Goal: Information Seeking & Learning: Learn about a topic

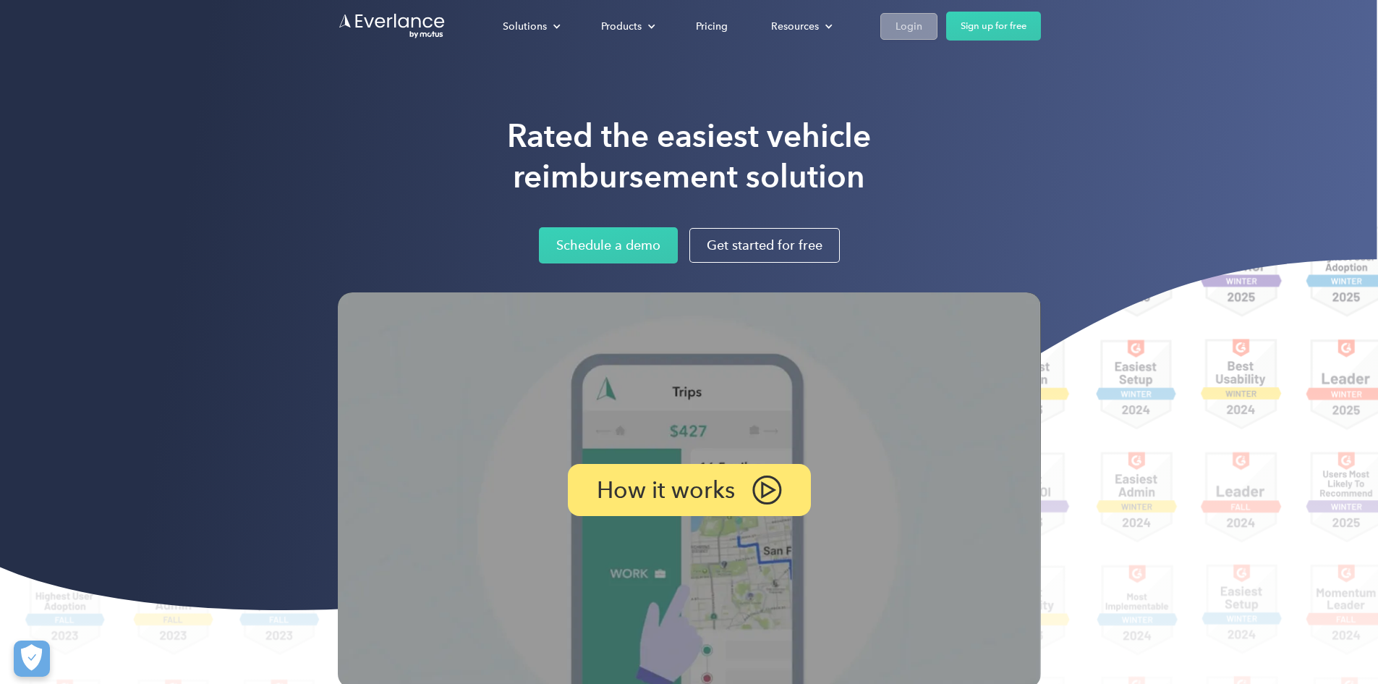
click at [922, 27] on div "Login" at bounding box center [909, 26] width 27 height 18
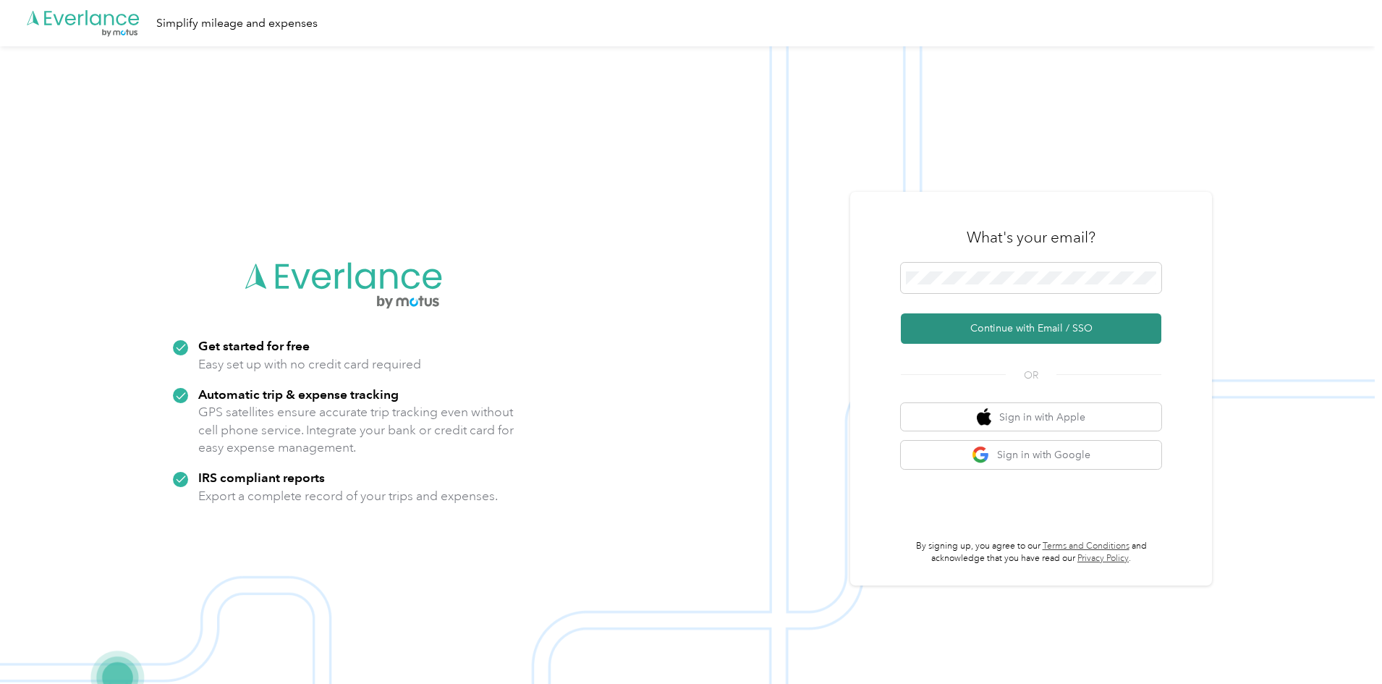
click at [1014, 339] on button "Continue with Email / SSO" at bounding box center [1031, 328] width 260 height 30
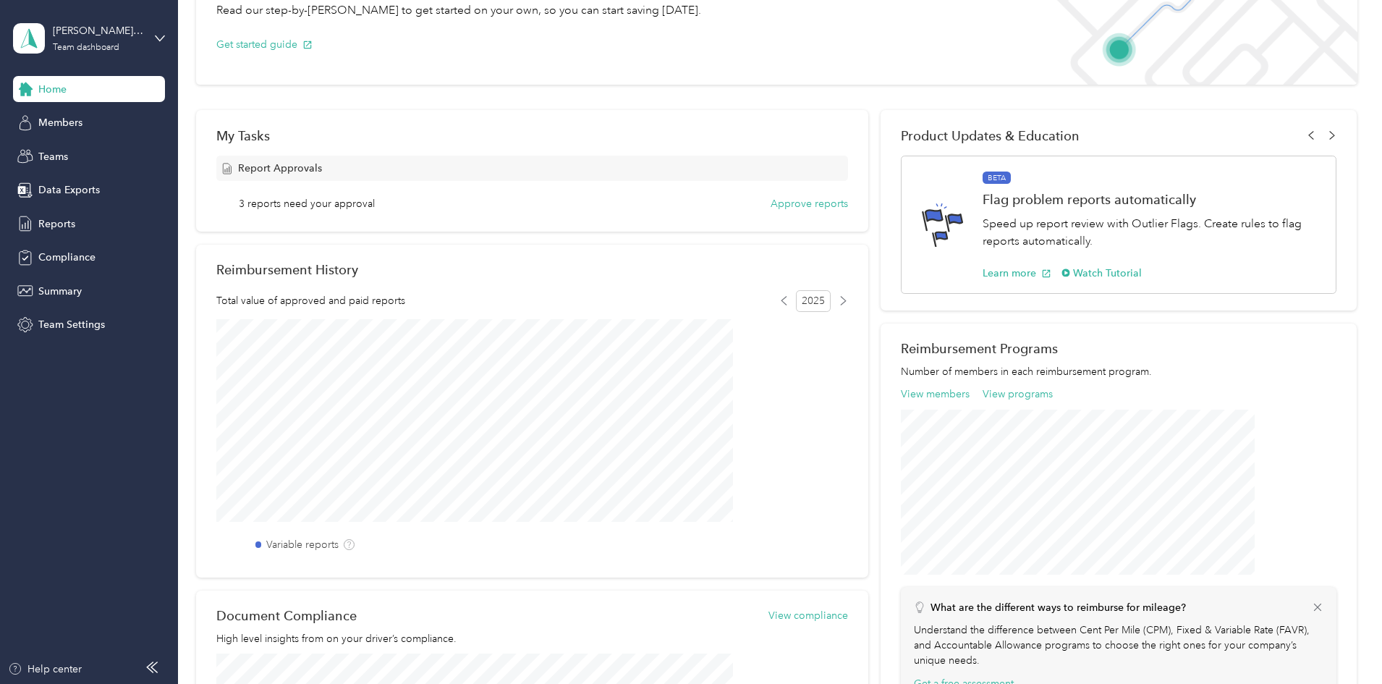
scroll to position [145, 0]
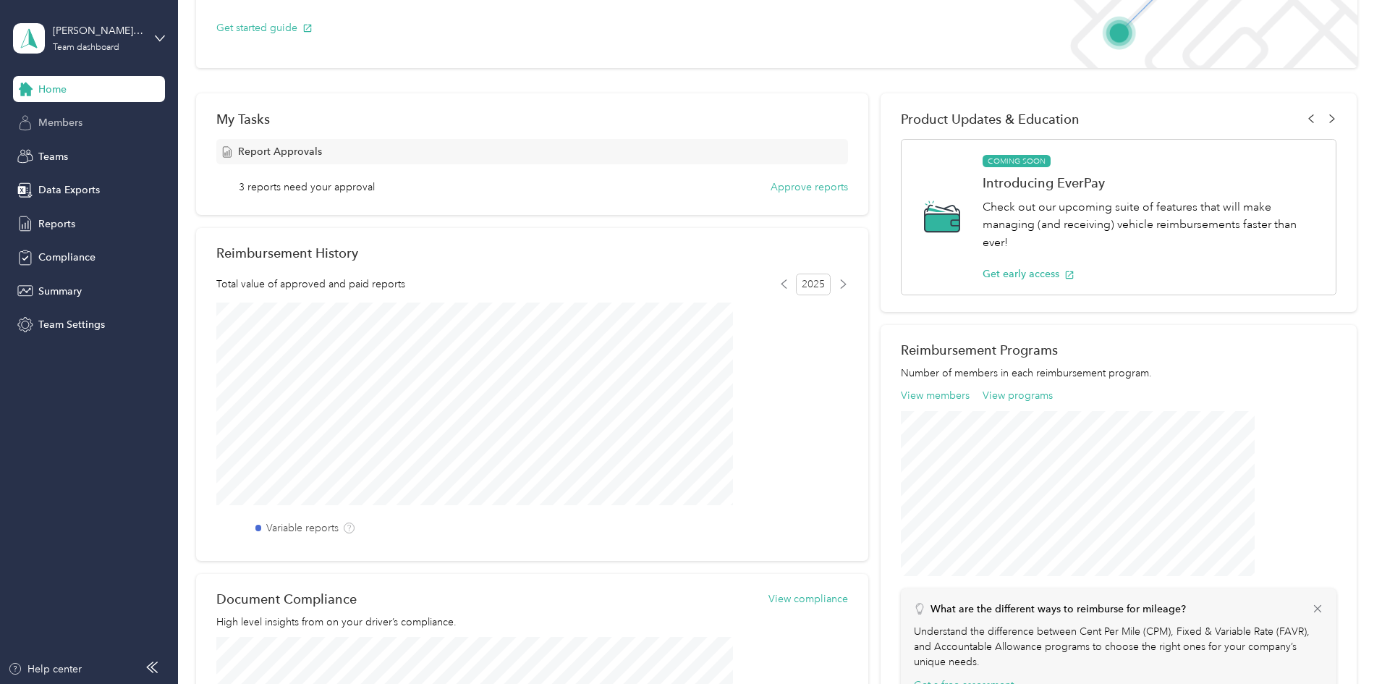
click at [57, 127] on span "Members" at bounding box center [60, 122] width 44 height 15
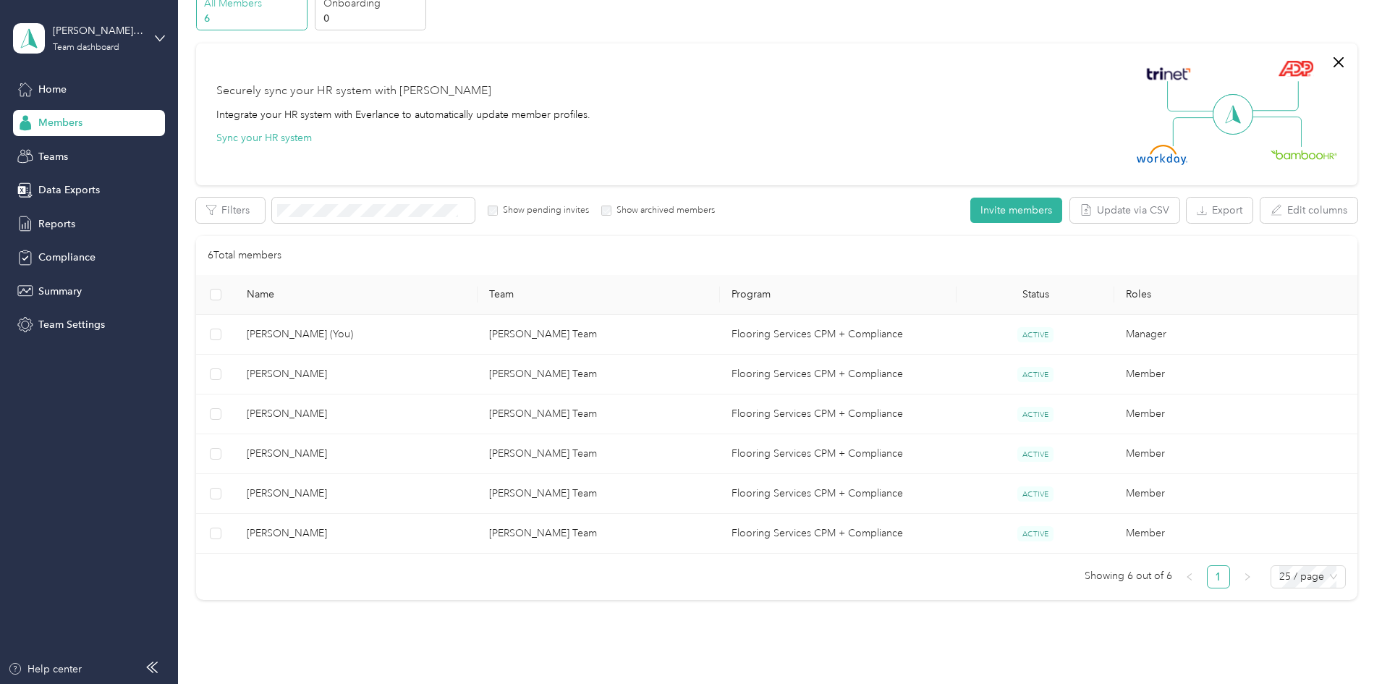
scroll to position [145, 0]
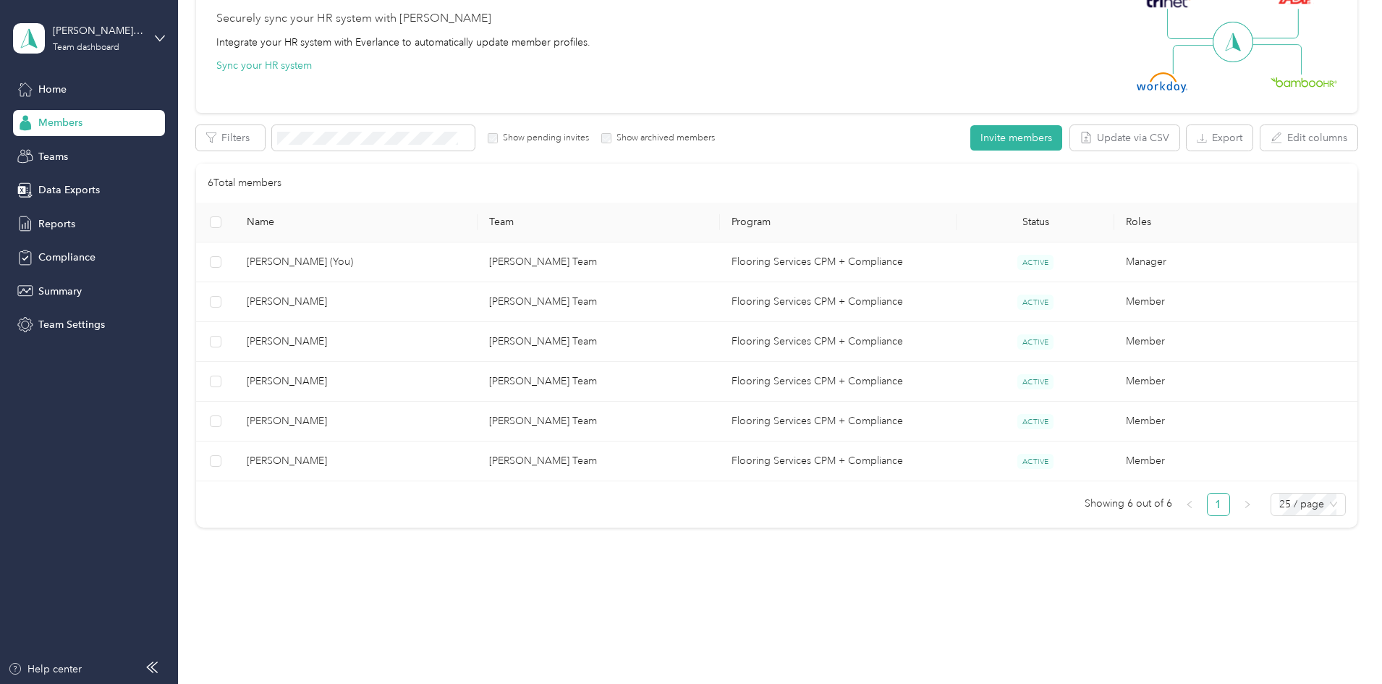
click at [247, 433] on div "All Members 6 Onboarding 0 NEW Securely sync your HR system with Everlance Inte…" at bounding box center [776, 229] width 1161 height 621
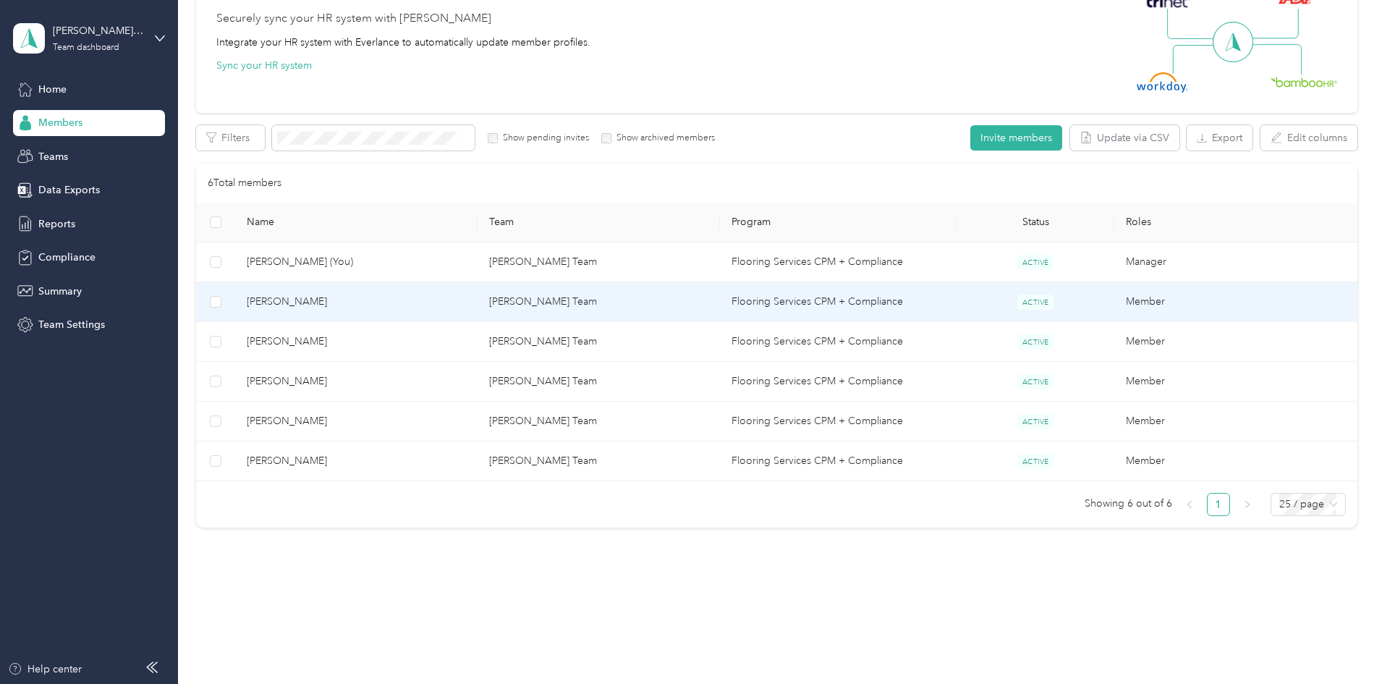
click at [417, 298] on span "[PERSON_NAME]" at bounding box center [356, 302] width 219 height 16
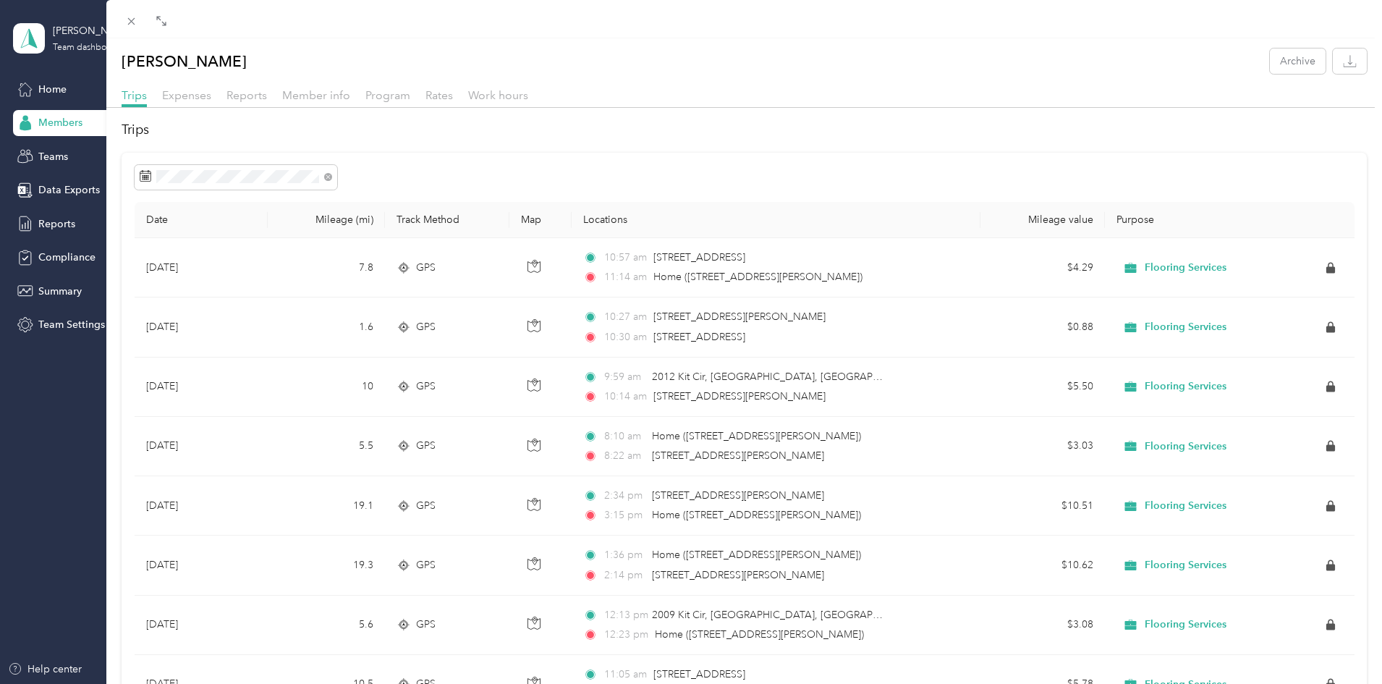
drag, startPoint x: 689, startPoint y: 262, endPoint x: 37, endPoint y: 310, distance: 654.3
click at [37, 310] on div "[PERSON_NAME] Archive Trips Expenses Reports Member info Program Rates Work hou…" at bounding box center [691, 342] width 1382 height 684
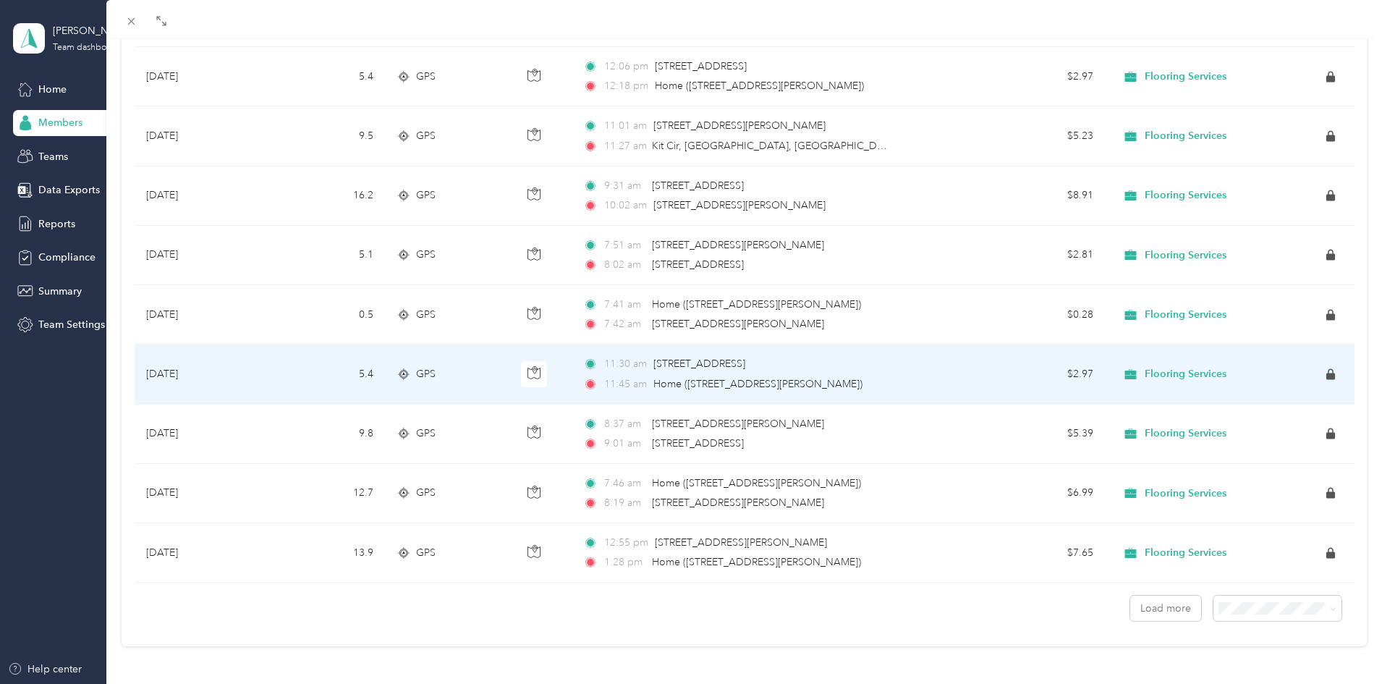
scroll to position [1154, 0]
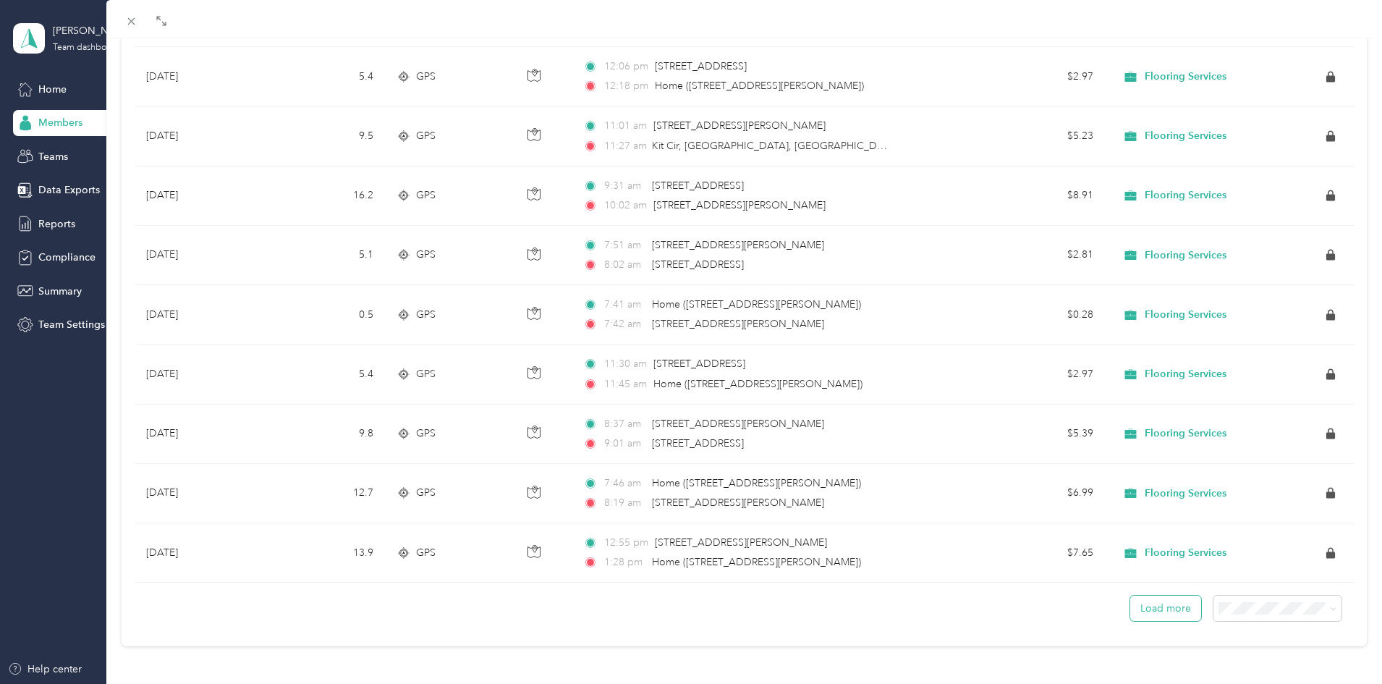
click at [1167, 606] on button "Load more" at bounding box center [1165, 607] width 71 height 25
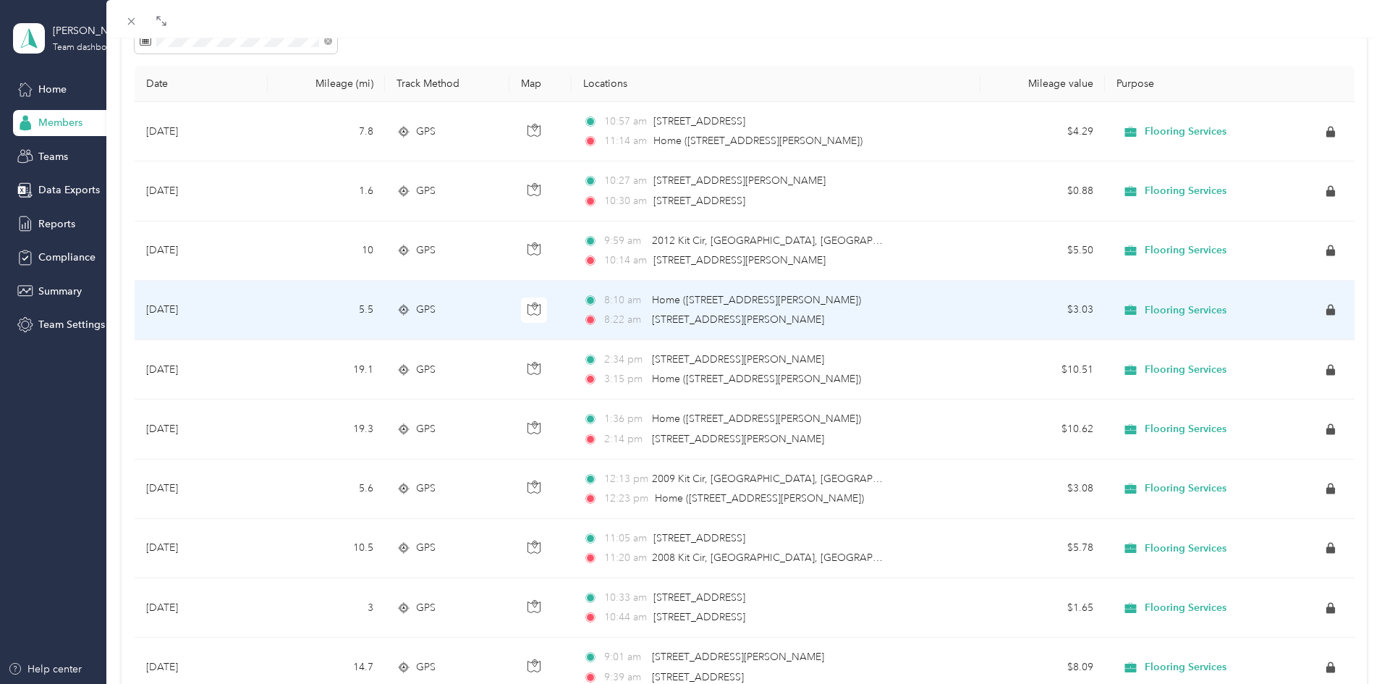
scroll to position [0, 0]
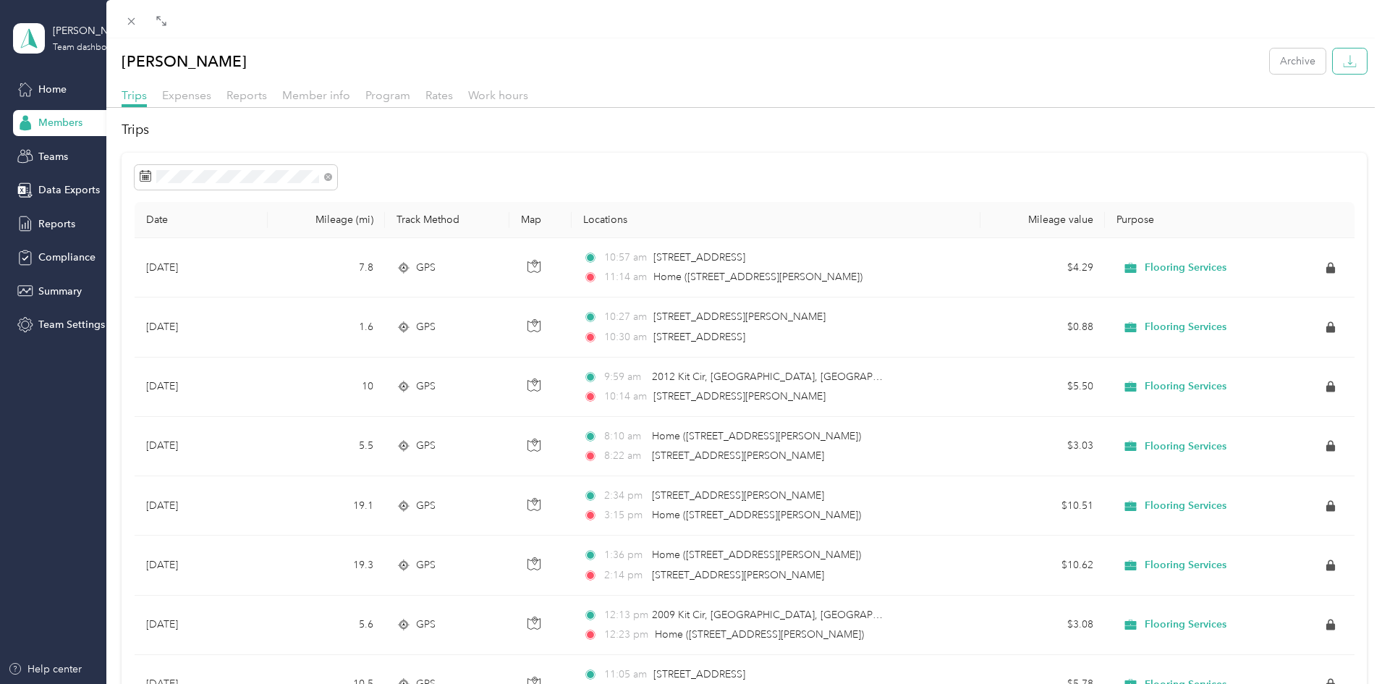
click at [1346, 60] on button "button" at bounding box center [1350, 60] width 34 height 25
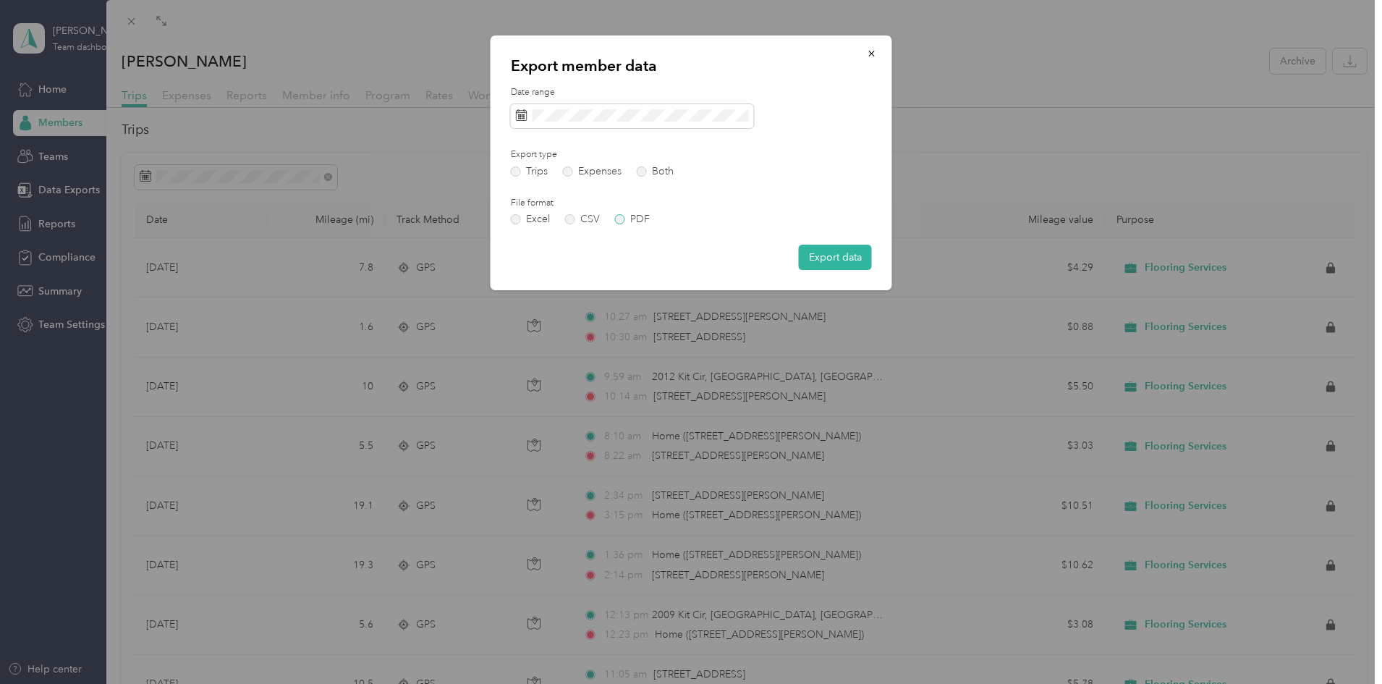
click at [616, 221] on label "PDF" at bounding box center [632, 219] width 35 height 10
click at [646, 174] on label "Both" at bounding box center [655, 171] width 37 height 10
click at [838, 258] on button "Export data" at bounding box center [835, 257] width 73 height 25
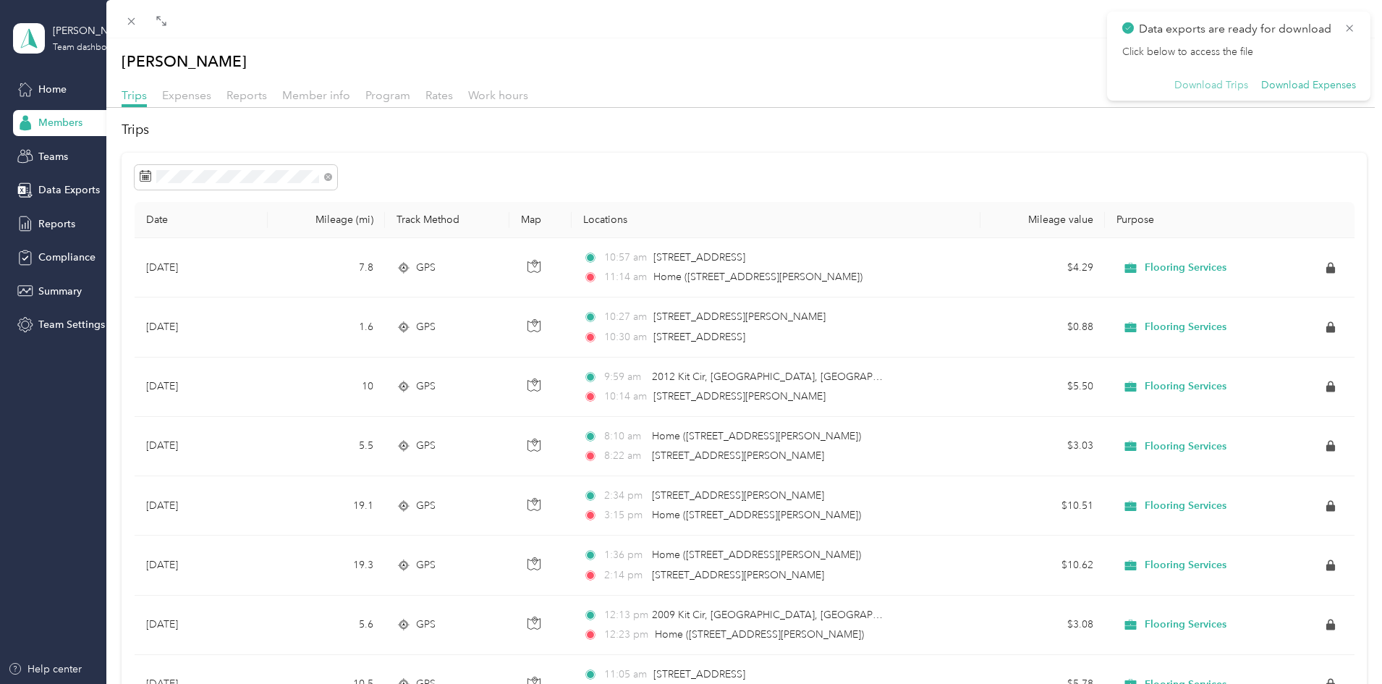
click at [1218, 88] on button "Download Trips" at bounding box center [1211, 85] width 74 height 13
click at [1345, 25] on icon at bounding box center [1350, 28] width 12 height 13
click at [1343, 59] on icon "button" at bounding box center [1350, 61] width 14 height 14
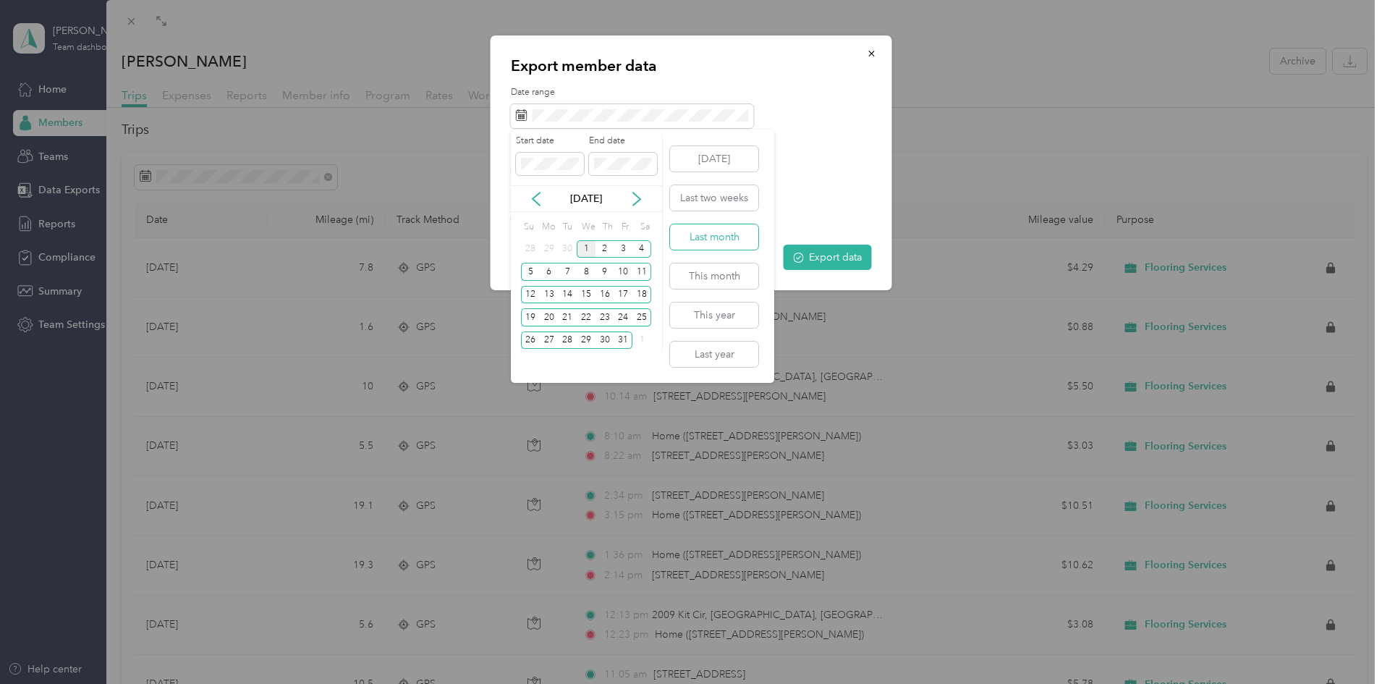
click at [736, 238] on button "Last month" at bounding box center [714, 236] width 88 height 25
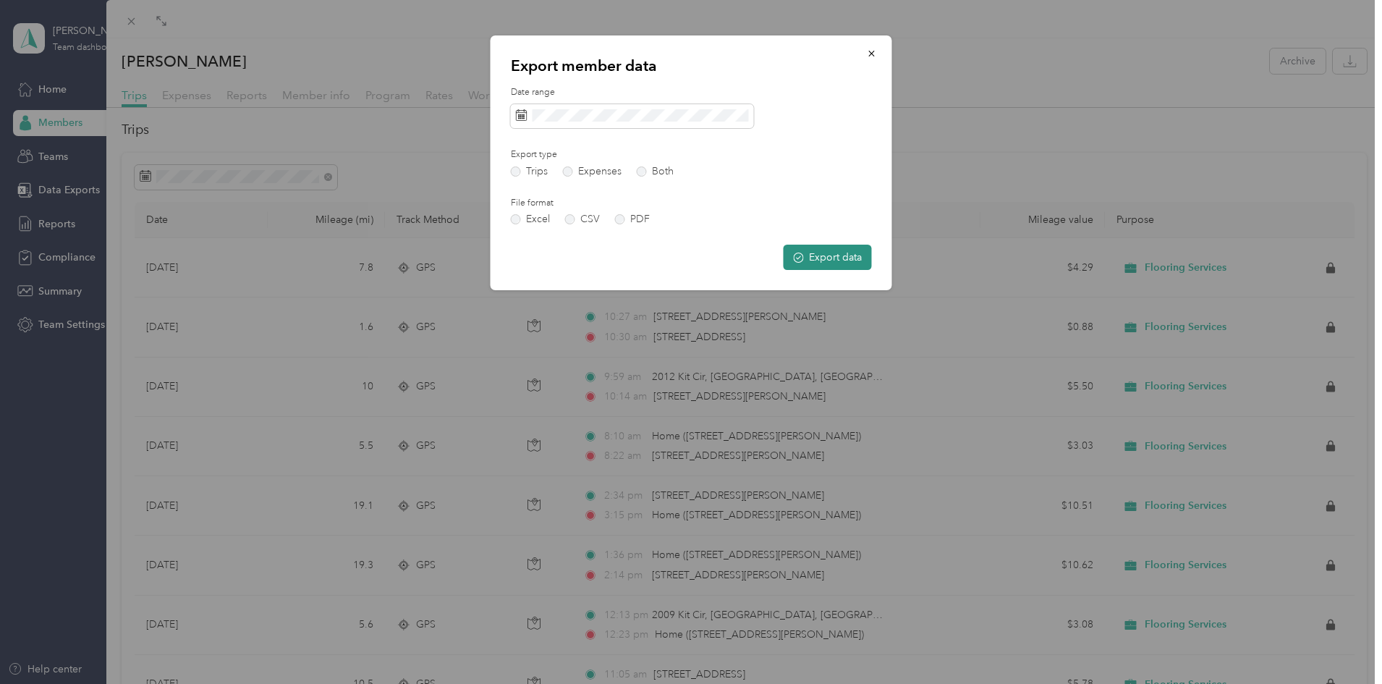
click at [850, 254] on button "Export data" at bounding box center [828, 257] width 88 height 25
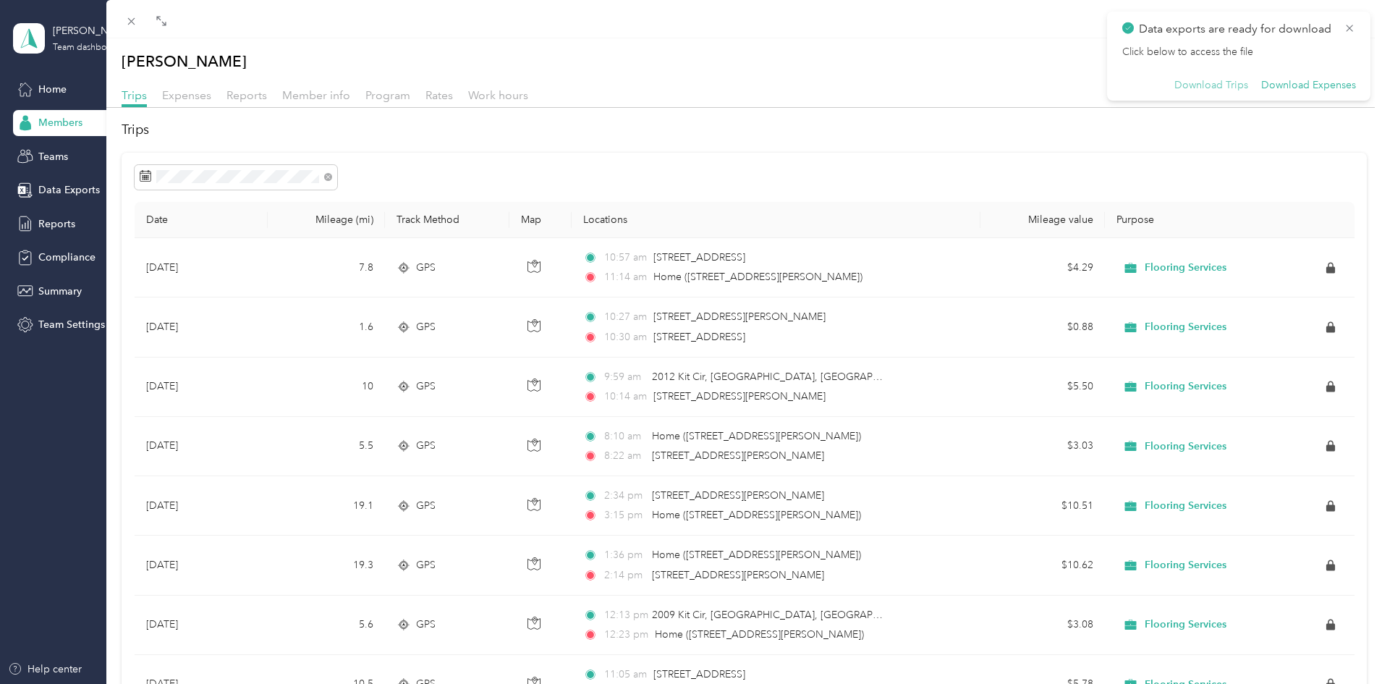
click at [1239, 90] on button "Download Trips" at bounding box center [1211, 85] width 74 height 13
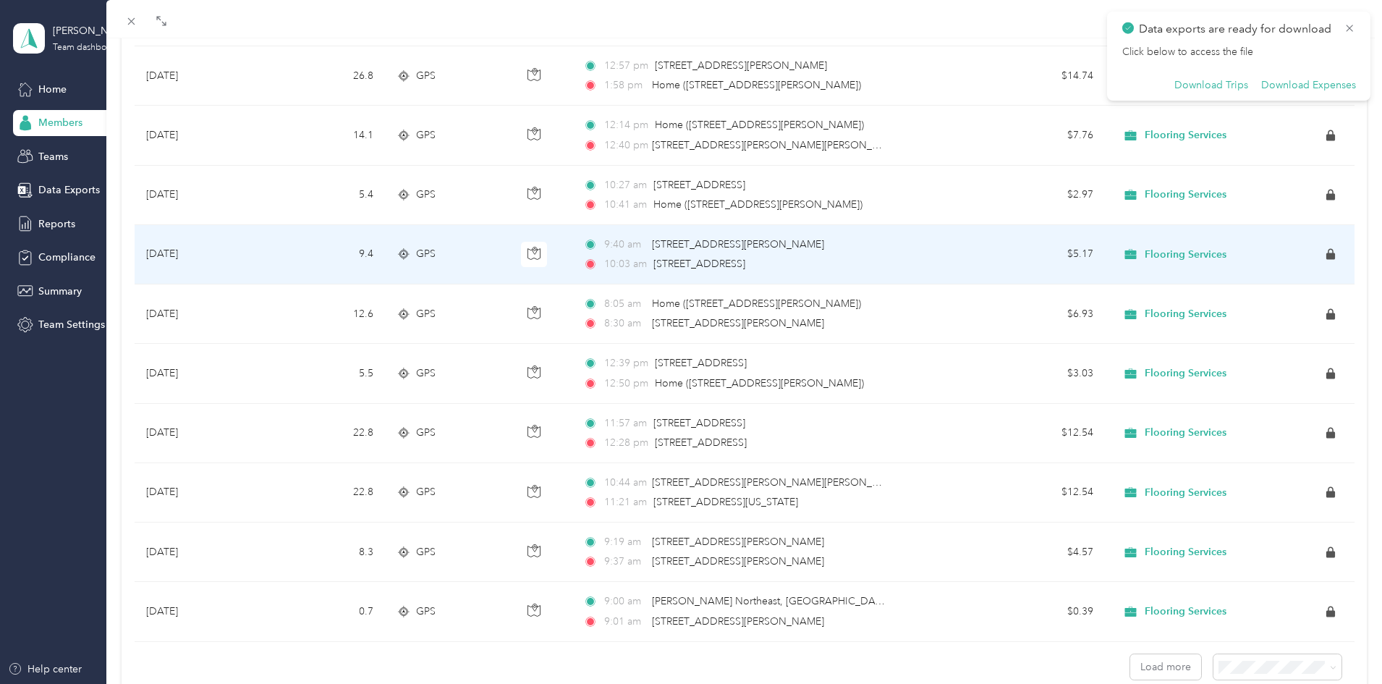
scroll to position [2642, 0]
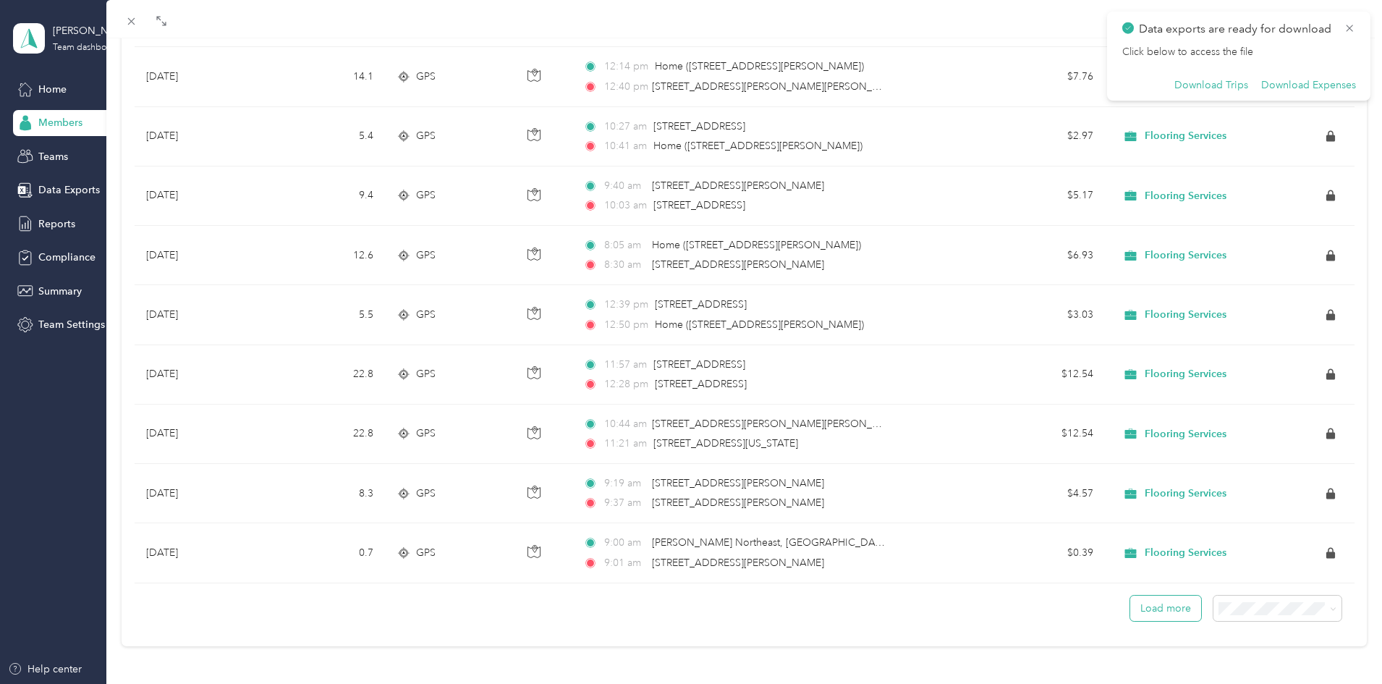
click at [1150, 608] on button "Load more" at bounding box center [1165, 607] width 71 height 25
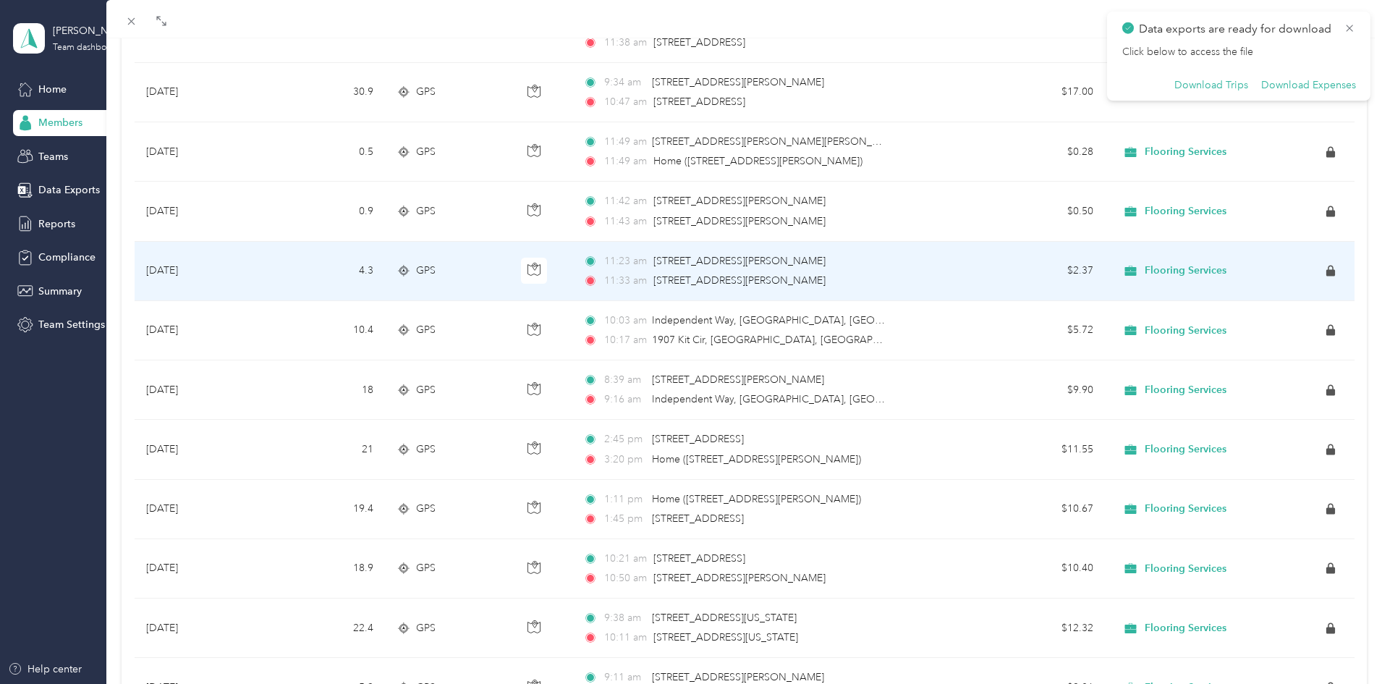
scroll to position [4129, 0]
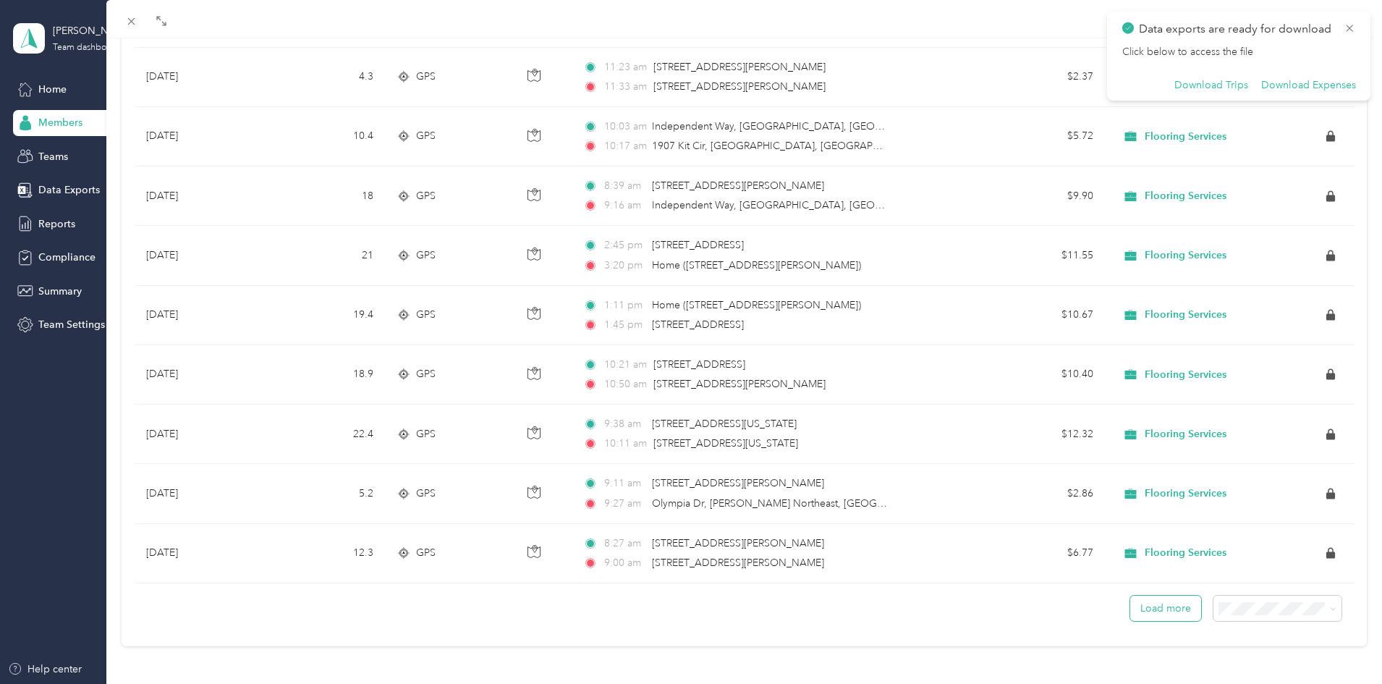
click at [1155, 602] on button "Load more" at bounding box center [1165, 607] width 71 height 25
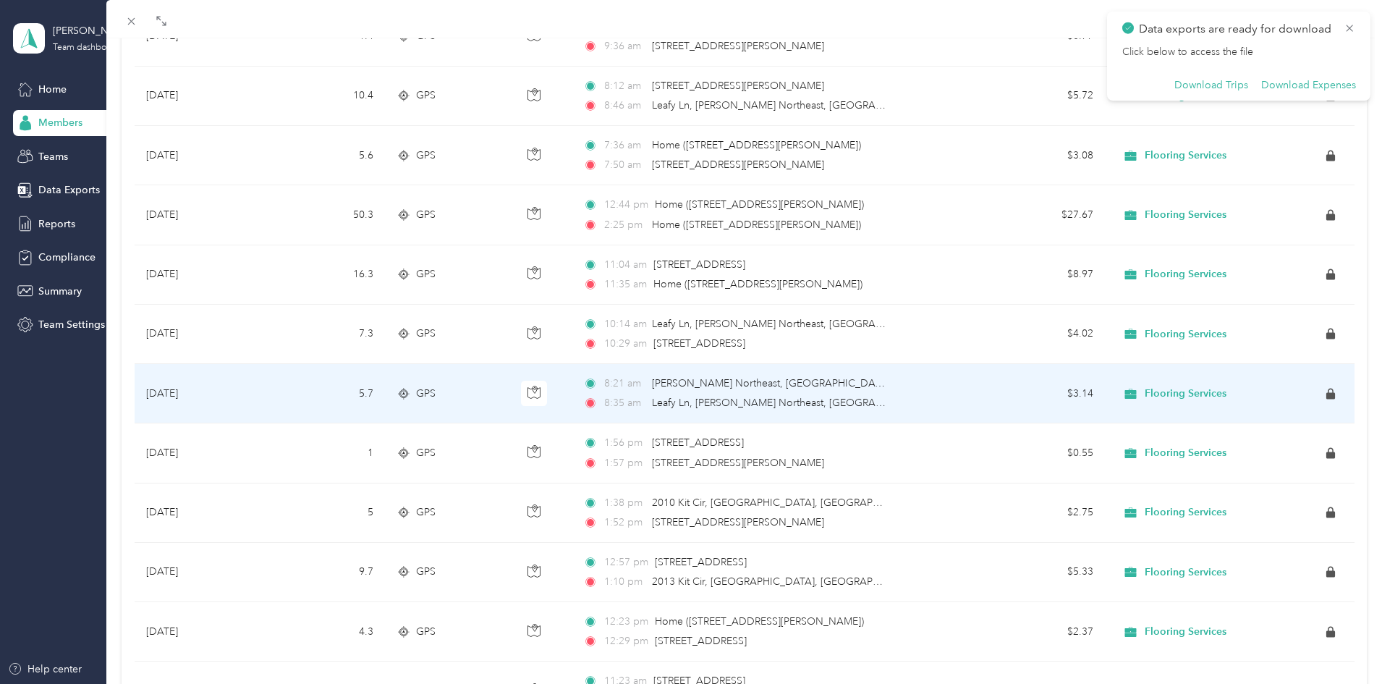
scroll to position [5038, 0]
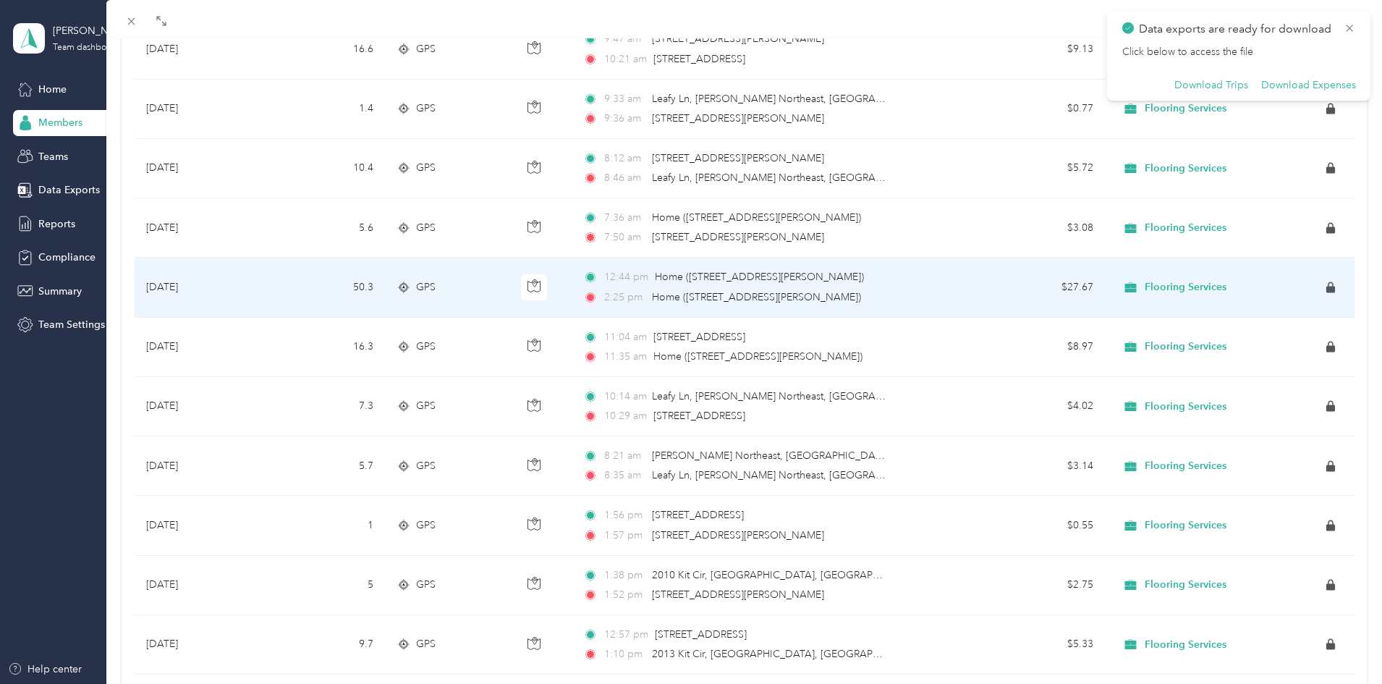
click at [662, 292] on span "Home ([STREET_ADDRESS][PERSON_NAME])" at bounding box center [756, 297] width 209 height 12
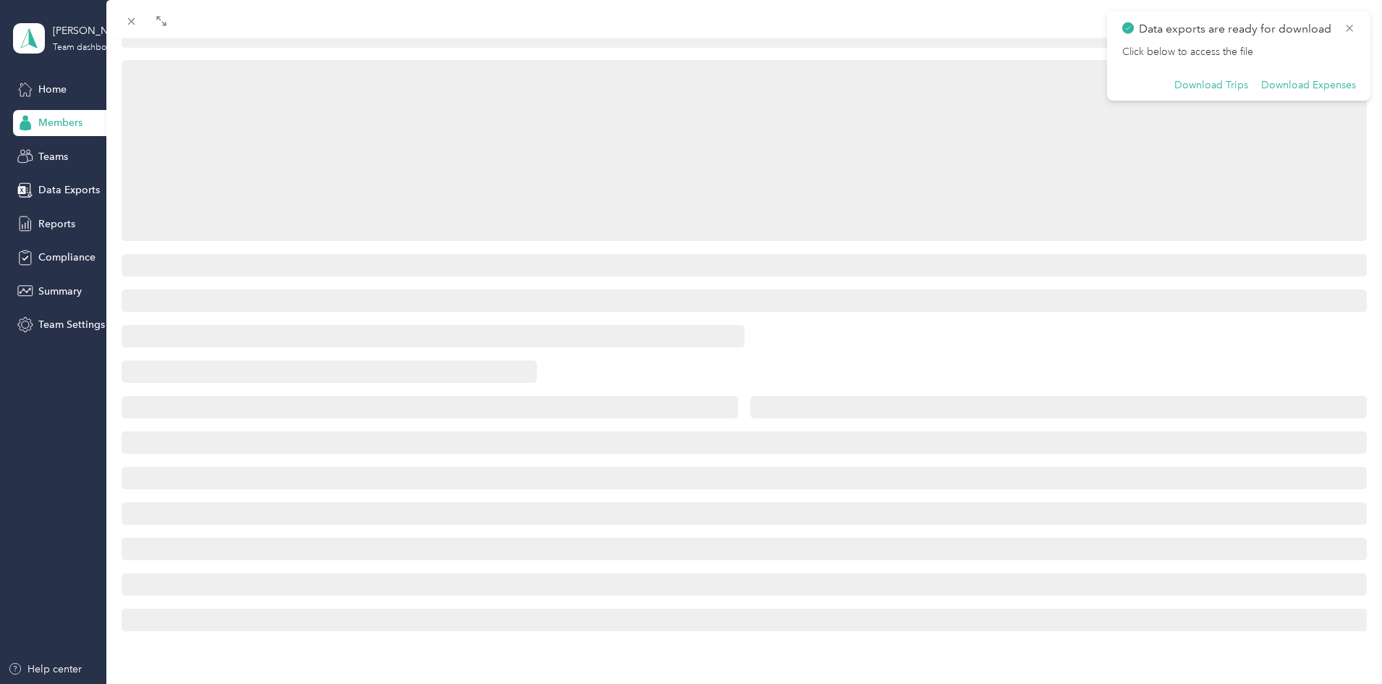
scroll to position [151, 0]
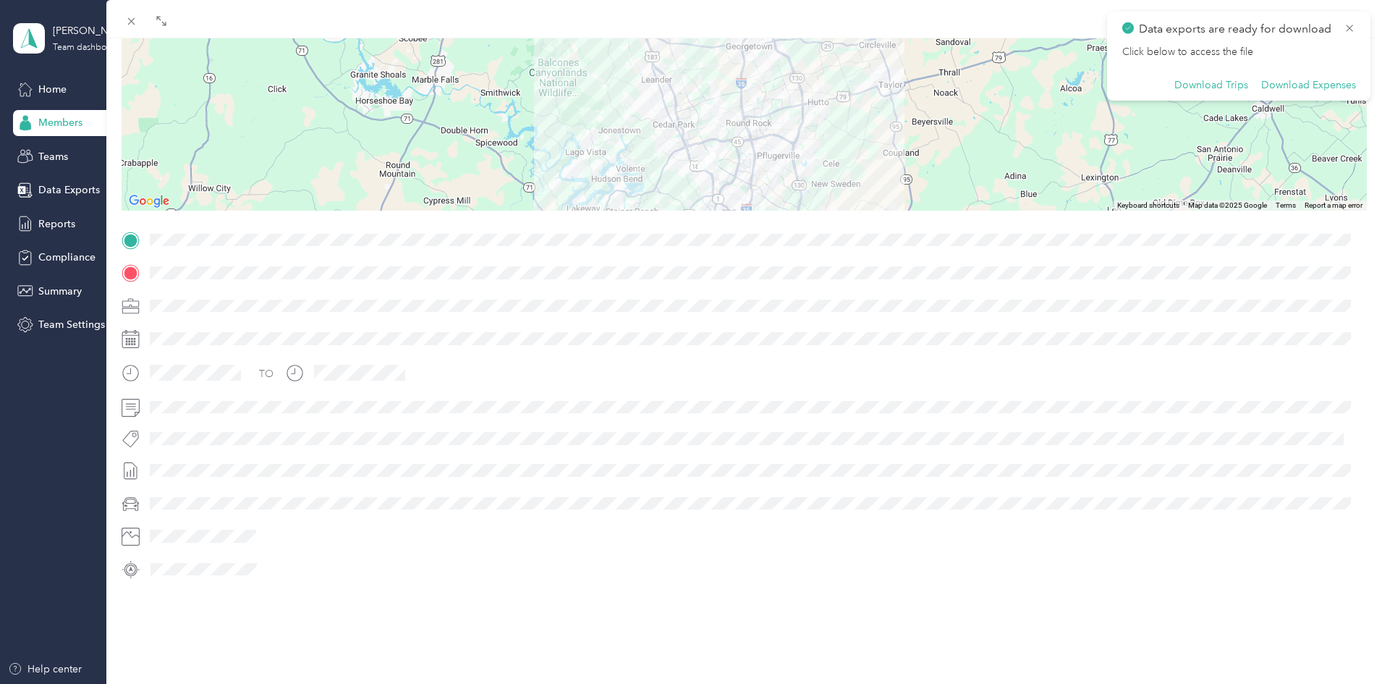
click at [728, 129] on div at bounding box center [744, 120] width 1245 height 181
click at [1316, 88] on button "Download Expenses" at bounding box center [1308, 85] width 95 height 13
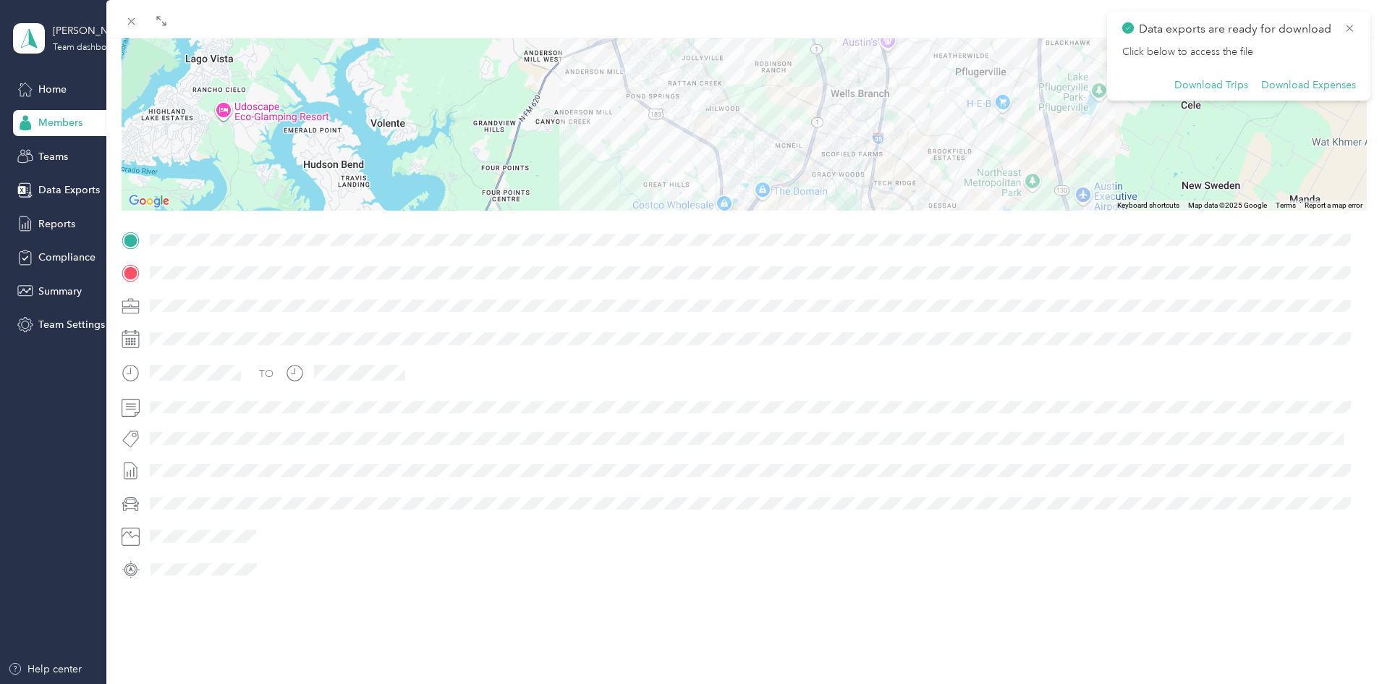
drag, startPoint x: 863, startPoint y: 134, endPoint x: 1035, endPoint y: 85, distance: 178.2
click at [1035, 85] on div at bounding box center [744, 120] width 1245 height 181
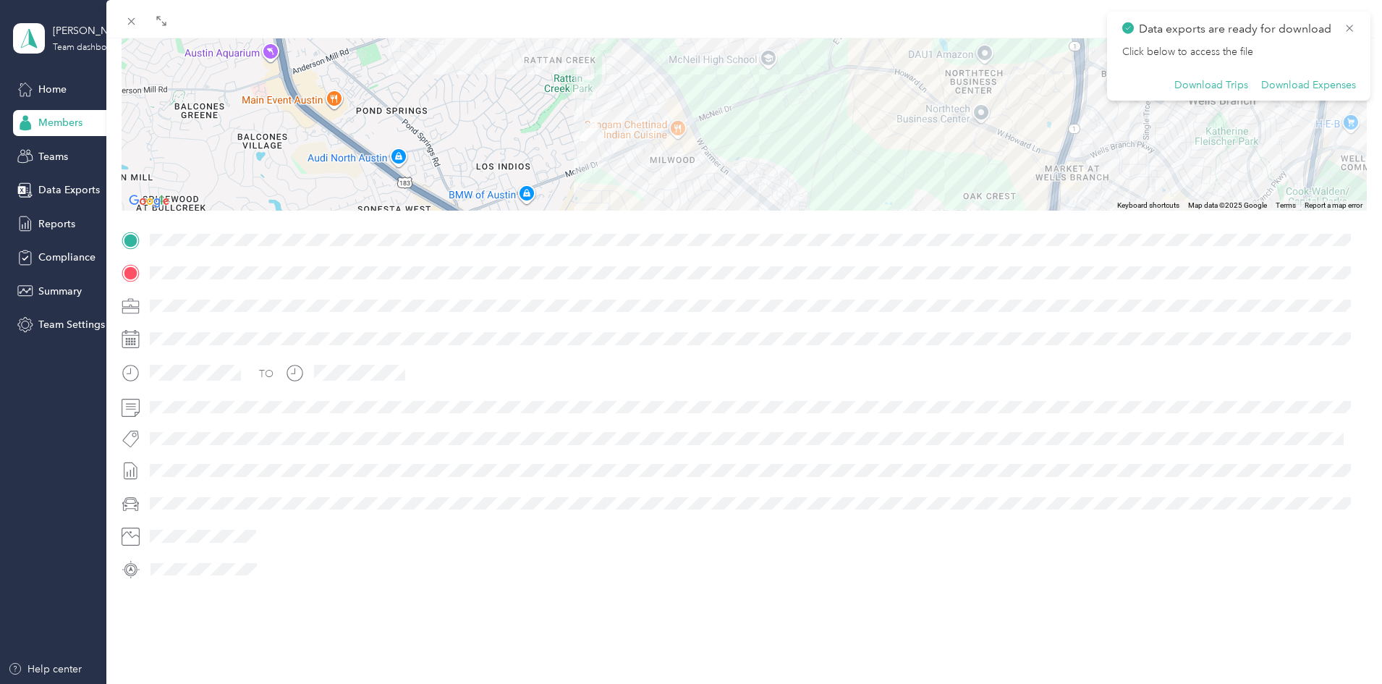
drag, startPoint x: 626, startPoint y: 88, endPoint x: 1141, endPoint y: 360, distance: 582.6
click at [1141, 360] on div "Trip details This trip cannot be edited because it is either under review, appr…" at bounding box center [744, 258] width 1245 height 645
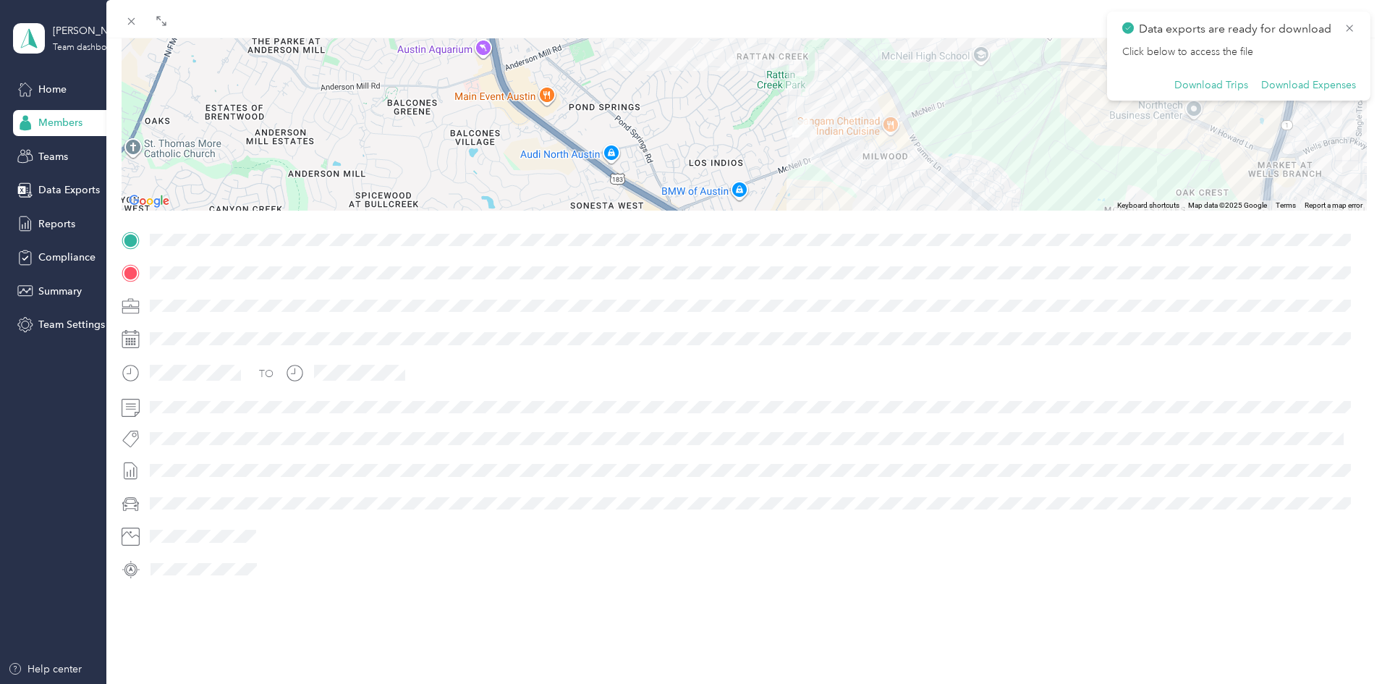
drag, startPoint x: 637, startPoint y: 127, endPoint x: 857, endPoint y: 123, distance: 220.0
click at [857, 123] on div at bounding box center [744, 120] width 1245 height 181
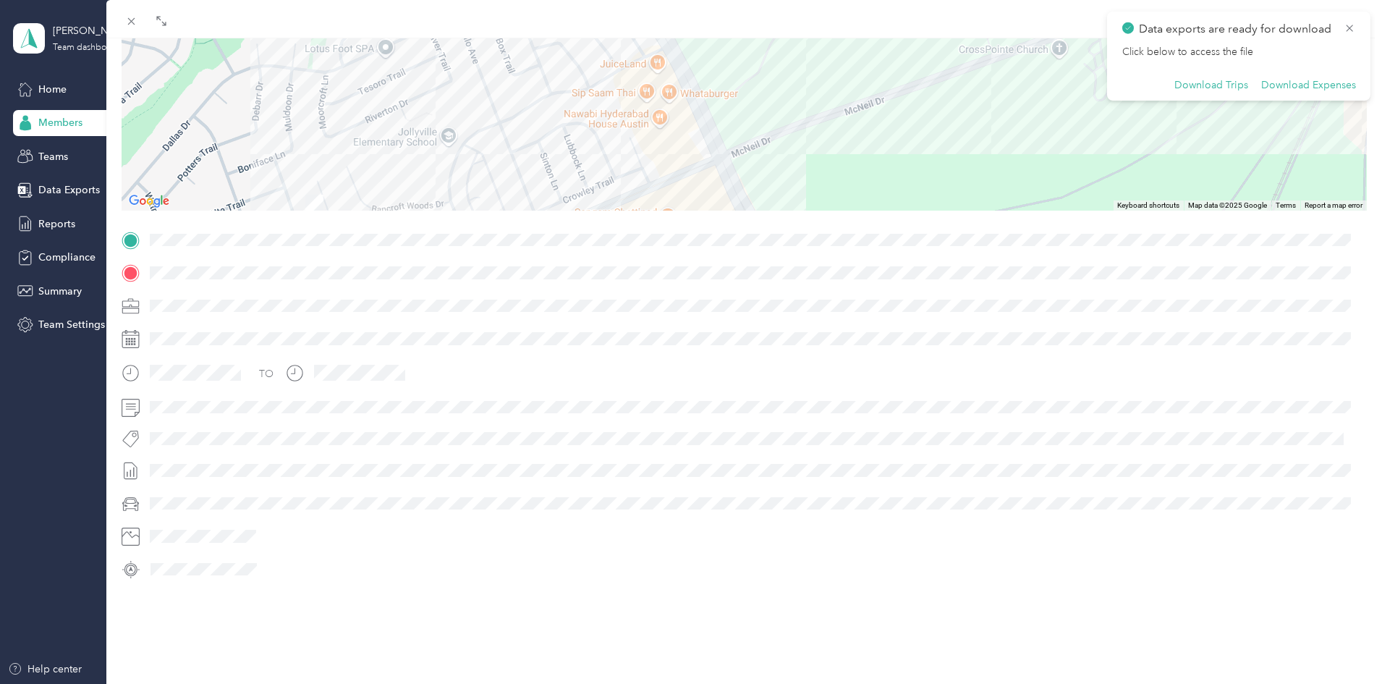
drag, startPoint x: 718, startPoint y: 95, endPoint x: 452, endPoint y: 245, distance: 305.8
click at [452, 245] on div "Trip details This trip cannot be edited because it is either under review, appr…" at bounding box center [744, 258] width 1245 height 645
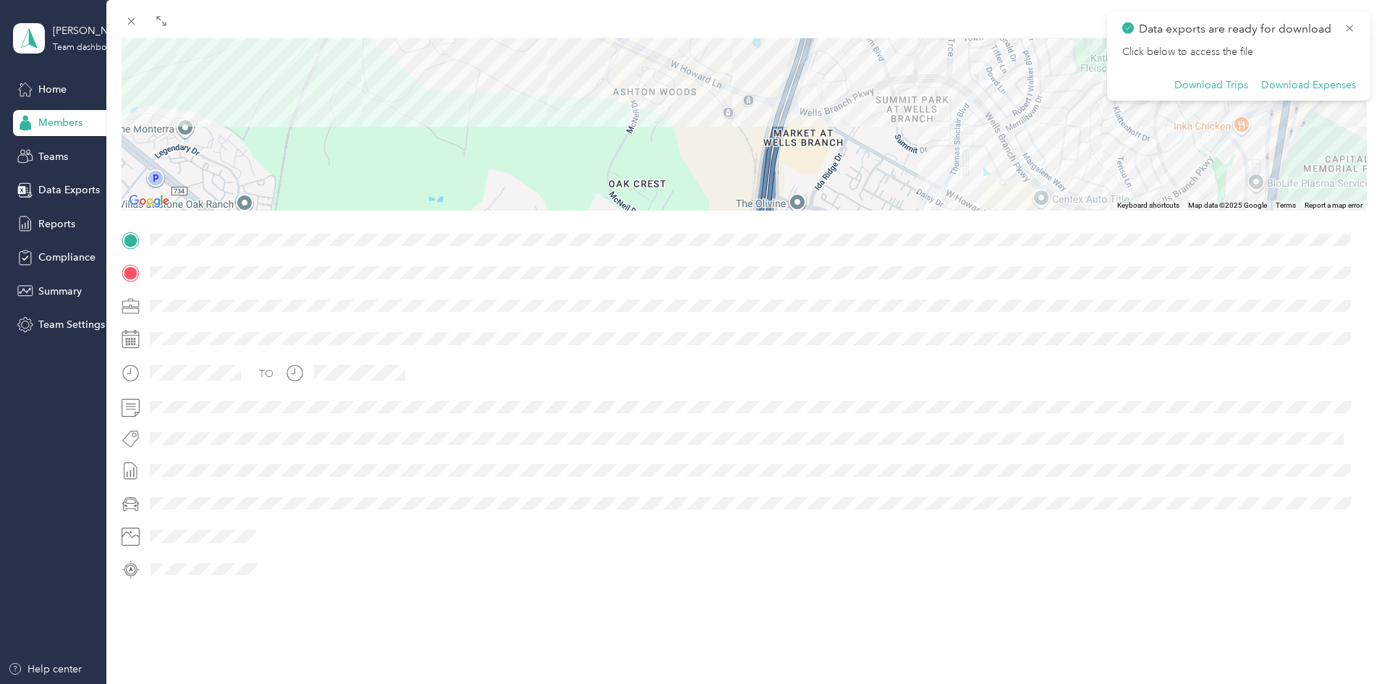
drag, startPoint x: 917, startPoint y: 86, endPoint x: 184, endPoint y: -31, distance: 742.2
click at [184, 0] on html "Data exports are ready for download Click below to access the file Download Tri…" at bounding box center [687, 342] width 1375 height 684
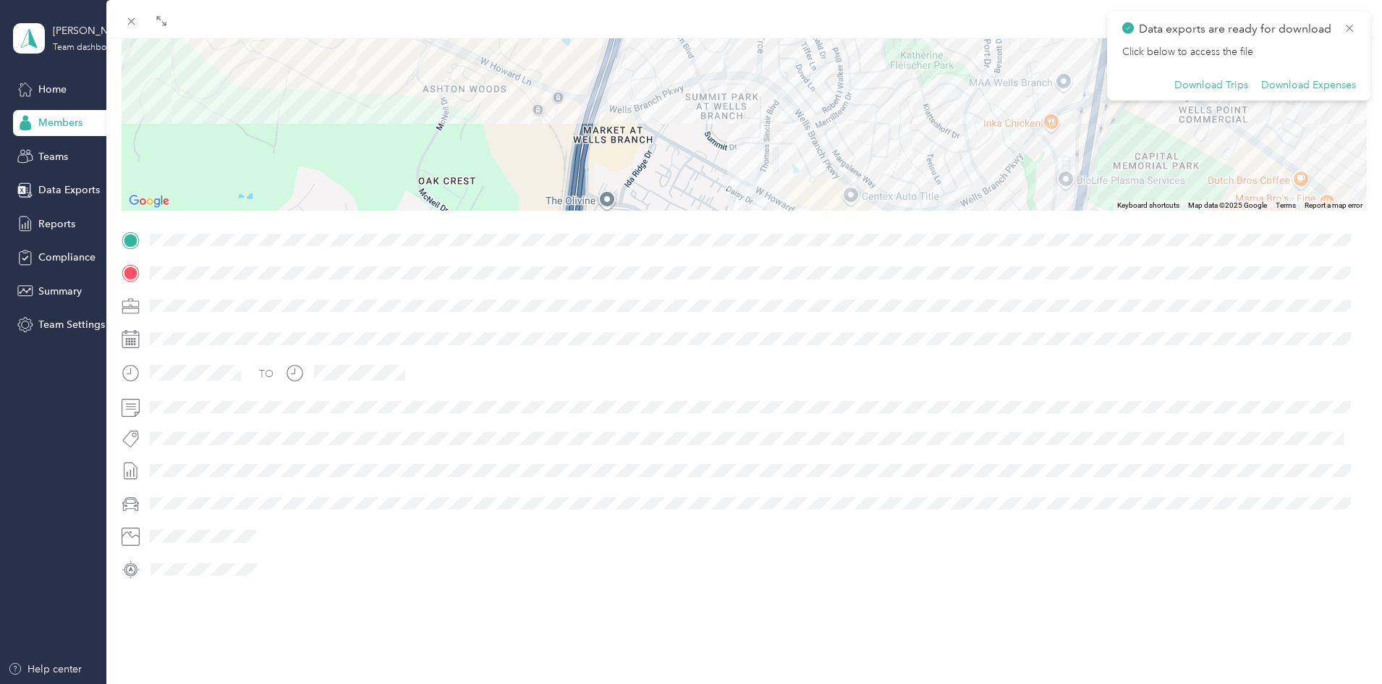
drag, startPoint x: 1019, startPoint y: 157, endPoint x: 891, endPoint y: 170, distance: 128.0
click at [891, 170] on div at bounding box center [744, 120] width 1245 height 181
click at [1352, 27] on icon at bounding box center [1350, 28] width 12 height 13
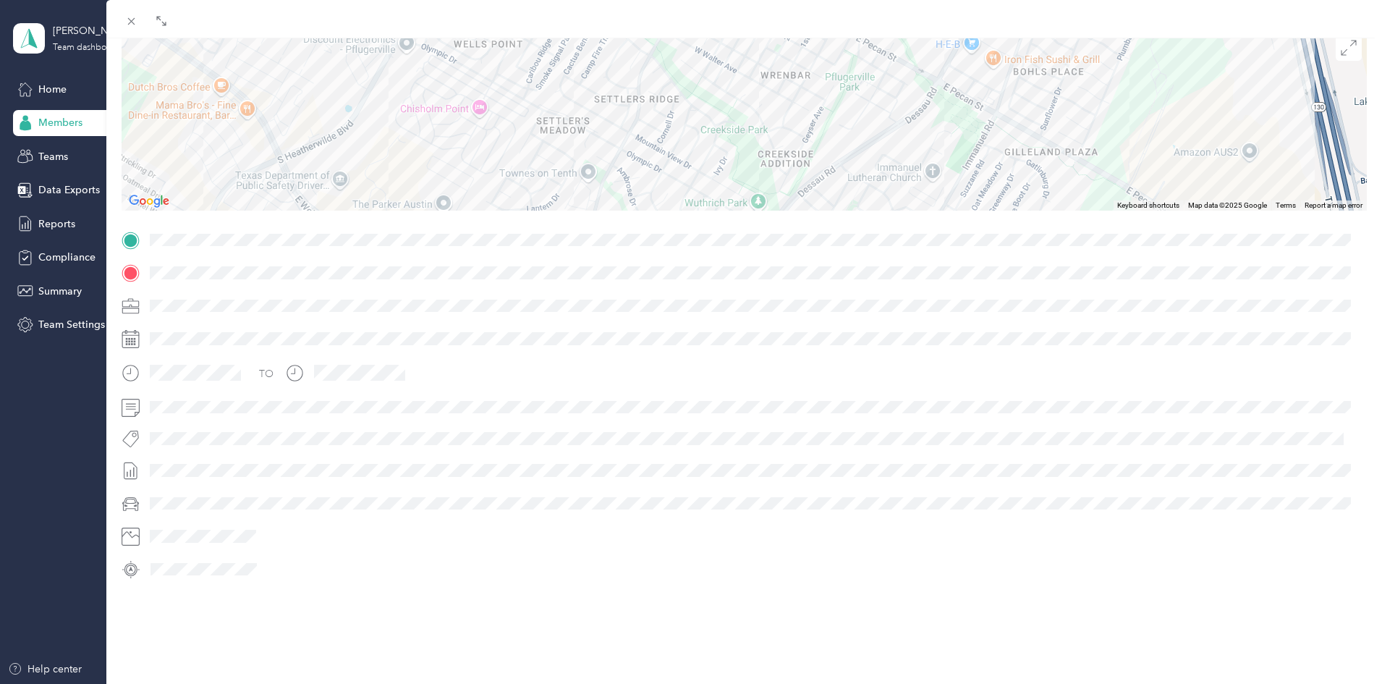
drag, startPoint x: 1132, startPoint y: 165, endPoint x: 55, endPoint y: 71, distance: 1080.7
click at [55, 71] on div "BACK [PERSON_NAME] Trips Trip details Trip details This trip cannot be edited b…" at bounding box center [691, 342] width 1382 height 684
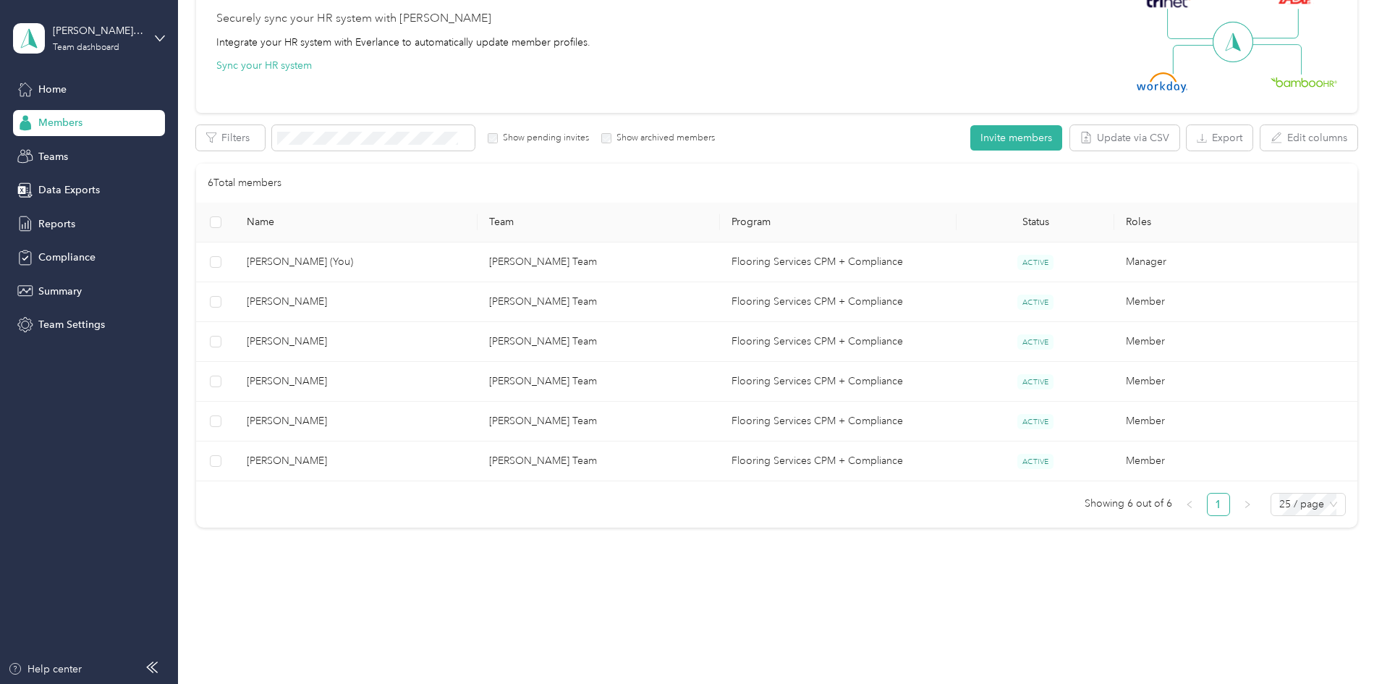
click at [687, 618] on div "Members All Members 6 Onboarding 0 NEW Securely sync your HR system with Everla…" at bounding box center [776, 236] width 1197 height 763
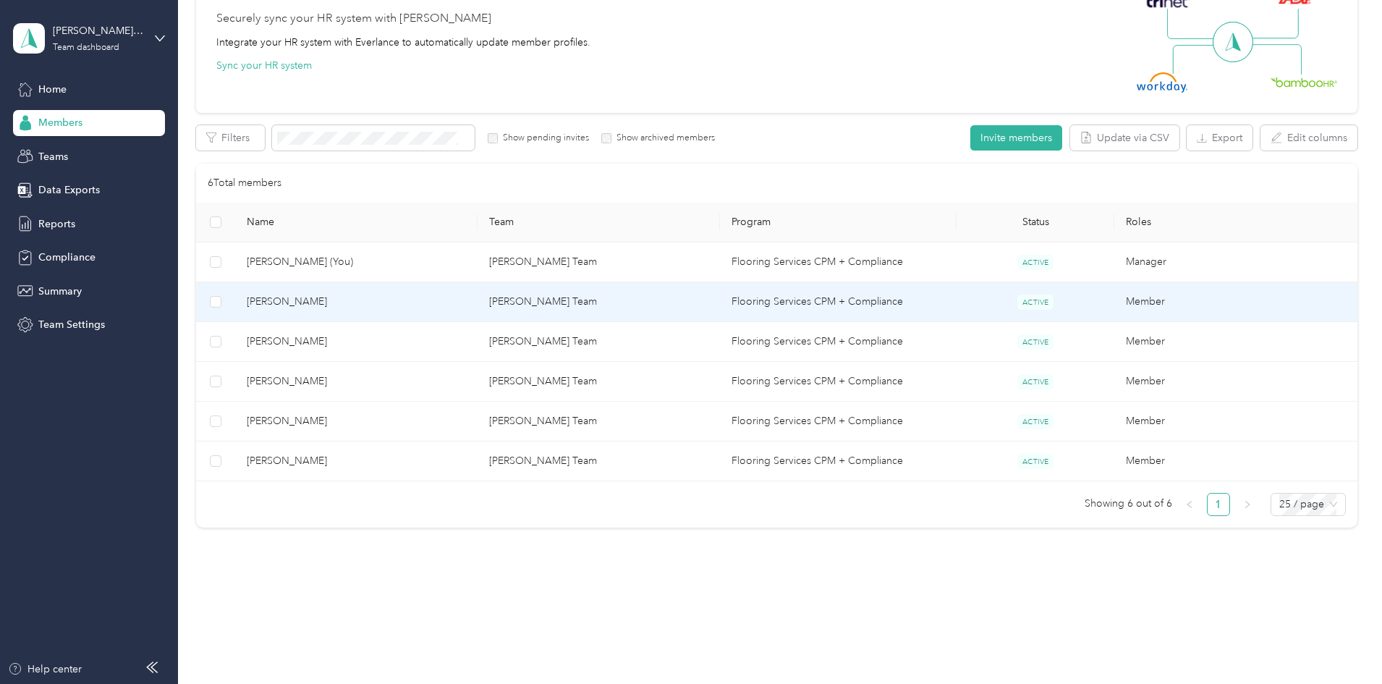
click at [389, 298] on span "[PERSON_NAME]" at bounding box center [356, 302] width 219 height 16
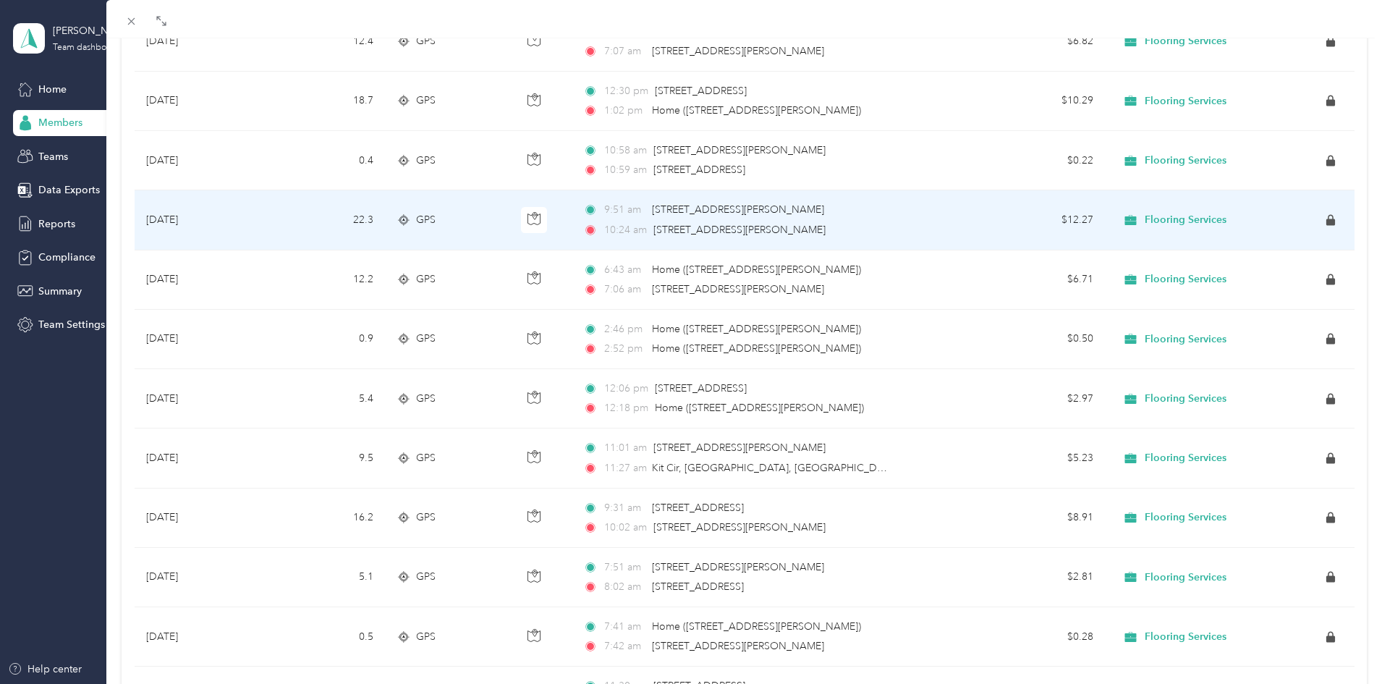
scroll to position [1154, 0]
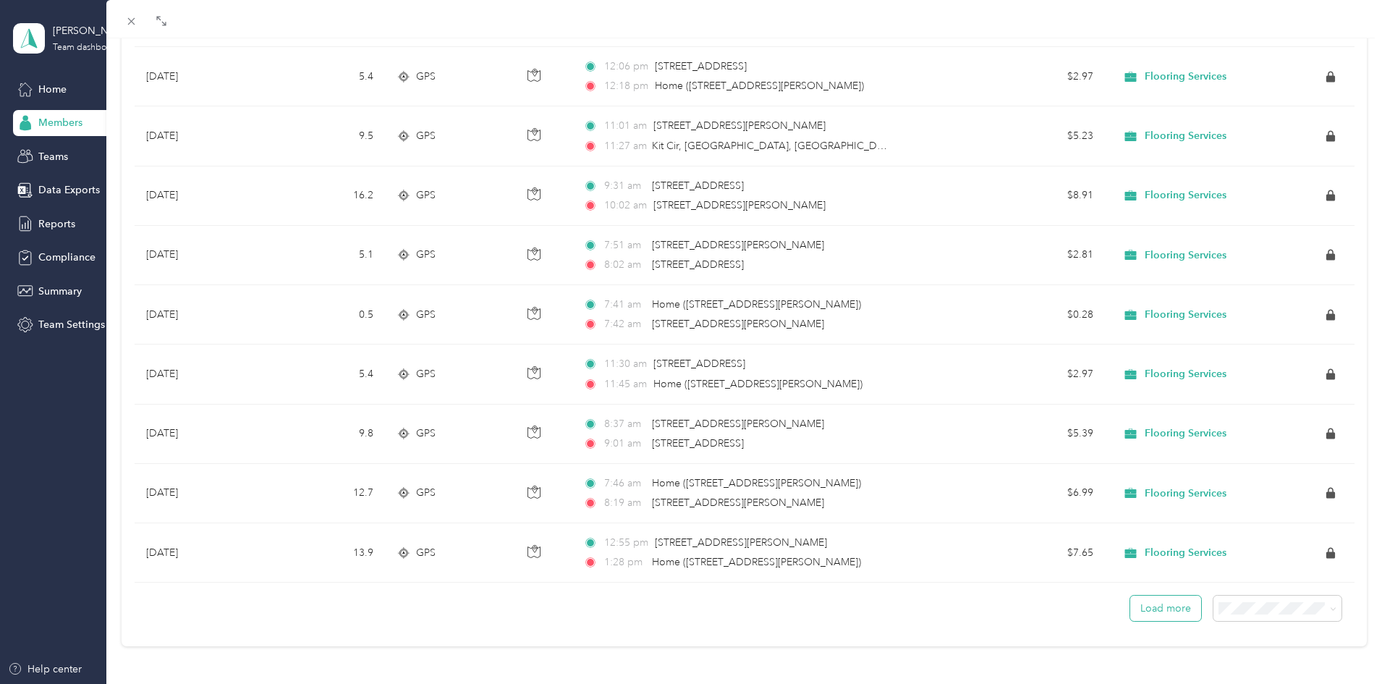
click at [1156, 598] on button "Load more" at bounding box center [1165, 607] width 71 height 25
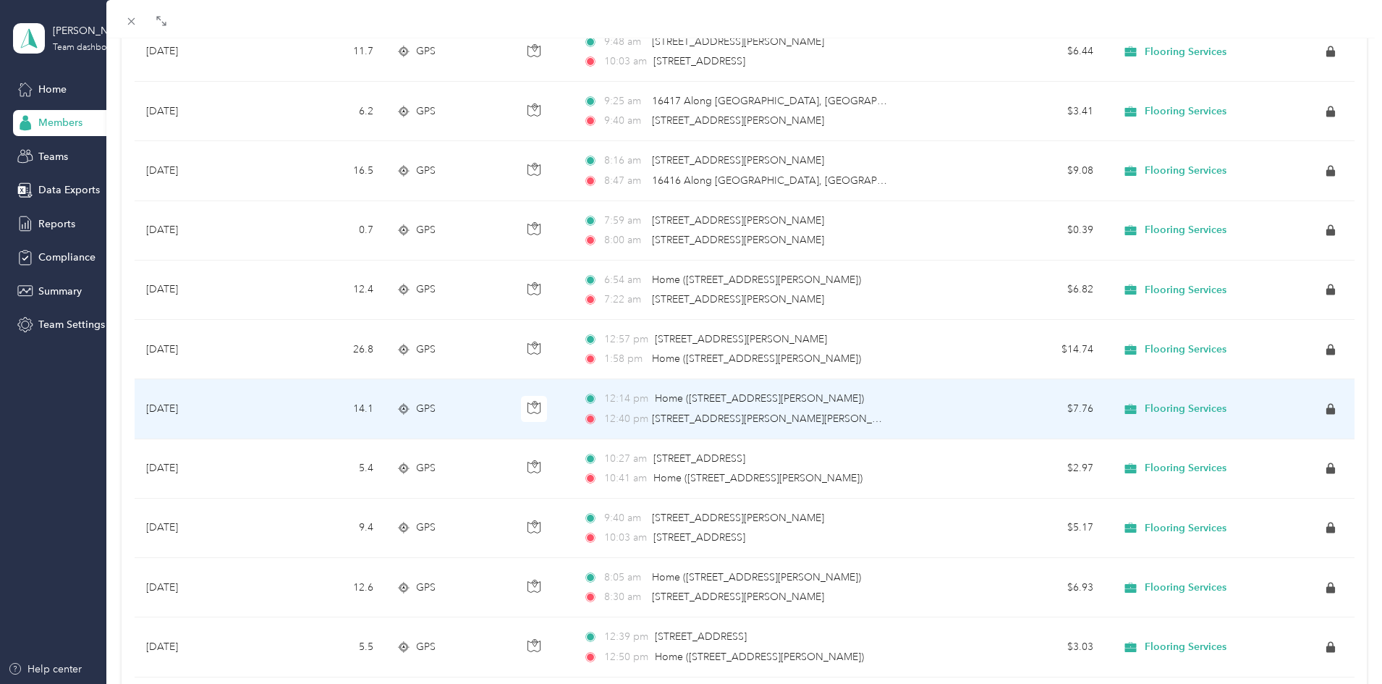
scroll to position [2642, 0]
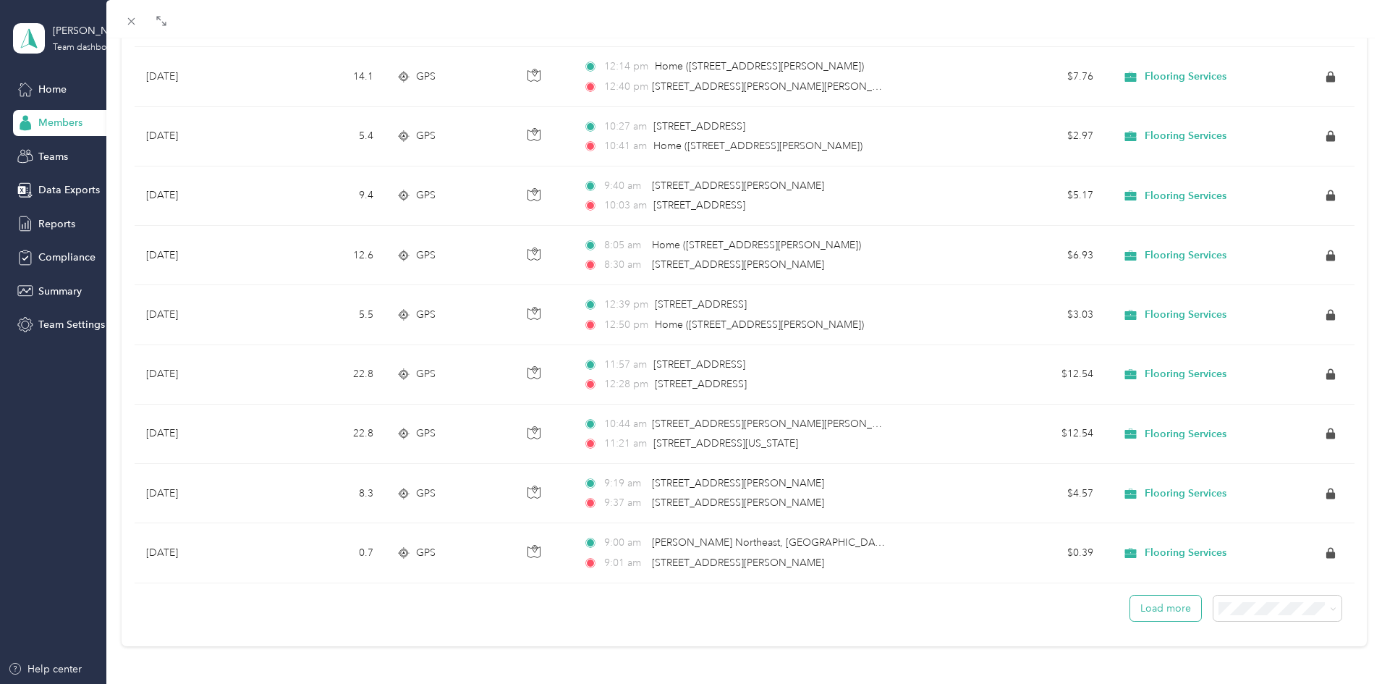
click at [1134, 595] on button "Load more" at bounding box center [1165, 607] width 71 height 25
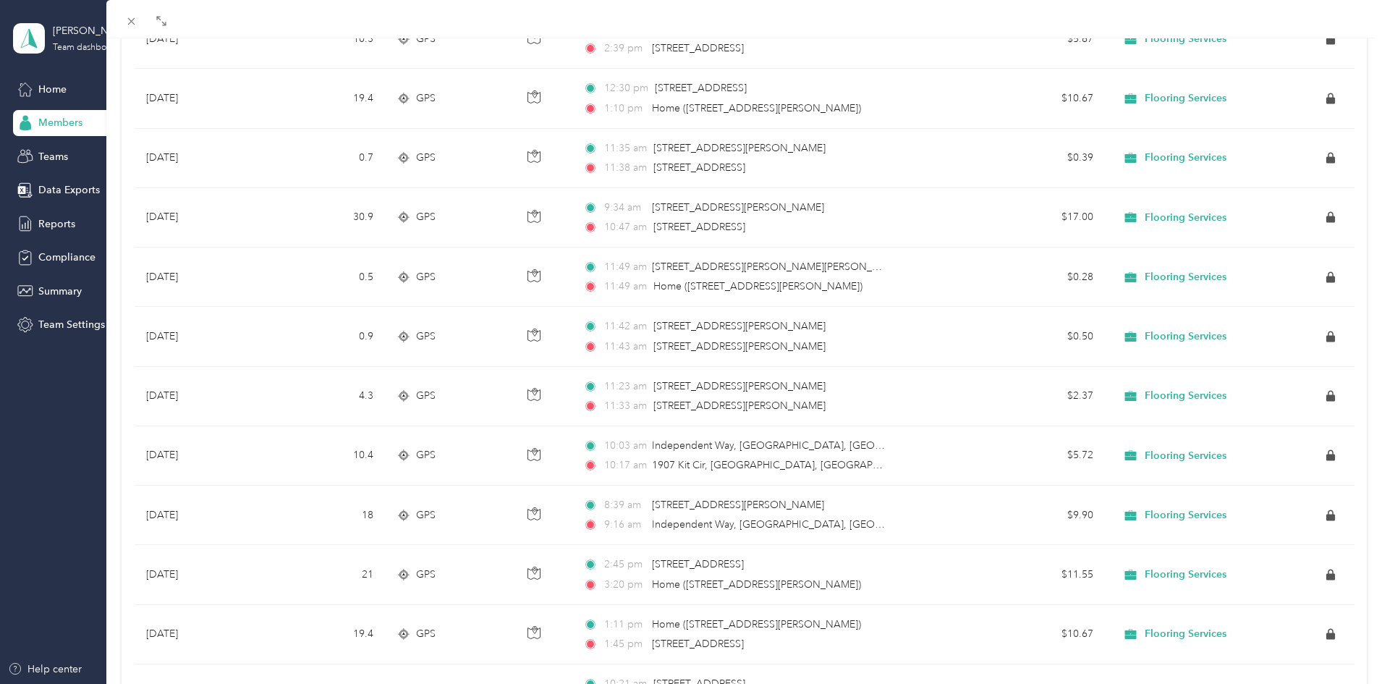
scroll to position [4129, 0]
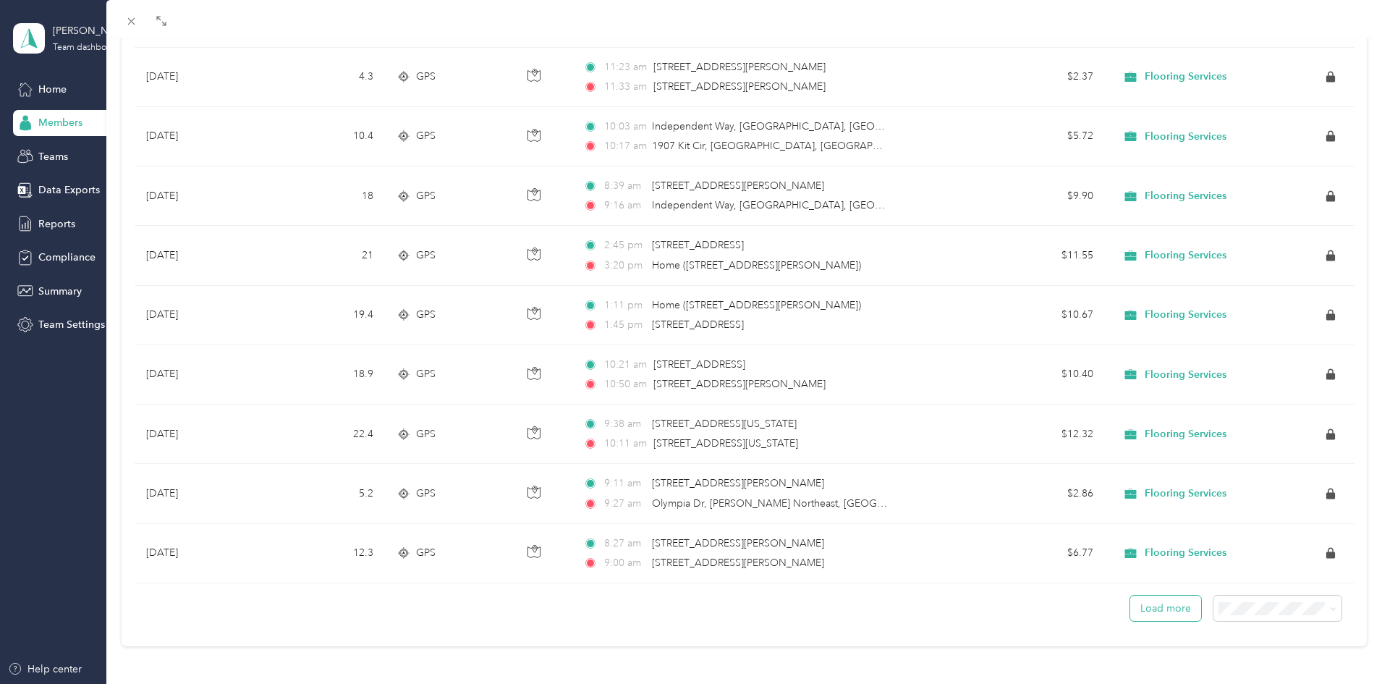
click at [1174, 598] on button "Load more" at bounding box center [1165, 607] width 71 height 25
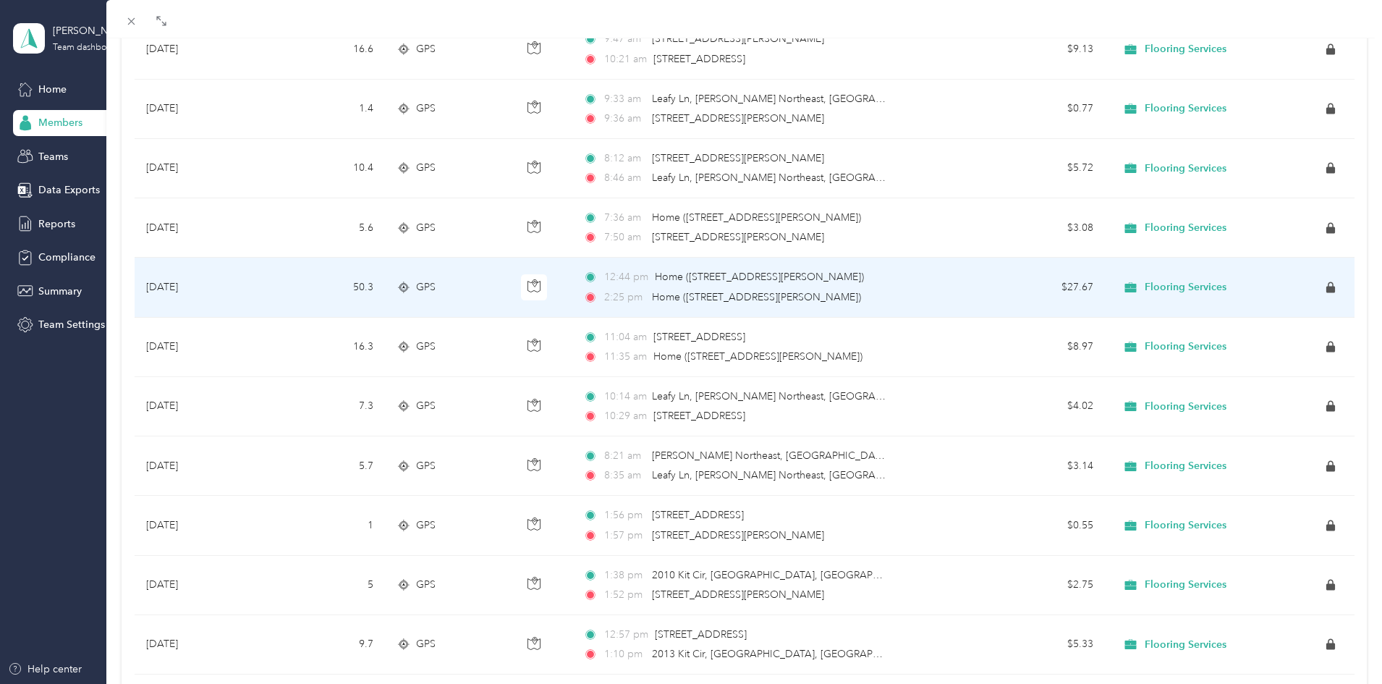
scroll to position [4966, 0]
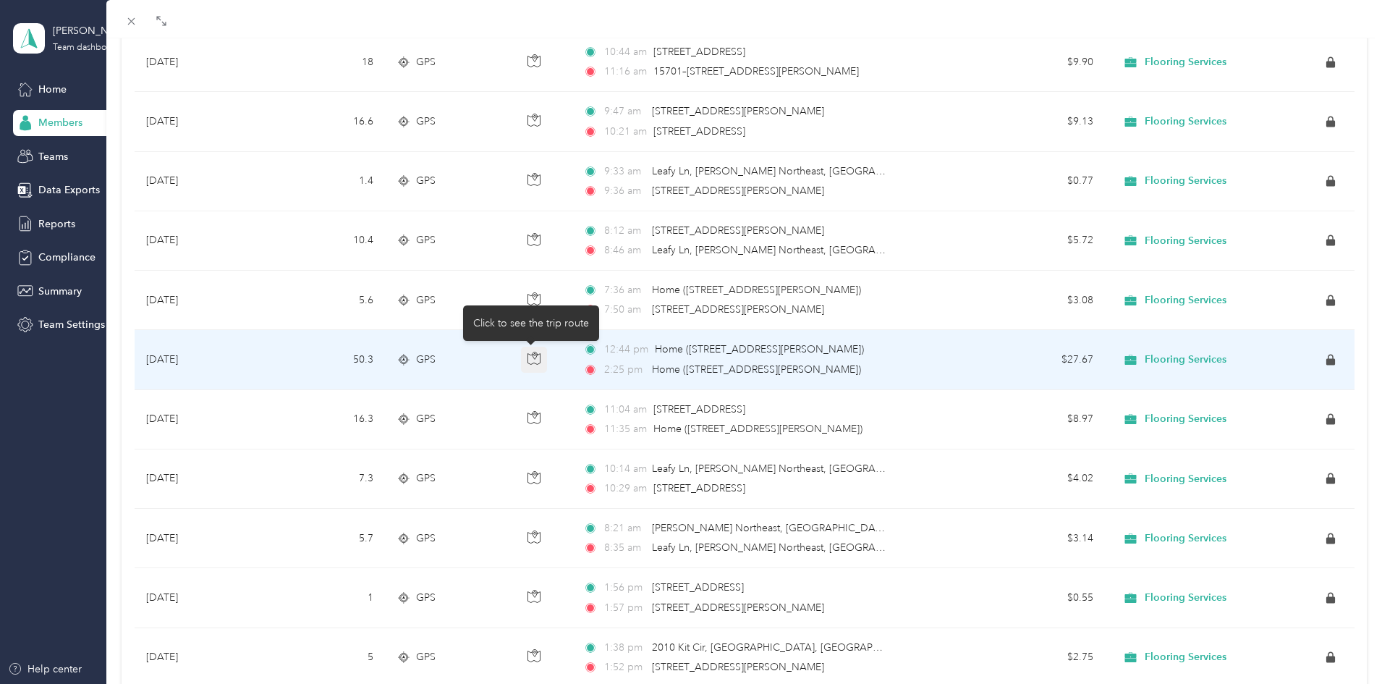
click at [530, 364] on icon "button" at bounding box center [533, 358] width 13 height 13
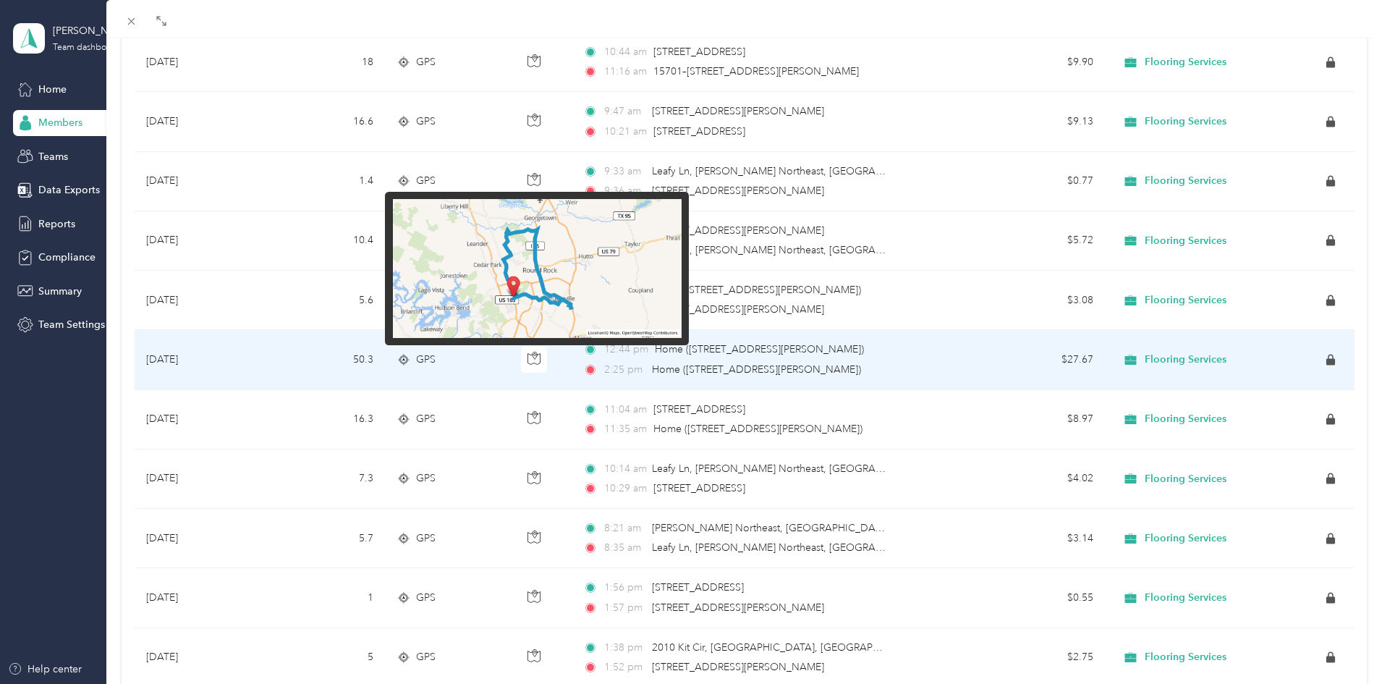
click at [576, 276] on img at bounding box center [537, 268] width 289 height 139
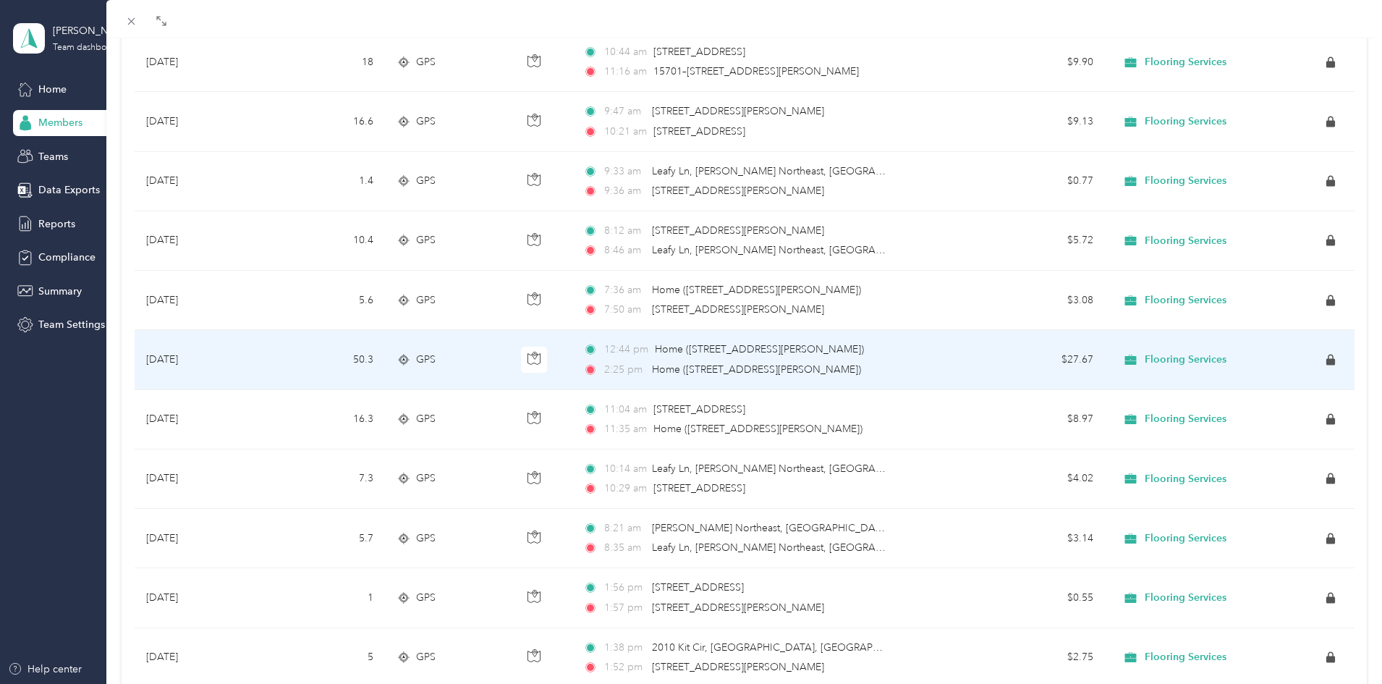
click at [832, 359] on div "12:44 pm Home ([STREET_ADDRESS][PERSON_NAME] , [GEOGRAPHIC_DATA], [GEOGRAPHIC_D…" at bounding box center [735, 358] width 304 height 35
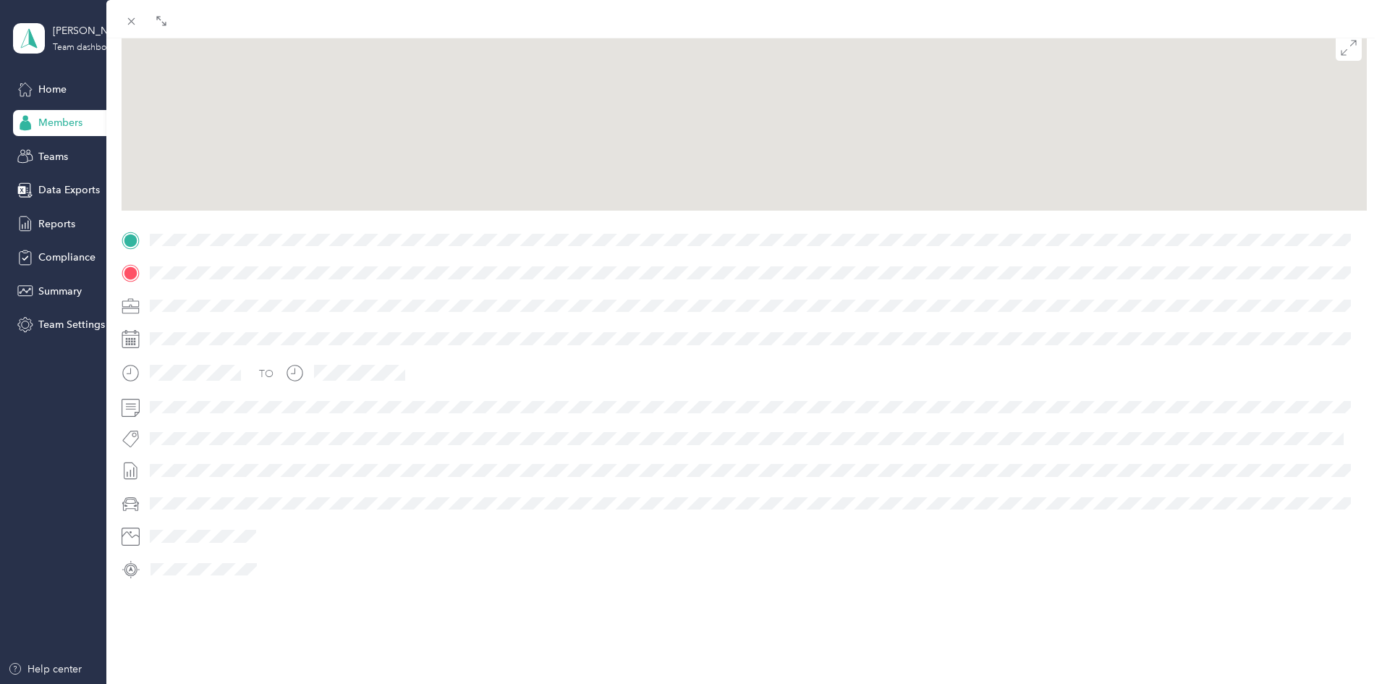
scroll to position [151, 0]
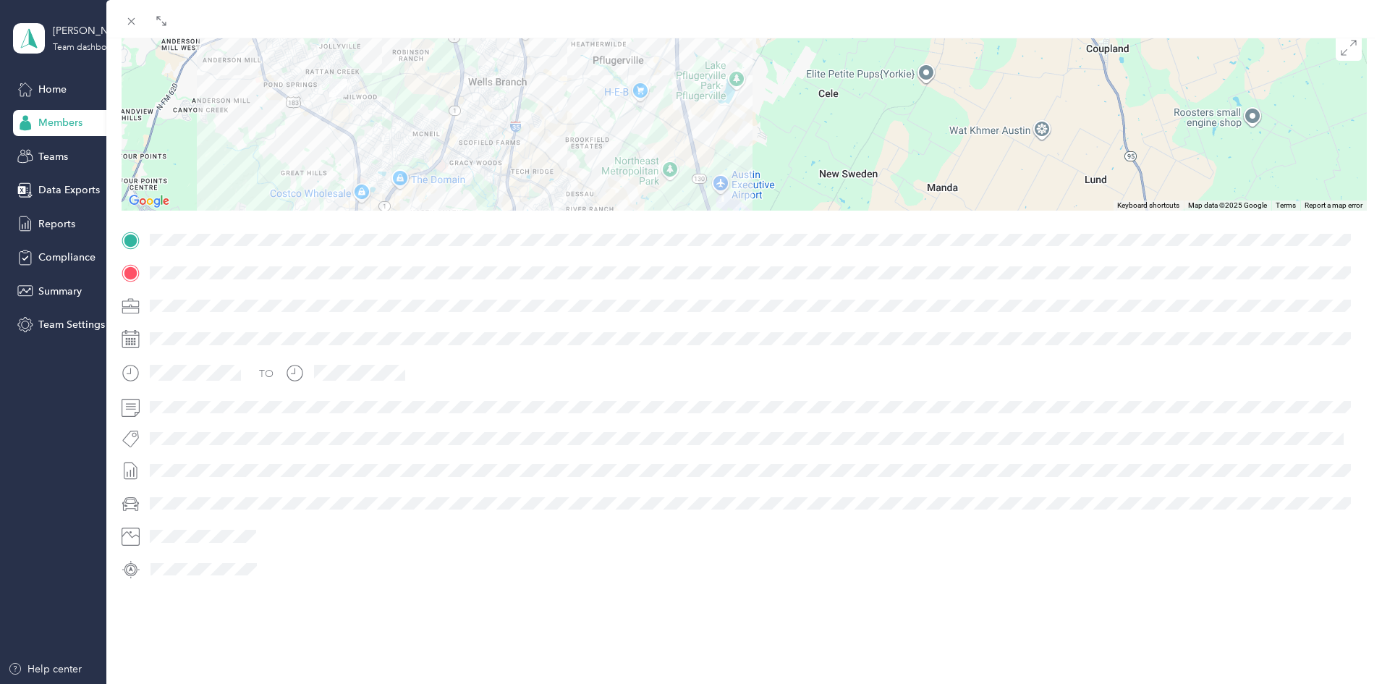
drag, startPoint x: 768, startPoint y: 80, endPoint x: 697, endPoint y: 46, distance: 79.3
click at [697, 46] on div at bounding box center [744, 120] width 1245 height 181
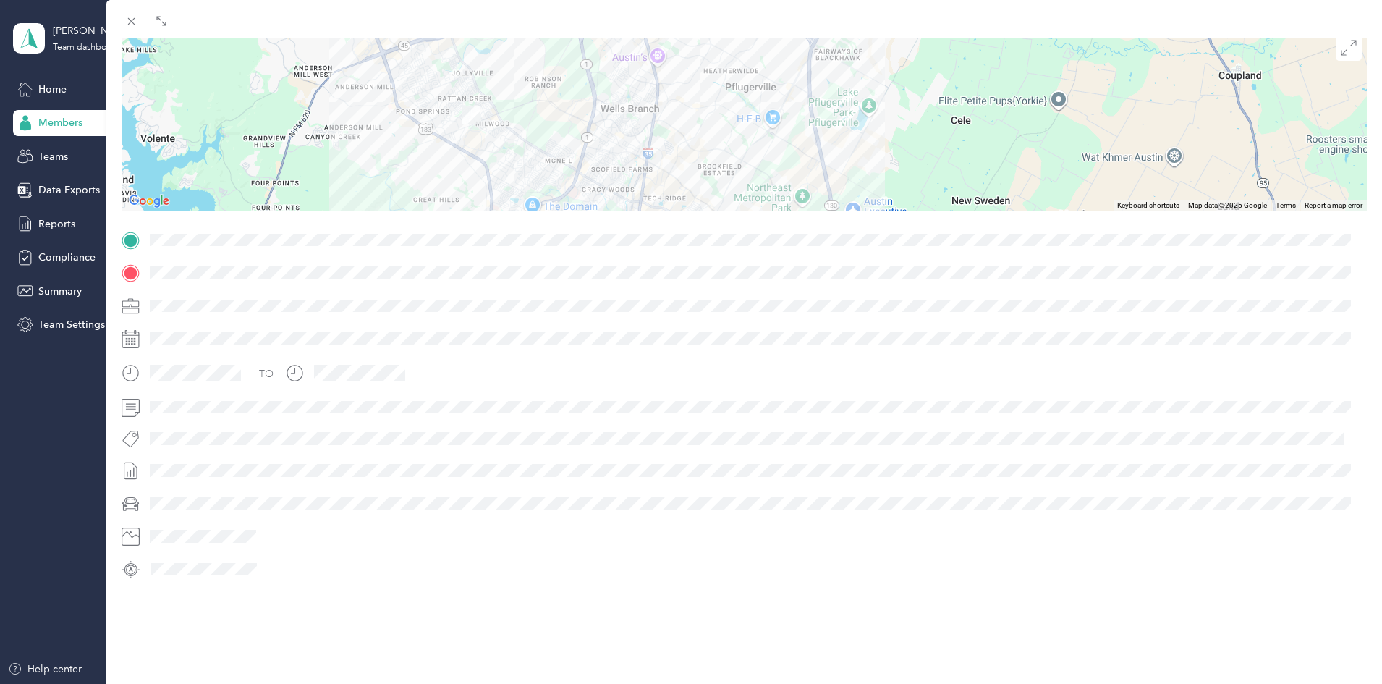
drag, startPoint x: 697, startPoint y: 46, endPoint x: 833, endPoint y: 80, distance: 140.2
click at [833, 80] on div at bounding box center [744, 120] width 1245 height 181
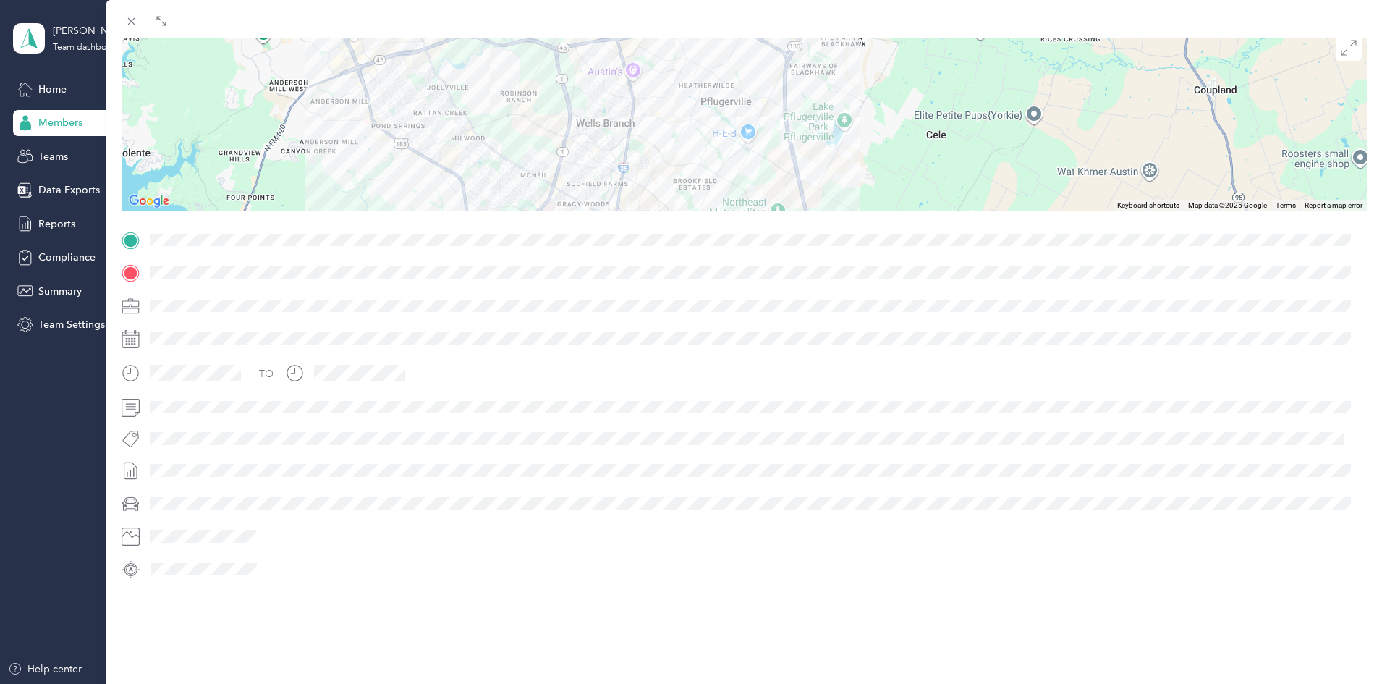
drag, startPoint x: 833, startPoint y: 80, endPoint x: 801, endPoint y: 77, distance: 32.0
click at [803, 85] on div at bounding box center [744, 120] width 1245 height 181
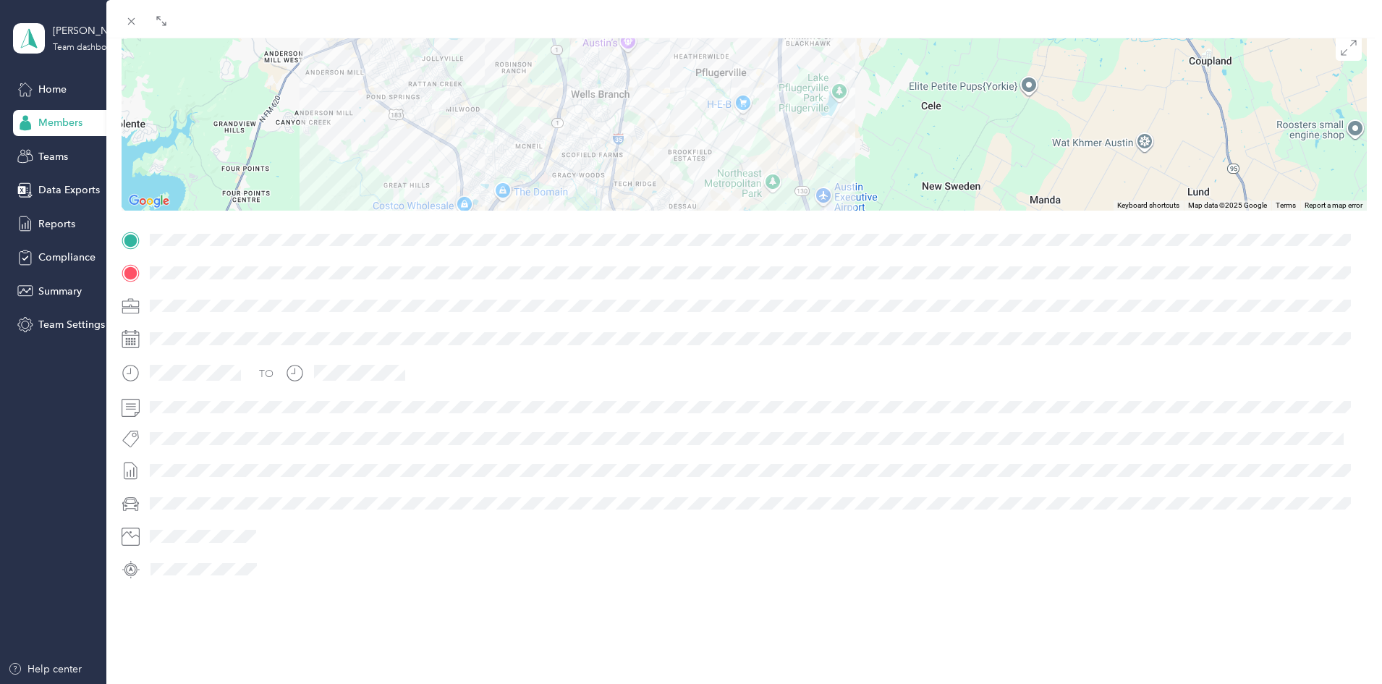
click at [801, 77] on div at bounding box center [744, 120] width 1245 height 181
drag, startPoint x: 802, startPoint y: 128, endPoint x: 799, endPoint y: 121, distance: 7.6
click at [799, 121] on div "[GEOGRAPHIC_DATA]- [GEOGRAPHIC_DATA]- [GEOGRAPHIC_DATA] [STREET_ADDRESS][PERSON…" at bounding box center [744, 120] width 1245 height 181
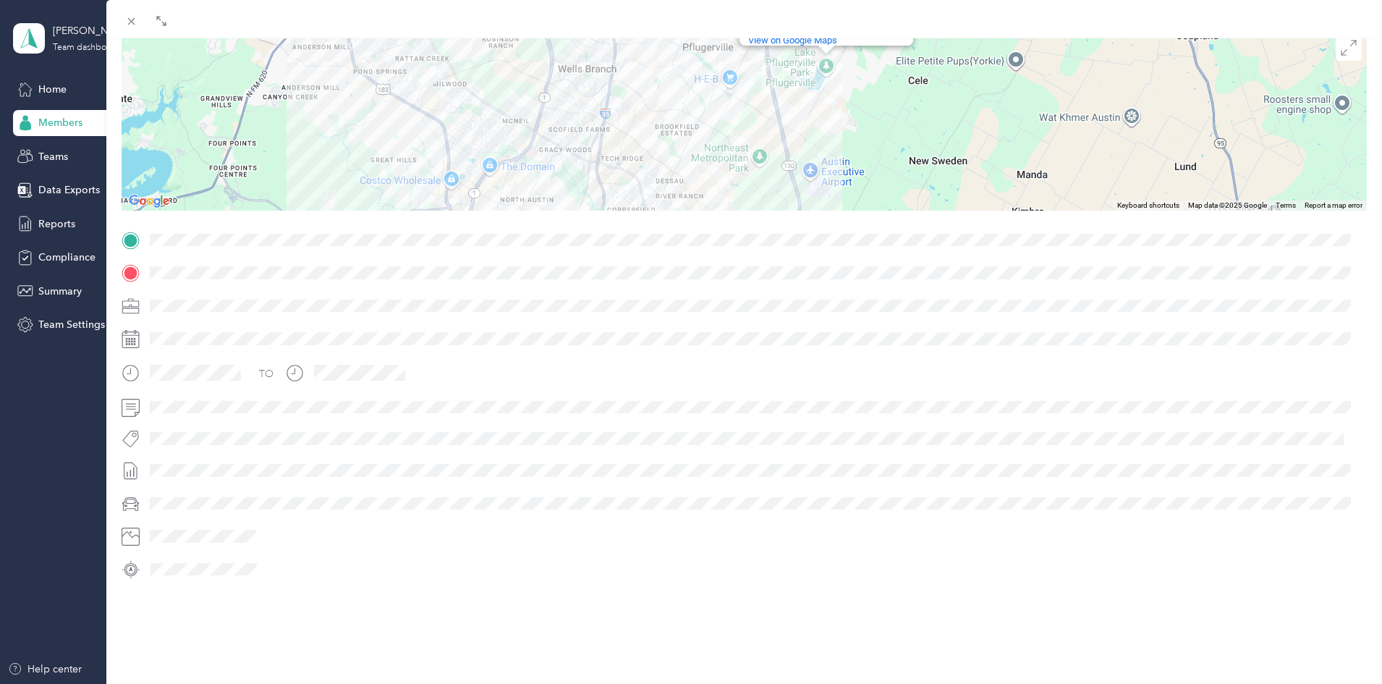
drag, startPoint x: 738, startPoint y: 165, endPoint x: 726, endPoint y: 65, distance: 100.6
click at [726, 65] on div "[GEOGRAPHIC_DATA]- [GEOGRAPHIC_DATA]- [GEOGRAPHIC_DATA] [STREET_ADDRESS][PERSON…" at bounding box center [744, 120] width 1245 height 181
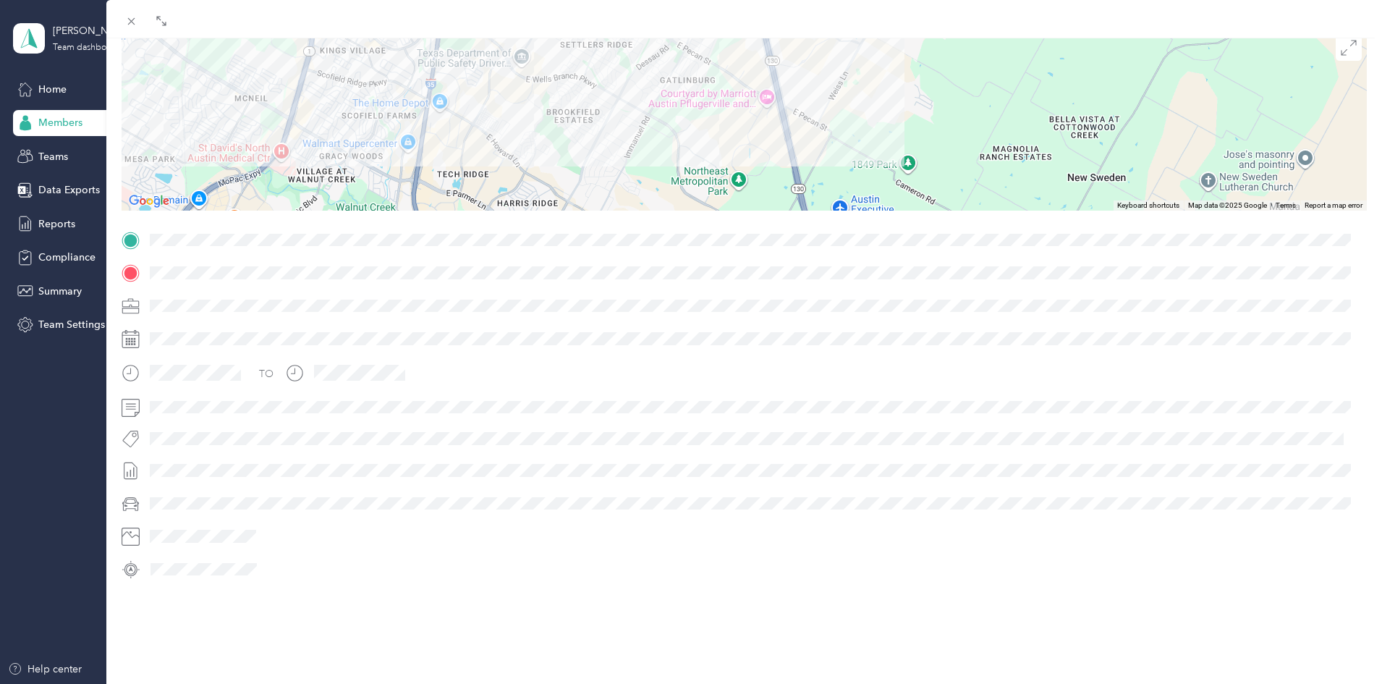
drag, startPoint x: 756, startPoint y: 113, endPoint x: 764, endPoint y: 124, distance: 14.0
click at [764, 124] on div "[GEOGRAPHIC_DATA]- [GEOGRAPHIC_DATA]- [GEOGRAPHIC_DATA] [STREET_ADDRESS][PERSON…" at bounding box center [744, 120] width 1245 height 181
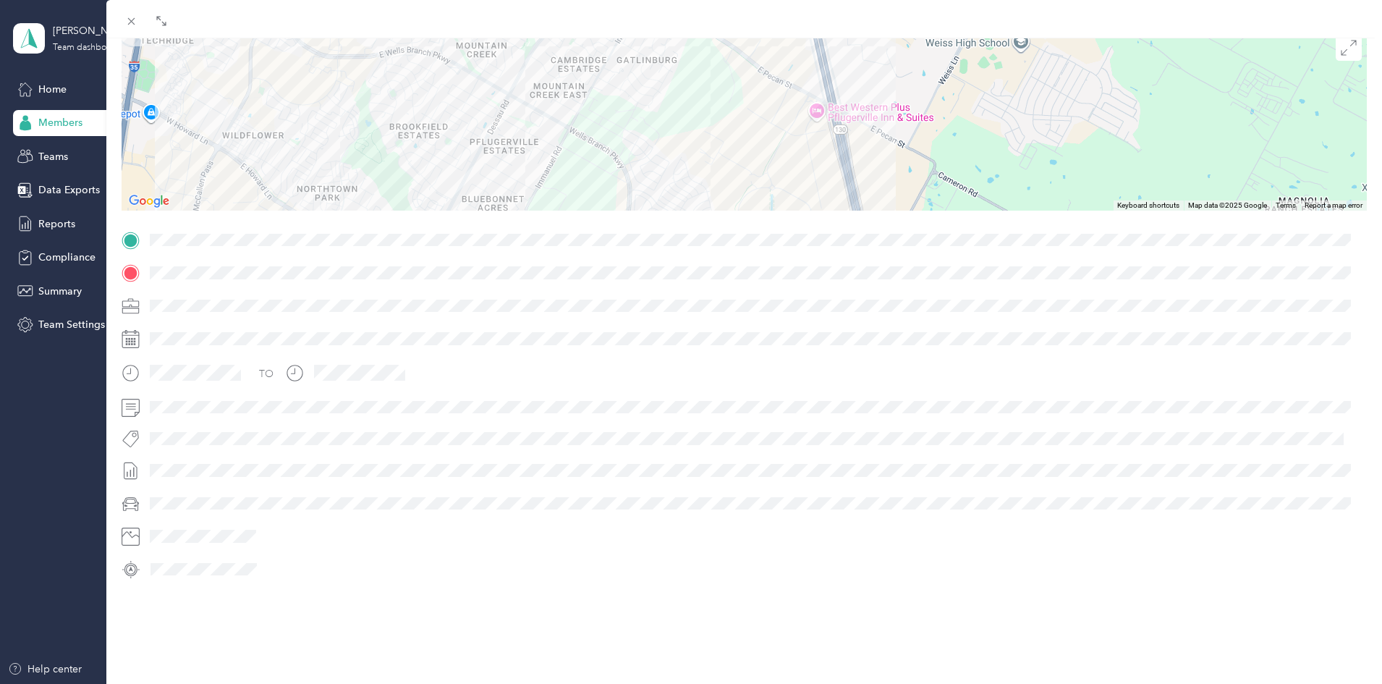
drag, startPoint x: 758, startPoint y: 92, endPoint x: 802, endPoint y: 130, distance: 58.5
click at [802, 130] on div "[GEOGRAPHIC_DATA]- [GEOGRAPHIC_DATA]- [GEOGRAPHIC_DATA] [STREET_ADDRESS][PERSON…" at bounding box center [744, 120] width 1245 height 181
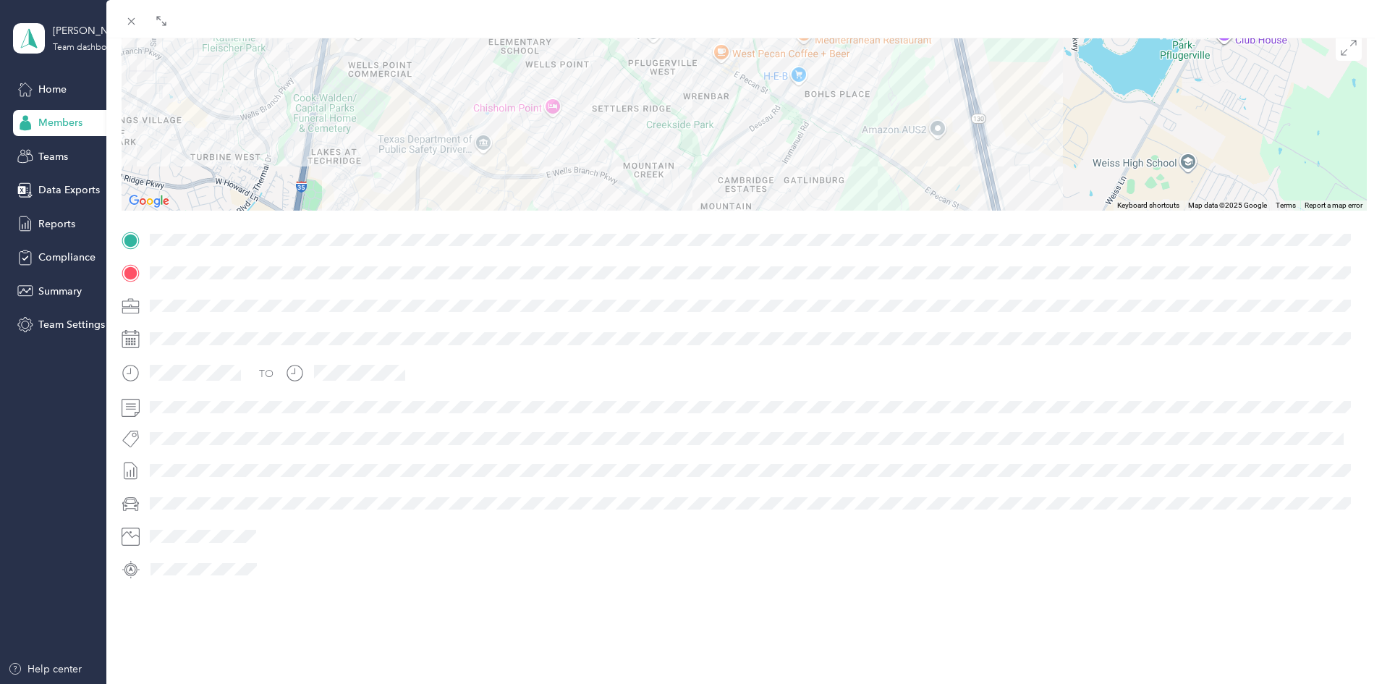
drag, startPoint x: 803, startPoint y: 146, endPoint x: 970, endPoint y: 270, distance: 207.9
click at [970, 270] on div "Trip details This trip cannot be edited because it is either under review, appr…" at bounding box center [744, 258] width 1245 height 645
click at [970, 270] on span at bounding box center [756, 272] width 1222 height 23
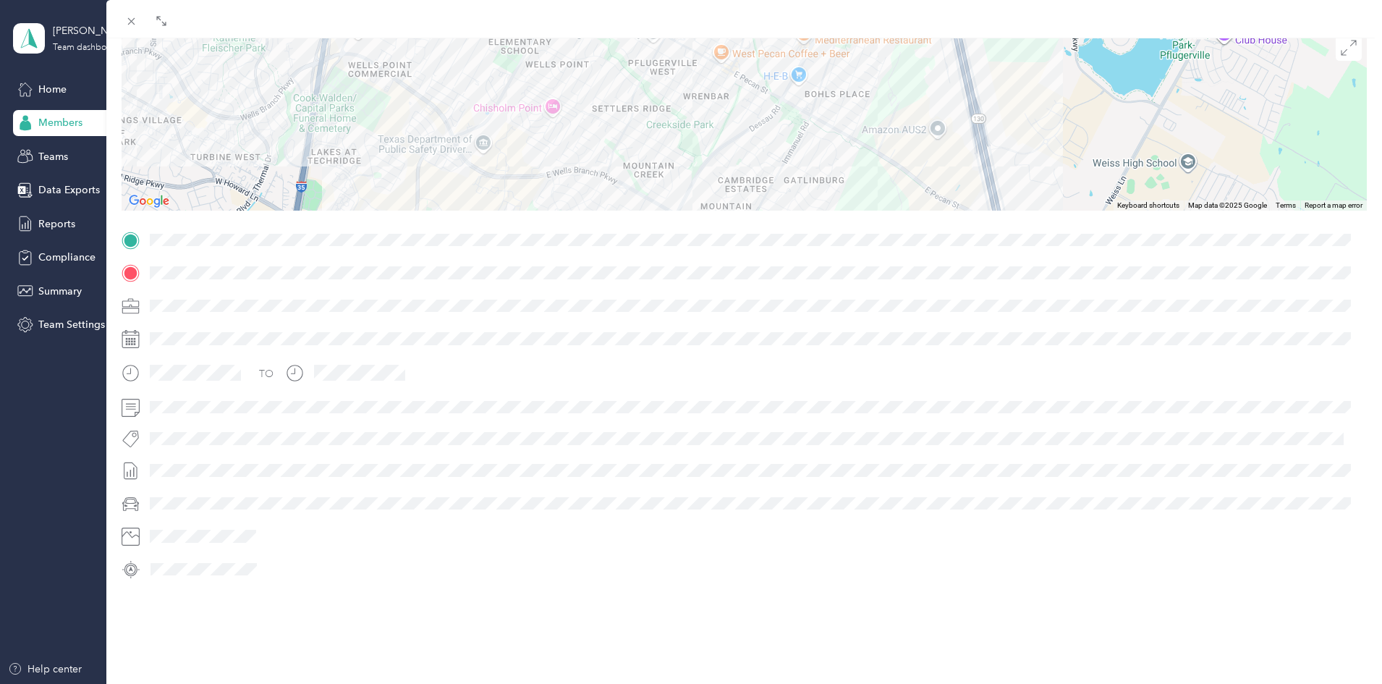
drag, startPoint x: 970, startPoint y: 270, endPoint x: 991, endPoint y: 246, distance: 31.8
click at [991, 246] on div "TO" at bounding box center [744, 405] width 1245 height 352
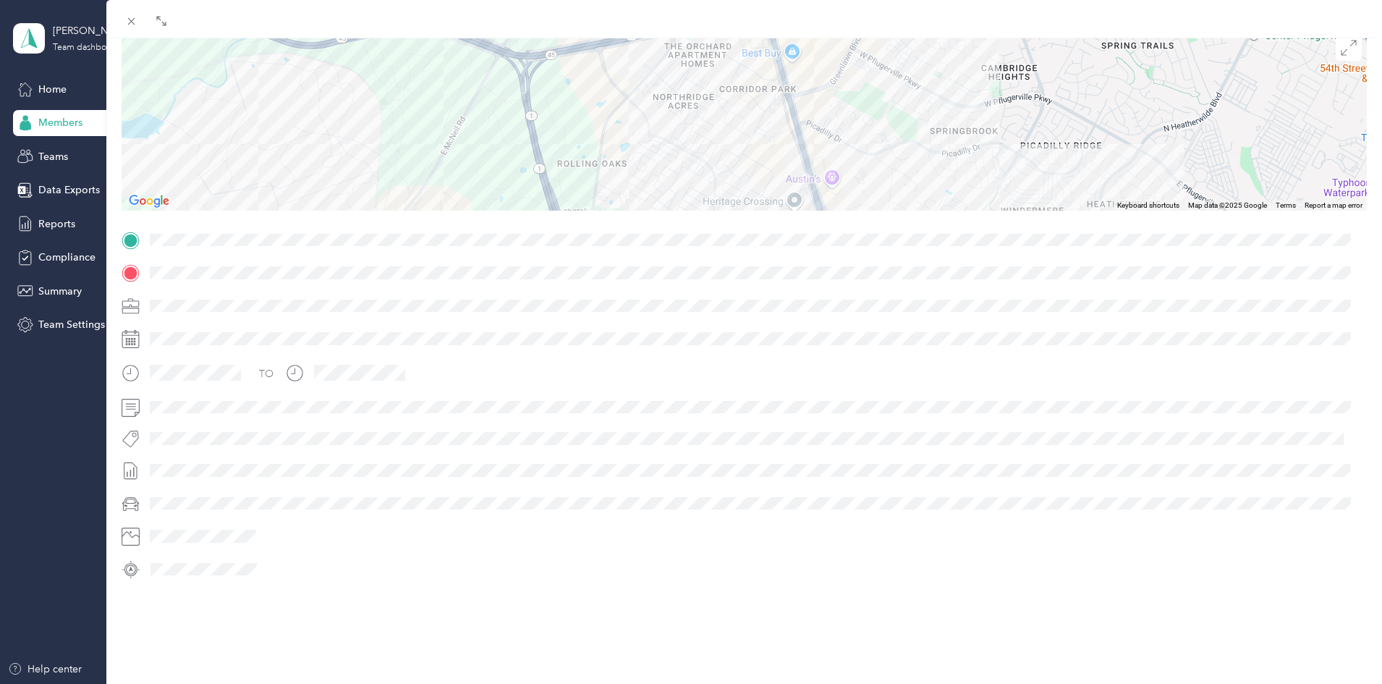
drag, startPoint x: 854, startPoint y: 160, endPoint x: 1347, endPoint y: 519, distance: 610.0
click at [1347, 519] on div "Trip details This trip cannot be edited because it is either under review, appr…" at bounding box center [744, 258] width 1245 height 645
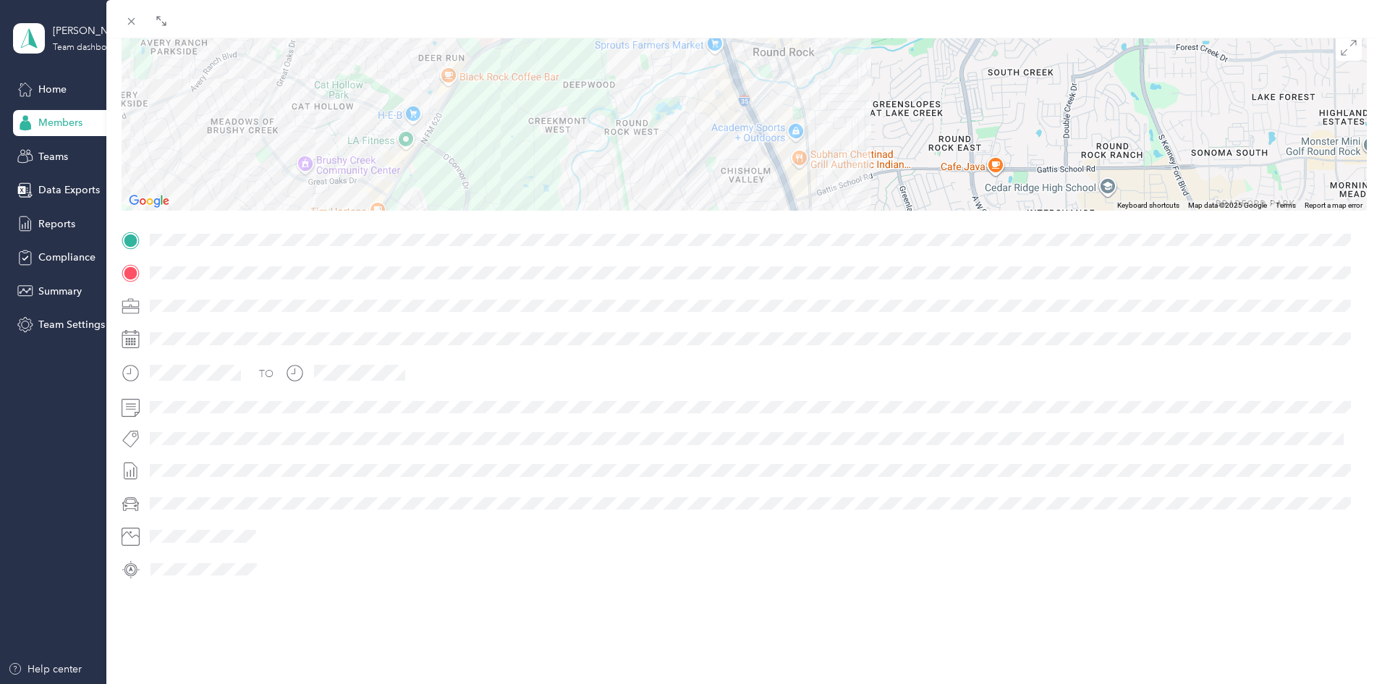
drag, startPoint x: 803, startPoint y: 123, endPoint x: 857, endPoint y: 420, distance: 302.1
click at [857, 420] on div "Trip details This trip cannot be edited because it is either under review, appr…" at bounding box center [744, 258] width 1245 height 645
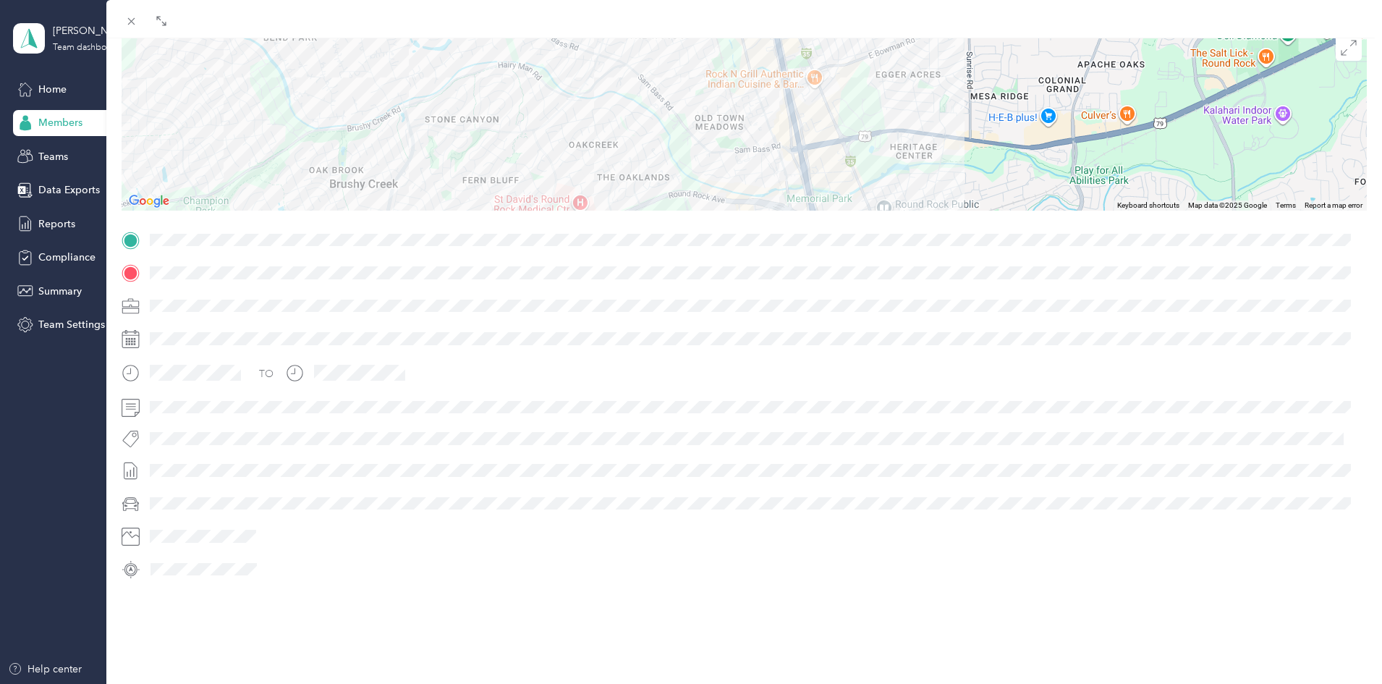
click at [812, 268] on div "Trip details This trip cannot be edited because it is either under review, appr…" at bounding box center [744, 258] width 1245 height 645
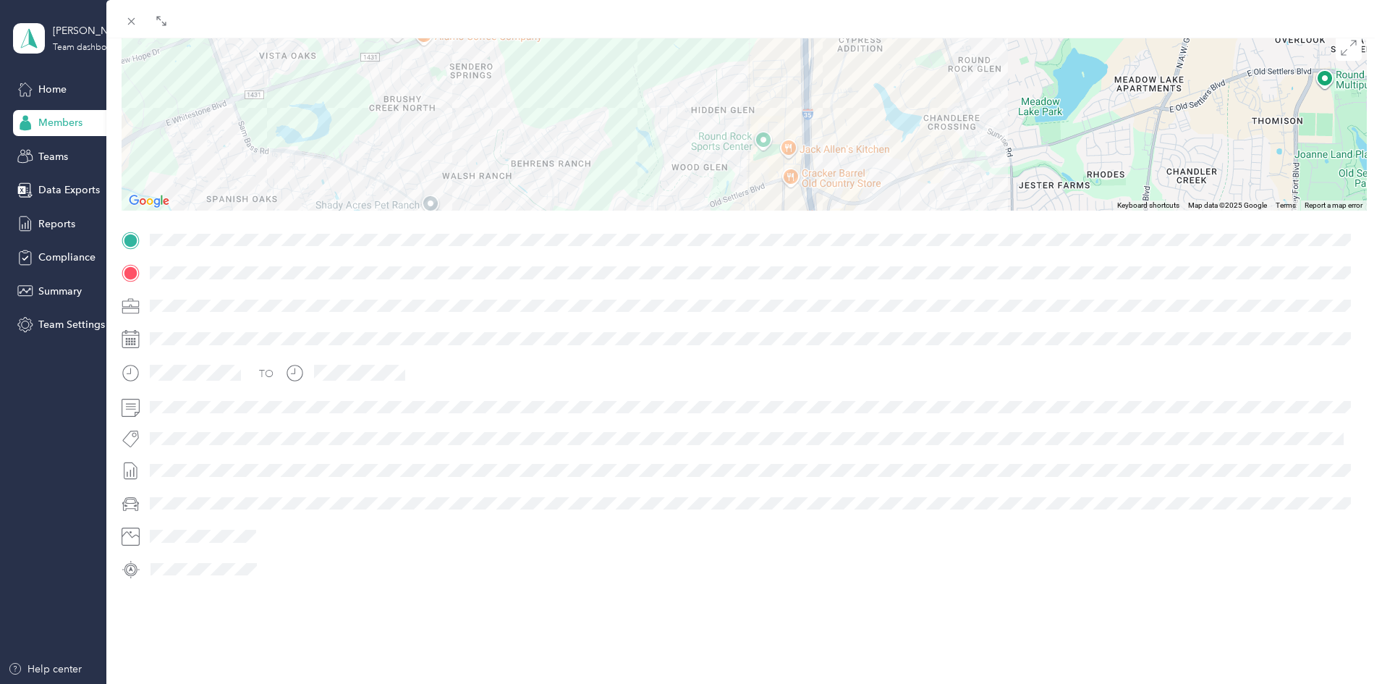
click at [830, 268] on div "Trip details This trip cannot be edited because it is either under review, appr…" at bounding box center [744, 258] width 1245 height 645
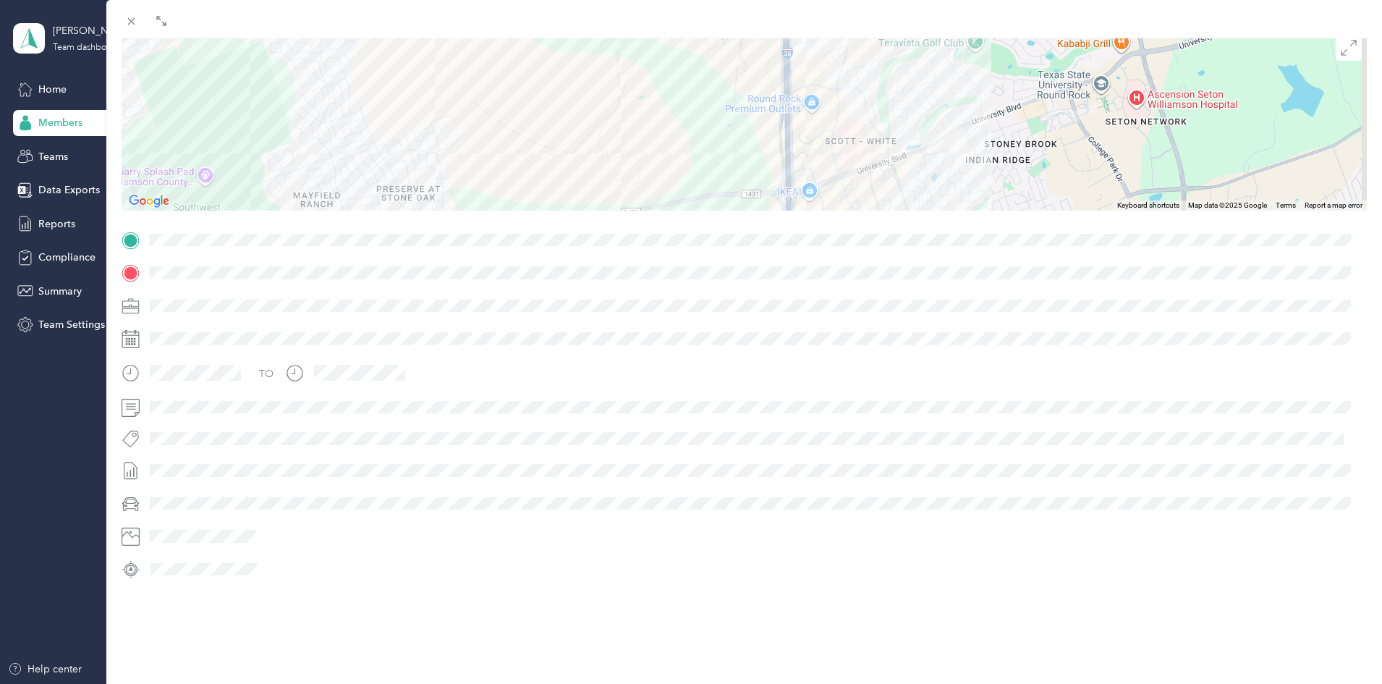
drag, startPoint x: 810, startPoint y: 46, endPoint x: 793, endPoint y: 292, distance: 246.6
click at [793, 292] on div "Trip details This trip cannot be edited because it is either under review, appr…" at bounding box center [744, 258] width 1245 height 645
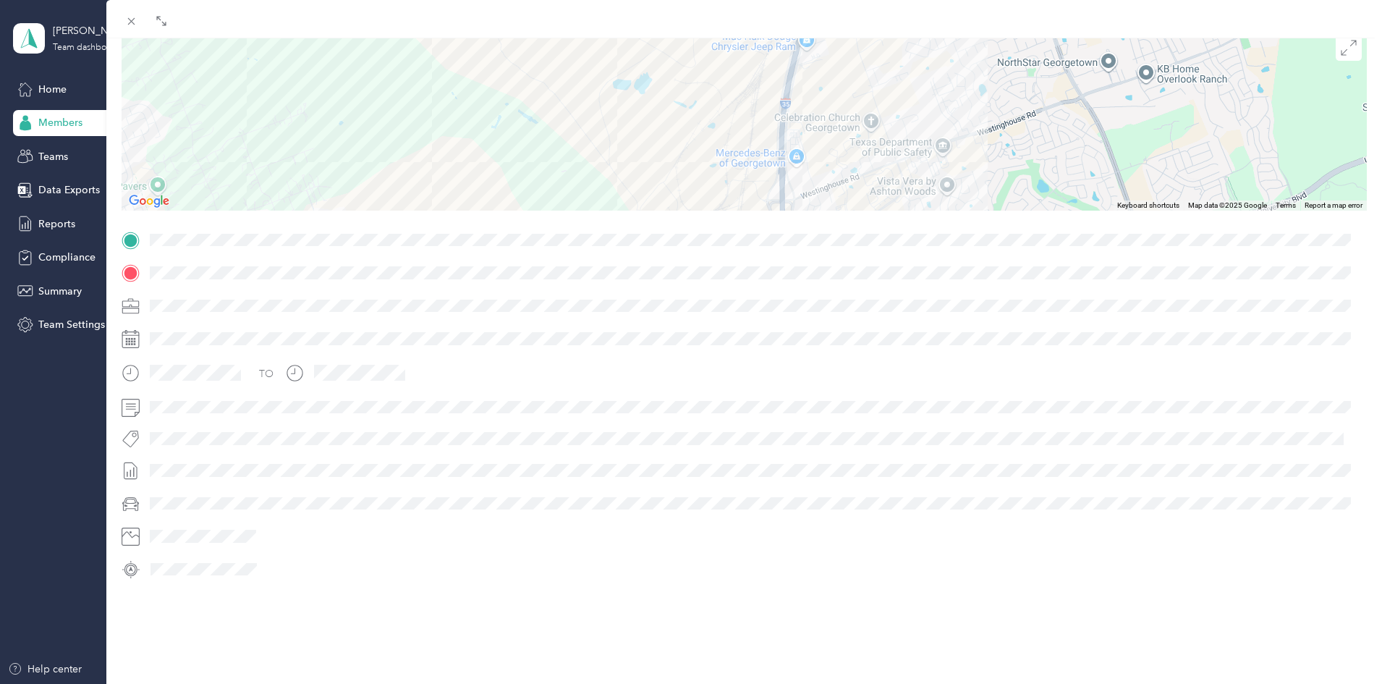
click at [805, 258] on div "Trip details This trip cannot be edited because it is either under review, appr…" at bounding box center [744, 258] width 1245 height 645
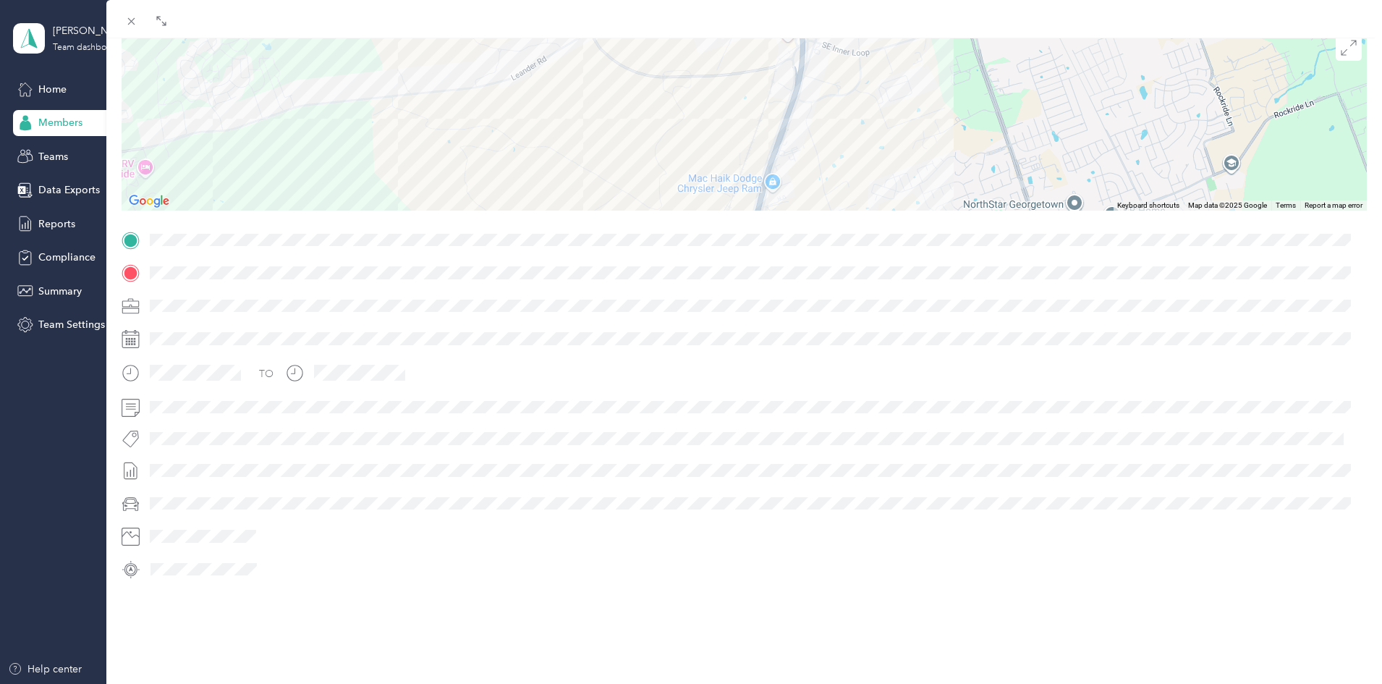
drag, startPoint x: 816, startPoint y: 79, endPoint x: 782, endPoint y: 213, distance: 138.8
click at [781, 220] on div "Trip details This trip cannot be edited because it is either under review, appr…" at bounding box center [744, 258] width 1245 height 645
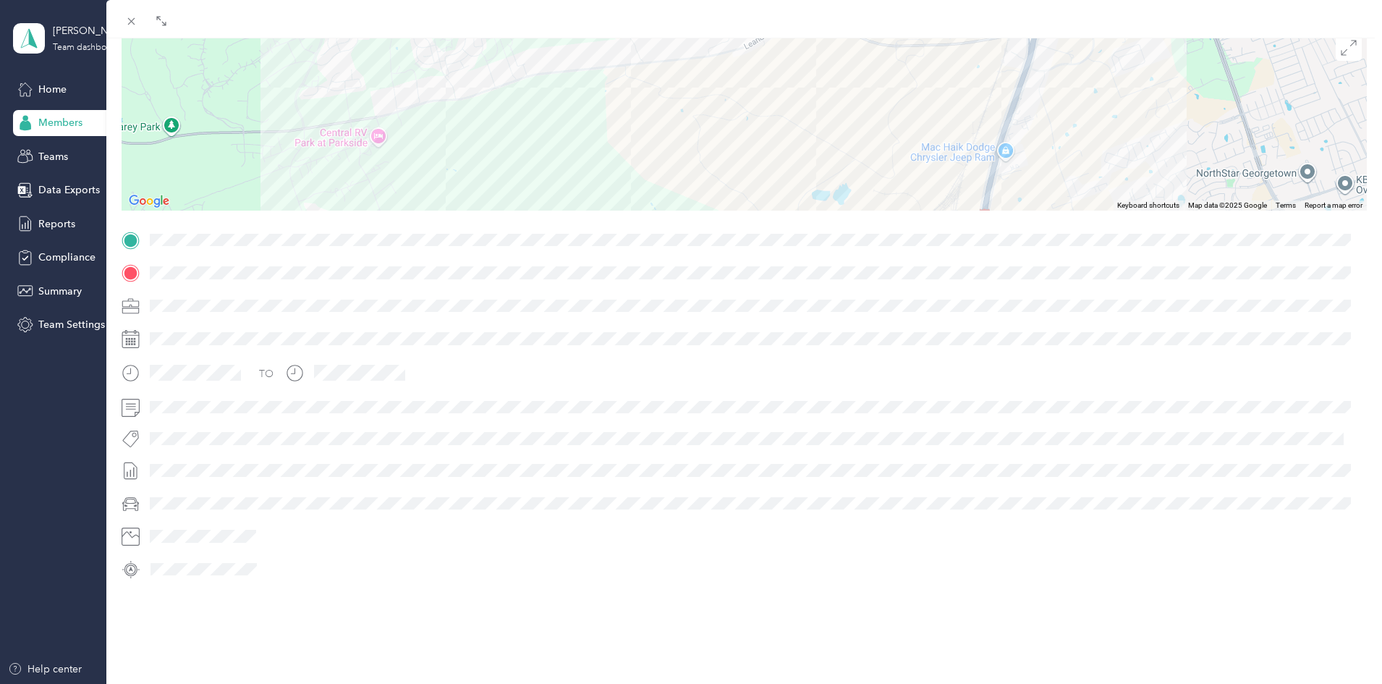
drag, startPoint x: 807, startPoint y: 91, endPoint x: 1042, endPoint y: 61, distance: 236.4
click at [1042, 61] on div "[GEOGRAPHIC_DATA]- [GEOGRAPHIC_DATA]- [GEOGRAPHIC_DATA] [STREET_ADDRESS][PERSON…" at bounding box center [744, 120] width 1245 height 181
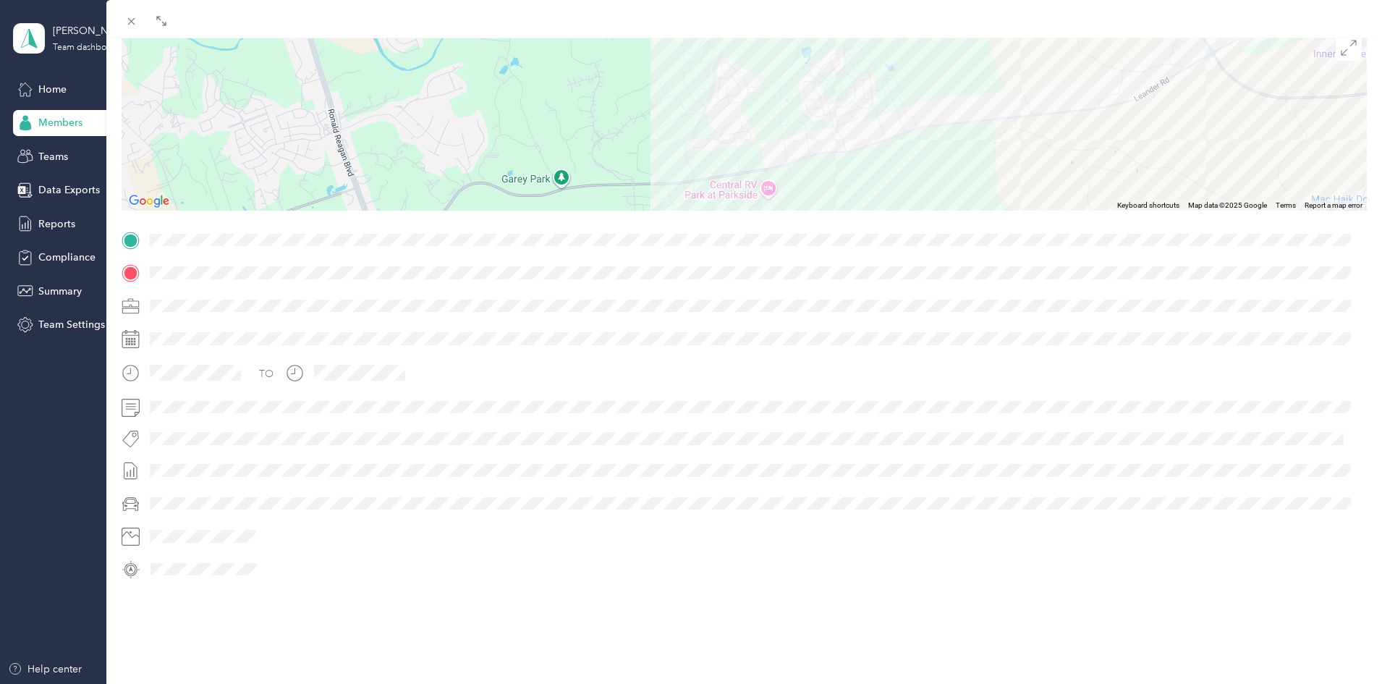
drag, startPoint x: 466, startPoint y: 102, endPoint x: 866, endPoint y: 161, distance: 404.5
click at [866, 161] on div "[GEOGRAPHIC_DATA]- [GEOGRAPHIC_DATA]- [GEOGRAPHIC_DATA] [STREET_ADDRESS][PERSON…" at bounding box center [744, 120] width 1245 height 181
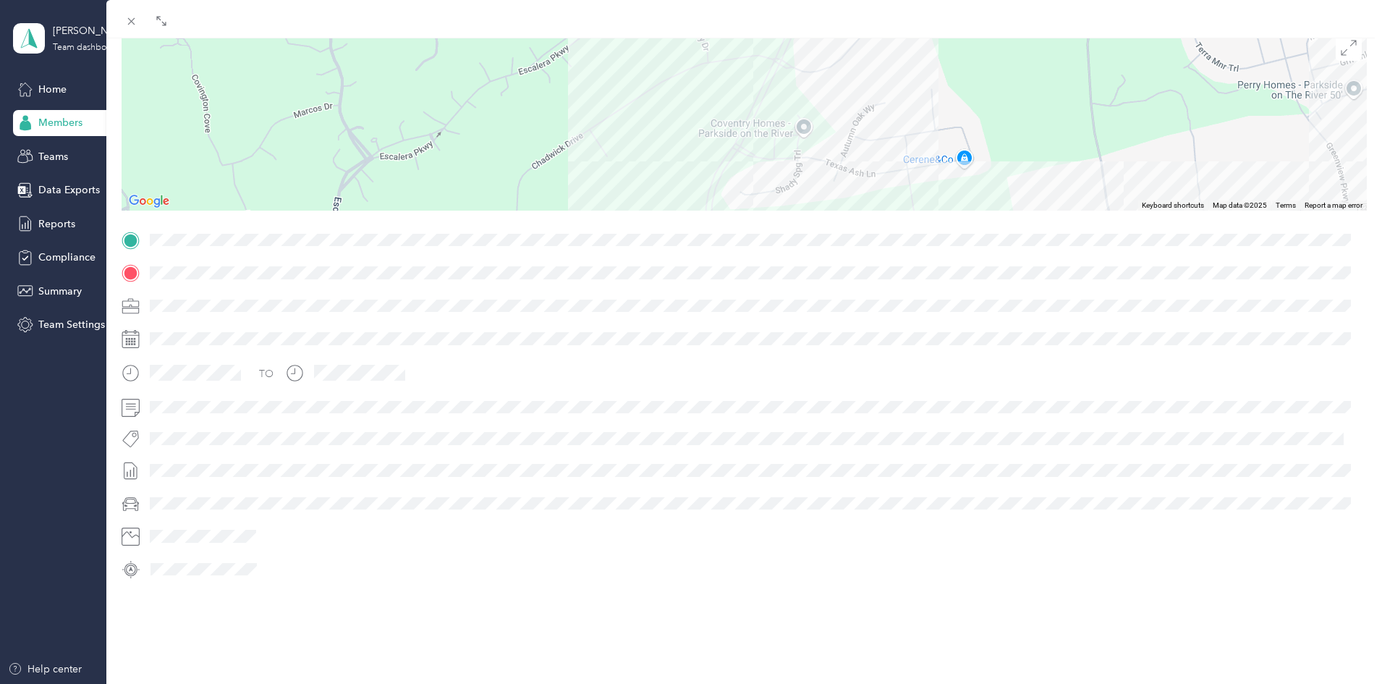
drag, startPoint x: 826, startPoint y: 73, endPoint x: 895, endPoint y: 75, distance: 68.7
click at [895, 75] on div "[GEOGRAPHIC_DATA]- [GEOGRAPHIC_DATA]- [GEOGRAPHIC_DATA] [STREET_ADDRESS][PERSON…" at bounding box center [744, 120] width 1245 height 181
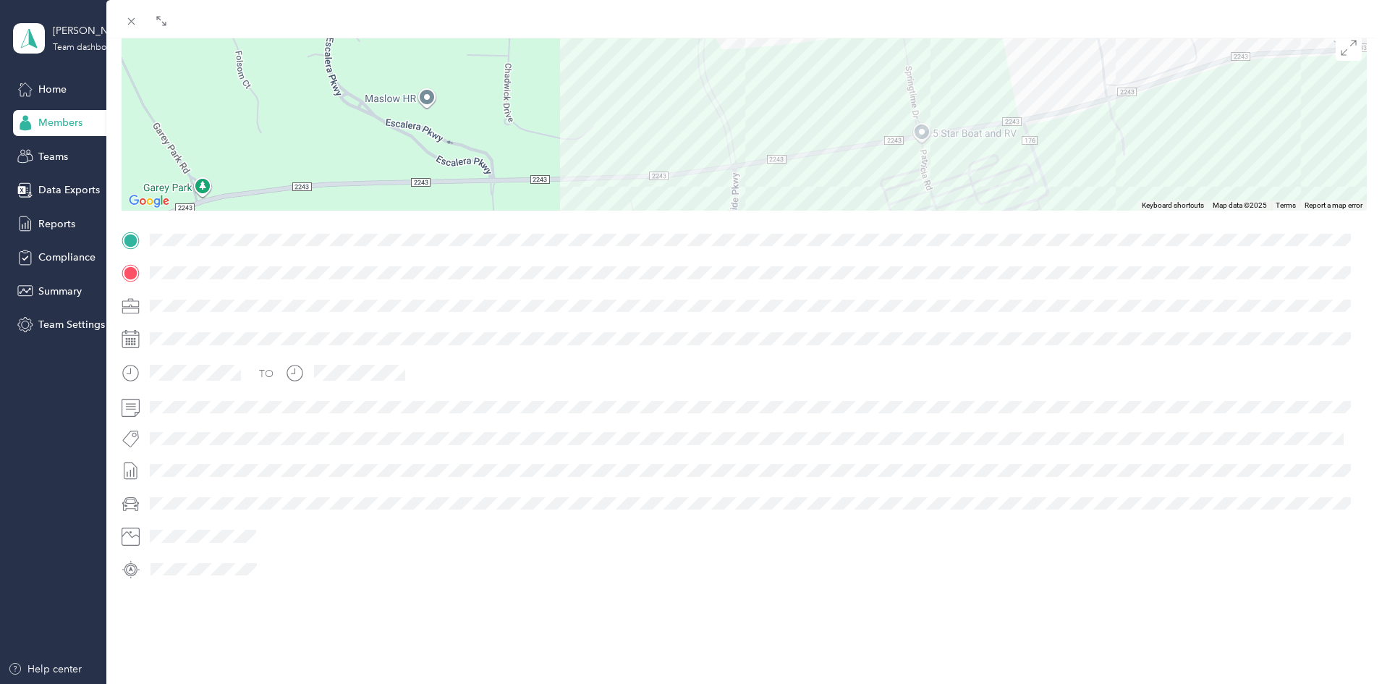
drag, startPoint x: 799, startPoint y: 180, endPoint x: 794, endPoint y: 14, distance: 166.5
click at [794, 14] on div "BACK [PERSON_NAME] Trips Trip details Trip details This trip cannot be edited b…" at bounding box center [744, 361] width 1276 height 722
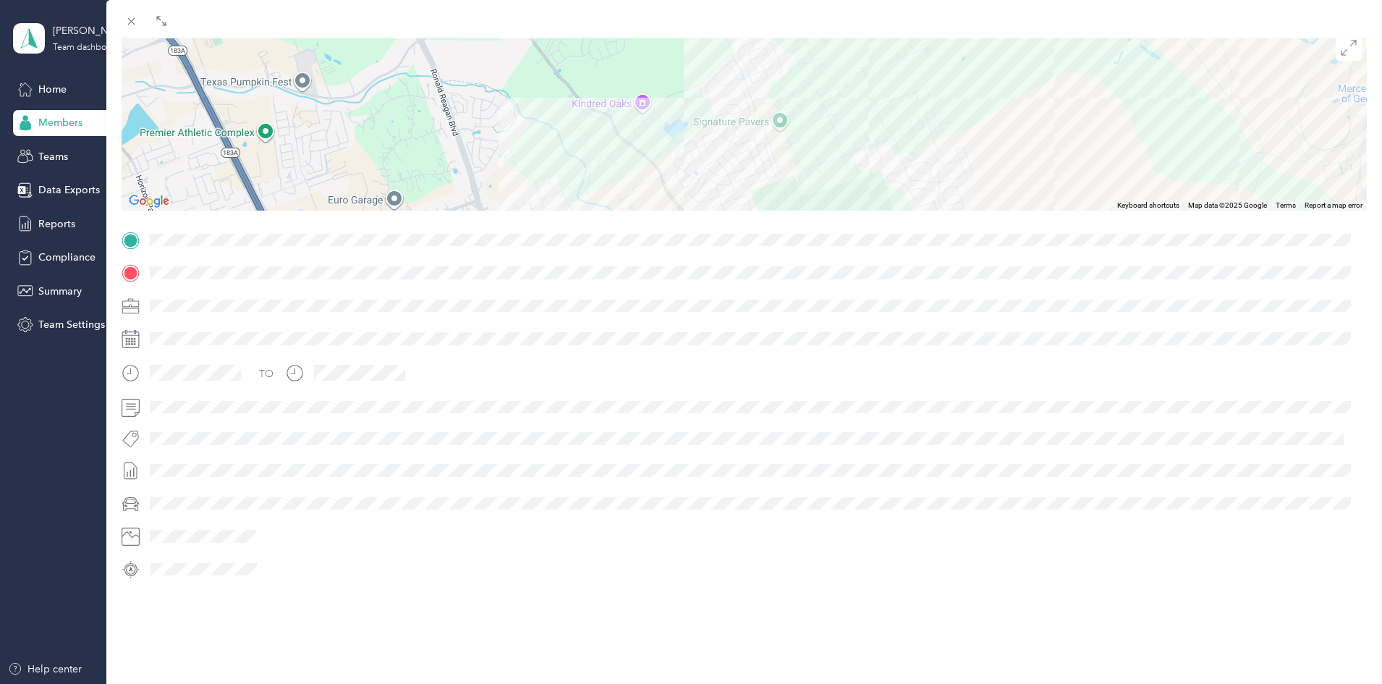
drag, startPoint x: 797, startPoint y: 163, endPoint x: 728, endPoint y: -19, distance: 194.2
click at [728, 0] on html "[PERSON_NAME] Team Team dashboard Home Members Teams Data Exports Reports Compl…" at bounding box center [687, 342] width 1375 height 684
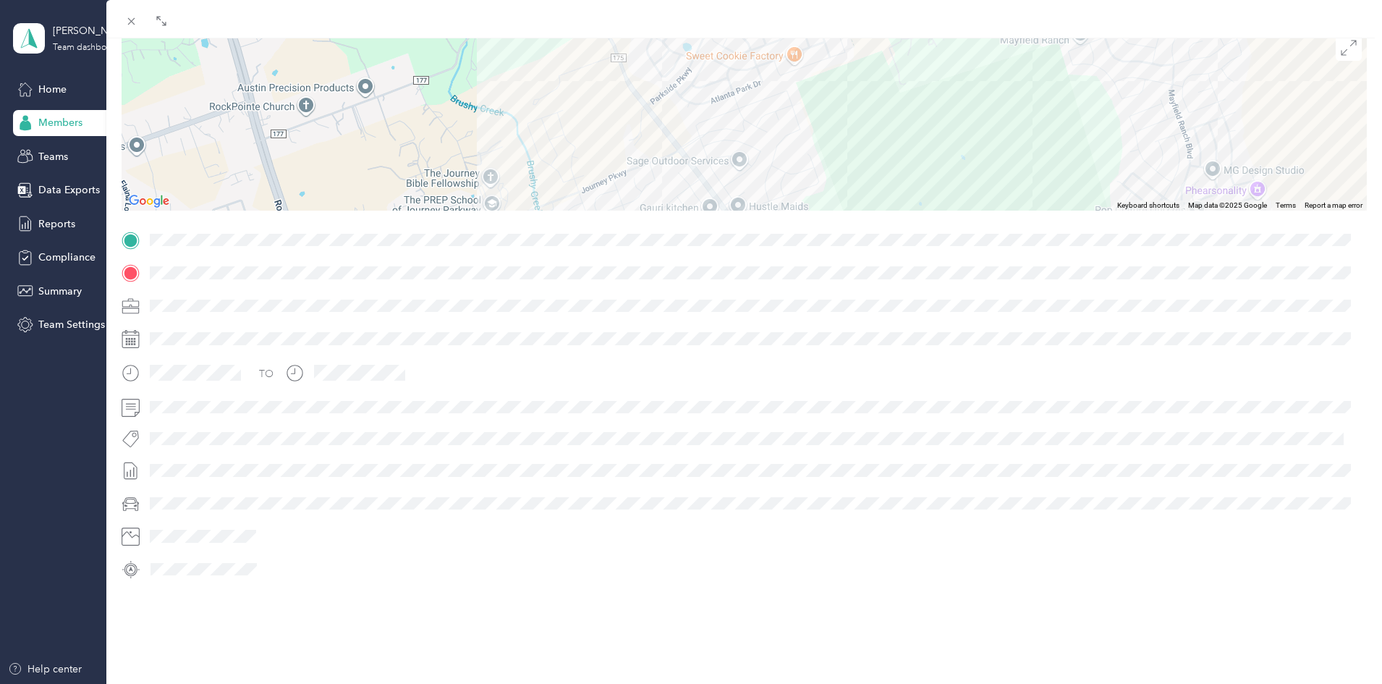
drag, startPoint x: 679, startPoint y: 153, endPoint x: 763, endPoint y: -10, distance: 183.8
click at [763, 0] on html "[PERSON_NAME] Team Team dashboard Home Members Teams Data Exports Reports Compl…" at bounding box center [687, 342] width 1375 height 684
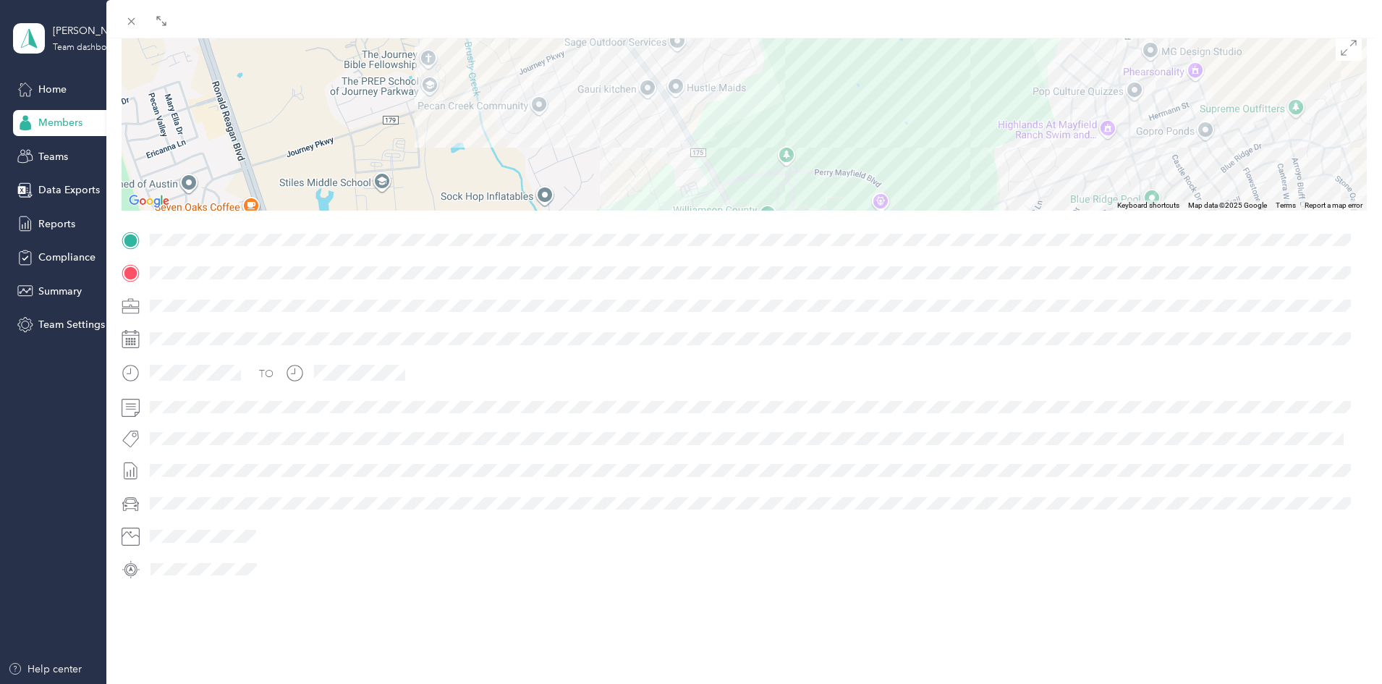
drag, startPoint x: 793, startPoint y: 136, endPoint x: 710, endPoint y: -41, distance: 195.8
click at [710, 0] on html "[PERSON_NAME] Team Team dashboard Home Members Teams Data Exports Reports Compl…" at bounding box center [687, 342] width 1375 height 684
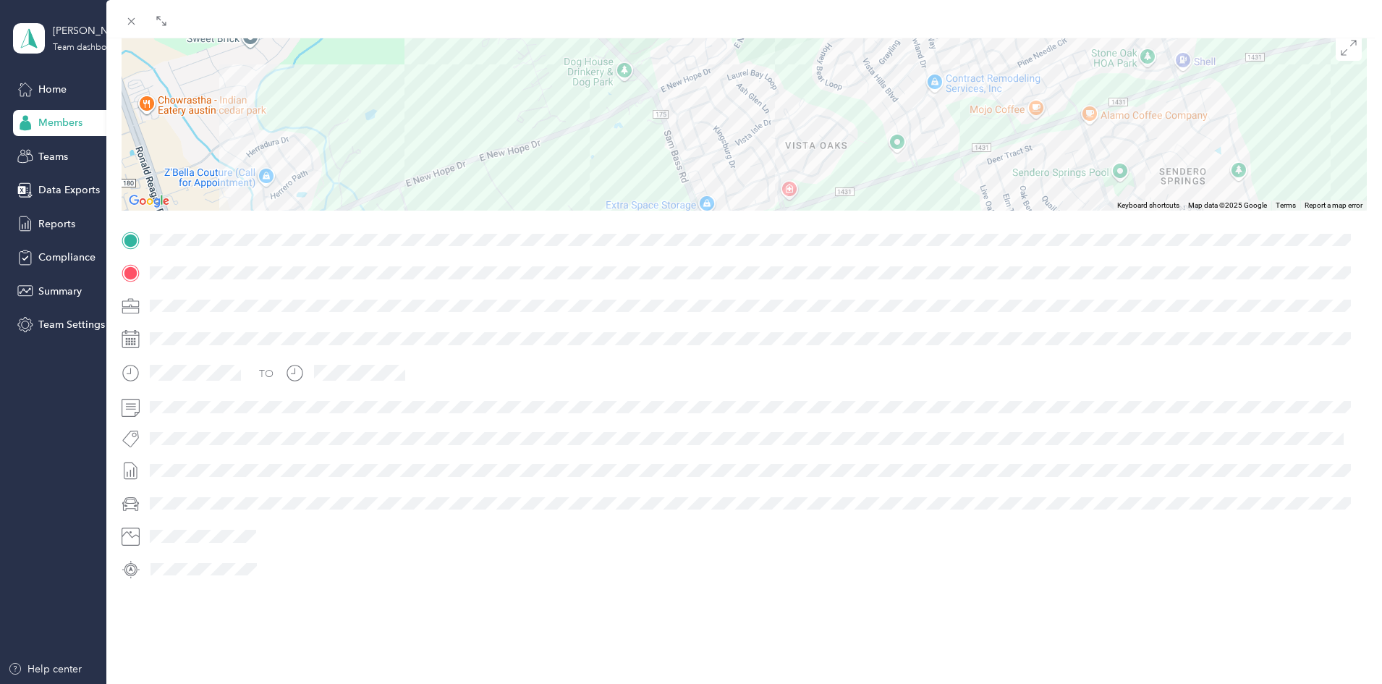
drag, startPoint x: 867, startPoint y: 151, endPoint x: 705, endPoint y: -63, distance: 268.6
click at [705, 0] on html "[PERSON_NAME] Team Team dashboard Home Members Teams Data Exports Reports Compl…" at bounding box center [687, 342] width 1375 height 684
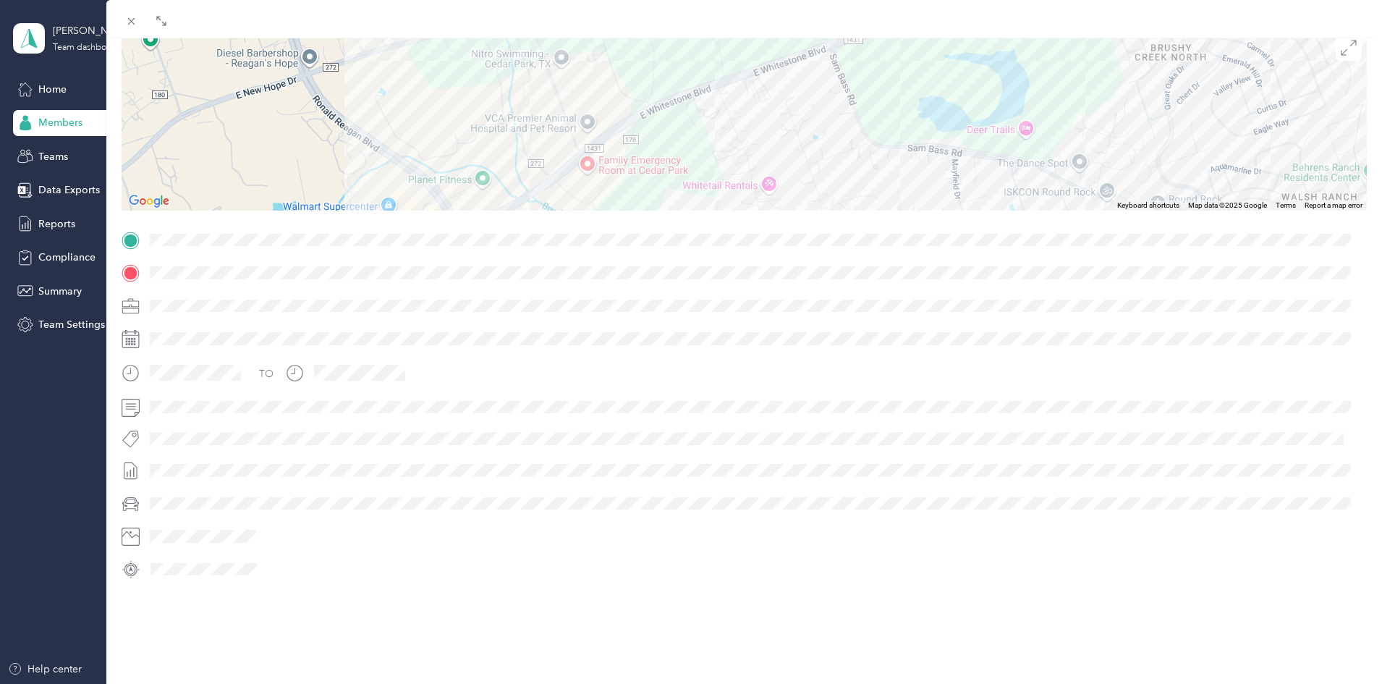
drag, startPoint x: 750, startPoint y: 165, endPoint x: 852, endPoint y: -27, distance: 217.5
click at [852, 0] on html "[PERSON_NAME] Team Team dashboard Home Members Teams Data Exports Reports Compl…" at bounding box center [687, 342] width 1375 height 684
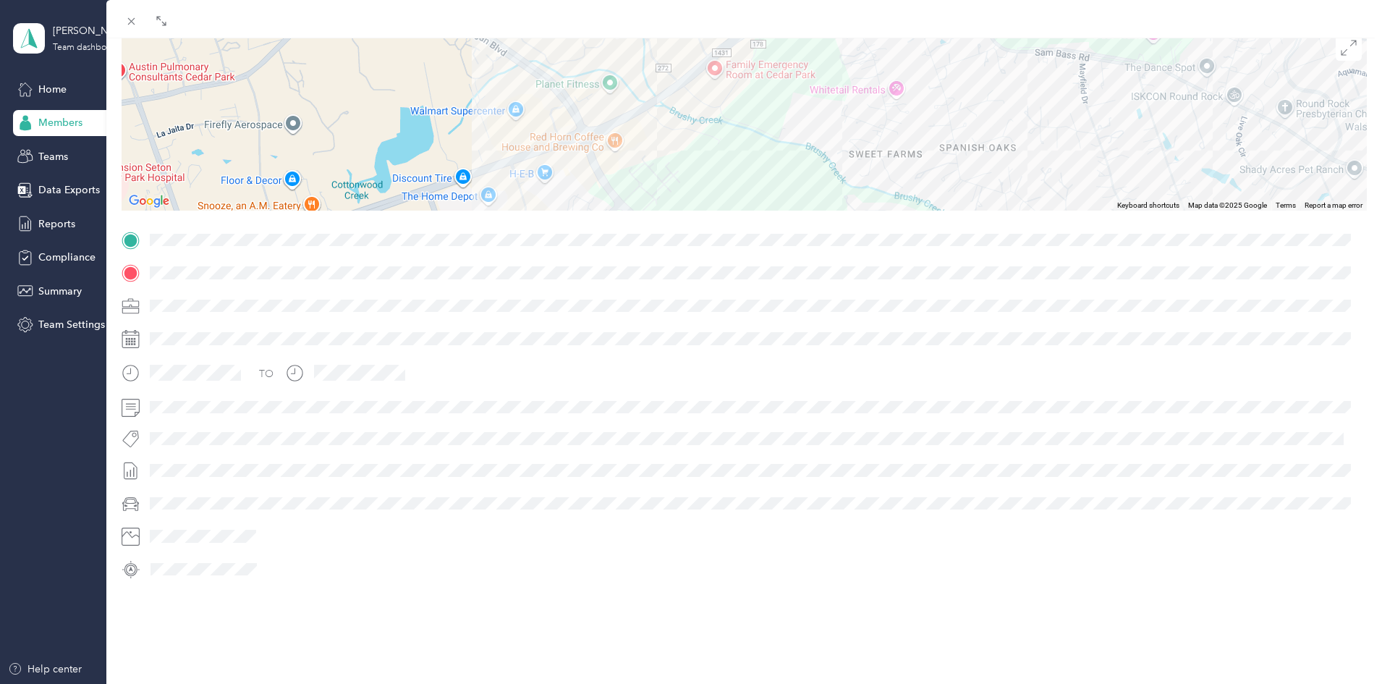
drag, startPoint x: 700, startPoint y: 123, endPoint x: 830, endPoint y: 25, distance: 163.2
click at [830, 25] on div "BACK [PERSON_NAME] Trips Trip details Trip details This trip cannot be edited b…" at bounding box center [744, 361] width 1276 height 722
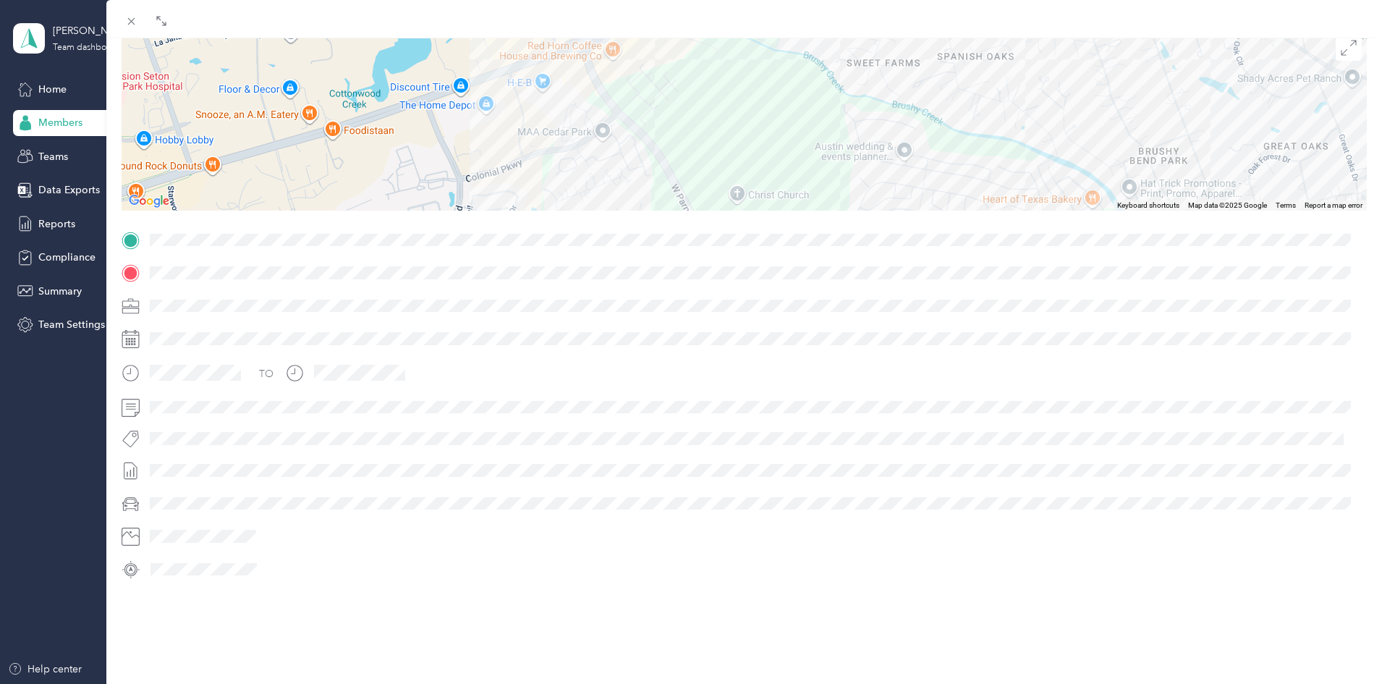
drag, startPoint x: 701, startPoint y: 150, endPoint x: 697, endPoint y: 54, distance: 95.6
click at [697, 54] on div "[GEOGRAPHIC_DATA]- [GEOGRAPHIC_DATA]- [GEOGRAPHIC_DATA] [STREET_ADDRESS][PERSON…" at bounding box center [744, 120] width 1245 height 181
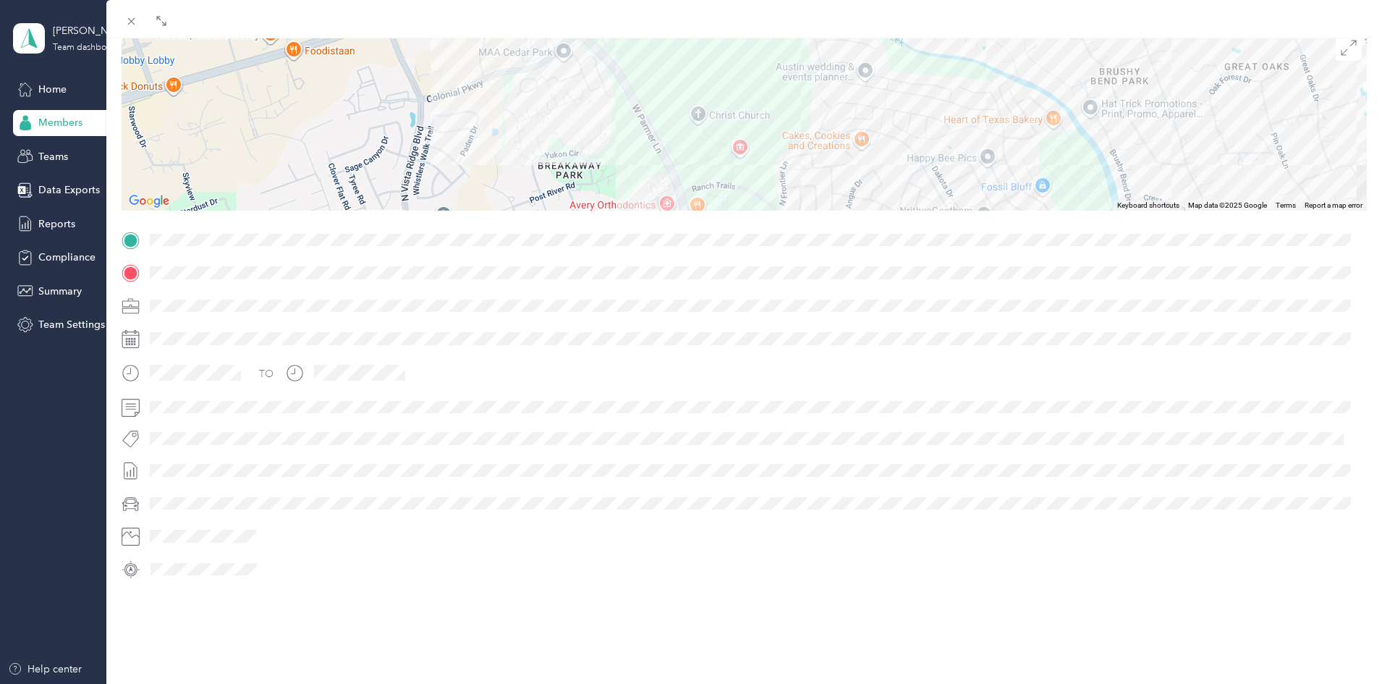
drag, startPoint x: 726, startPoint y: 149, endPoint x: 688, endPoint y: 67, distance: 91.0
click at [688, 67] on div "[GEOGRAPHIC_DATA]- [GEOGRAPHIC_DATA]- [GEOGRAPHIC_DATA] [STREET_ADDRESS][PERSON…" at bounding box center [744, 120] width 1245 height 181
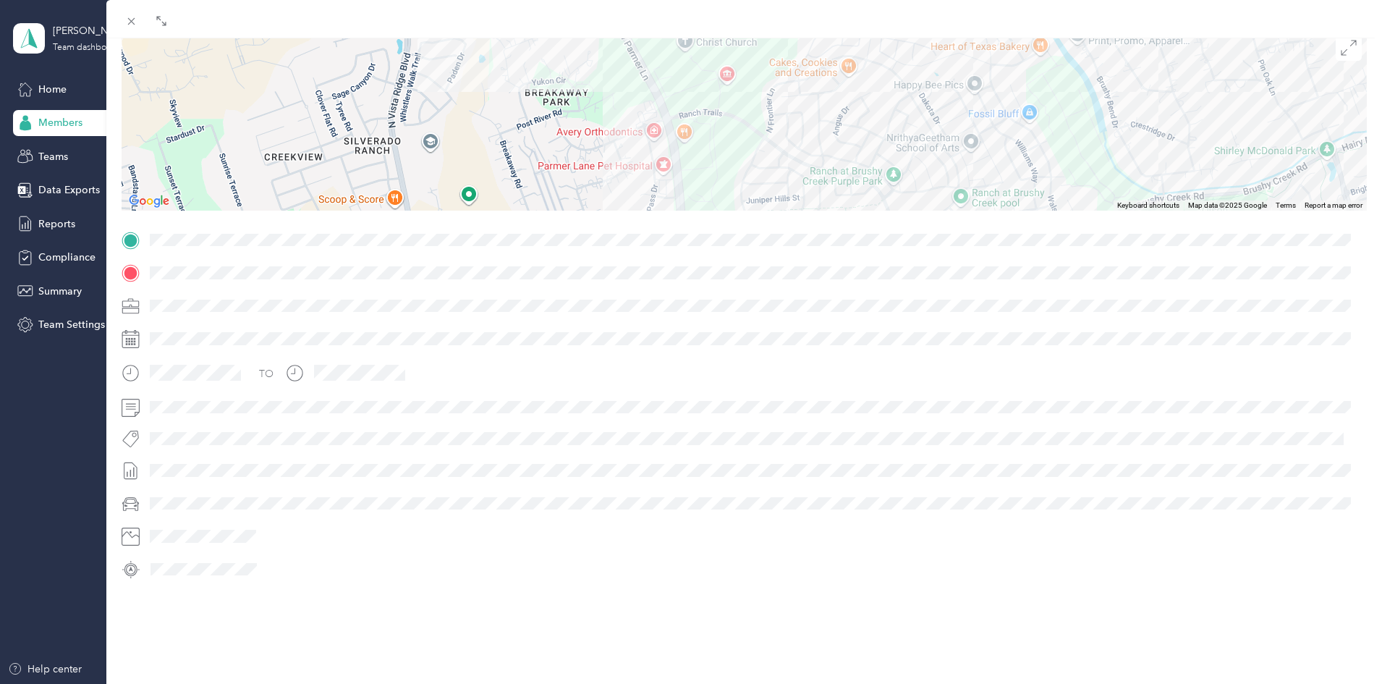
drag, startPoint x: 699, startPoint y: 90, endPoint x: 695, endPoint y: 75, distance: 15.6
click at [695, 75] on div "[GEOGRAPHIC_DATA]- [GEOGRAPHIC_DATA]- [GEOGRAPHIC_DATA] [STREET_ADDRESS][PERSON…" at bounding box center [744, 120] width 1245 height 181
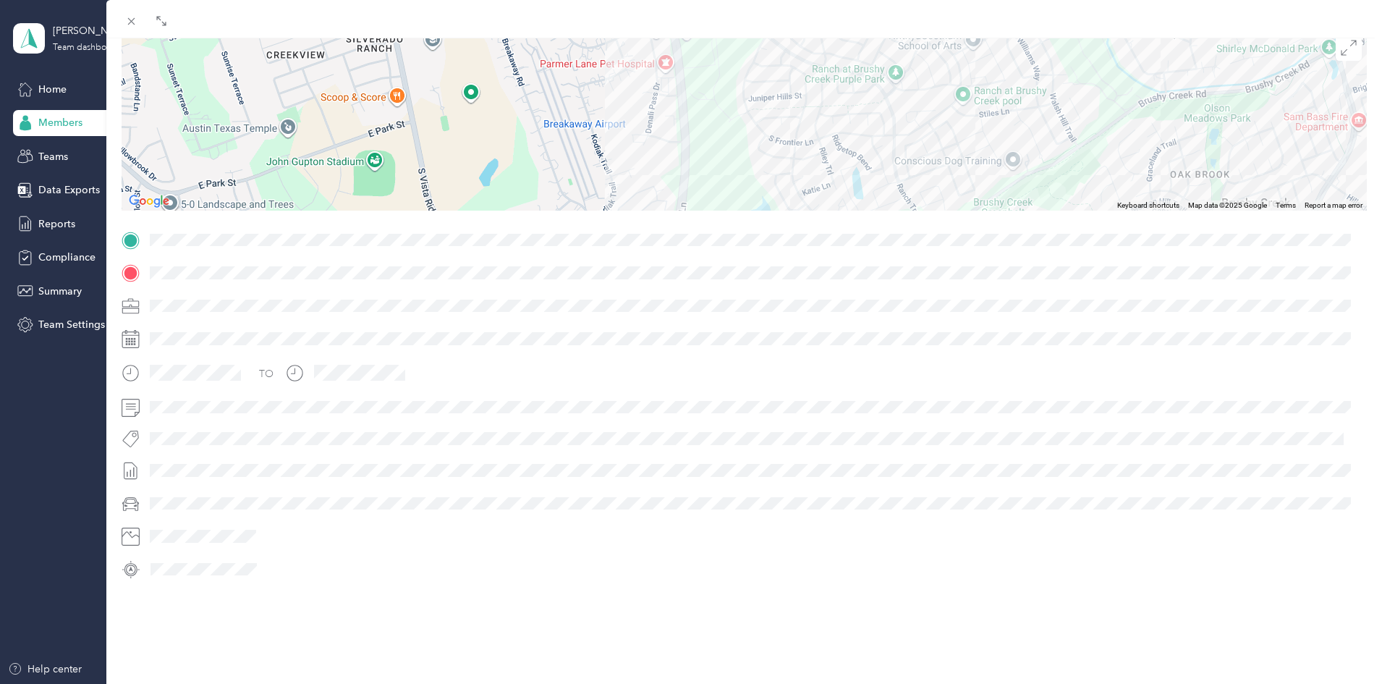
drag, startPoint x: 713, startPoint y: 177, endPoint x: 721, endPoint y: 85, distance: 92.2
click at [721, 85] on div "[GEOGRAPHIC_DATA]- [GEOGRAPHIC_DATA]- [GEOGRAPHIC_DATA] [STREET_ADDRESS][PERSON…" at bounding box center [744, 120] width 1245 height 181
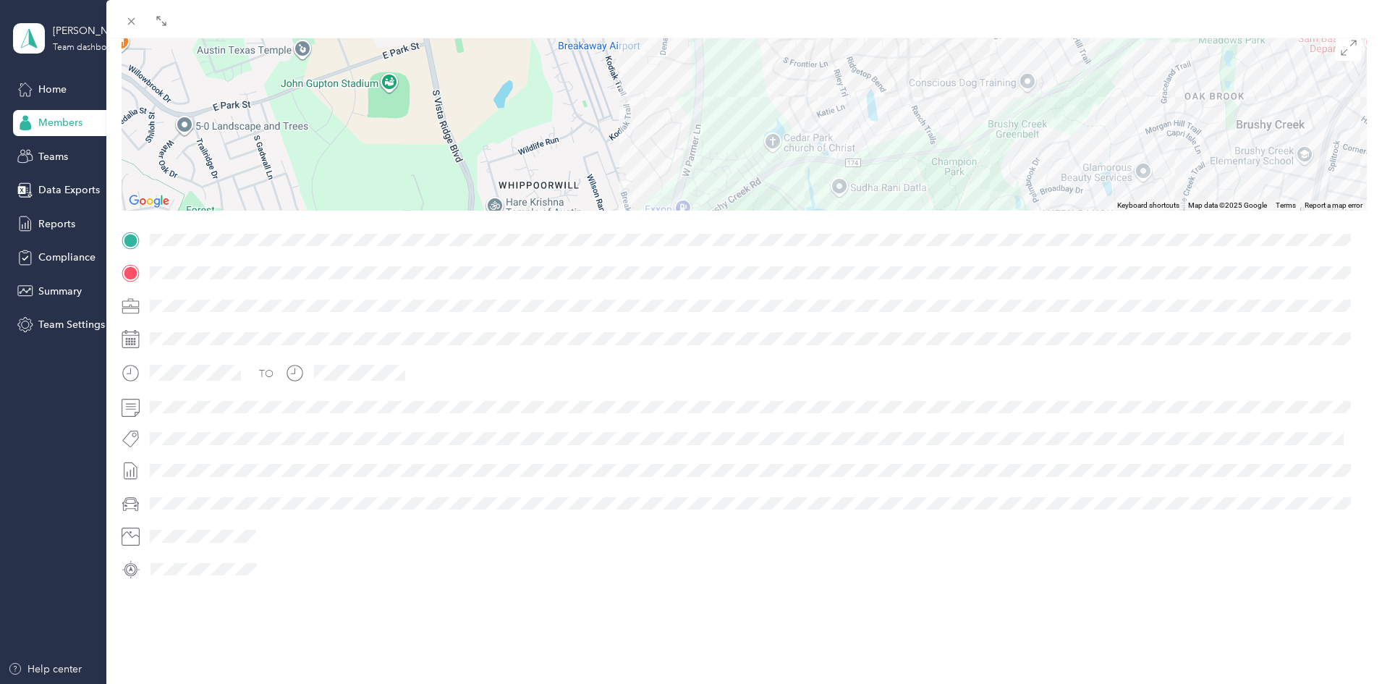
drag, startPoint x: 723, startPoint y: 174, endPoint x: 743, endPoint y: 75, distance: 100.5
click at [743, 75] on div "[GEOGRAPHIC_DATA]- [GEOGRAPHIC_DATA]- [GEOGRAPHIC_DATA] [STREET_ADDRESS][PERSON…" at bounding box center [744, 120] width 1245 height 181
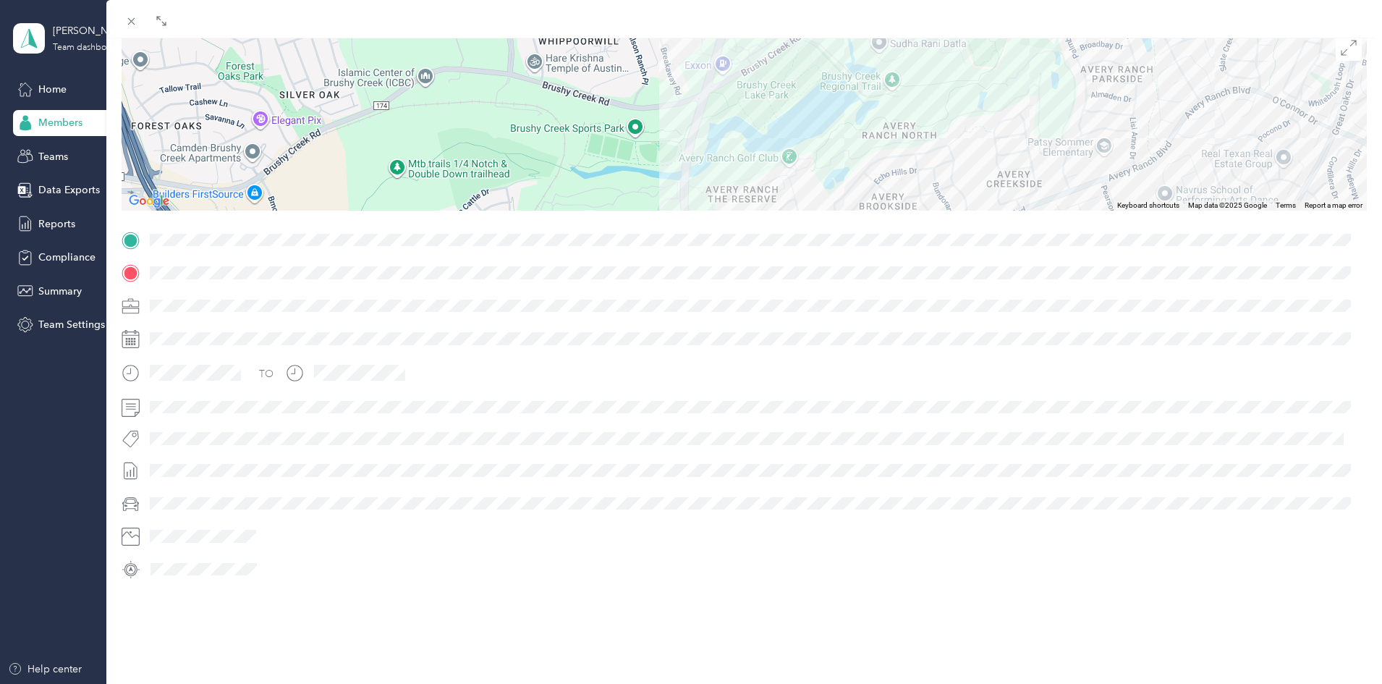
drag, startPoint x: 731, startPoint y: 157, endPoint x: 765, endPoint y: 23, distance: 138.1
click at [765, 23] on div "BACK [PERSON_NAME] Trips Trip details Trip details This trip cannot be edited b…" at bounding box center [744, 361] width 1276 height 722
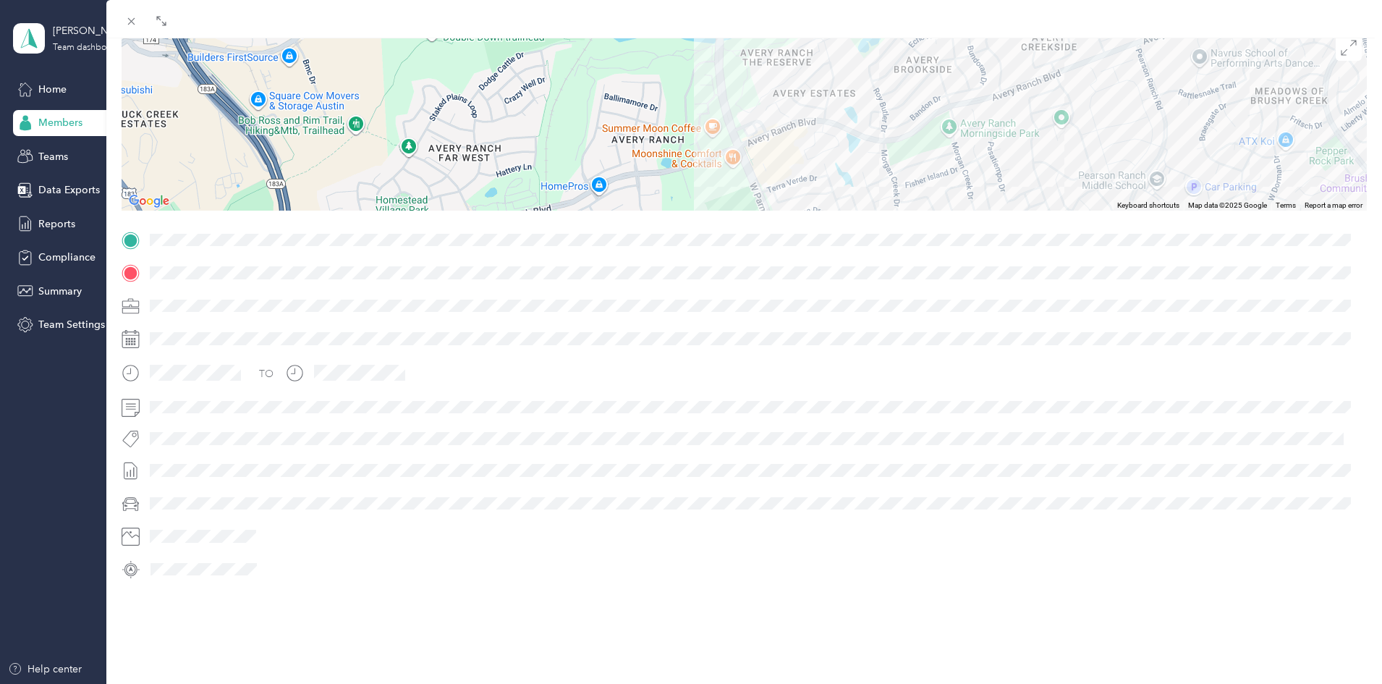
drag, startPoint x: 747, startPoint y: 143, endPoint x: 782, endPoint y: 1, distance: 145.3
click at [782, 1] on div "BACK [PERSON_NAME] Trips Trip details Trip details This trip cannot be edited b…" at bounding box center [744, 361] width 1276 height 722
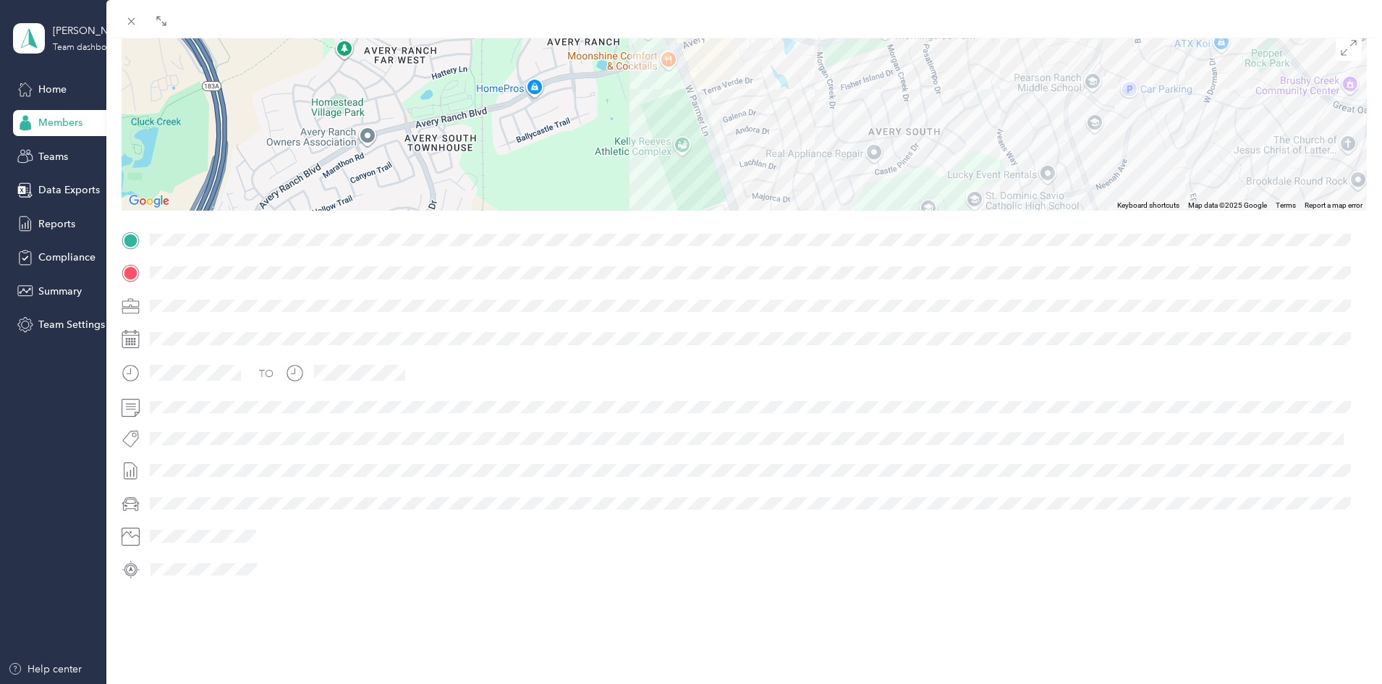
drag, startPoint x: 807, startPoint y: 153, endPoint x: 725, endPoint y: 23, distance: 154.2
click at [725, 23] on div "BACK [PERSON_NAME] Trips Trip details Trip details This trip cannot be edited b…" at bounding box center [744, 361] width 1276 height 722
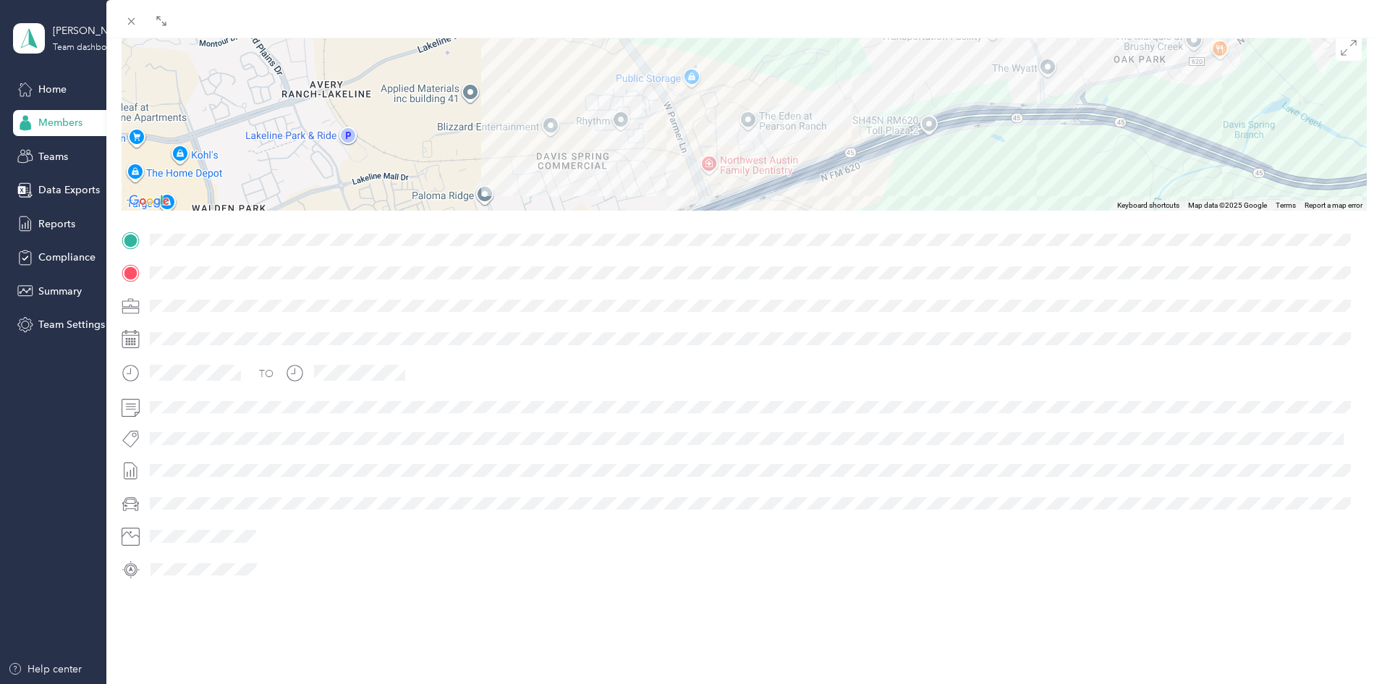
drag, startPoint x: 791, startPoint y: 169, endPoint x: 657, endPoint y: -63, distance: 267.4
click at [657, 0] on html "[PERSON_NAME] Team Team dashboard Home Members Teams Data Exports Reports Compl…" at bounding box center [687, 342] width 1375 height 684
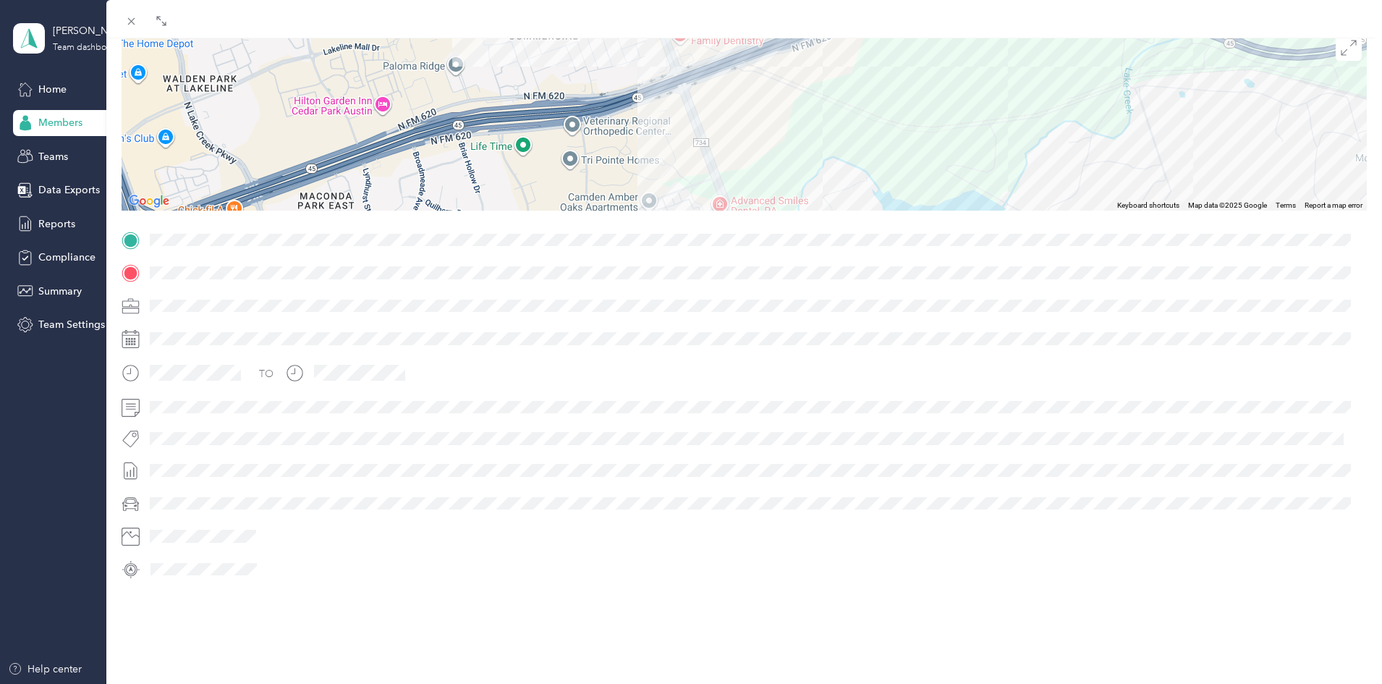
drag, startPoint x: 738, startPoint y: 153, endPoint x: 715, endPoint y: 14, distance: 140.1
click at [715, 14] on div "BACK [PERSON_NAME] Trips Trip details Trip details This trip cannot be edited b…" at bounding box center [744, 361] width 1276 height 722
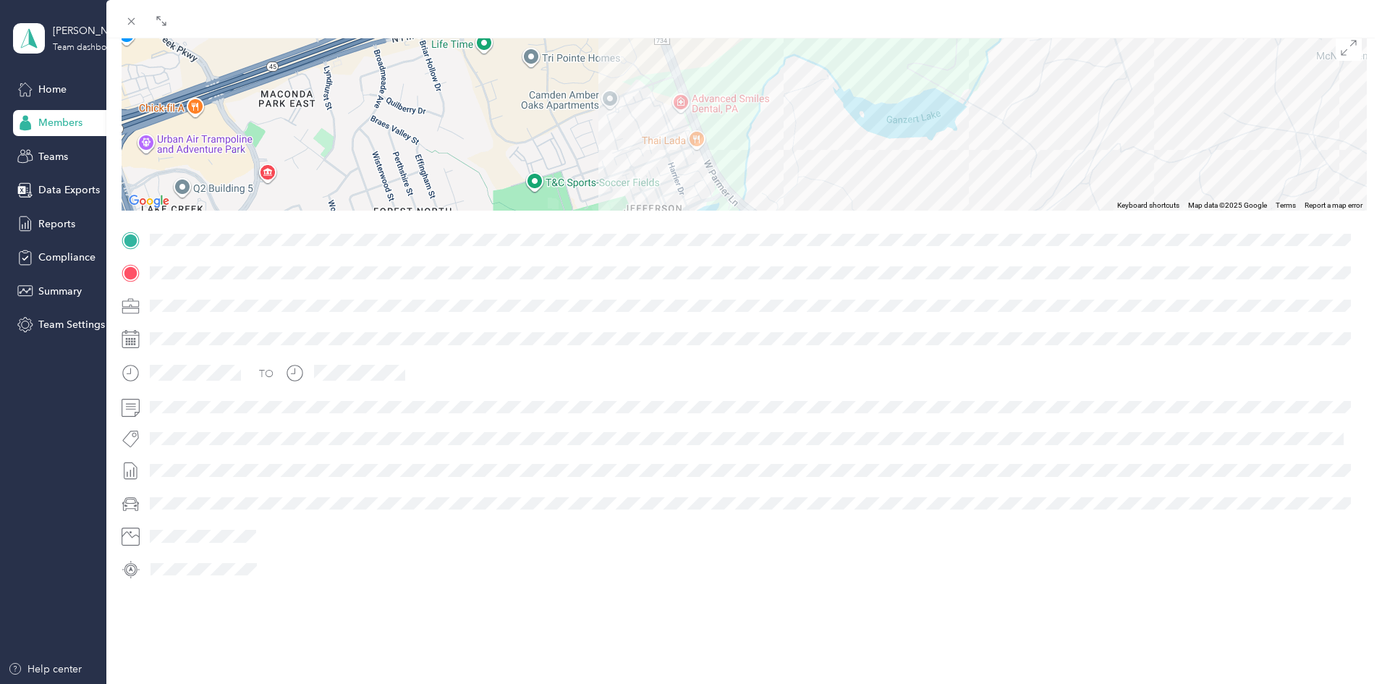
drag, startPoint x: 801, startPoint y: 167, endPoint x: 762, endPoint y: 63, distance: 111.3
click at [762, 63] on div "[GEOGRAPHIC_DATA]- [GEOGRAPHIC_DATA]- [GEOGRAPHIC_DATA] [STREET_ADDRESS][PERSON…" at bounding box center [744, 120] width 1245 height 181
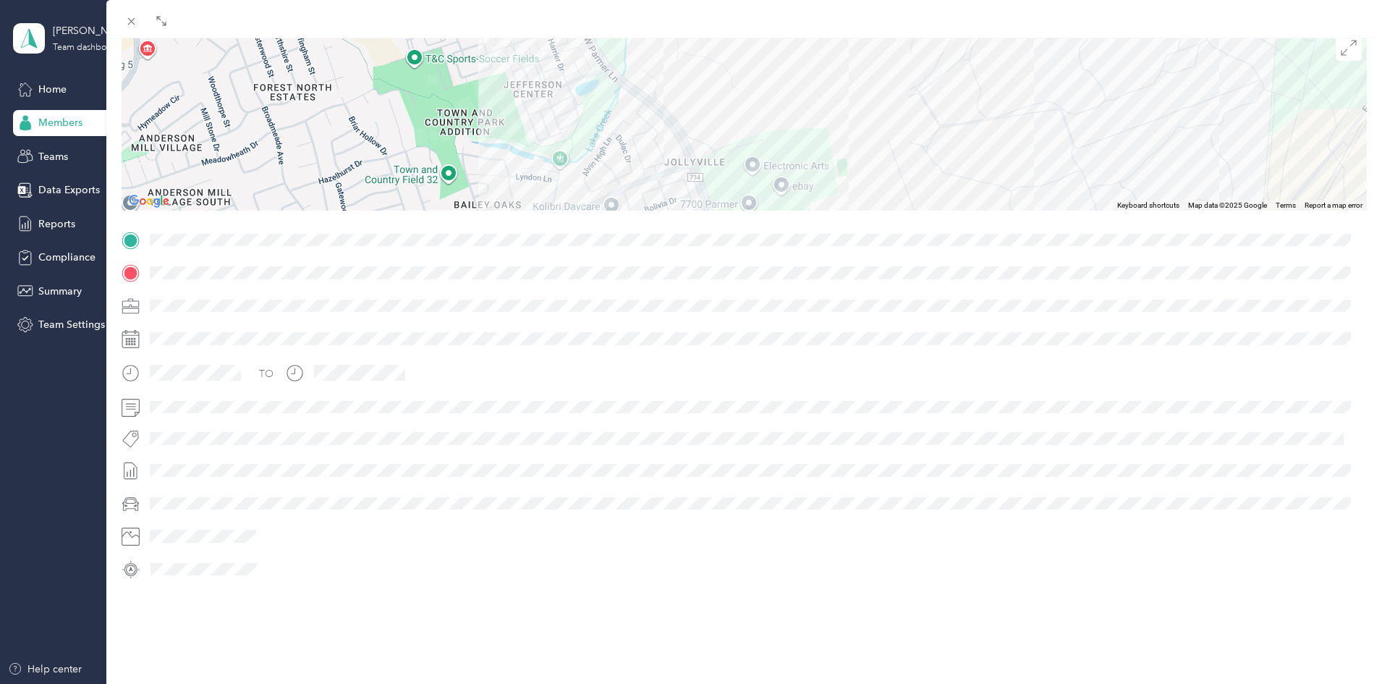
drag, startPoint x: 812, startPoint y: 158, endPoint x: 688, endPoint y: 30, distance: 177.5
click at [688, 30] on div "BACK [PERSON_NAME] Trips Trip details Trip details This trip cannot be edited b…" at bounding box center [744, 361] width 1276 height 722
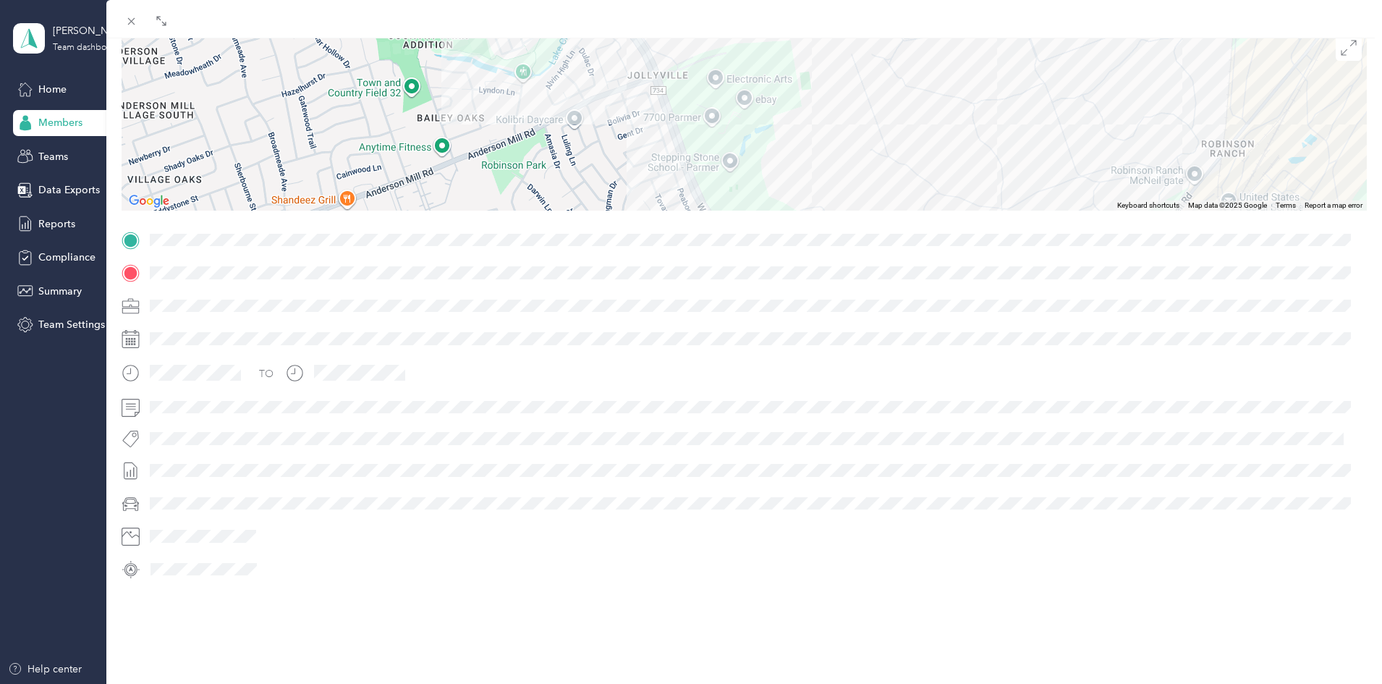
drag, startPoint x: 755, startPoint y: 124, endPoint x: 717, endPoint y: 32, distance: 100.0
click at [717, 32] on div "BACK [PERSON_NAME] Trips Trip details Trip details This trip cannot be edited b…" at bounding box center [744, 361] width 1276 height 722
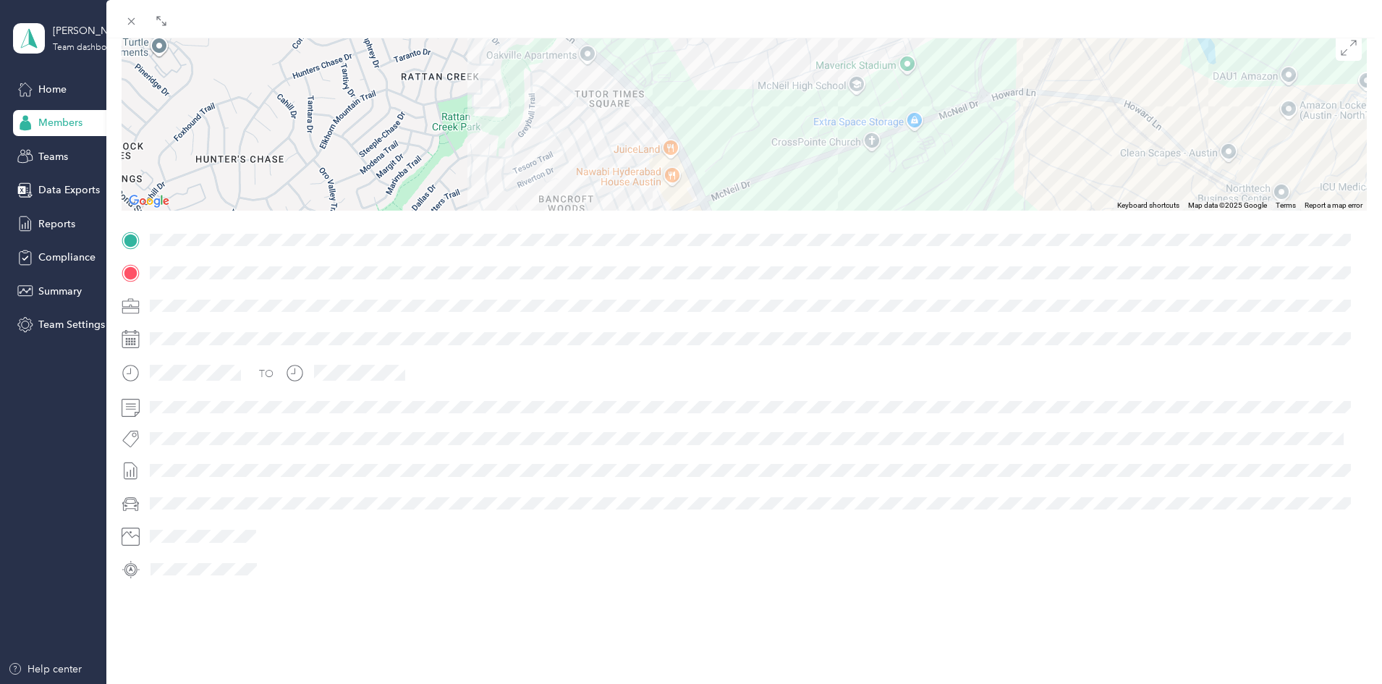
drag, startPoint x: 884, startPoint y: 143, endPoint x: 768, endPoint y: -30, distance: 207.9
click at [768, 0] on html "[PERSON_NAME] Team Team dashboard Home Members Teams Data Exports Reports Compl…" at bounding box center [687, 342] width 1375 height 684
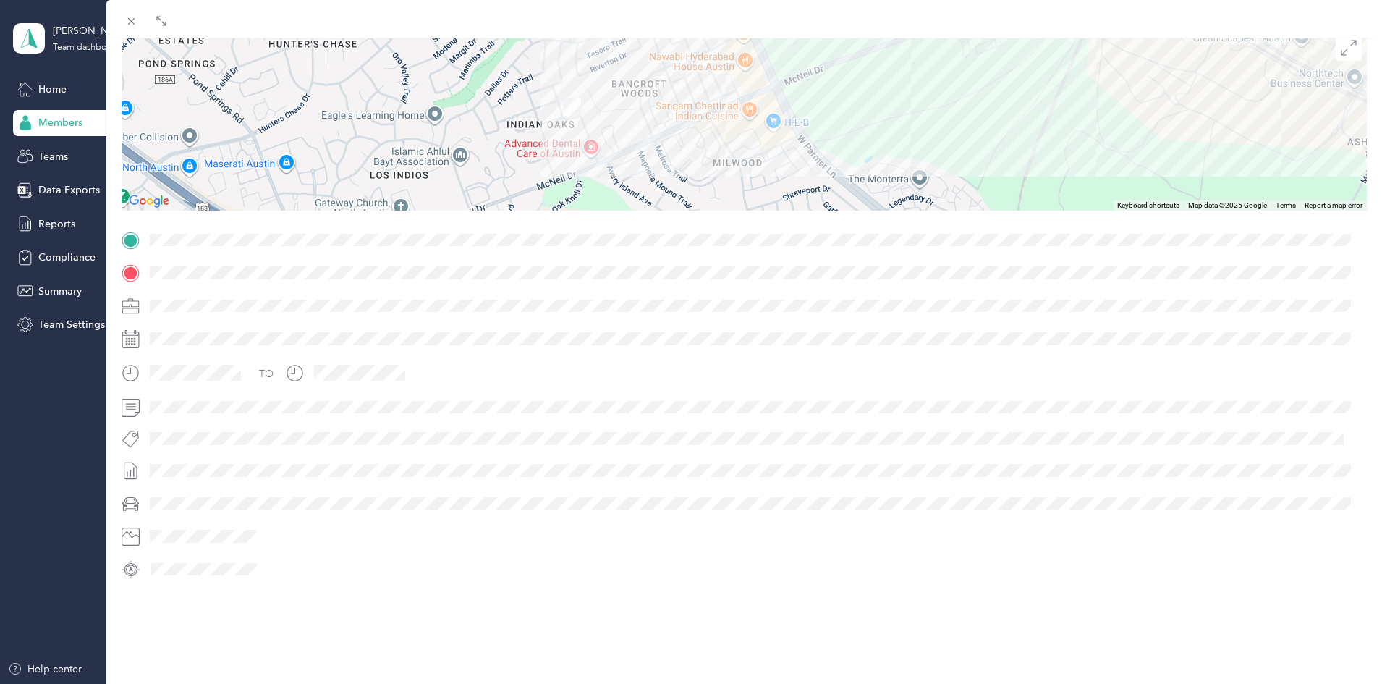
drag, startPoint x: 750, startPoint y: 109, endPoint x: 791, endPoint y: 49, distance: 72.3
click at [791, 49] on div "[GEOGRAPHIC_DATA]- [GEOGRAPHIC_DATA]- [GEOGRAPHIC_DATA] [STREET_ADDRESS][PERSON…" at bounding box center [744, 120] width 1245 height 181
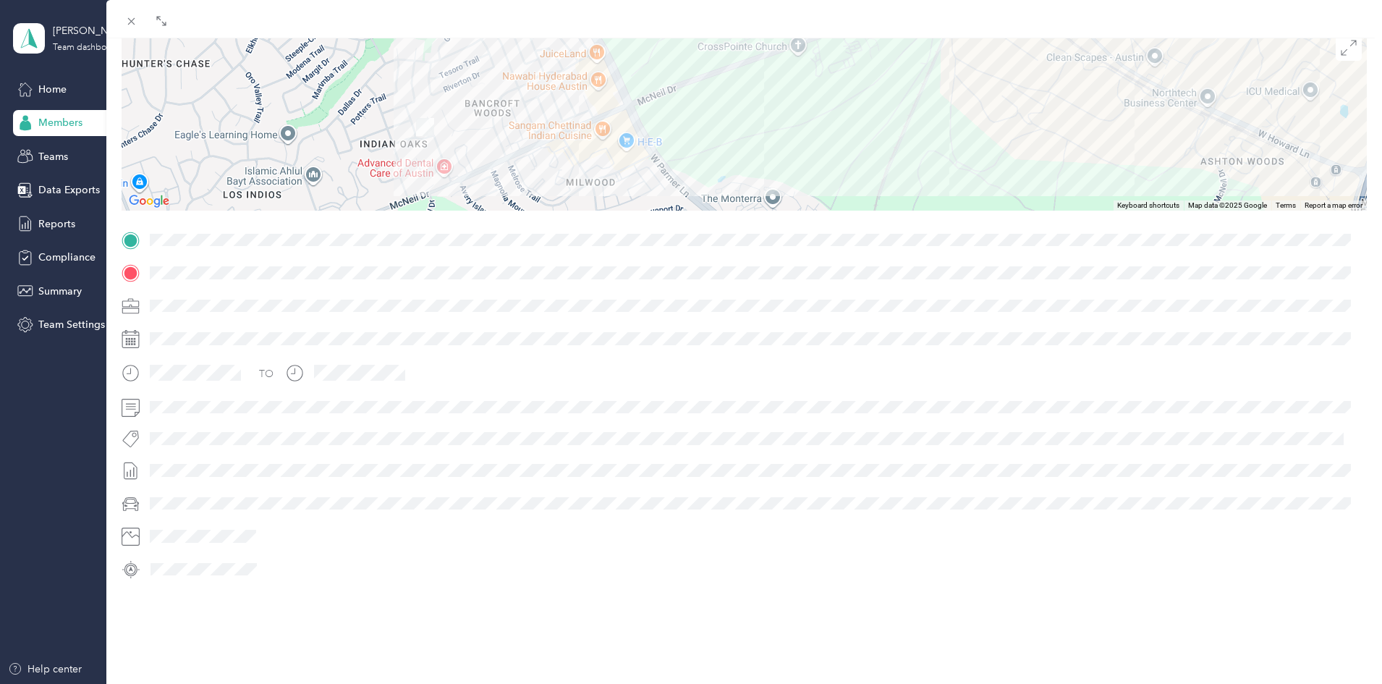
drag, startPoint x: 689, startPoint y: 131, endPoint x: 548, endPoint y: 153, distance: 143.6
click at [548, 153] on div "[GEOGRAPHIC_DATA]- [GEOGRAPHIC_DATA]- [GEOGRAPHIC_DATA] [STREET_ADDRESS][PERSON…" at bounding box center [744, 120] width 1245 height 181
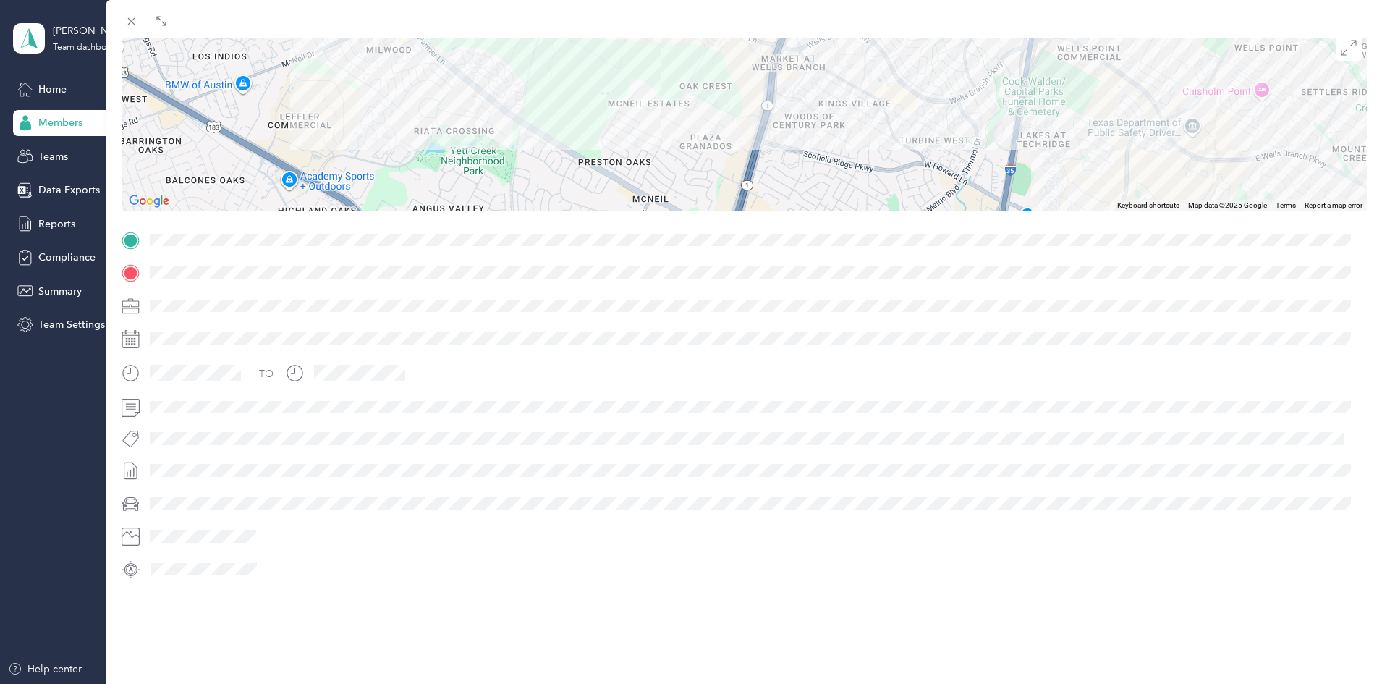
drag, startPoint x: 852, startPoint y: 154, endPoint x: 538, endPoint y: 38, distance: 335.3
click at [538, 38] on div "[GEOGRAPHIC_DATA]- [GEOGRAPHIC_DATA]- [GEOGRAPHIC_DATA] [STREET_ADDRESS][PERSON…" at bounding box center [744, 120] width 1245 height 181
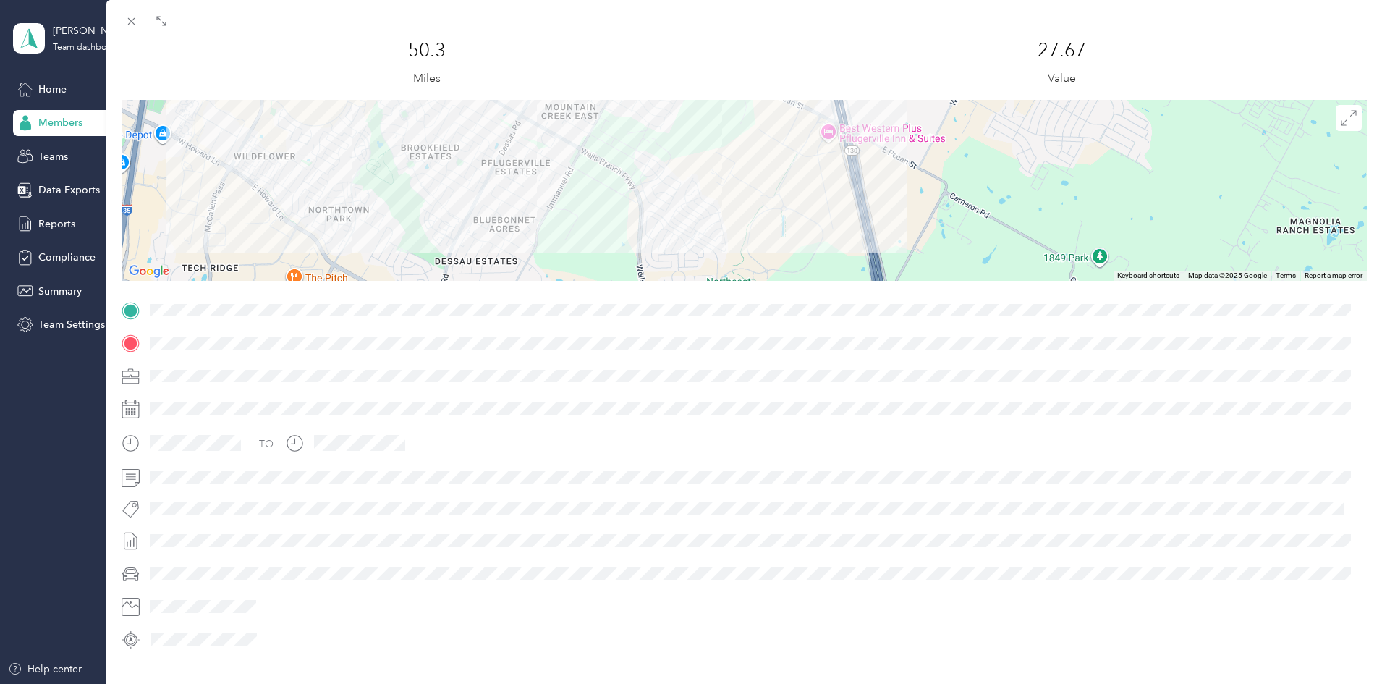
scroll to position [0, 0]
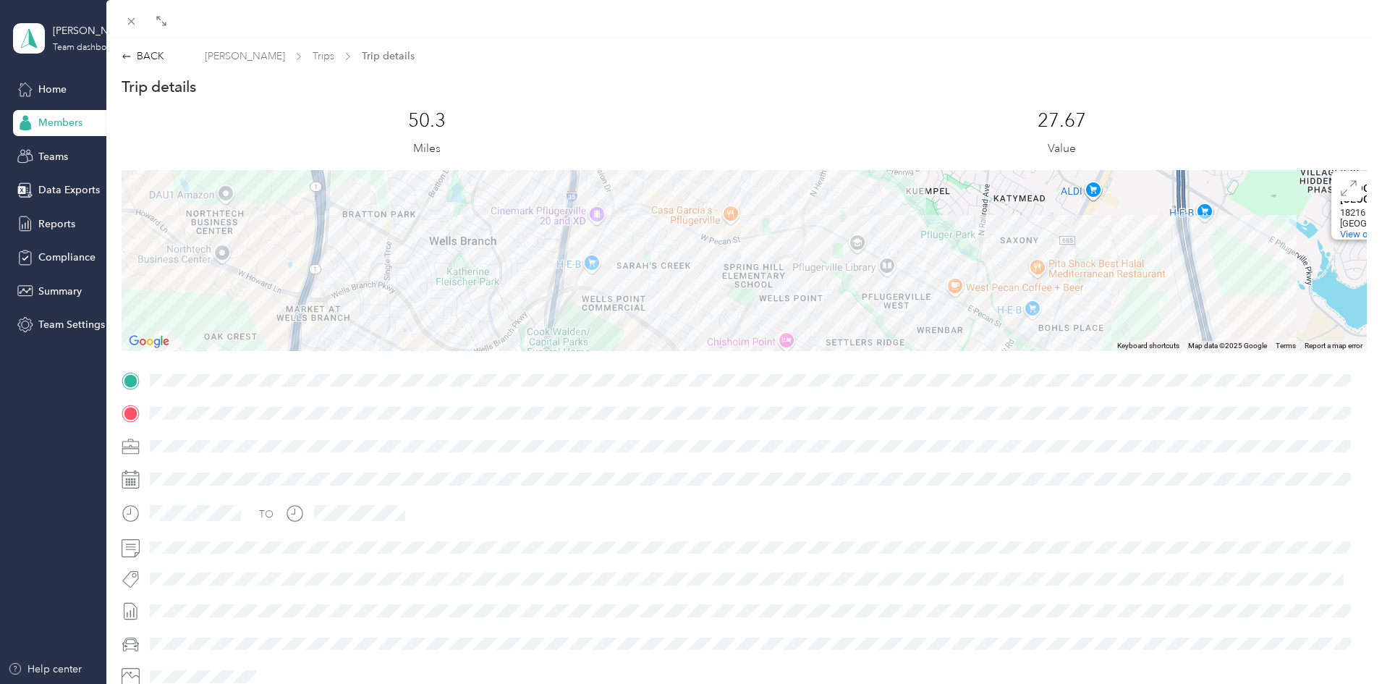
drag, startPoint x: 1148, startPoint y: 152, endPoint x: 729, endPoint y: 421, distance: 497.9
click at [729, 421] on div "Trip details This trip cannot be edited because it is either under review, appr…" at bounding box center [744, 399] width 1245 height 645
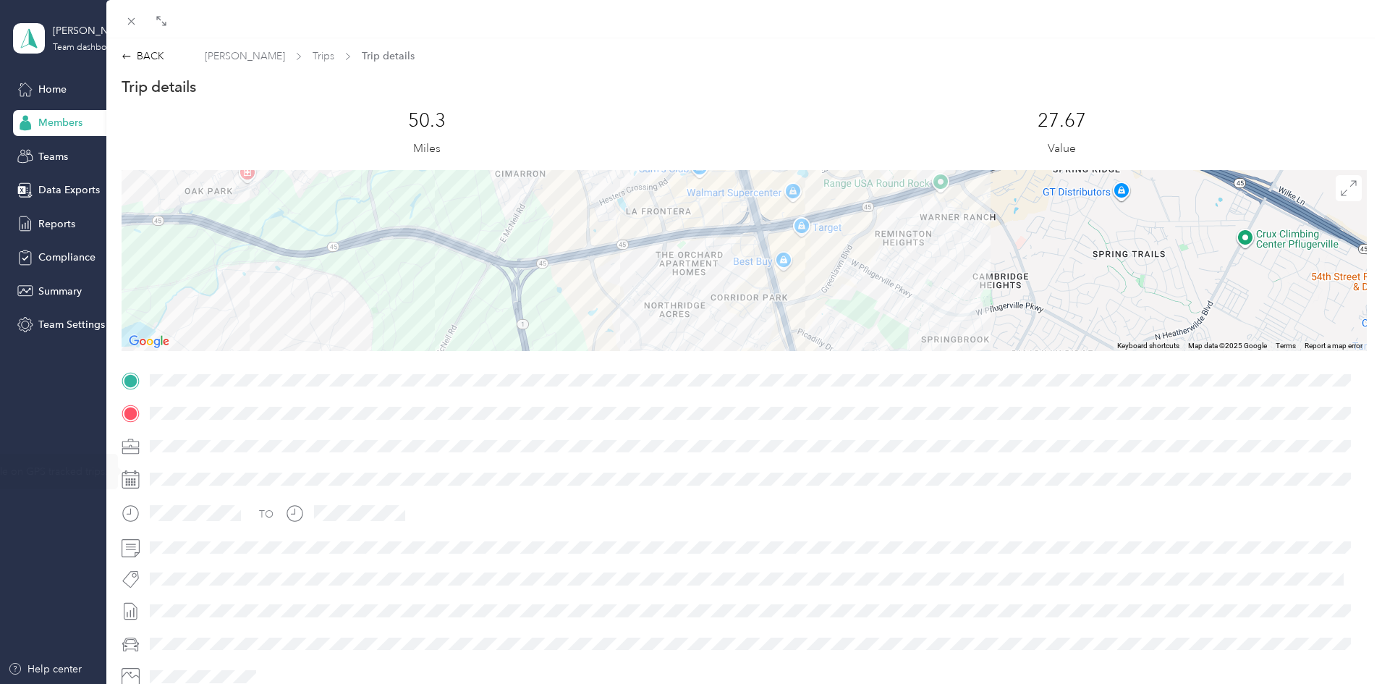
drag, startPoint x: 535, startPoint y: 192, endPoint x: 780, endPoint y: 514, distance: 405.3
click at [780, 514] on div "Trip details This trip cannot be edited because it is either under review, appr…" at bounding box center [744, 399] width 1245 height 645
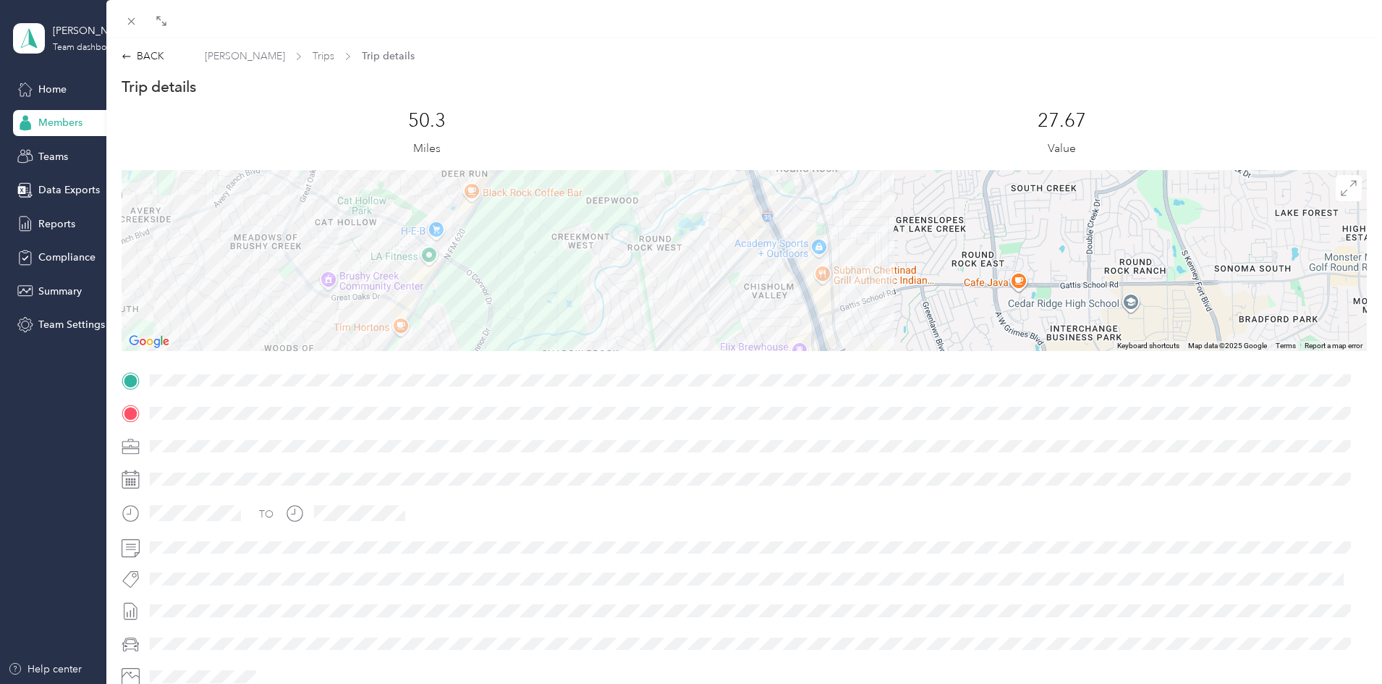
drag, startPoint x: 777, startPoint y: 209, endPoint x: 869, endPoint y: 429, distance: 238.4
click at [869, 430] on div "Trip details This trip cannot be edited because it is either under review, appr…" at bounding box center [744, 399] width 1245 height 645
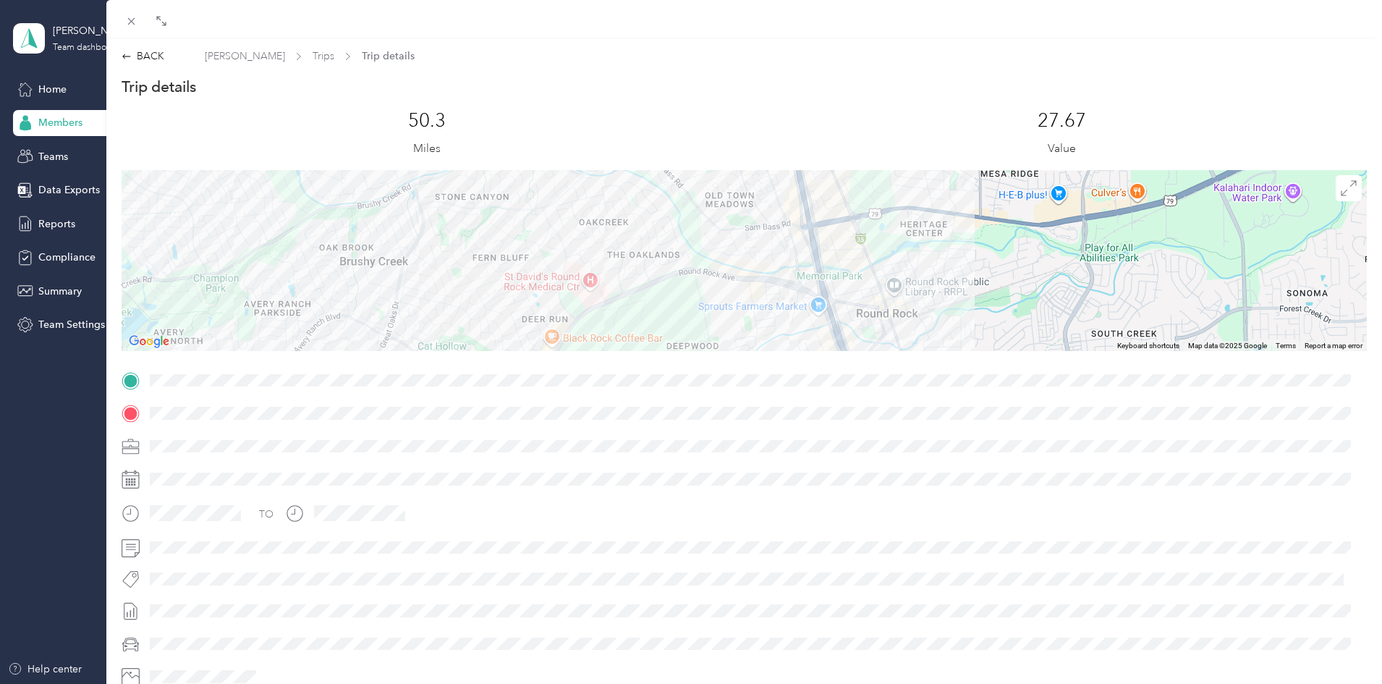
drag, startPoint x: 782, startPoint y: 200, endPoint x: 864, endPoint y: 353, distance: 173.2
click at [864, 353] on div "Trip details This trip cannot be edited because it is either under review, appr…" at bounding box center [744, 399] width 1245 height 645
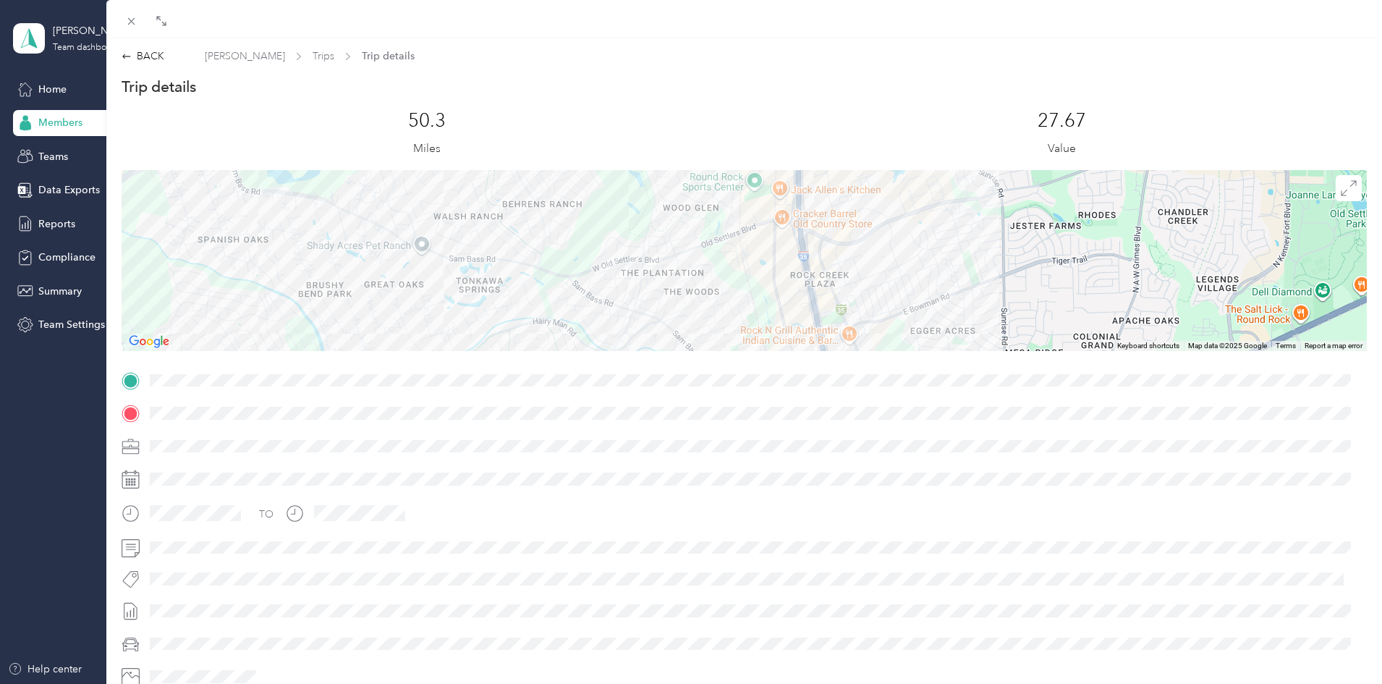
drag, startPoint x: 813, startPoint y: 191, endPoint x: 837, endPoint y: 372, distance: 182.4
click at [837, 372] on div "Trip details This trip cannot be edited because it is either under review, appr…" at bounding box center [744, 399] width 1245 height 645
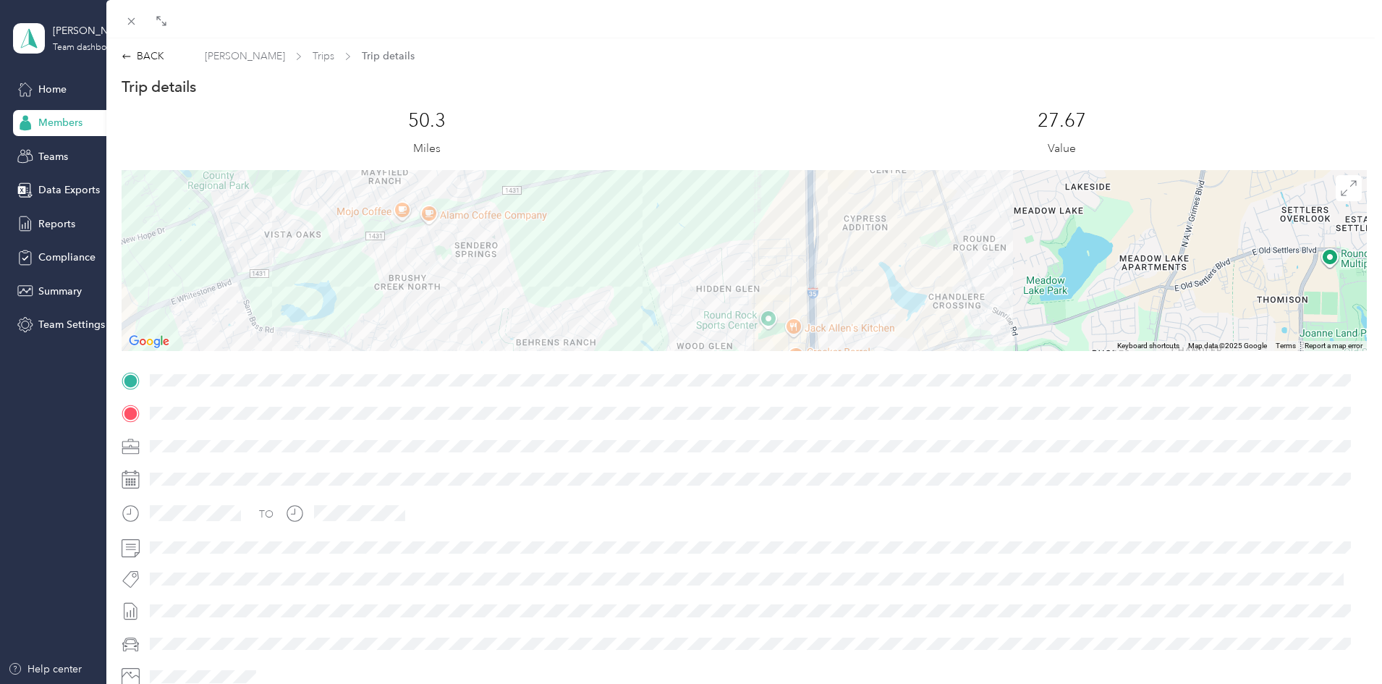
drag, startPoint x: 843, startPoint y: 206, endPoint x: 857, endPoint y: 351, distance: 145.4
click at [857, 351] on div "Trip details This trip cannot be edited because it is either under review, appr…" at bounding box center [744, 399] width 1245 height 645
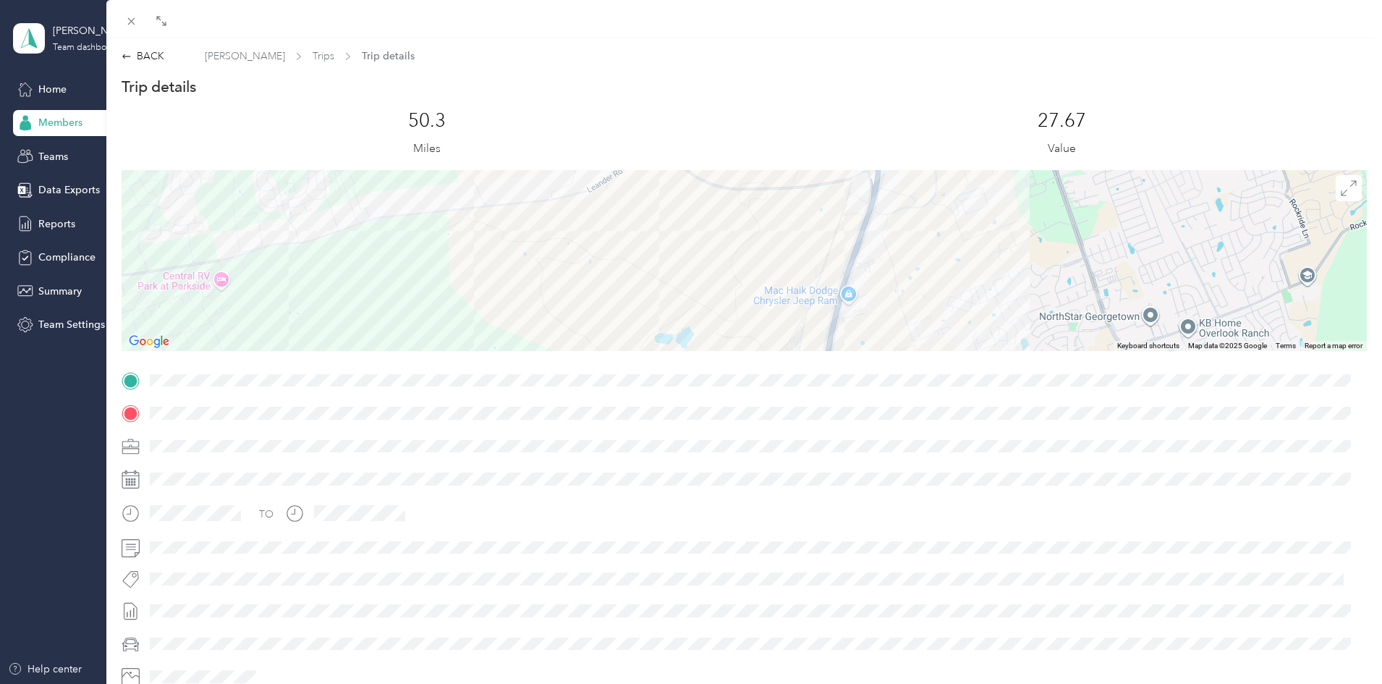
drag, startPoint x: 834, startPoint y: 205, endPoint x: 849, endPoint y: 703, distance: 498.0
click at [849, 683] on html "[PERSON_NAME] Team Team dashboard Home Members Teams Data Exports Reports Compl…" at bounding box center [687, 342] width 1375 height 684
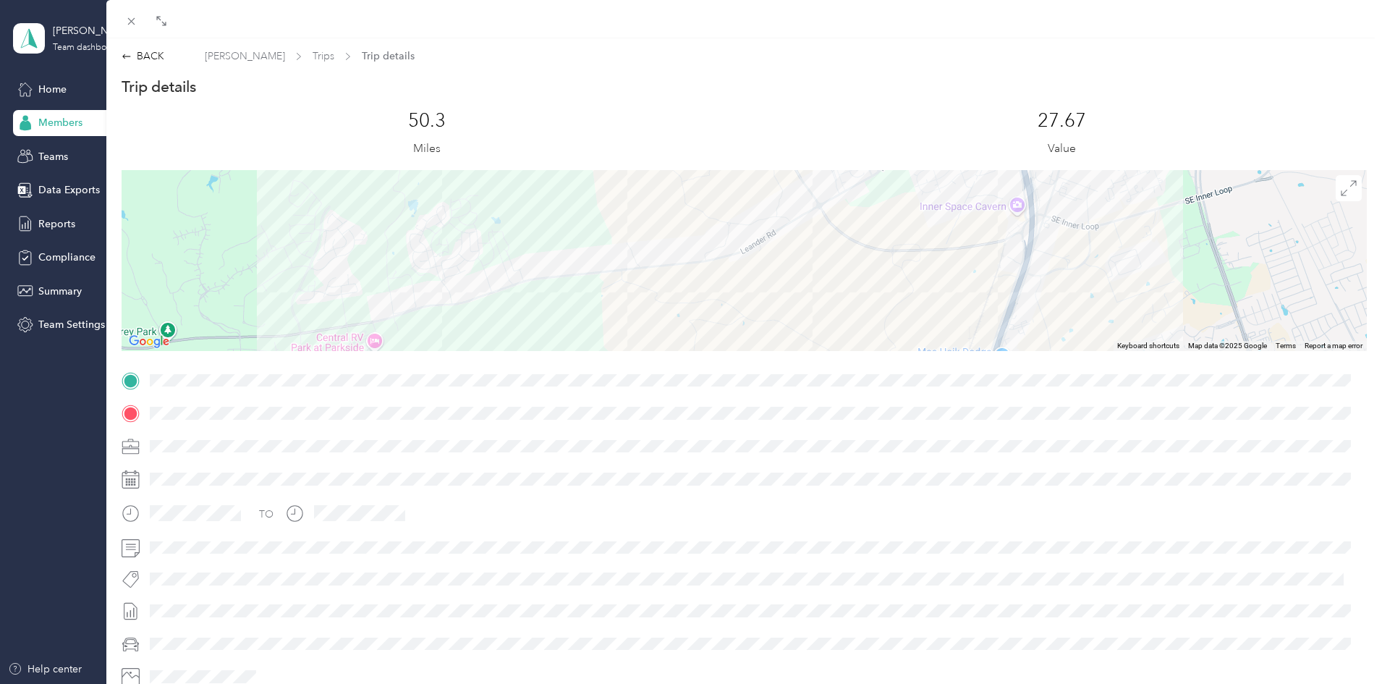
drag, startPoint x: 883, startPoint y: 235, endPoint x: 1054, endPoint y: 284, distance: 177.7
click at [1052, 285] on div "[GEOGRAPHIC_DATA]- [GEOGRAPHIC_DATA]- [GEOGRAPHIC_DATA] [STREET_ADDRESS][PERSON…" at bounding box center [744, 260] width 1245 height 181
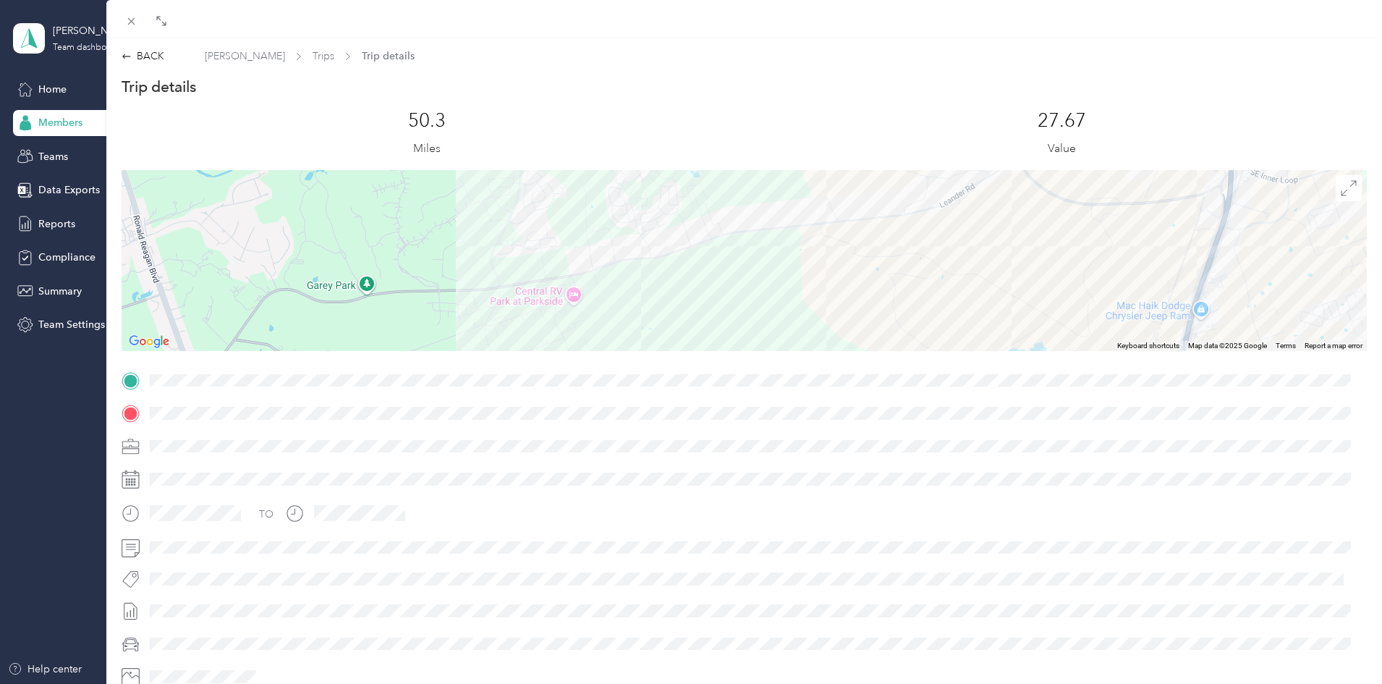
drag, startPoint x: 541, startPoint y: 266, endPoint x: 731, endPoint y: 224, distance: 194.9
click at [731, 224] on div "[GEOGRAPHIC_DATA]- [GEOGRAPHIC_DATA]- [GEOGRAPHIC_DATA] [STREET_ADDRESS][PERSON…" at bounding box center [744, 260] width 1245 height 181
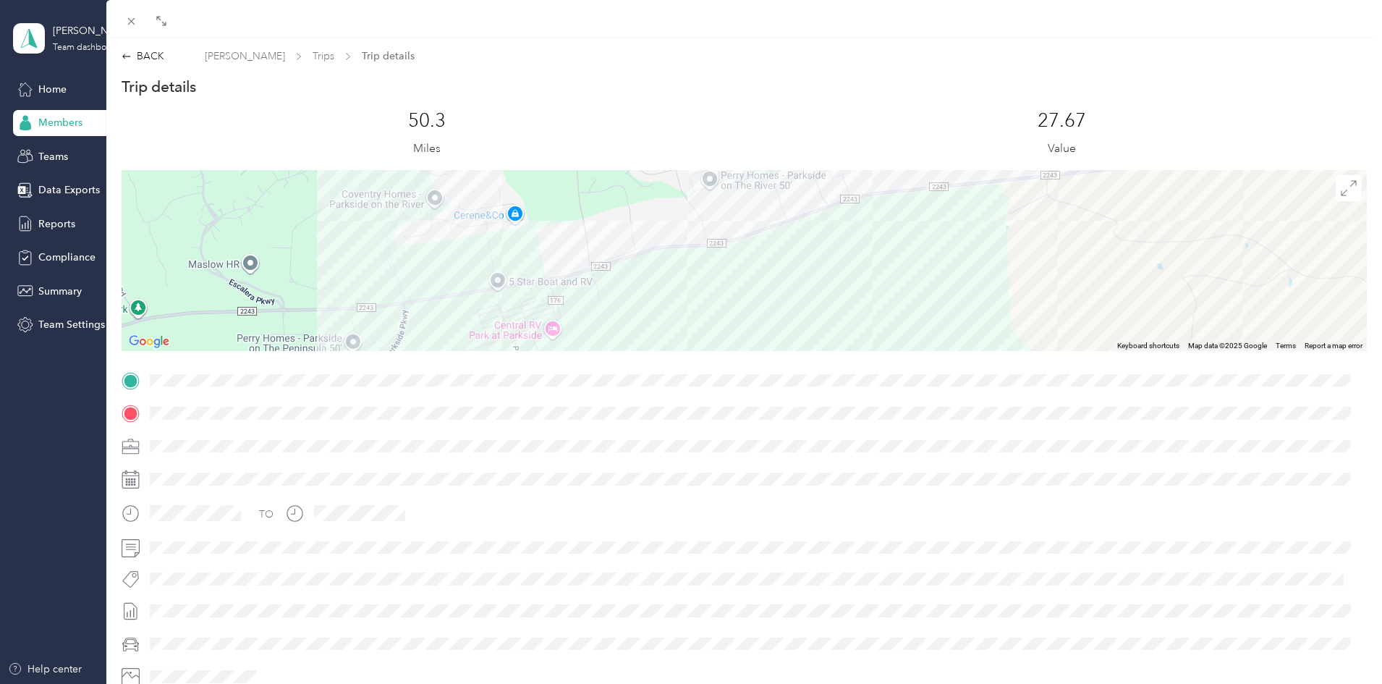
drag, startPoint x: 500, startPoint y: 205, endPoint x: 590, endPoint y: 213, distance: 90.7
click at [523, 211] on div "[GEOGRAPHIC_DATA]- [GEOGRAPHIC_DATA]- [GEOGRAPHIC_DATA] [STREET_ADDRESS][PERSON…" at bounding box center [744, 260] width 1245 height 181
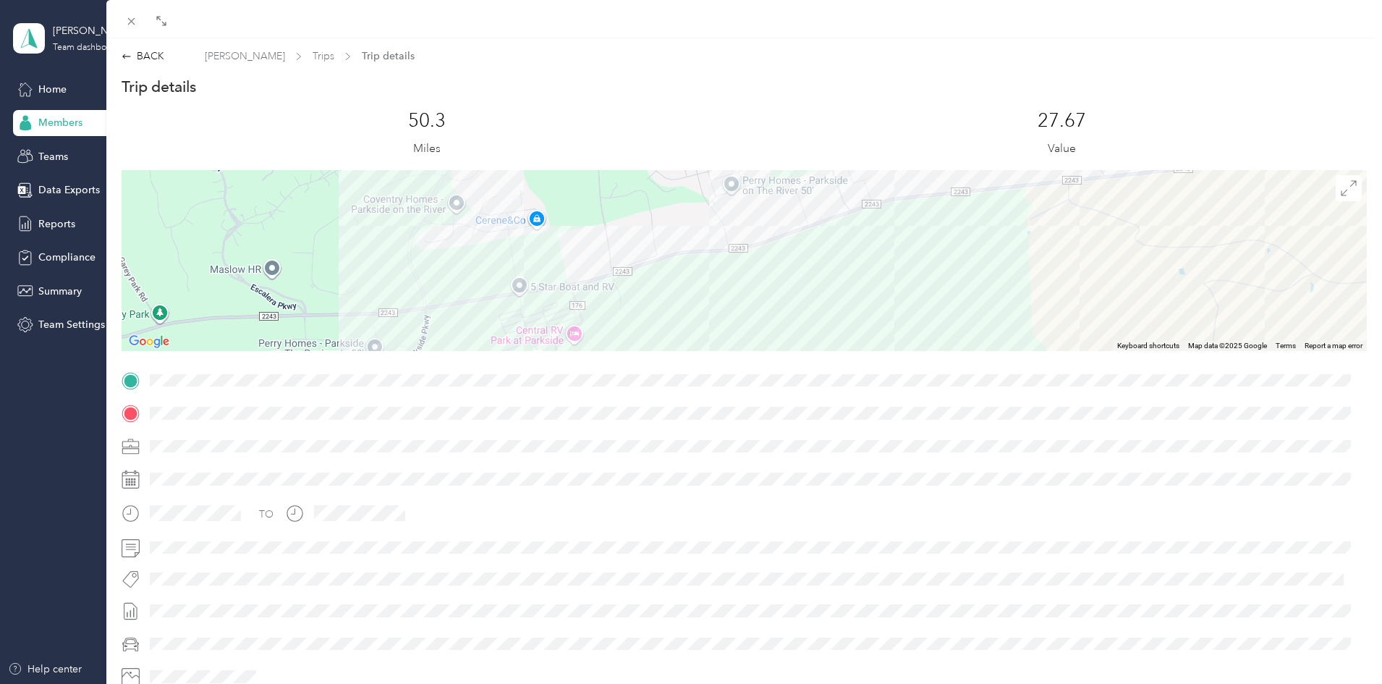
click at [595, 214] on div "[GEOGRAPHIC_DATA]- [GEOGRAPHIC_DATA]- [GEOGRAPHIC_DATA] [STREET_ADDRESS][PERSON…" at bounding box center [744, 260] width 1245 height 181
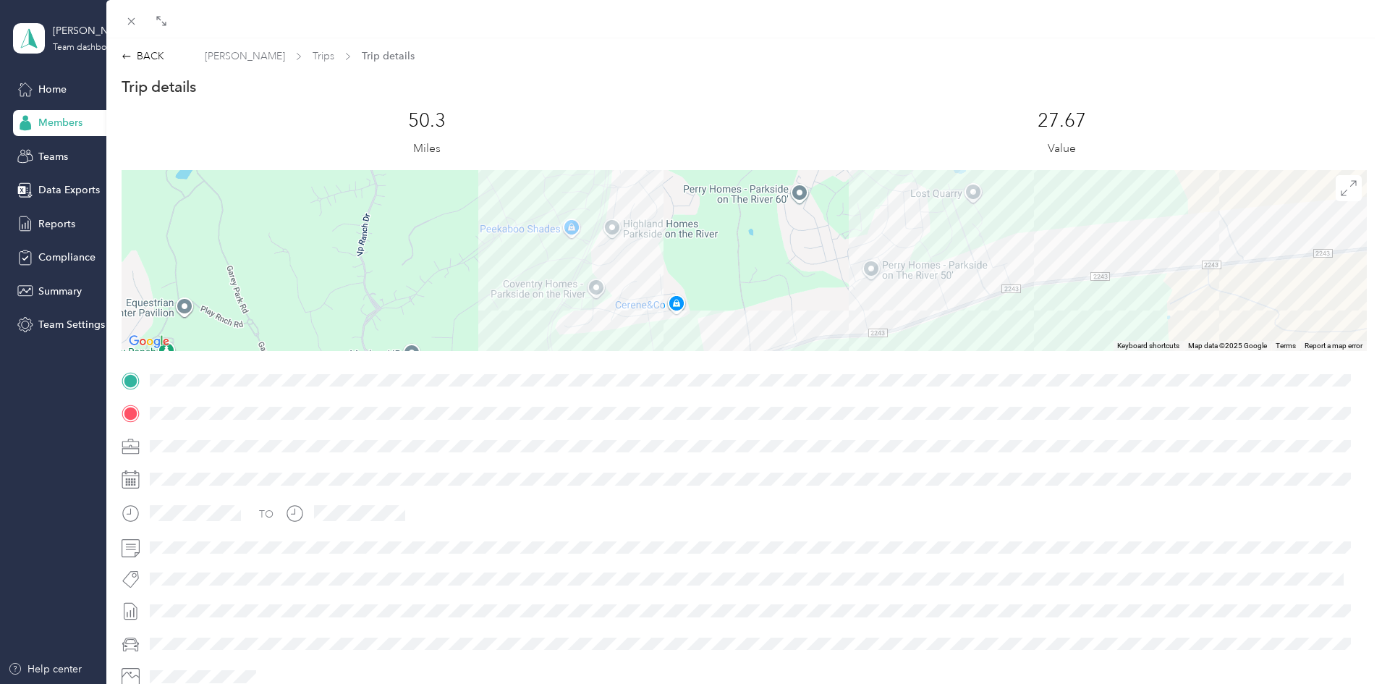
drag, startPoint x: 665, startPoint y: 301, endPoint x: 731, endPoint y: 258, distance: 78.5
click at [716, 289] on div "[GEOGRAPHIC_DATA]- [GEOGRAPHIC_DATA]- [GEOGRAPHIC_DATA] [STREET_ADDRESS][PERSON…" at bounding box center [744, 260] width 1245 height 181
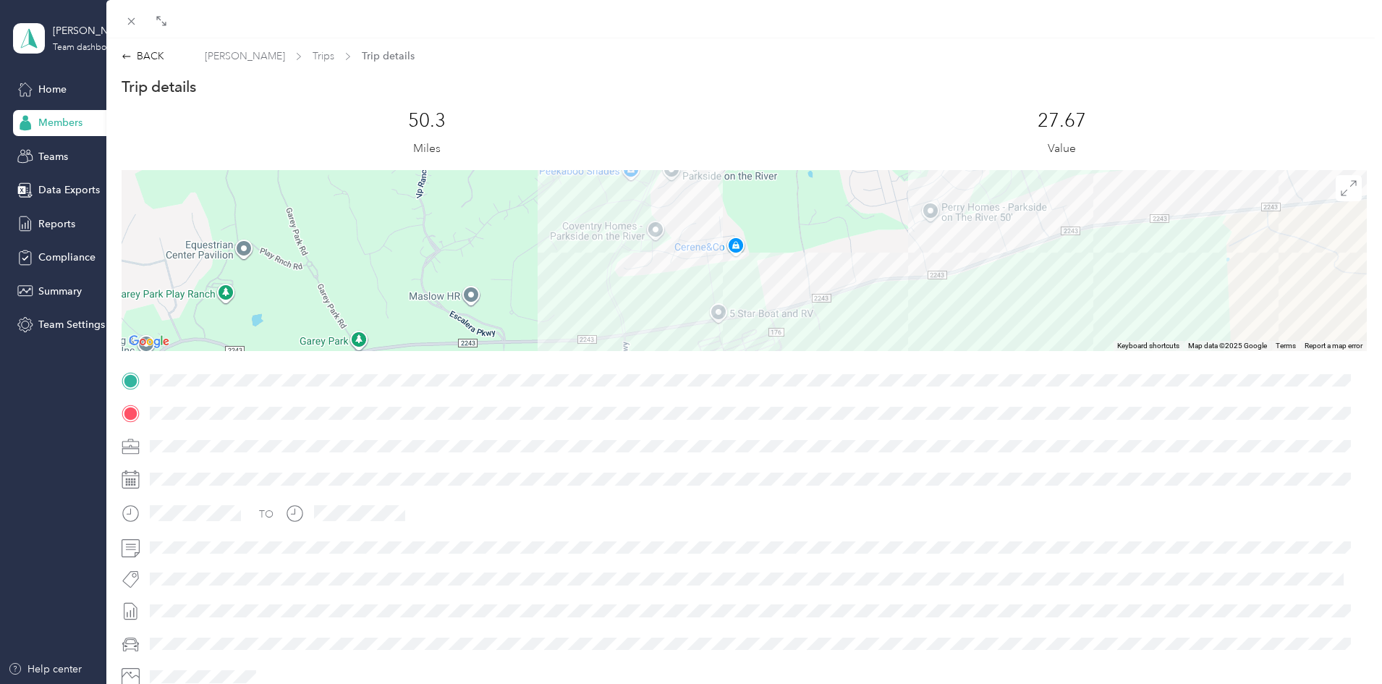
drag, startPoint x: 719, startPoint y: 276, endPoint x: 776, endPoint y: 223, distance: 77.3
click at [776, 223] on div "[GEOGRAPHIC_DATA]- [GEOGRAPHIC_DATA]- [GEOGRAPHIC_DATA] [STREET_ADDRESS][PERSON…" at bounding box center [744, 260] width 1245 height 181
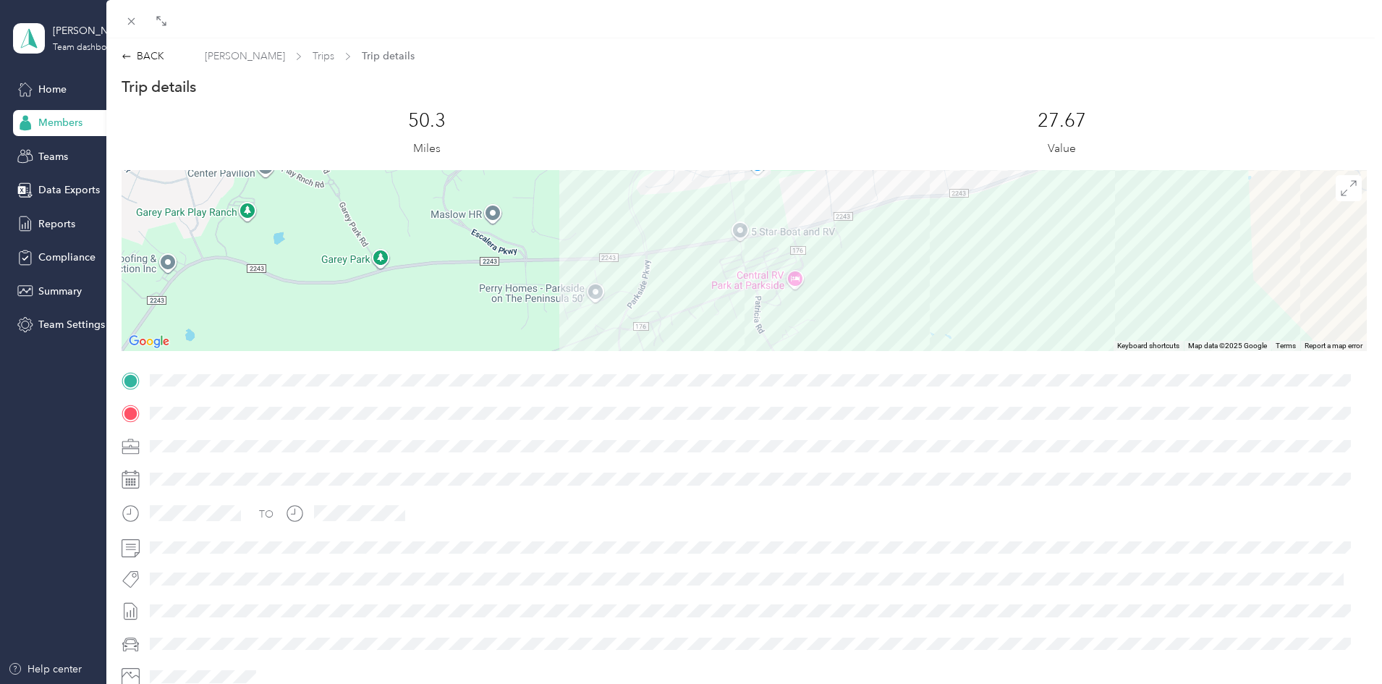
drag, startPoint x: 766, startPoint y: 289, endPoint x: 789, endPoint y: 195, distance: 96.2
click at [789, 195] on div "[GEOGRAPHIC_DATA]- [GEOGRAPHIC_DATA]- [GEOGRAPHIC_DATA] [STREET_ADDRESS][PERSON…" at bounding box center [744, 260] width 1245 height 181
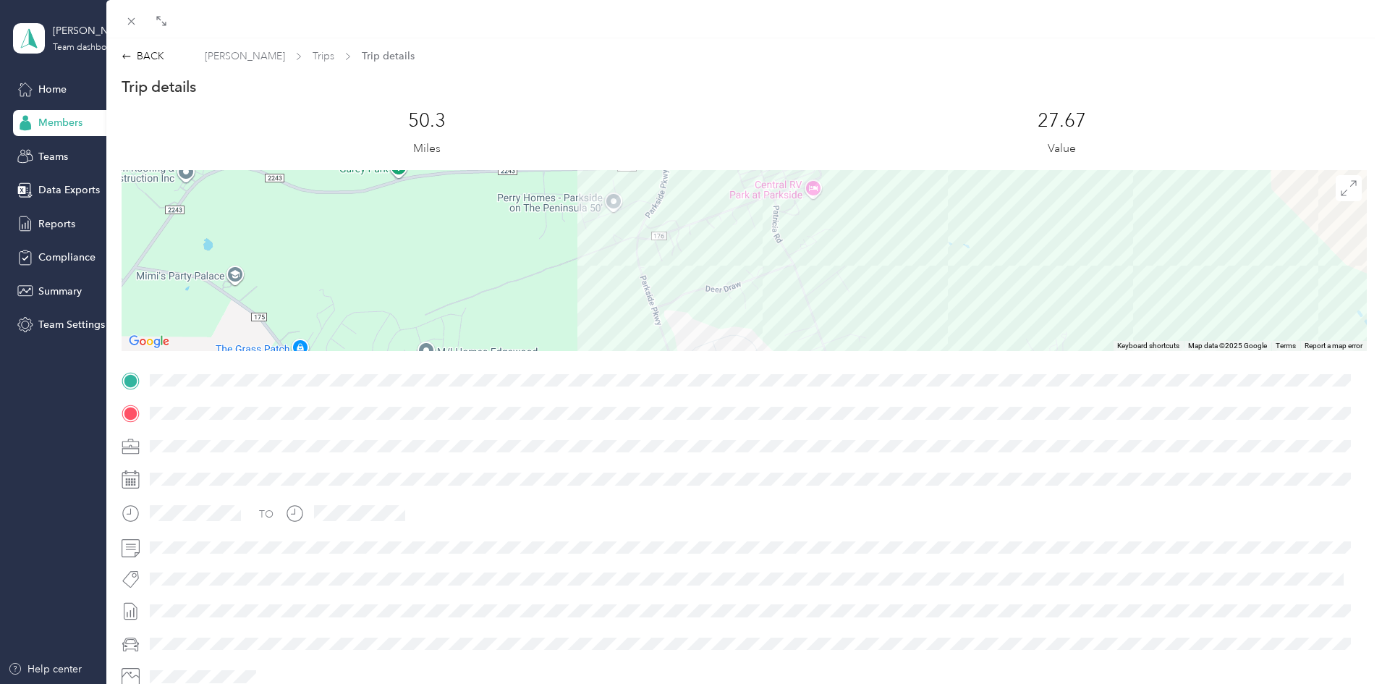
drag, startPoint x: 807, startPoint y: 297, endPoint x: 825, endPoint y: 208, distance: 90.1
click at [825, 208] on div "[GEOGRAPHIC_DATA]- [GEOGRAPHIC_DATA]- [GEOGRAPHIC_DATA] [STREET_ADDRESS][PERSON…" at bounding box center [744, 260] width 1245 height 181
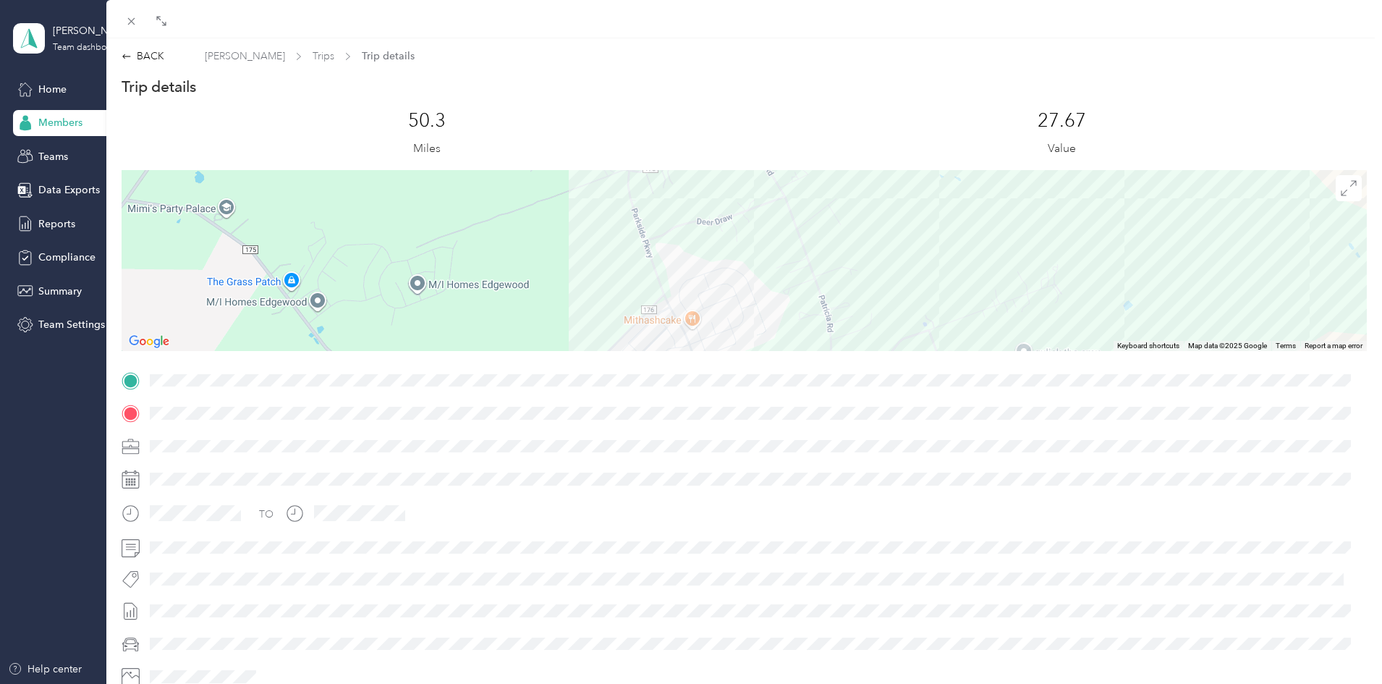
drag, startPoint x: 790, startPoint y: 322, endPoint x: 778, endPoint y: 241, distance: 82.0
click at [778, 241] on div "[GEOGRAPHIC_DATA]- [GEOGRAPHIC_DATA]- [GEOGRAPHIC_DATA] [STREET_ADDRESS][PERSON…" at bounding box center [744, 260] width 1245 height 181
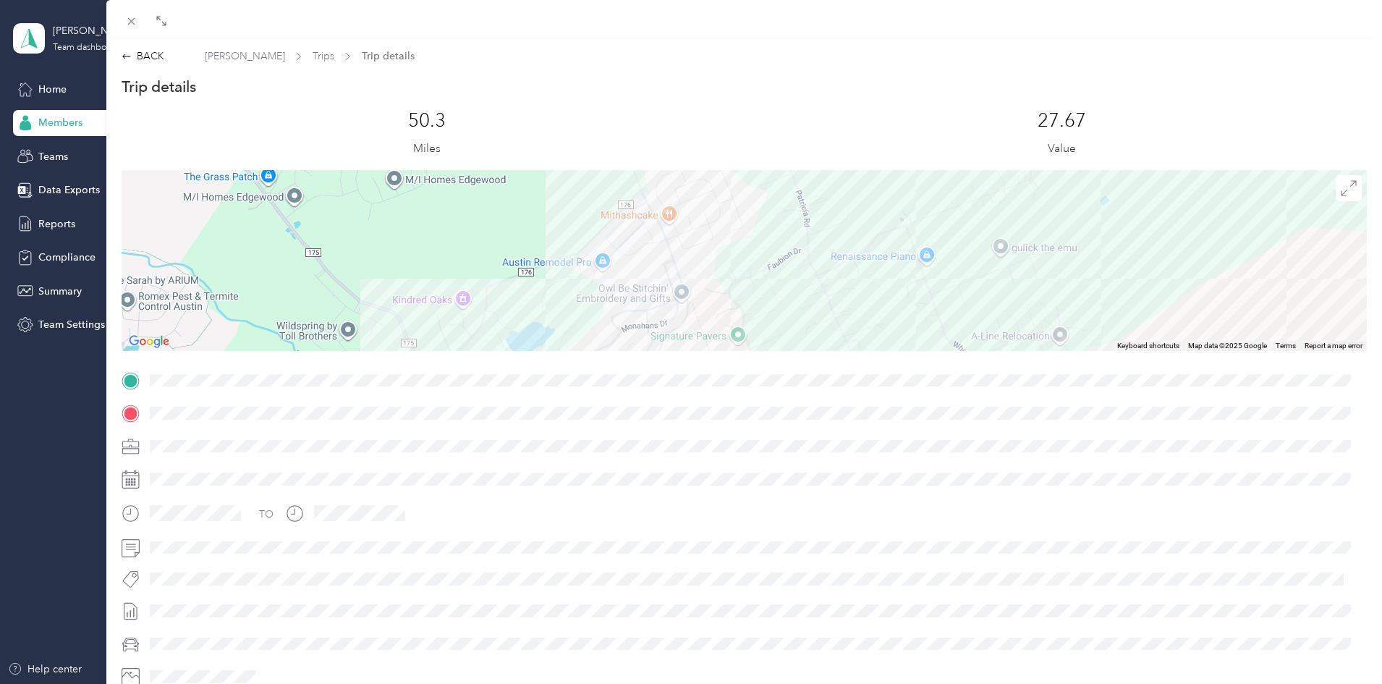
drag, startPoint x: 805, startPoint y: 341, endPoint x: 789, endPoint y: 252, distance: 91.2
click at [789, 252] on div "[GEOGRAPHIC_DATA]- [GEOGRAPHIC_DATA]- [GEOGRAPHIC_DATA] [STREET_ADDRESS][PERSON…" at bounding box center [744, 260] width 1245 height 181
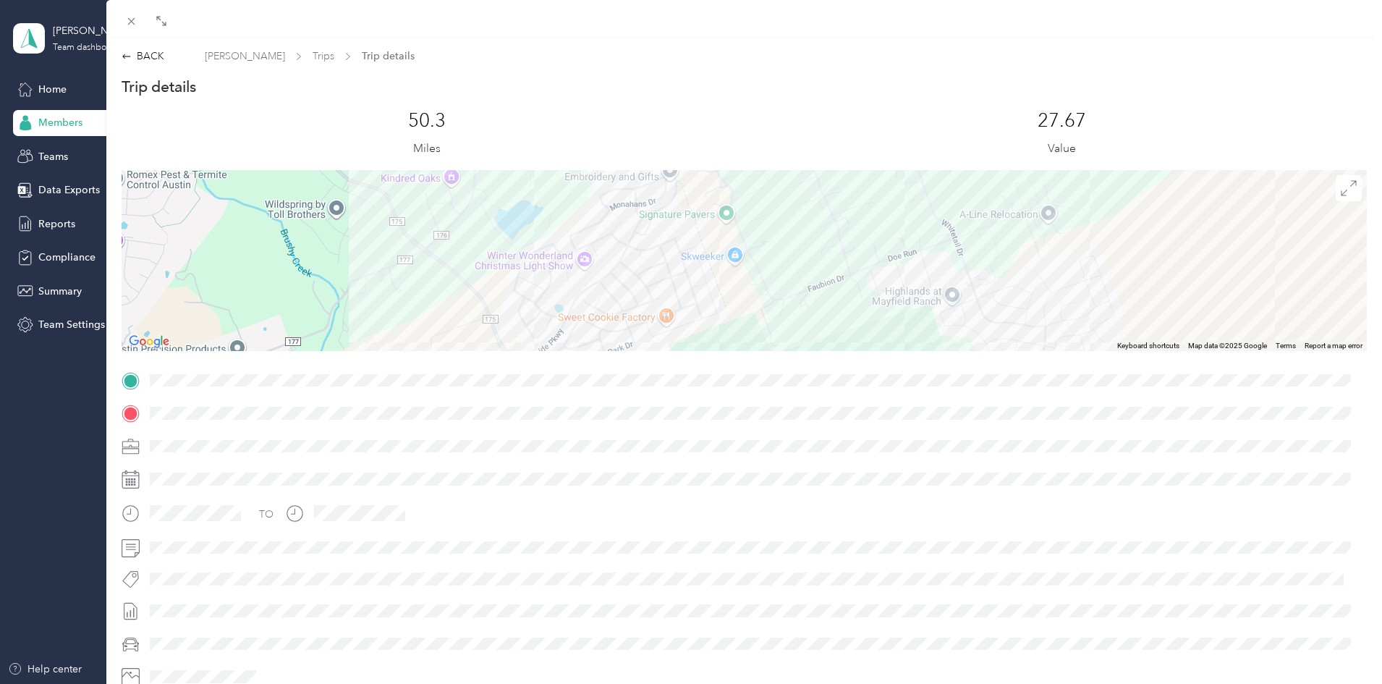
drag, startPoint x: 760, startPoint y: 318, endPoint x: 749, endPoint y: 197, distance: 122.1
click at [749, 197] on div "[GEOGRAPHIC_DATA]- [GEOGRAPHIC_DATA]- [GEOGRAPHIC_DATA] [STREET_ADDRESS][PERSON…" at bounding box center [744, 260] width 1245 height 181
drag, startPoint x: 775, startPoint y: 285, endPoint x: 857, endPoint y: 202, distance: 117.2
click at [857, 202] on div "[GEOGRAPHIC_DATA]- [GEOGRAPHIC_DATA]- [GEOGRAPHIC_DATA] [STREET_ADDRESS][PERSON…" at bounding box center [744, 260] width 1245 height 181
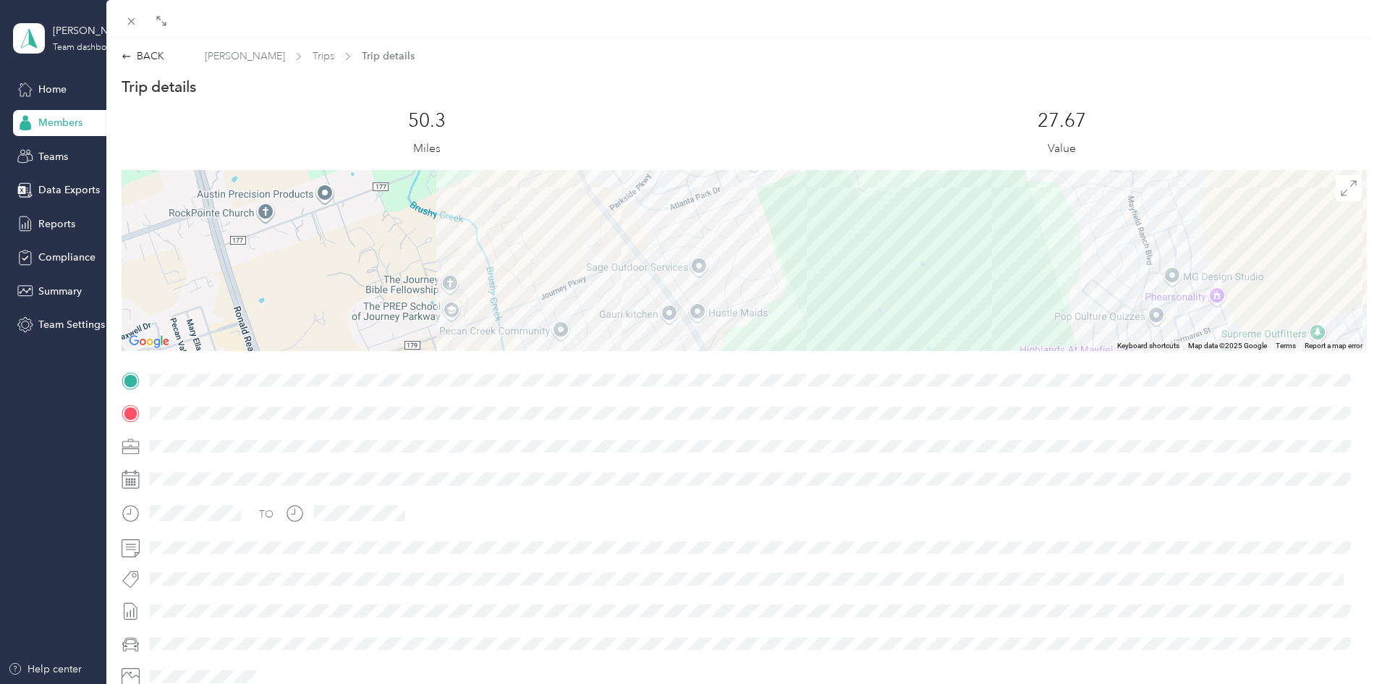
drag, startPoint x: 770, startPoint y: 188, endPoint x: 777, endPoint y: 160, distance: 29.1
click at [777, 160] on div "Trip details This trip cannot be edited because it is either under review, appr…" at bounding box center [744, 399] width 1245 height 645
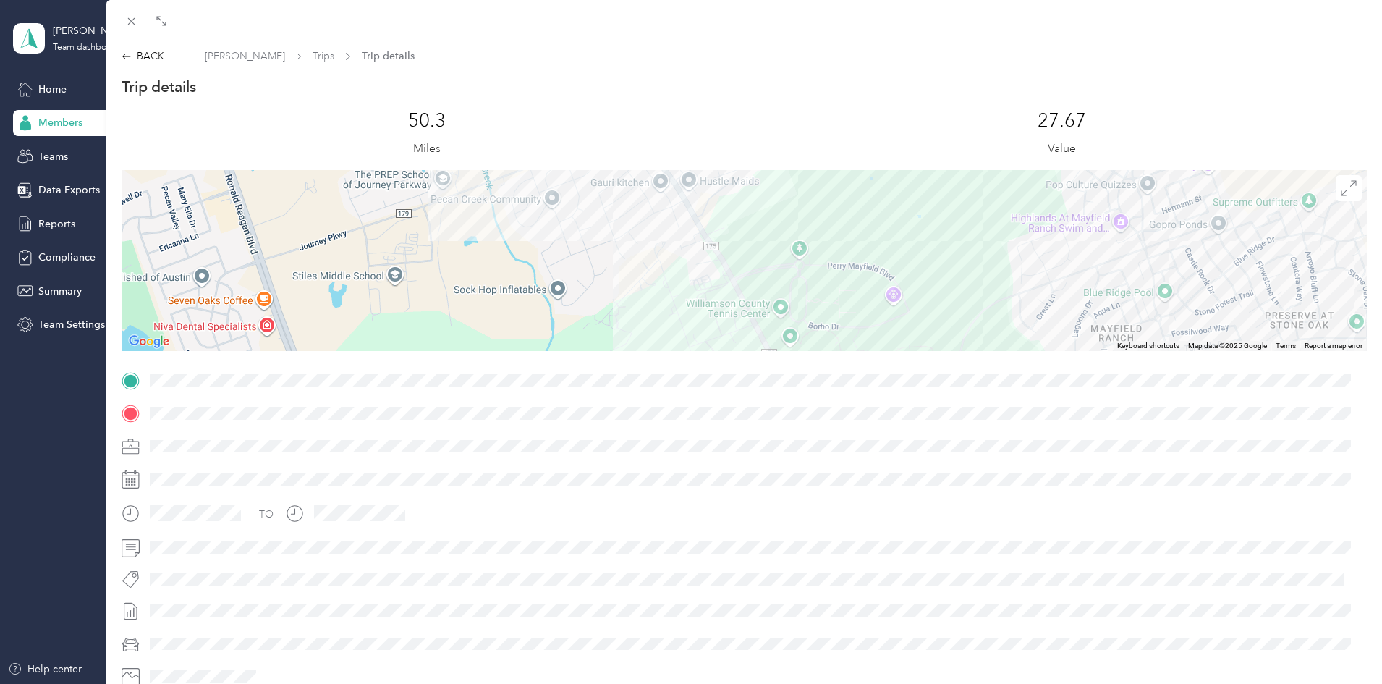
drag, startPoint x: 780, startPoint y: 285, endPoint x: 763, endPoint y: 176, distance: 110.5
click at [763, 176] on div "[GEOGRAPHIC_DATA]- [GEOGRAPHIC_DATA]- [GEOGRAPHIC_DATA] [STREET_ADDRESS][PERSON…" at bounding box center [744, 260] width 1245 height 181
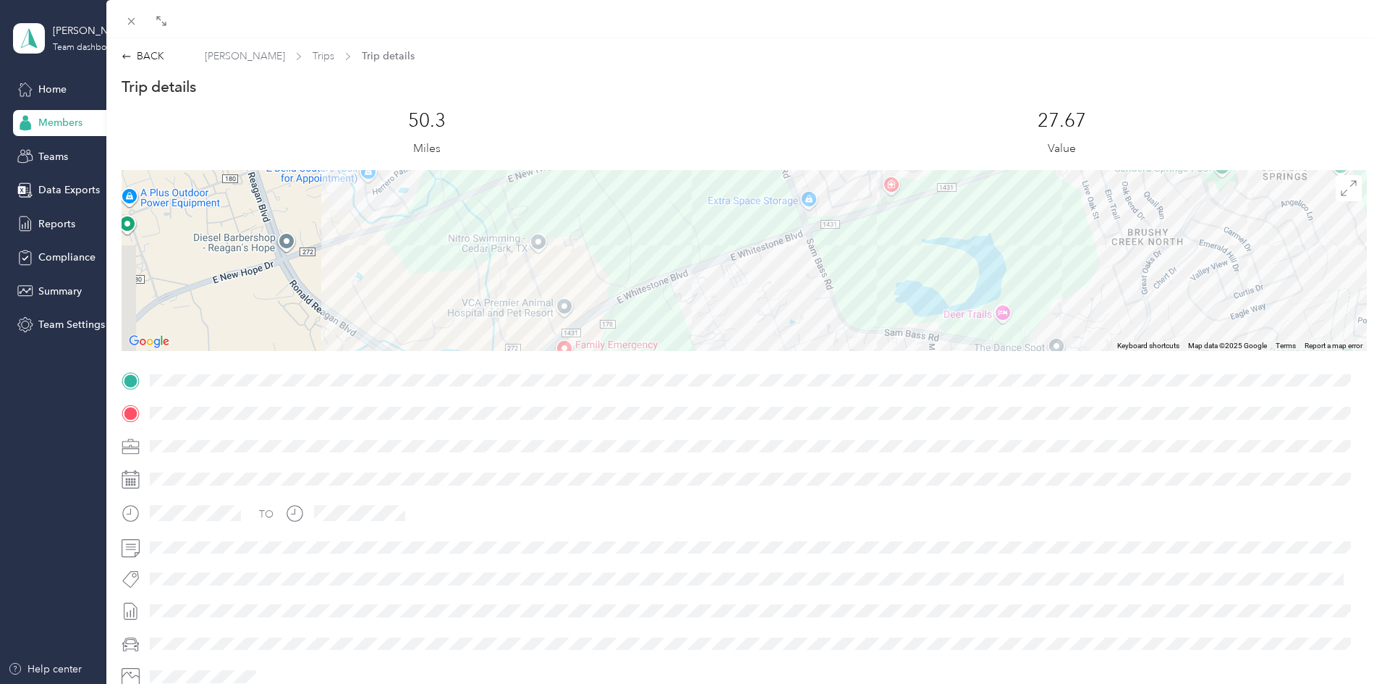
drag, startPoint x: 925, startPoint y: 340, endPoint x: 838, endPoint y: -33, distance: 382.7
click at [838, 0] on html "[PERSON_NAME] Team Team dashboard Home Members Teams Data Exports Reports Compl…" at bounding box center [687, 342] width 1375 height 684
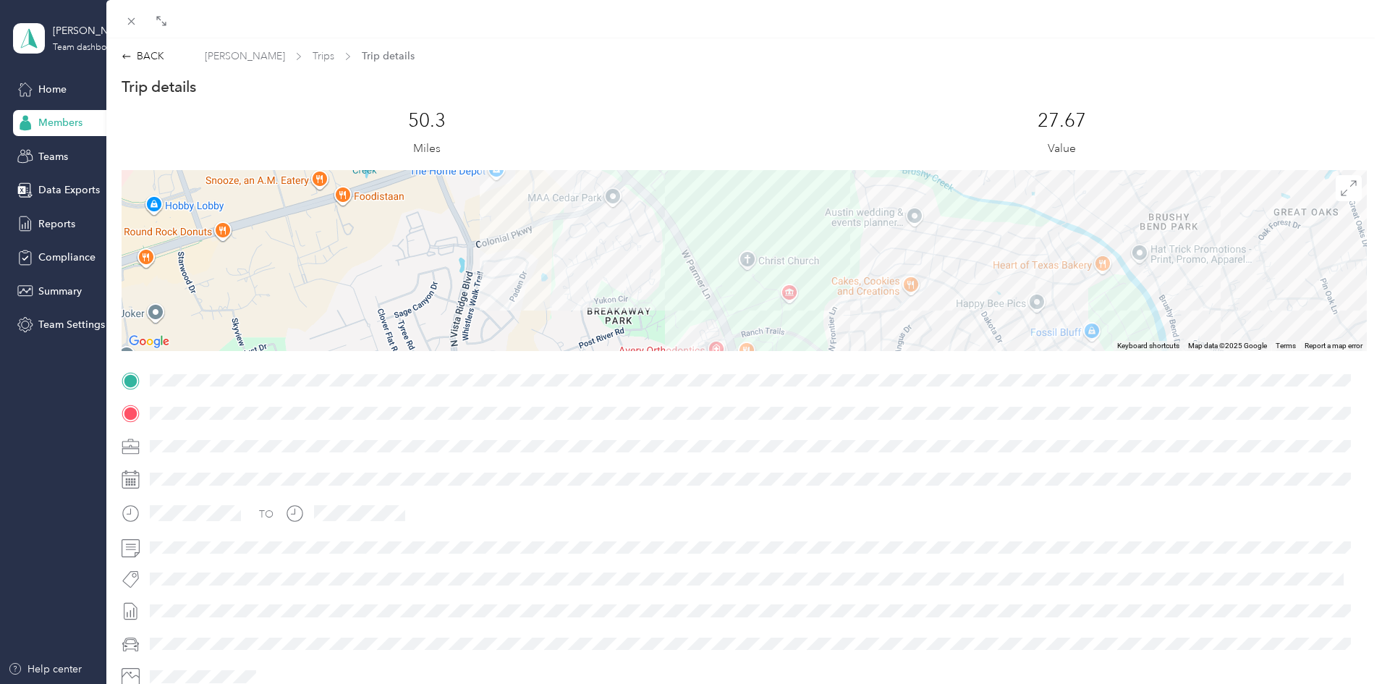
drag, startPoint x: 714, startPoint y: 299, endPoint x: 867, endPoint y: -20, distance: 353.4
click at [867, 0] on html "[PERSON_NAME] Team Team dashboard Home Members Teams Data Exports Reports Compl…" at bounding box center [687, 342] width 1375 height 684
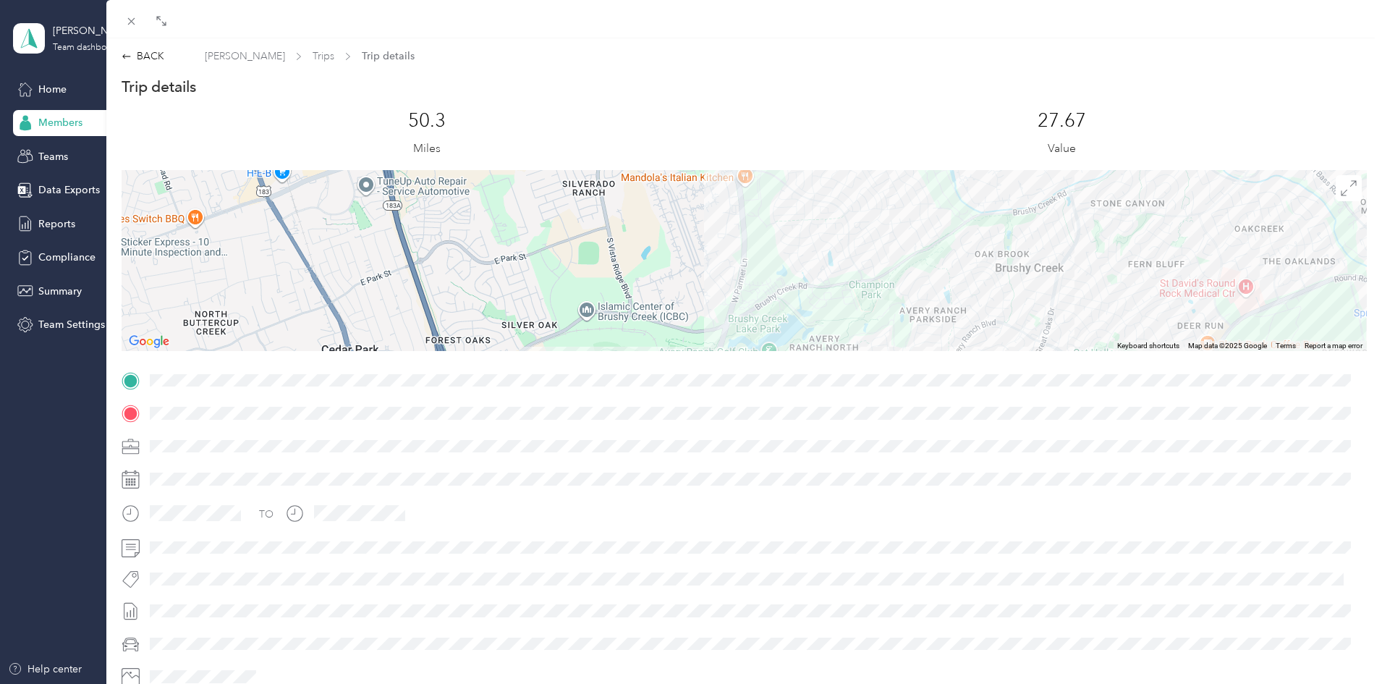
drag, startPoint x: 865, startPoint y: 276, endPoint x: 791, endPoint y: 191, distance: 112.8
click at [798, 166] on div "Trip details This trip cannot be edited because it is either under review, appr…" at bounding box center [744, 399] width 1245 height 645
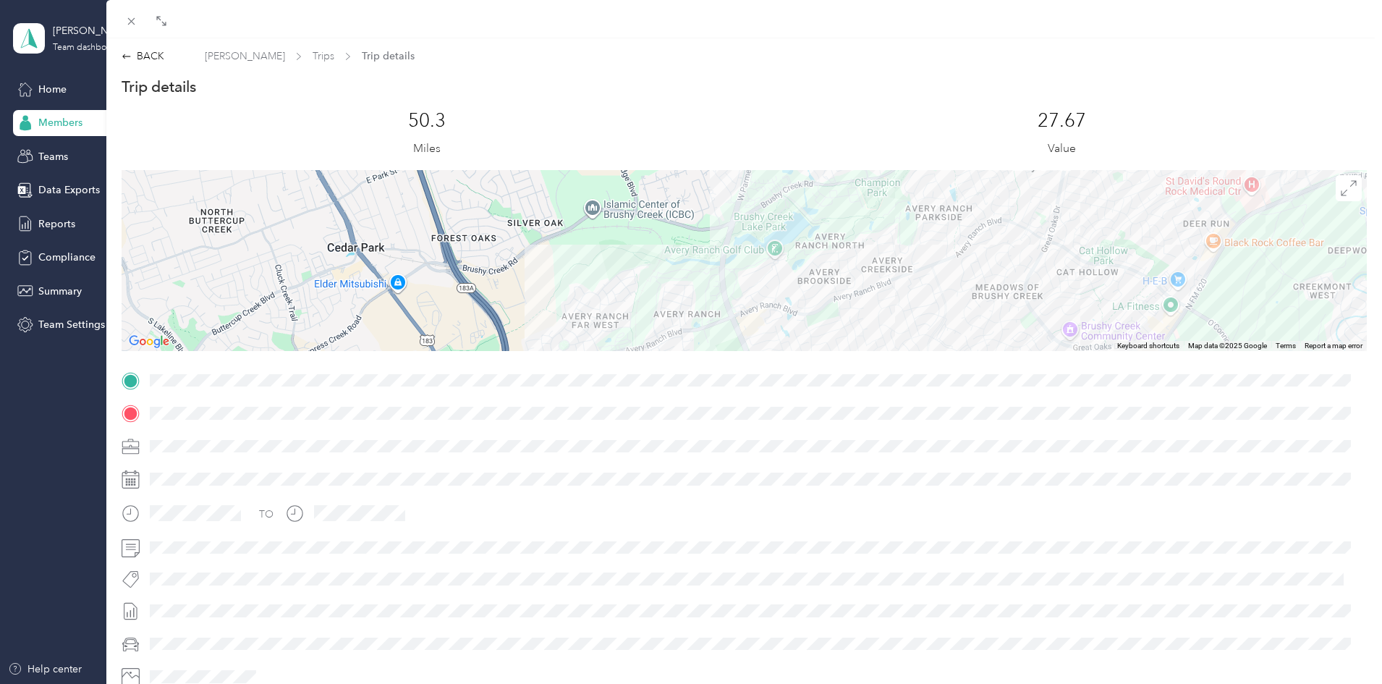
drag, startPoint x: 794, startPoint y: 300, endPoint x: 803, endPoint y: 173, distance: 127.7
click at [803, 173] on div "[GEOGRAPHIC_DATA]- [GEOGRAPHIC_DATA]- [GEOGRAPHIC_DATA] [STREET_ADDRESS][PERSON…" at bounding box center [744, 260] width 1245 height 181
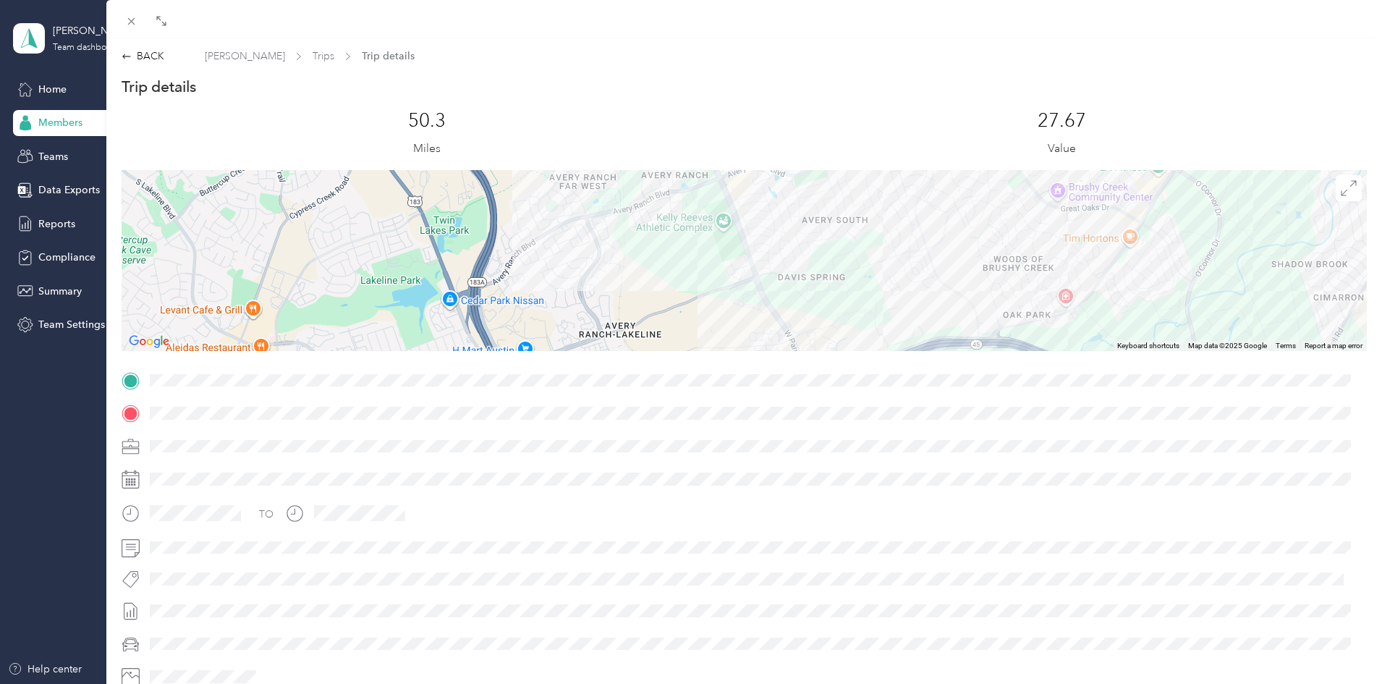
drag, startPoint x: 831, startPoint y: 319, endPoint x: 818, endPoint y: 196, distance: 123.7
click at [818, 196] on div "[GEOGRAPHIC_DATA]- [GEOGRAPHIC_DATA]- [GEOGRAPHIC_DATA] [STREET_ADDRESS][PERSON…" at bounding box center [744, 260] width 1245 height 181
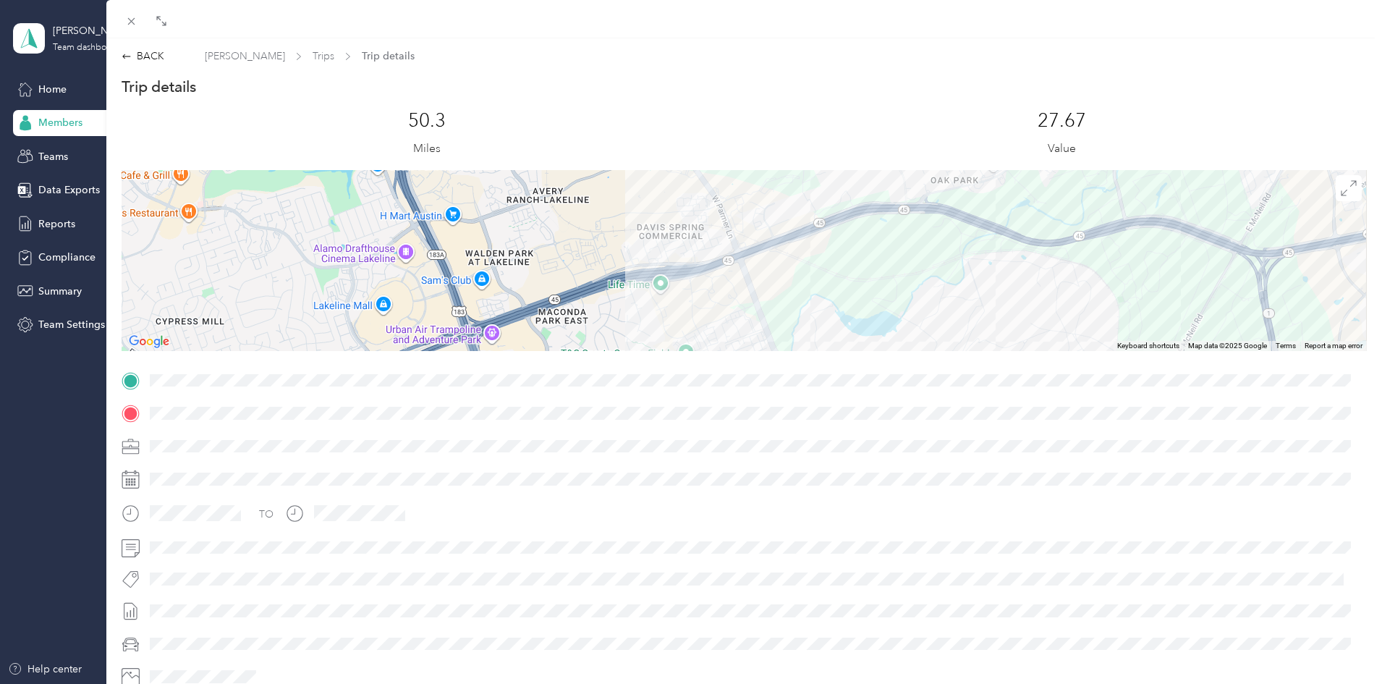
drag, startPoint x: 832, startPoint y: 337, endPoint x: 754, endPoint y: 188, distance: 168.3
click at [754, 188] on div "[GEOGRAPHIC_DATA]- [GEOGRAPHIC_DATA]- [GEOGRAPHIC_DATA] [STREET_ADDRESS][PERSON…" at bounding box center [744, 260] width 1245 height 181
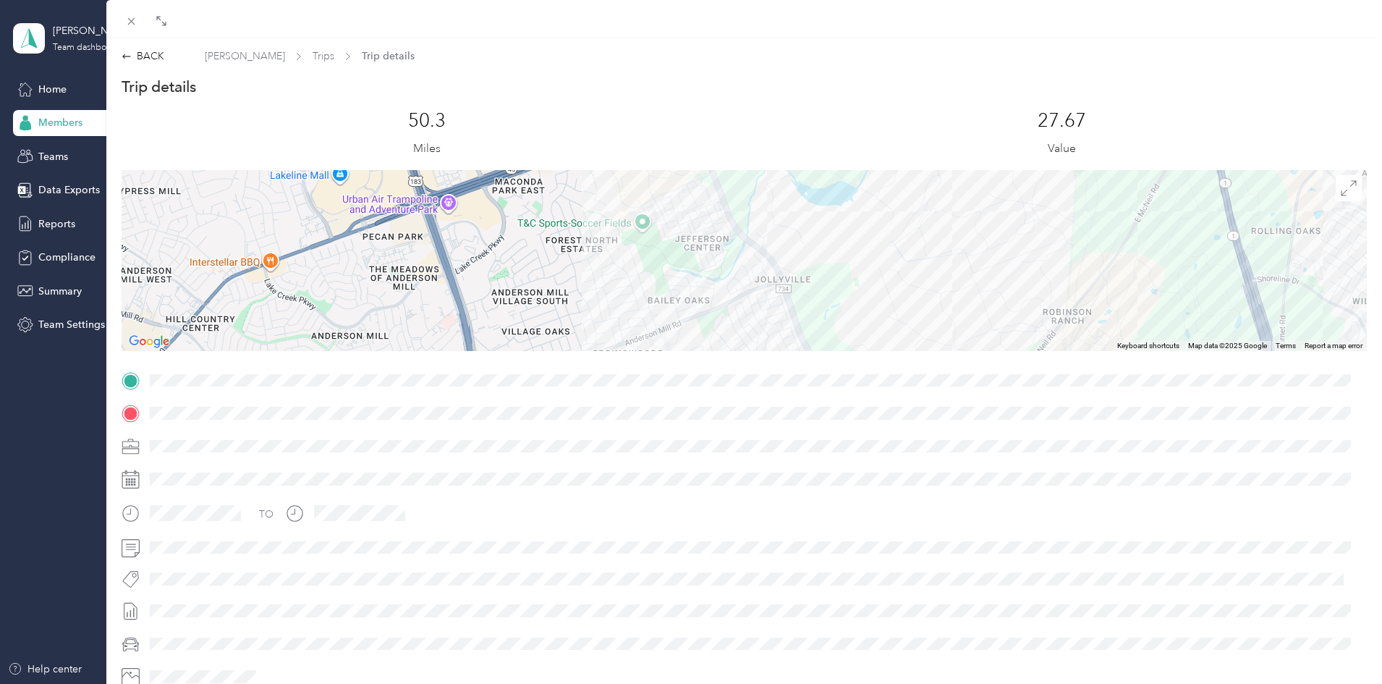
drag, startPoint x: 828, startPoint y: 321, endPoint x: 785, endPoint y: 185, distance: 142.1
click at [785, 185] on div "[GEOGRAPHIC_DATA]- [GEOGRAPHIC_DATA]- [GEOGRAPHIC_DATA] [STREET_ADDRESS][PERSON…" at bounding box center [744, 260] width 1245 height 181
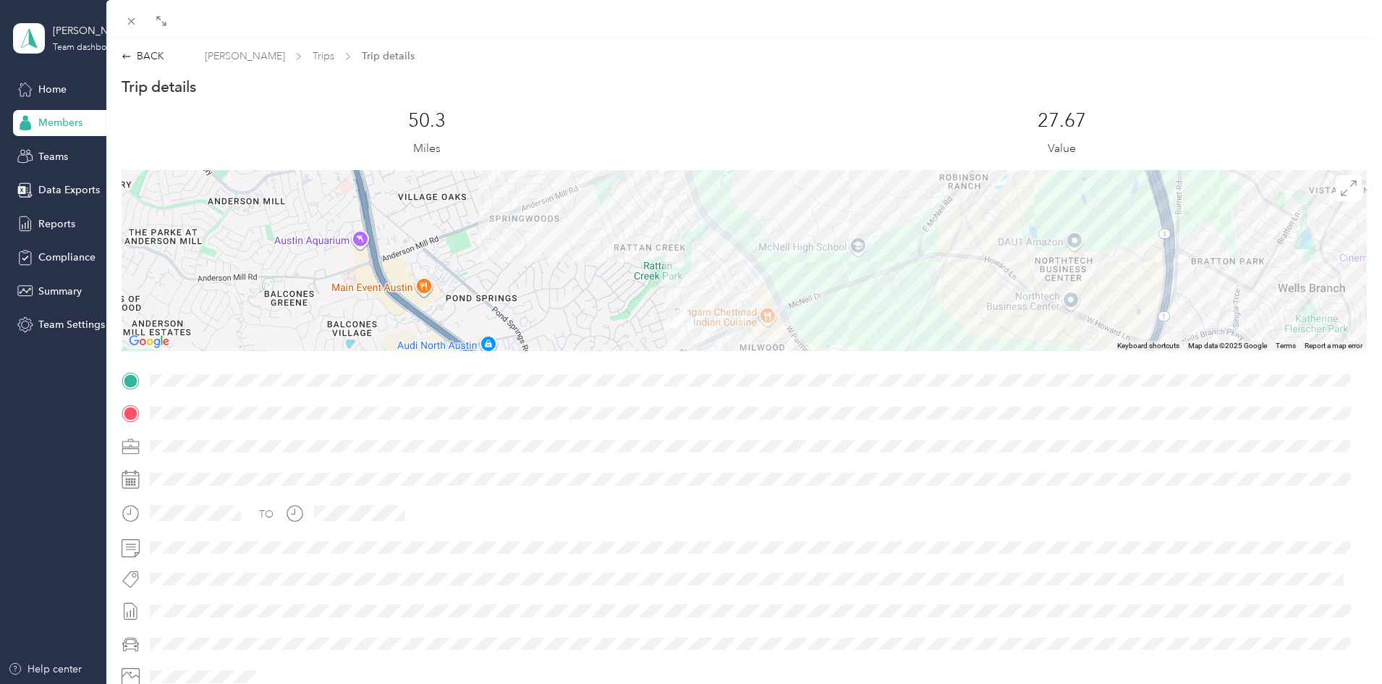
drag, startPoint x: 889, startPoint y: 342, endPoint x: 781, endPoint y: 198, distance: 179.9
click at [781, 198] on div "[GEOGRAPHIC_DATA]- [GEOGRAPHIC_DATA]- [GEOGRAPHIC_DATA] [STREET_ADDRESS][PERSON…" at bounding box center [744, 260] width 1245 height 181
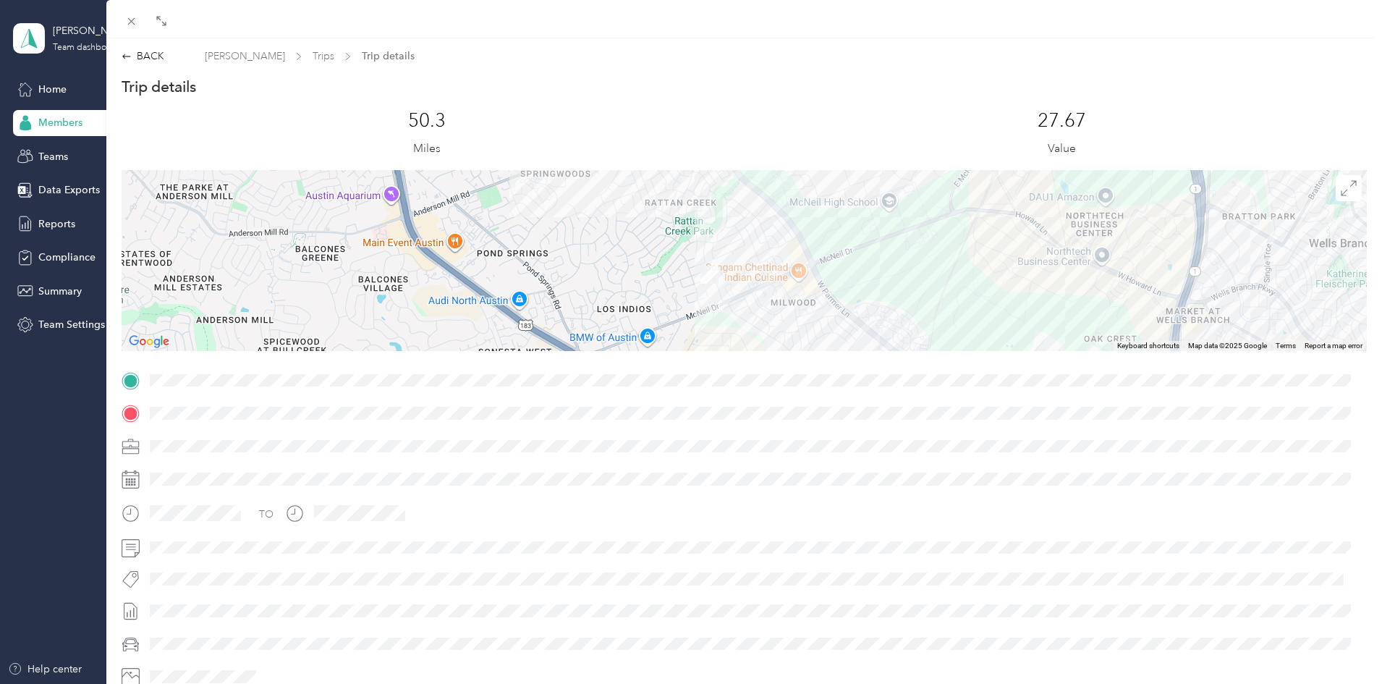
drag, startPoint x: 793, startPoint y: 294, endPoint x: 831, endPoint y: 242, distance: 64.3
click at [831, 242] on div "[GEOGRAPHIC_DATA]- [GEOGRAPHIC_DATA]- [GEOGRAPHIC_DATA] [STREET_ADDRESS][PERSON…" at bounding box center [744, 260] width 1245 height 181
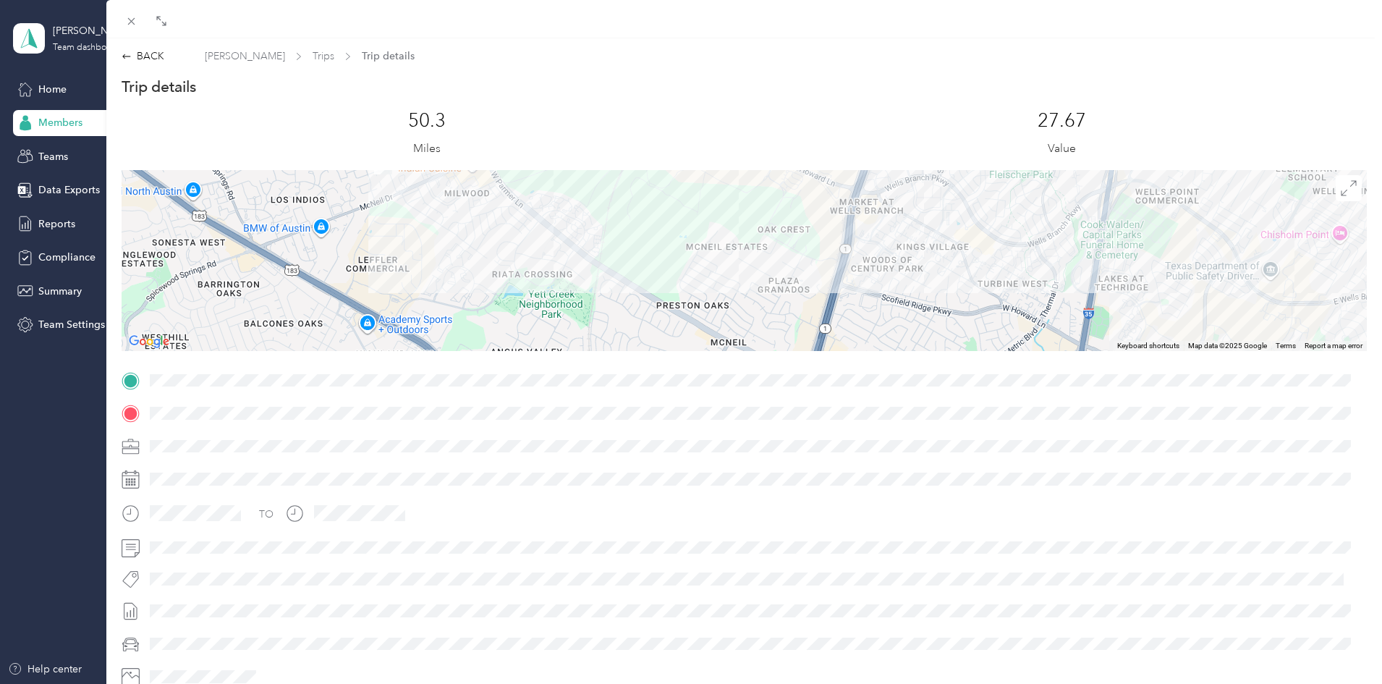
drag, startPoint x: 954, startPoint y: 267, endPoint x: 686, endPoint y: 174, distance: 283.5
click at [624, 157] on div "Trip details This trip cannot be edited because it is either under review, appr…" at bounding box center [744, 399] width 1245 height 645
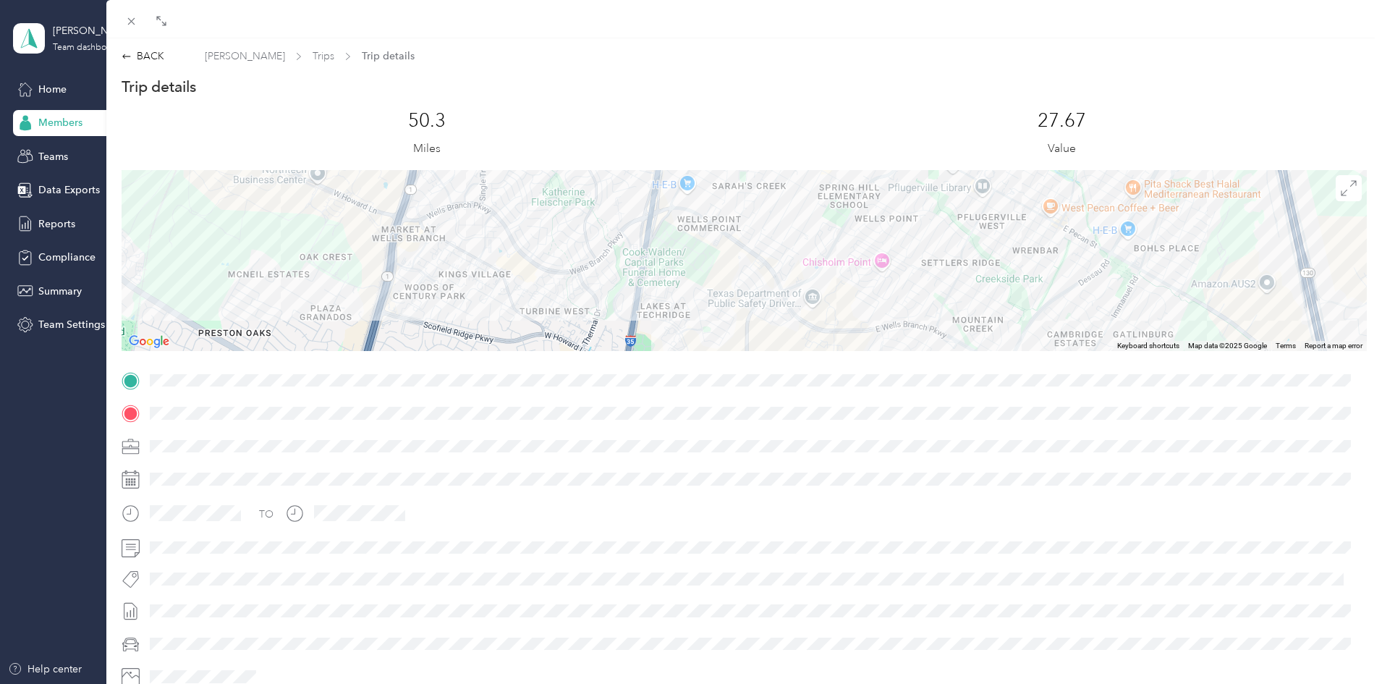
drag, startPoint x: 1210, startPoint y: 281, endPoint x: 788, endPoint y: 310, distance: 423.5
click at [788, 310] on div "[GEOGRAPHIC_DATA]- [GEOGRAPHIC_DATA]- [GEOGRAPHIC_DATA] [STREET_ADDRESS][PERSON…" at bounding box center [744, 260] width 1245 height 181
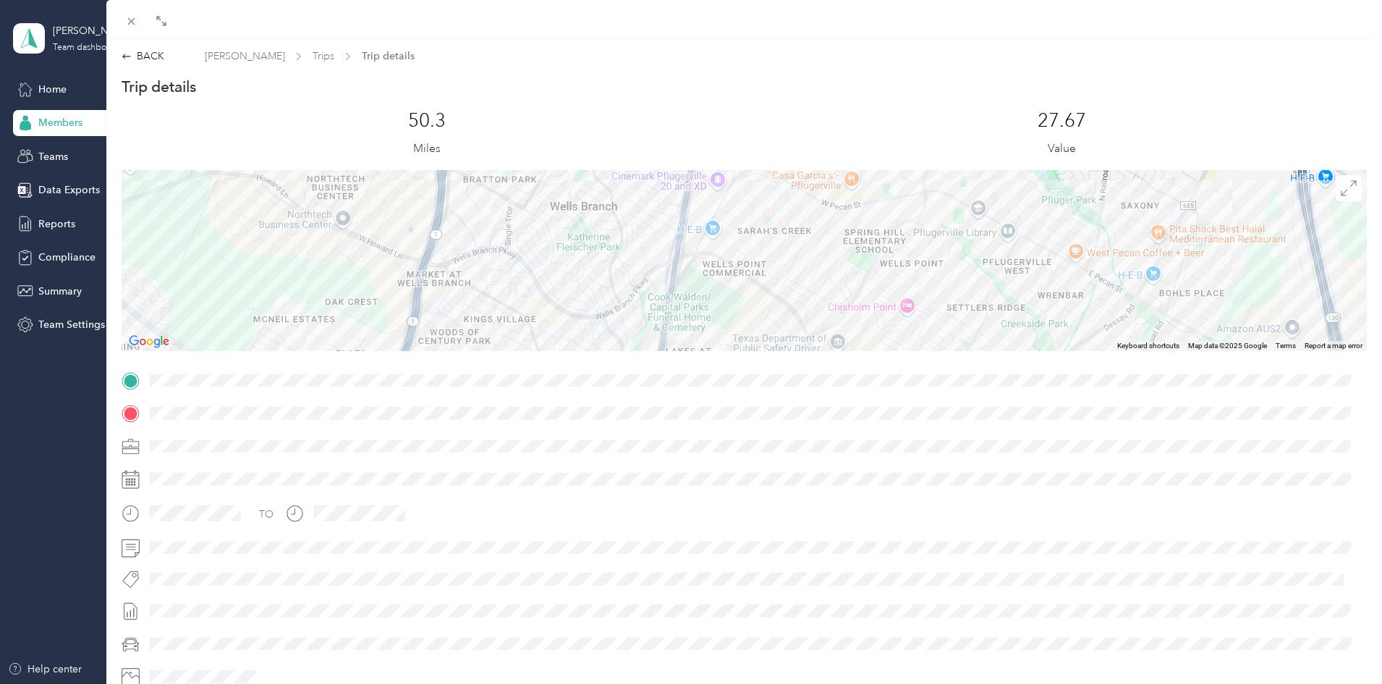
drag, startPoint x: 787, startPoint y: 226, endPoint x: 812, endPoint y: 273, distance: 54.0
click at [812, 273] on div "[GEOGRAPHIC_DATA]- [GEOGRAPHIC_DATA]- [GEOGRAPHIC_DATA] [STREET_ADDRESS][PERSON…" at bounding box center [744, 260] width 1245 height 181
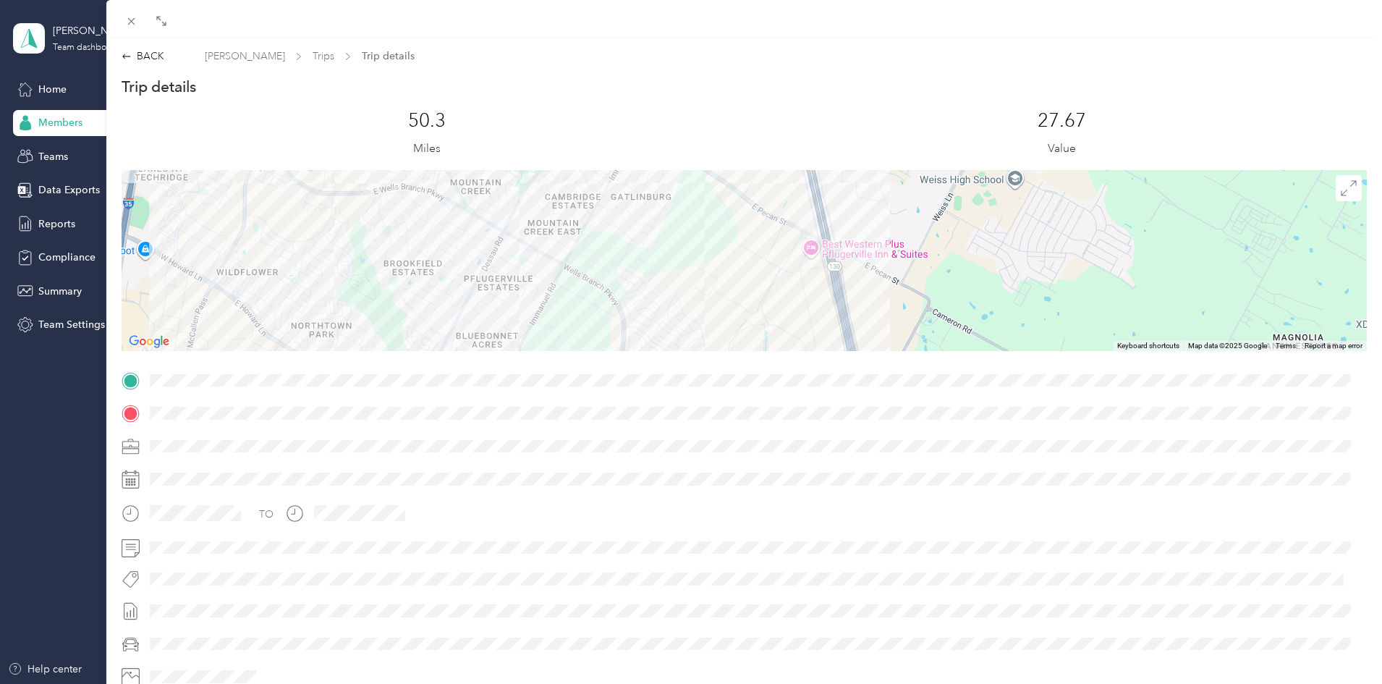
drag, startPoint x: 974, startPoint y: 272, endPoint x: 454, endPoint y: 106, distance: 546.2
click at [454, 106] on div "Trip details This trip cannot be edited because it is either under review, appr…" at bounding box center [744, 399] width 1245 height 645
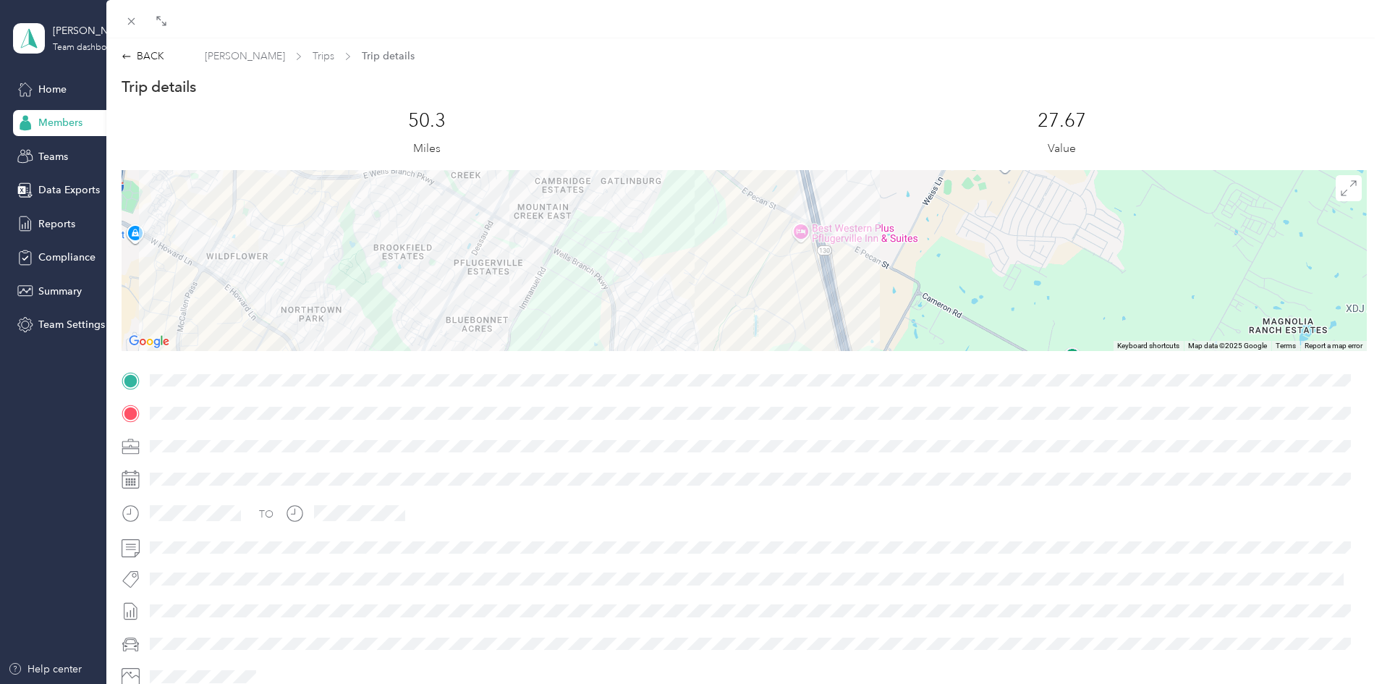
drag, startPoint x: 928, startPoint y: 301, endPoint x: 916, endPoint y: 282, distance: 22.1
click at [916, 282] on div "[GEOGRAPHIC_DATA]- [GEOGRAPHIC_DATA]- [GEOGRAPHIC_DATA] [STREET_ADDRESS][PERSON…" at bounding box center [744, 260] width 1245 height 181
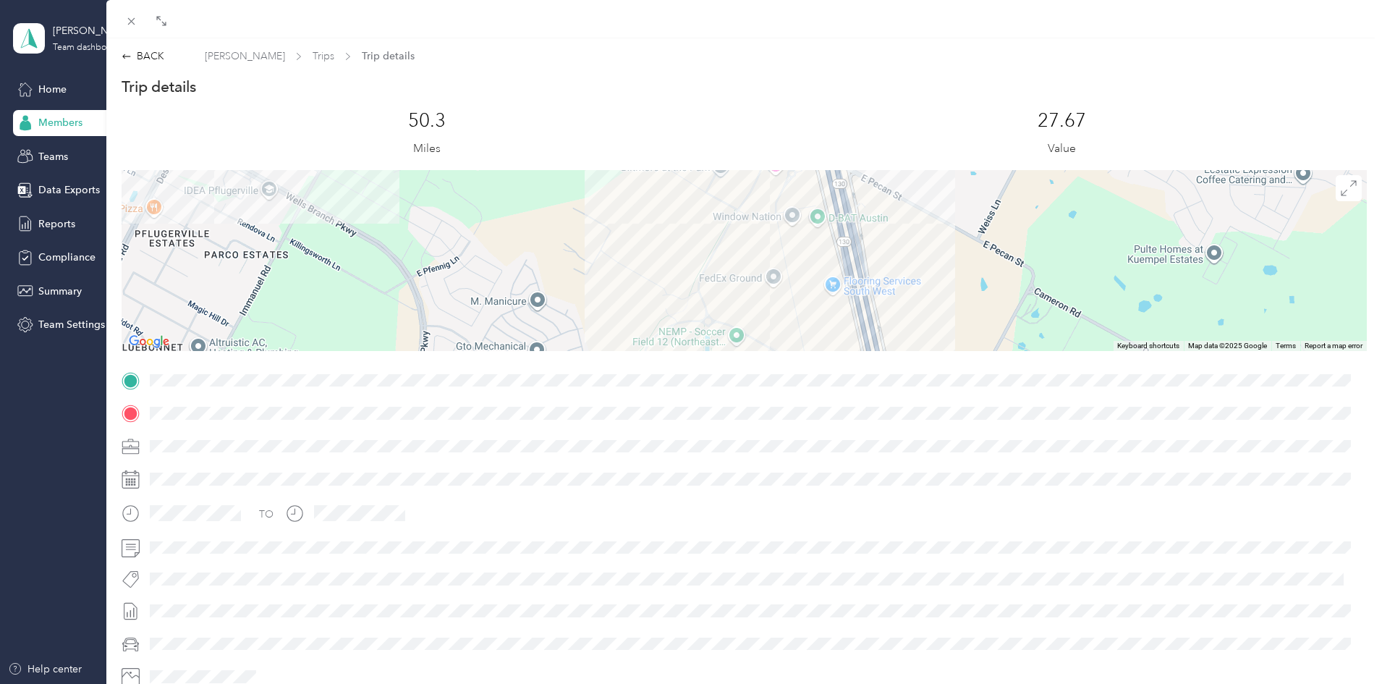
drag, startPoint x: 849, startPoint y: 247, endPoint x: 946, endPoint y: 267, distance: 98.3
click at [946, 267] on div "[GEOGRAPHIC_DATA]- [GEOGRAPHIC_DATA]- [GEOGRAPHIC_DATA] [STREET_ADDRESS][PERSON…" at bounding box center [744, 260] width 1245 height 181
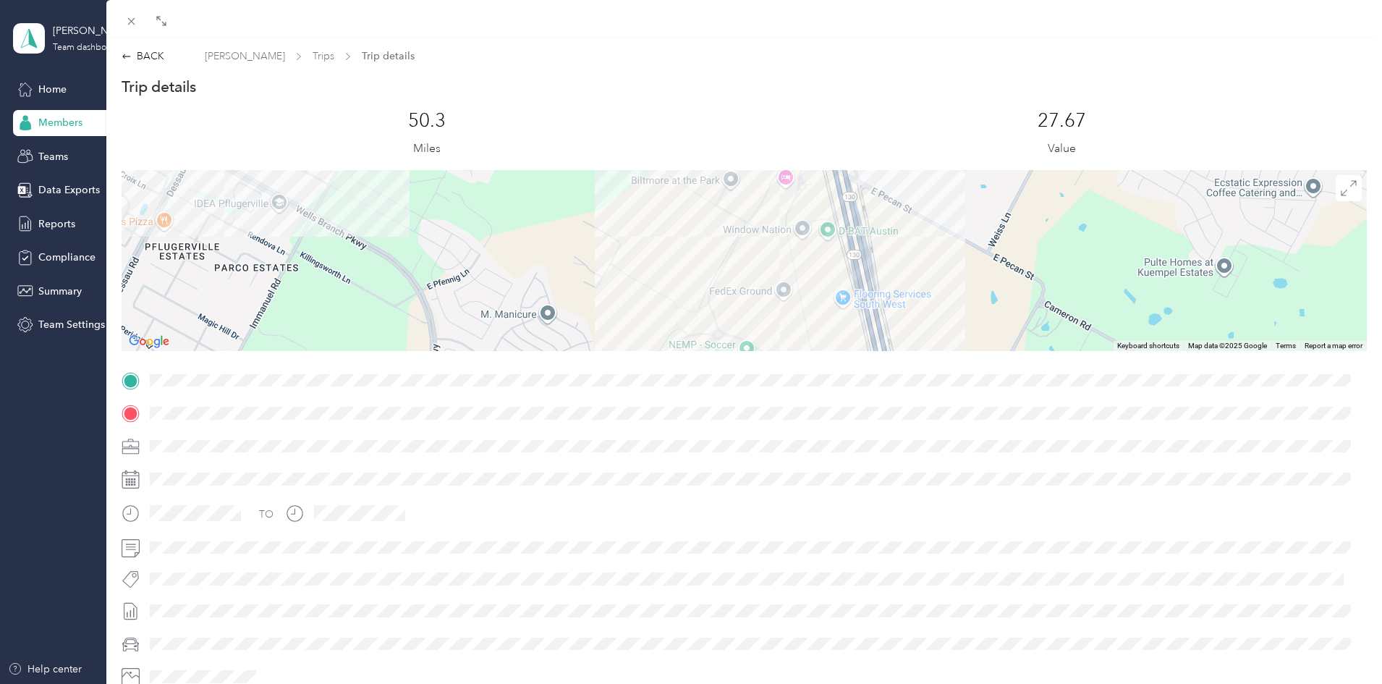
drag, startPoint x: 914, startPoint y: 220, endPoint x: 924, endPoint y: 234, distance: 17.7
click at [924, 234] on div "[GEOGRAPHIC_DATA]- [GEOGRAPHIC_DATA]- [GEOGRAPHIC_DATA] [STREET_ADDRESS][PERSON…" at bounding box center [744, 260] width 1245 height 181
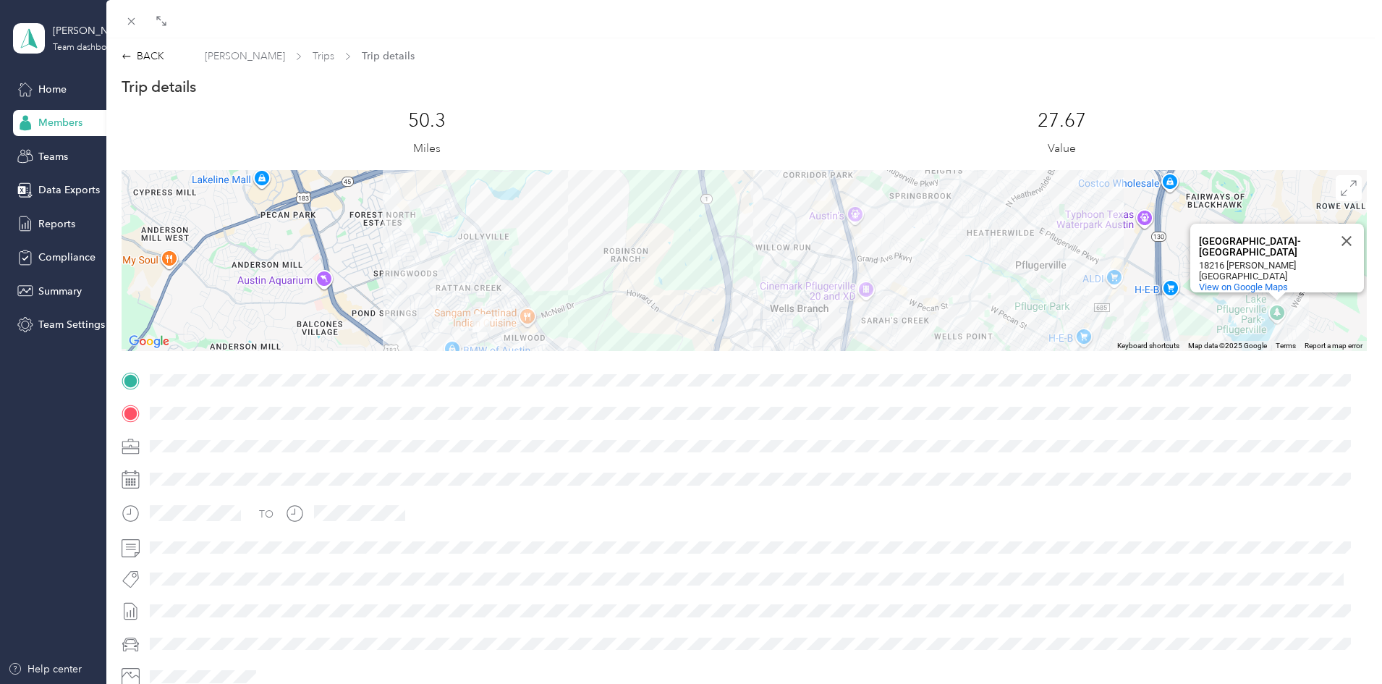
drag, startPoint x: 837, startPoint y: 225, endPoint x: 1058, endPoint y: 330, distance: 244.3
click at [1058, 330] on div "[GEOGRAPHIC_DATA]- [GEOGRAPHIC_DATA]- [GEOGRAPHIC_DATA] [STREET_ADDRESS][PERSON…" at bounding box center [744, 260] width 1245 height 181
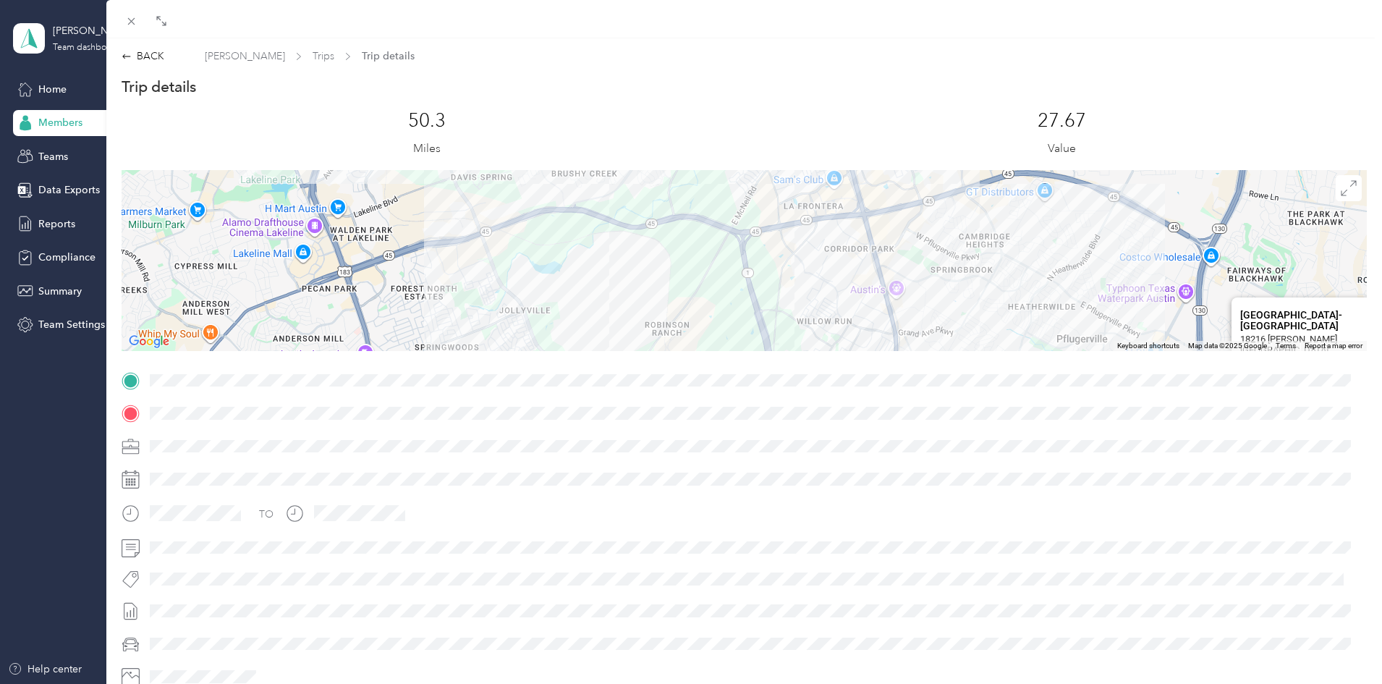
drag, startPoint x: 923, startPoint y: 249, endPoint x: 967, endPoint y: 328, distance: 90.0
click at [967, 328] on div "[GEOGRAPHIC_DATA]- [GEOGRAPHIC_DATA]- [GEOGRAPHIC_DATA] [STREET_ADDRESS][PERSON…" at bounding box center [744, 260] width 1245 height 181
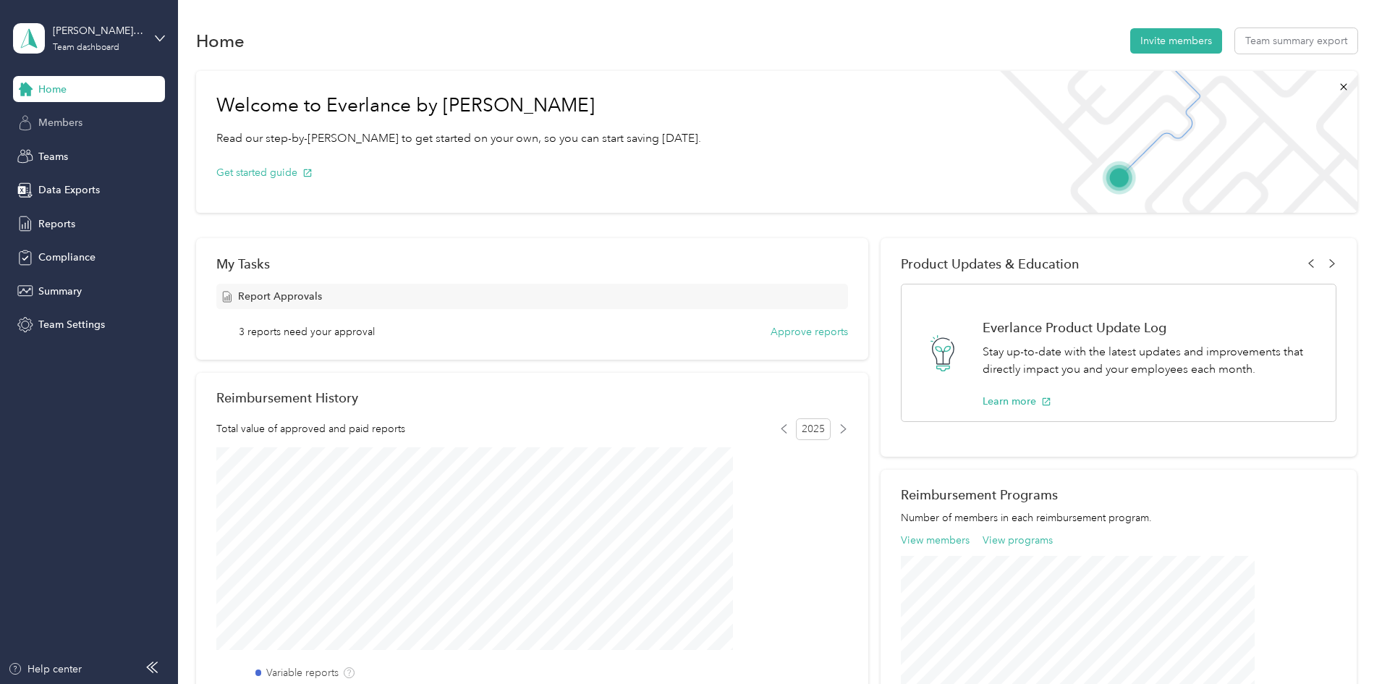
click at [47, 112] on div "Members" at bounding box center [89, 123] width 152 height 26
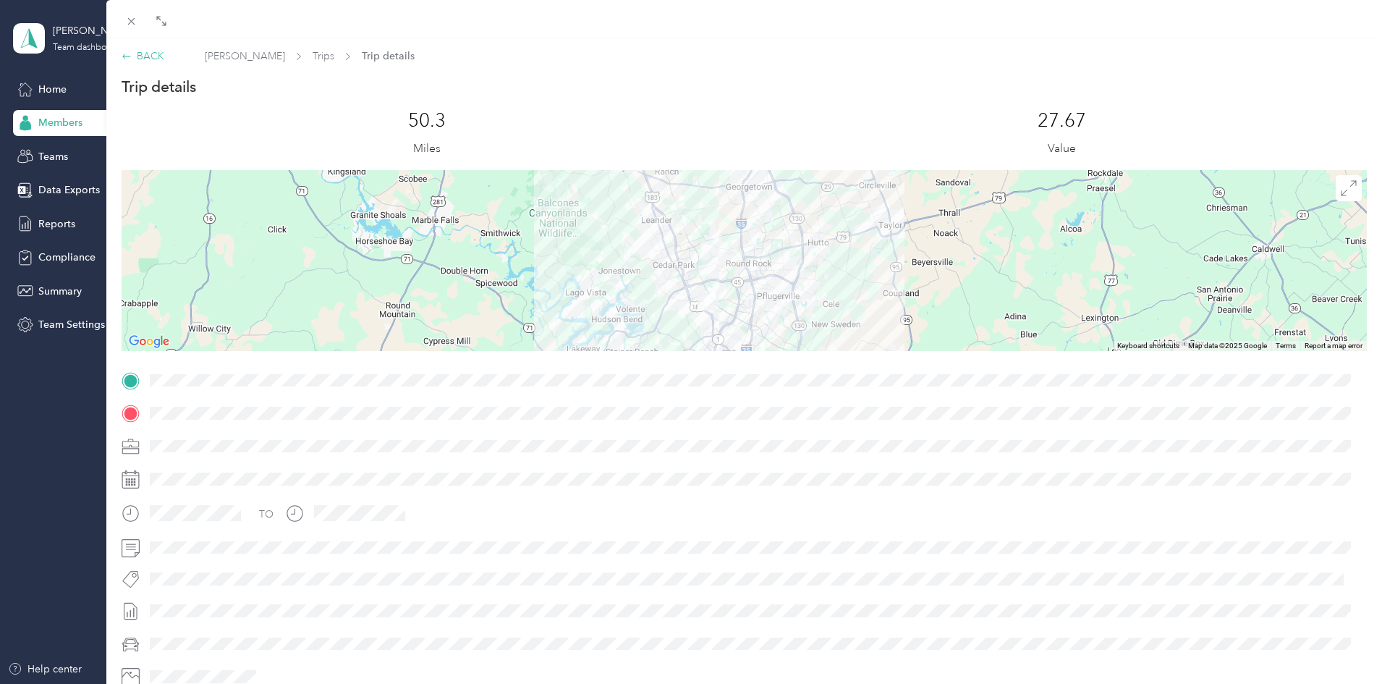
click at [156, 57] on div "BACK" at bounding box center [143, 55] width 43 height 15
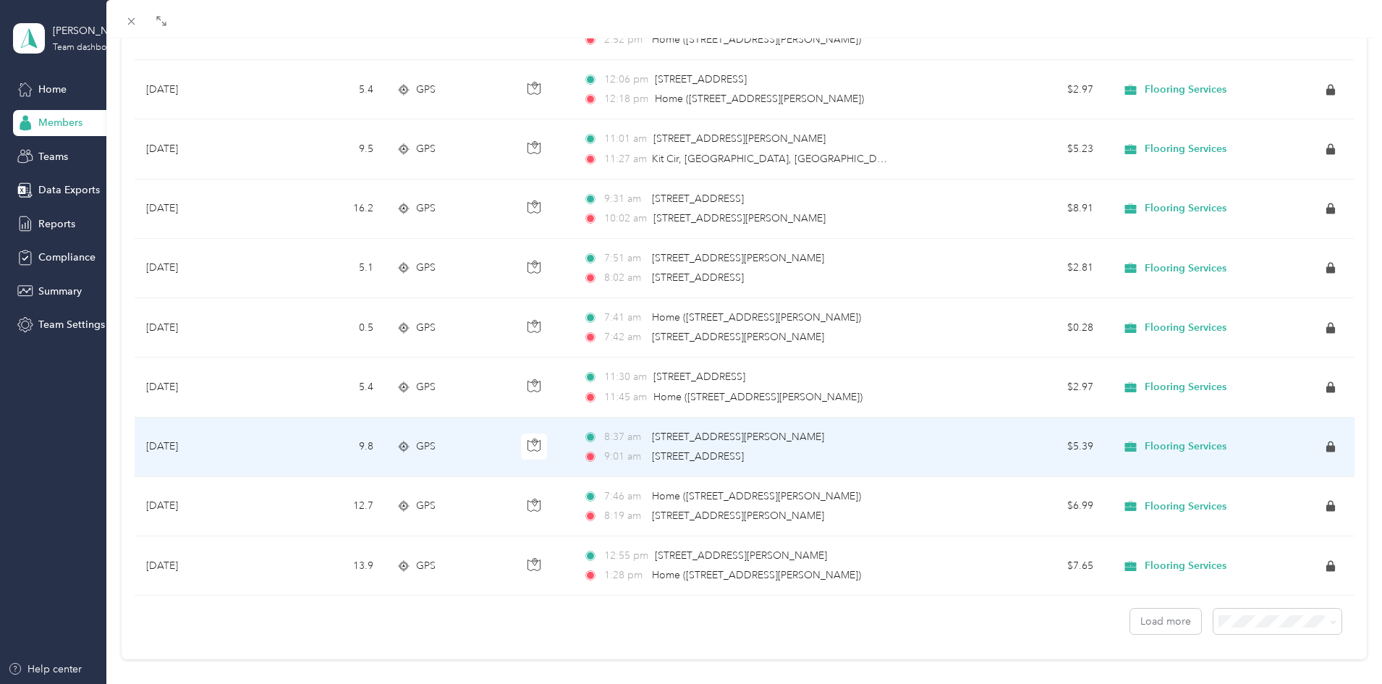
scroll to position [1154, 0]
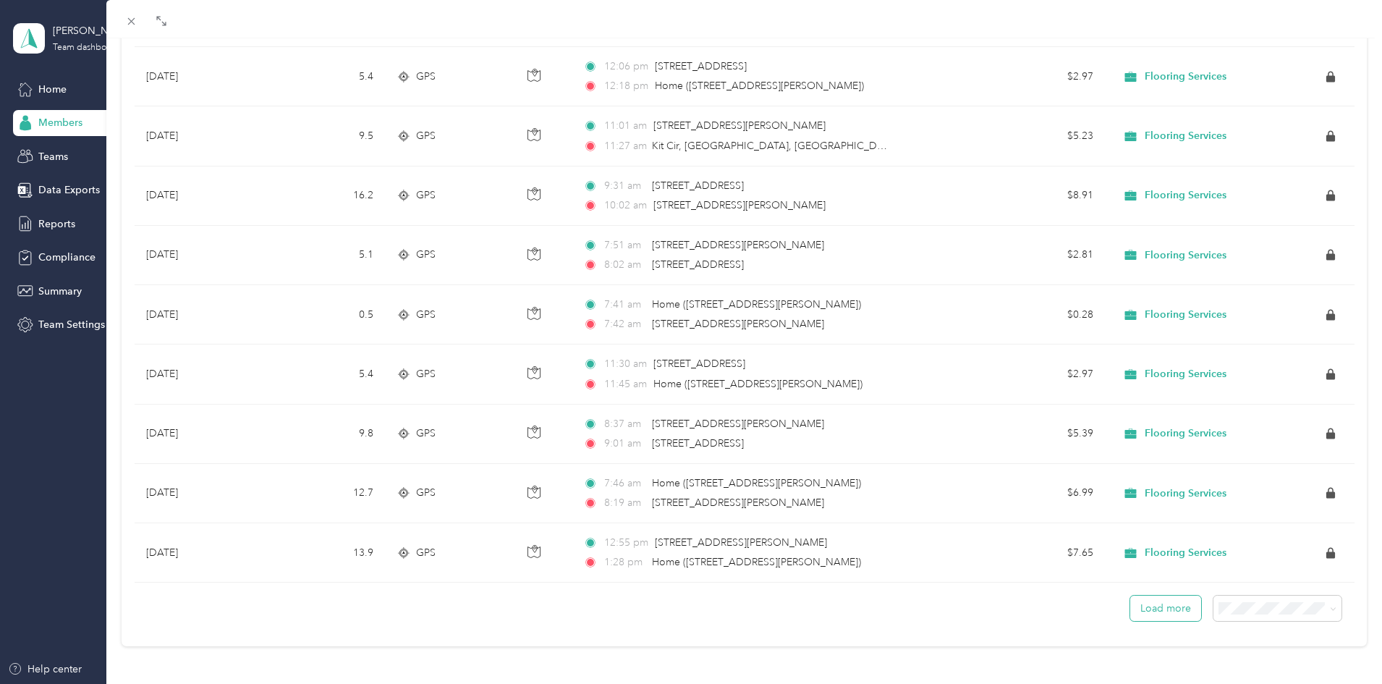
click at [1132, 598] on button "Load more" at bounding box center [1165, 607] width 71 height 25
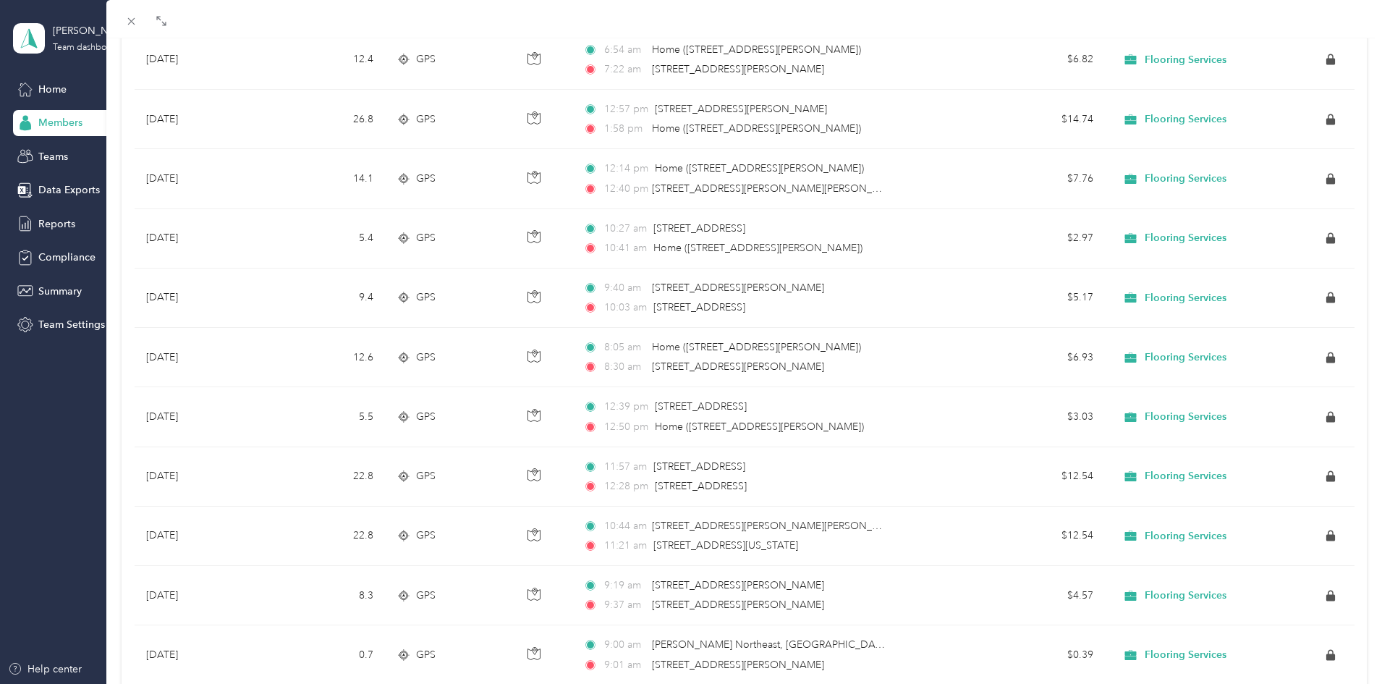
scroll to position [2642, 0]
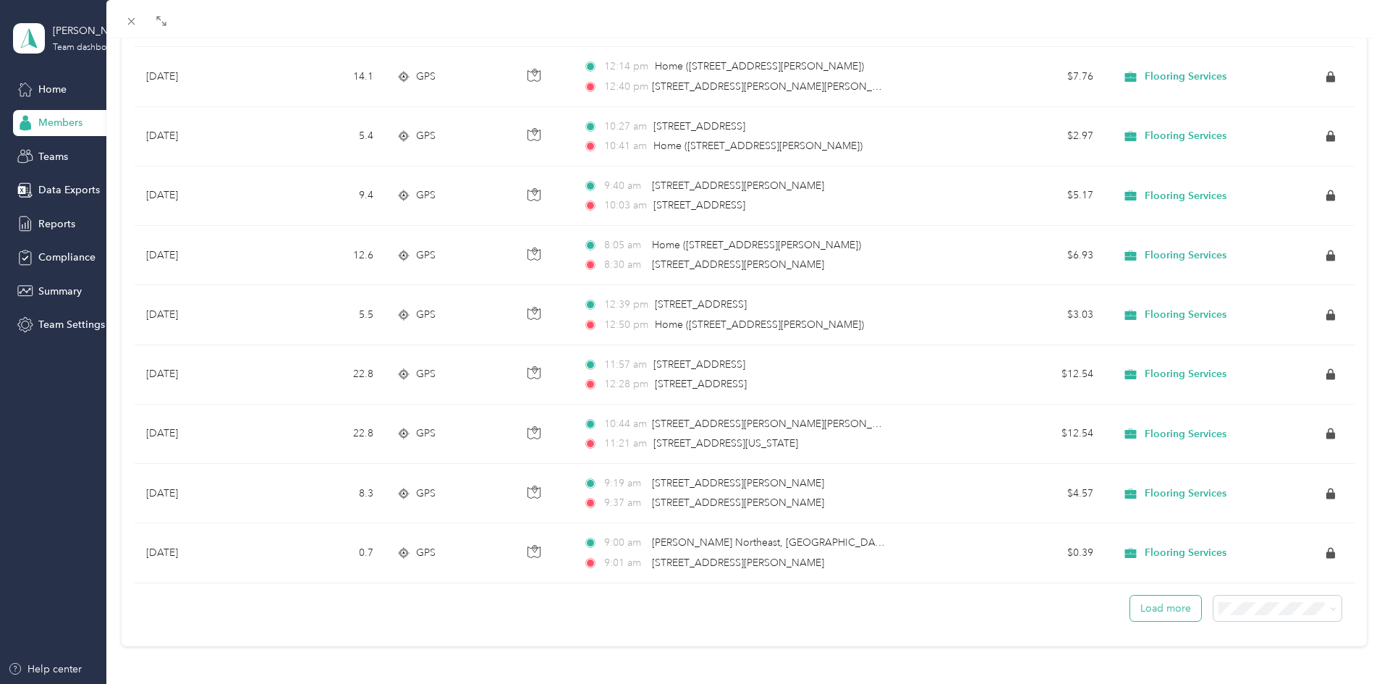
click at [1134, 608] on button "Load more" at bounding box center [1165, 607] width 71 height 25
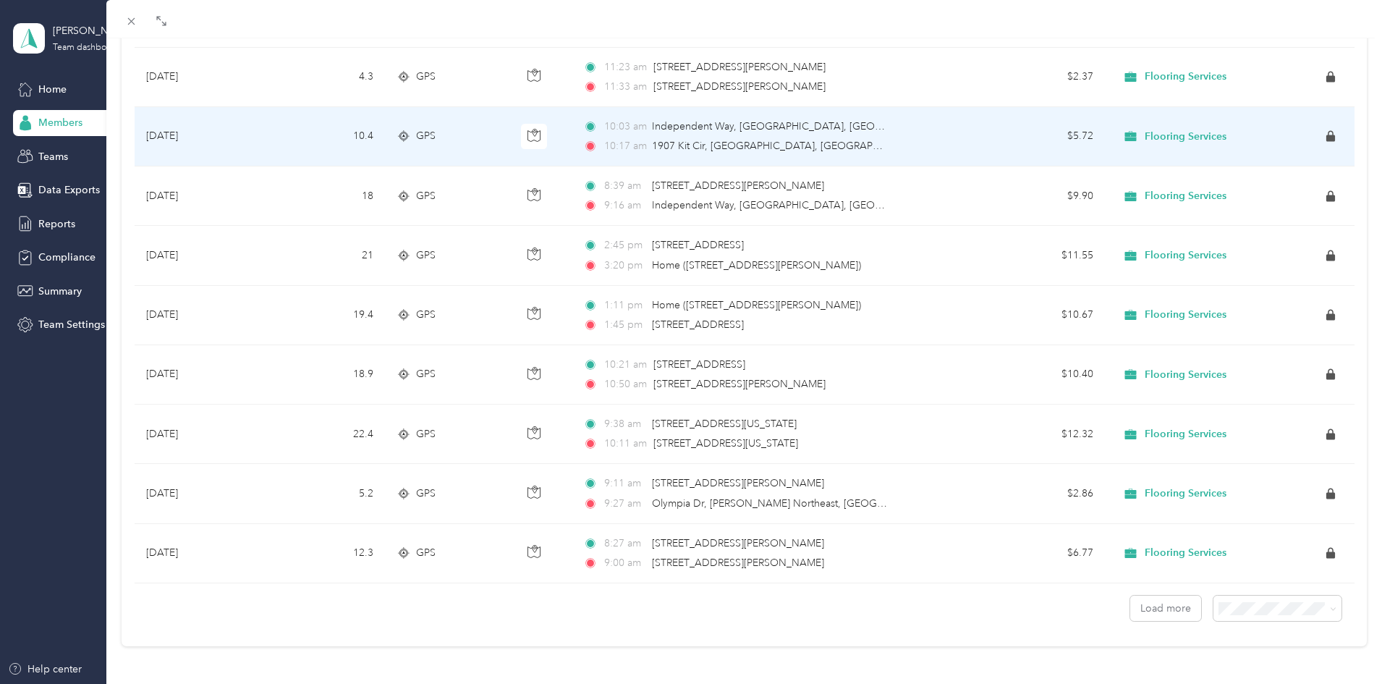
scroll to position [4129, 0]
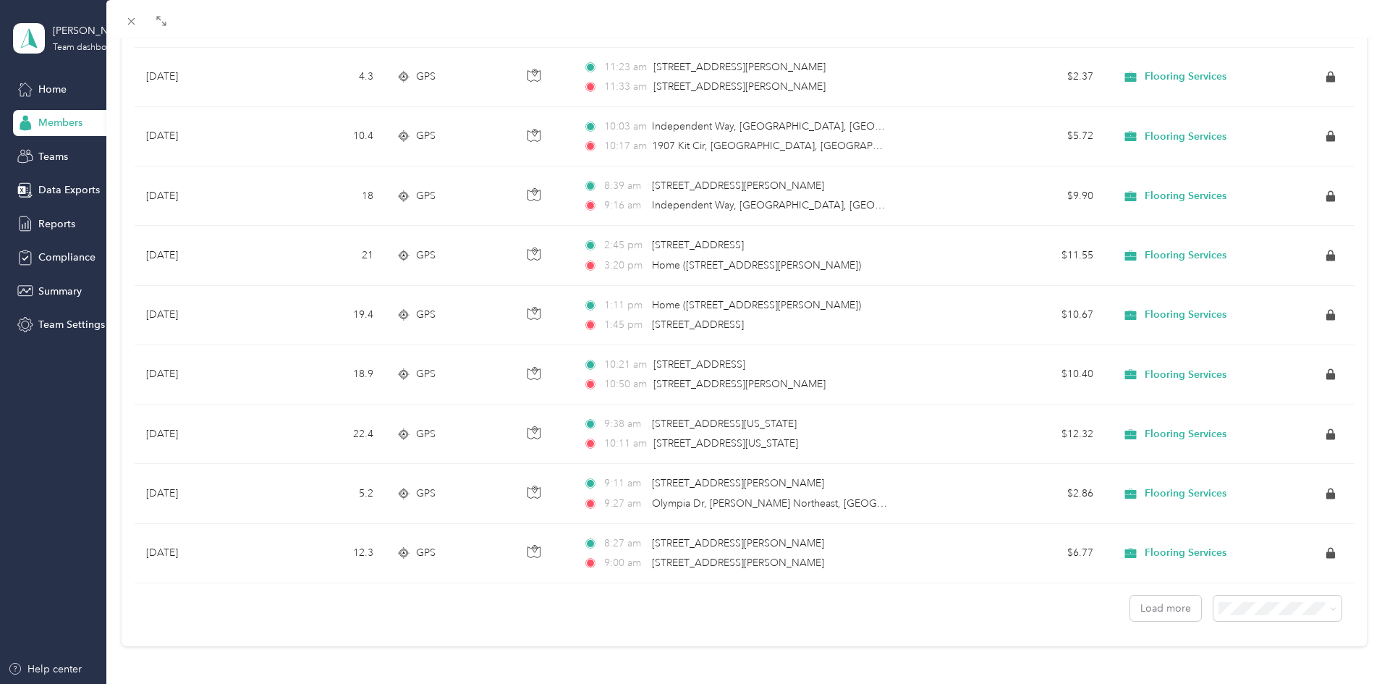
click at [1163, 607] on button "Load more" at bounding box center [1165, 607] width 71 height 25
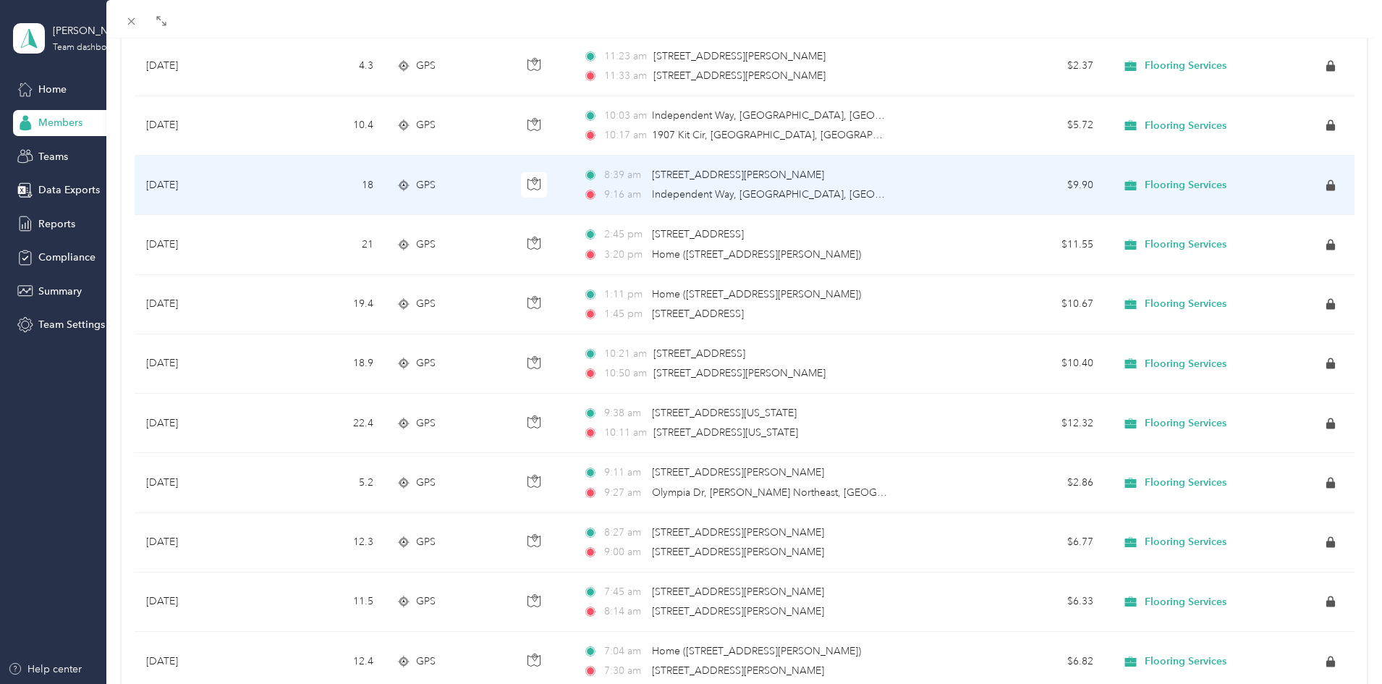
click at [715, 204] on td "8:39 am [STREET_ADDRESS][PERSON_NAME] 9:[GEOGRAPHIC_DATA], [GEOGRAPHIC_DATA]" at bounding box center [776, 185] width 409 height 59
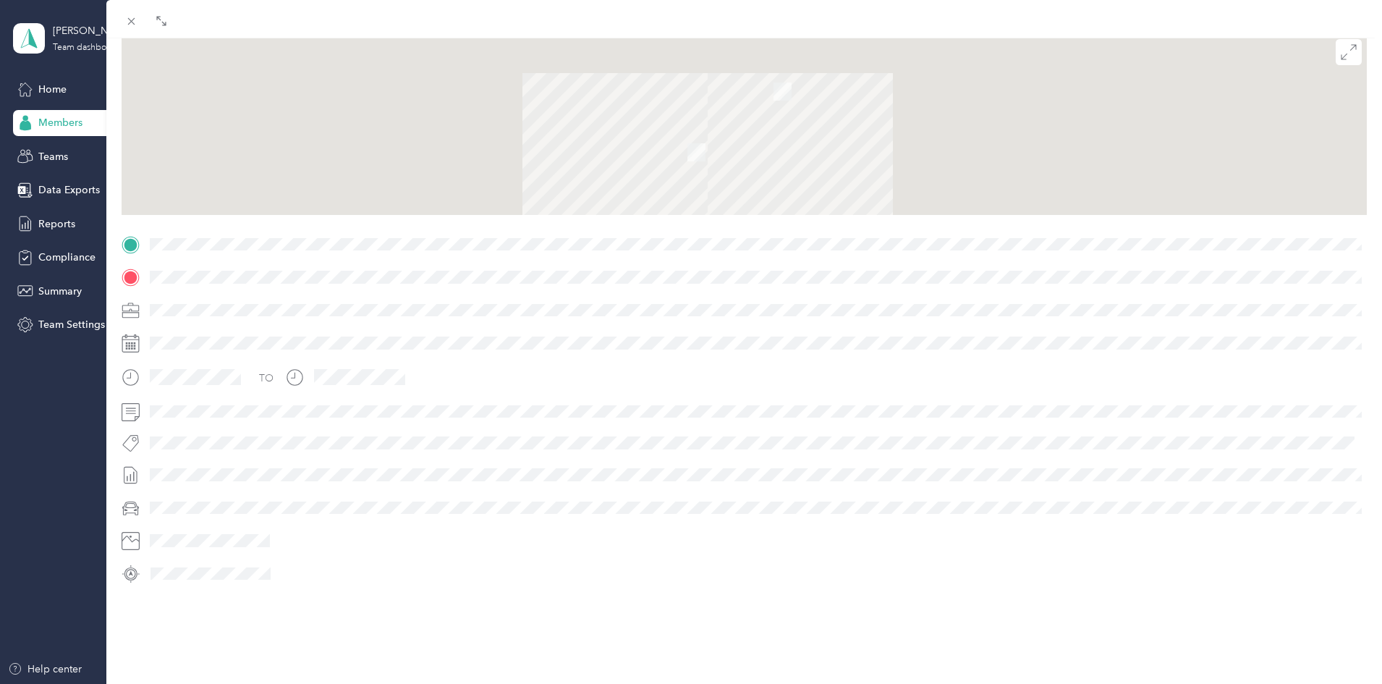
scroll to position [151, 0]
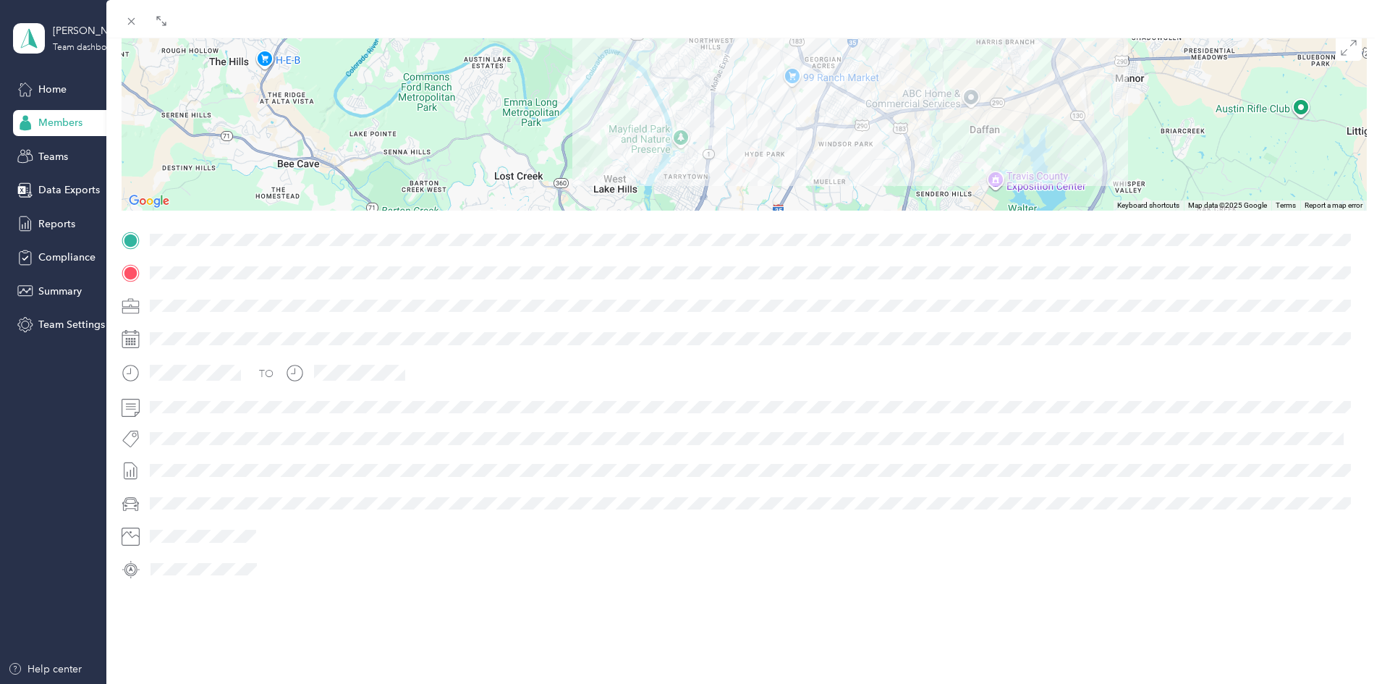
click at [815, 224] on div "Trip details This trip cannot be edited because it is either under review, appr…" at bounding box center [744, 258] width 1245 height 645
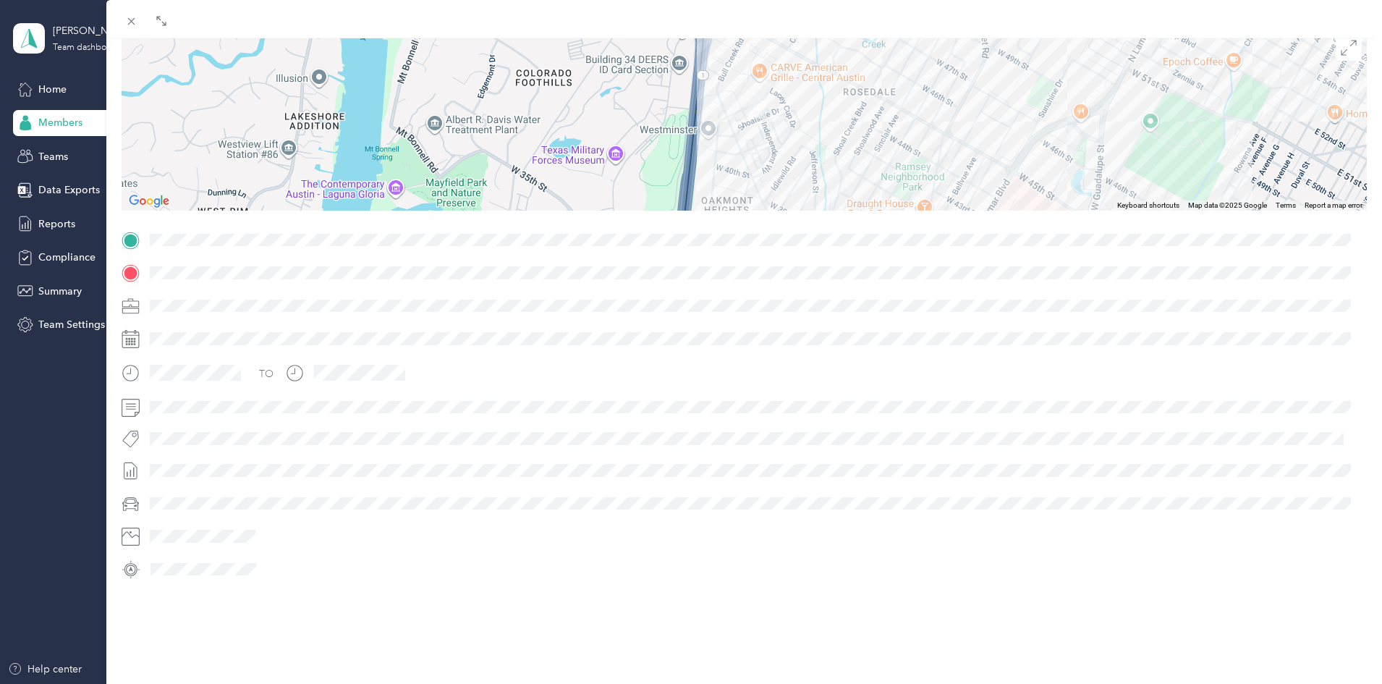
drag, startPoint x: 679, startPoint y: 94, endPoint x: 890, endPoint y: 254, distance: 264.4
click at [890, 254] on div "Trip details This trip cannot be edited because it is either under review, appr…" at bounding box center [744, 258] width 1245 height 645
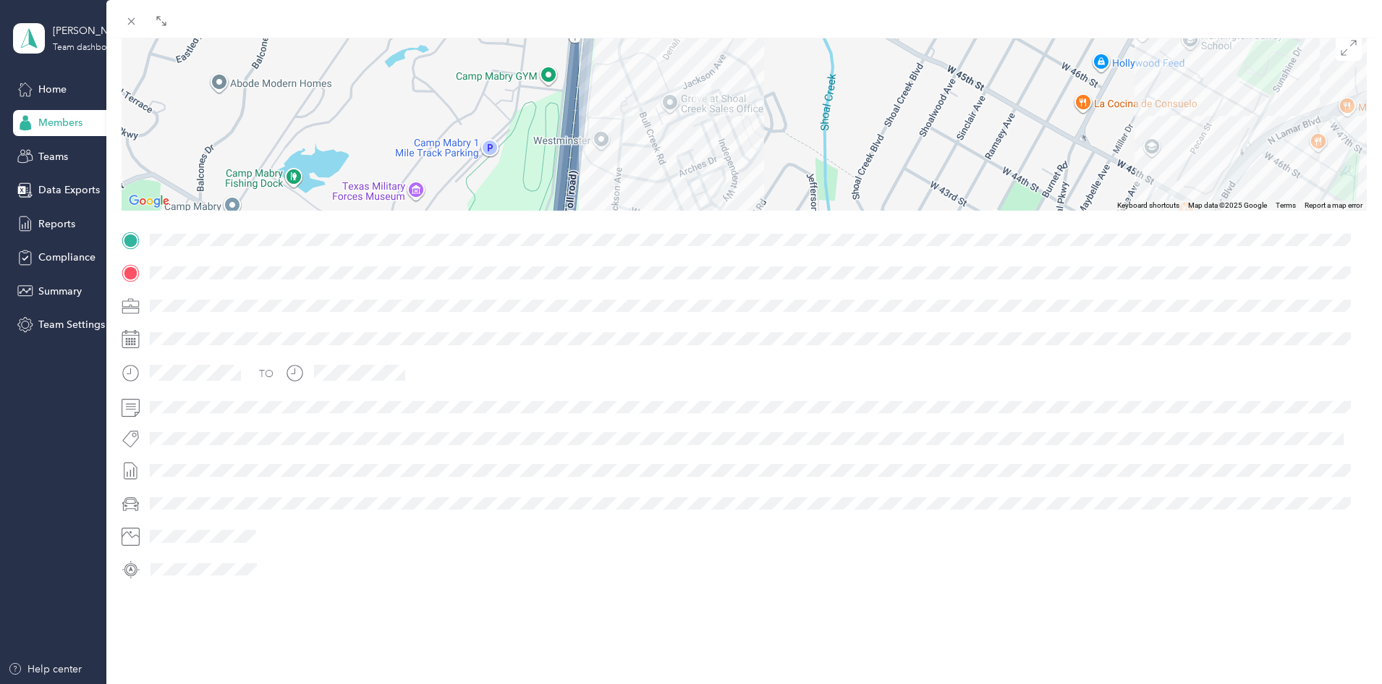
drag, startPoint x: 757, startPoint y: 93, endPoint x: 756, endPoint y: 149, distance: 55.7
click at [756, 149] on div at bounding box center [744, 120] width 1245 height 181
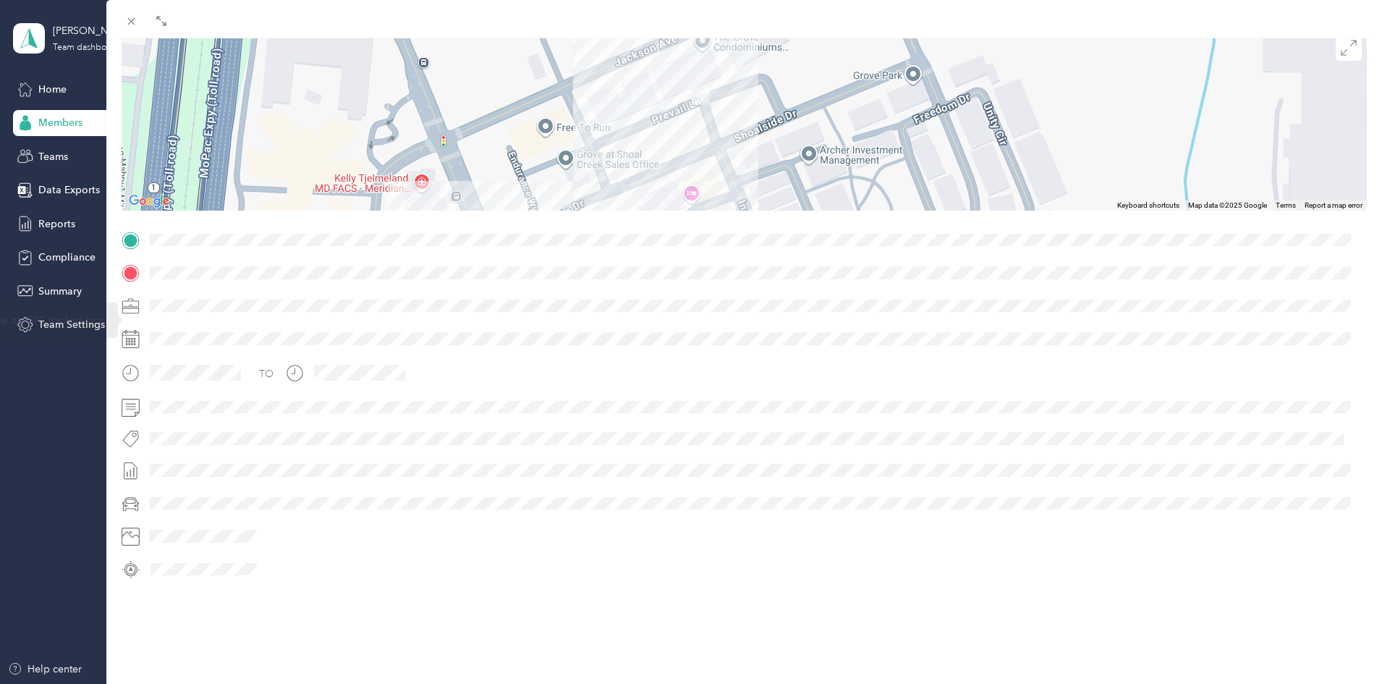
drag, startPoint x: 674, startPoint y: 63, endPoint x: 849, endPoint y: 268, distance: 270.4
click at [849, 268] on div "Trip details This trip cannot be edited because it is either under review, appr…" at bounding box center [744, 258] width 1245 height 645
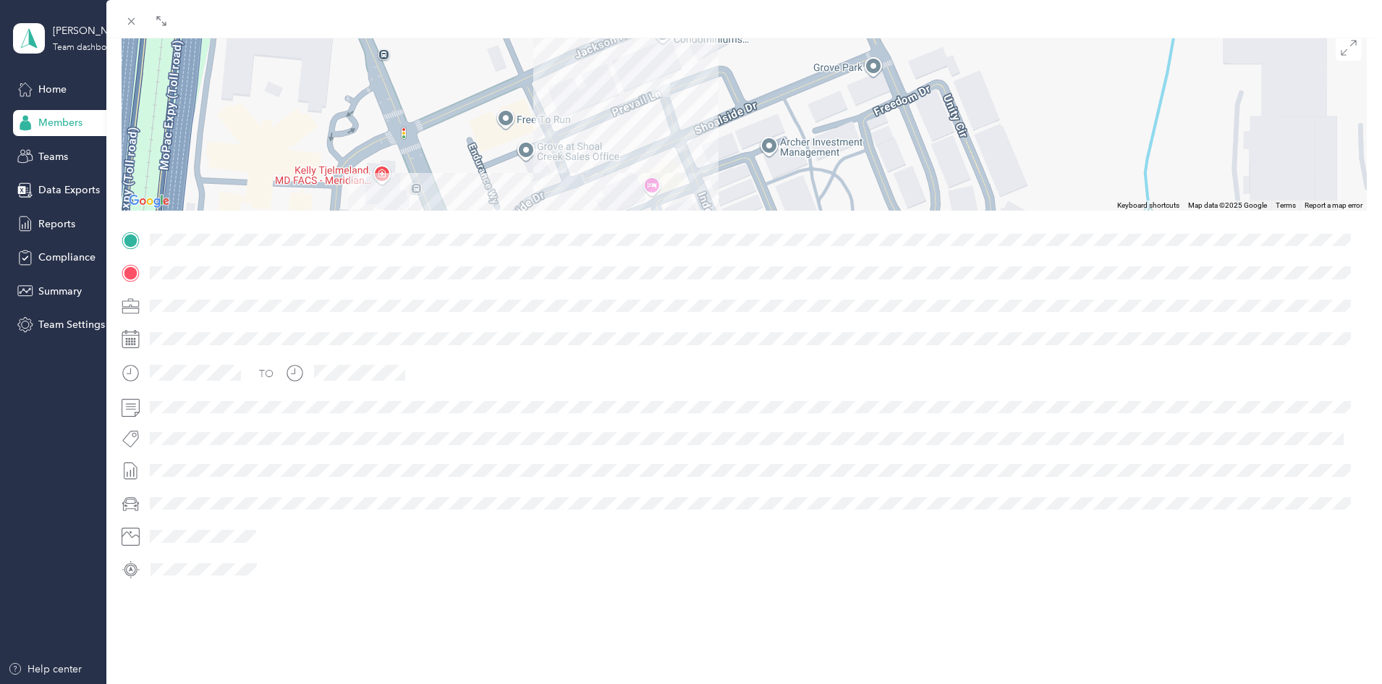
drag, startPoint x: 722, startPoint y: 114, endPoint x: 680, endPoint y: 132, distance: 45.7
click at [680, 132] on div at bounding box center [744, 120] width 1245 height 181
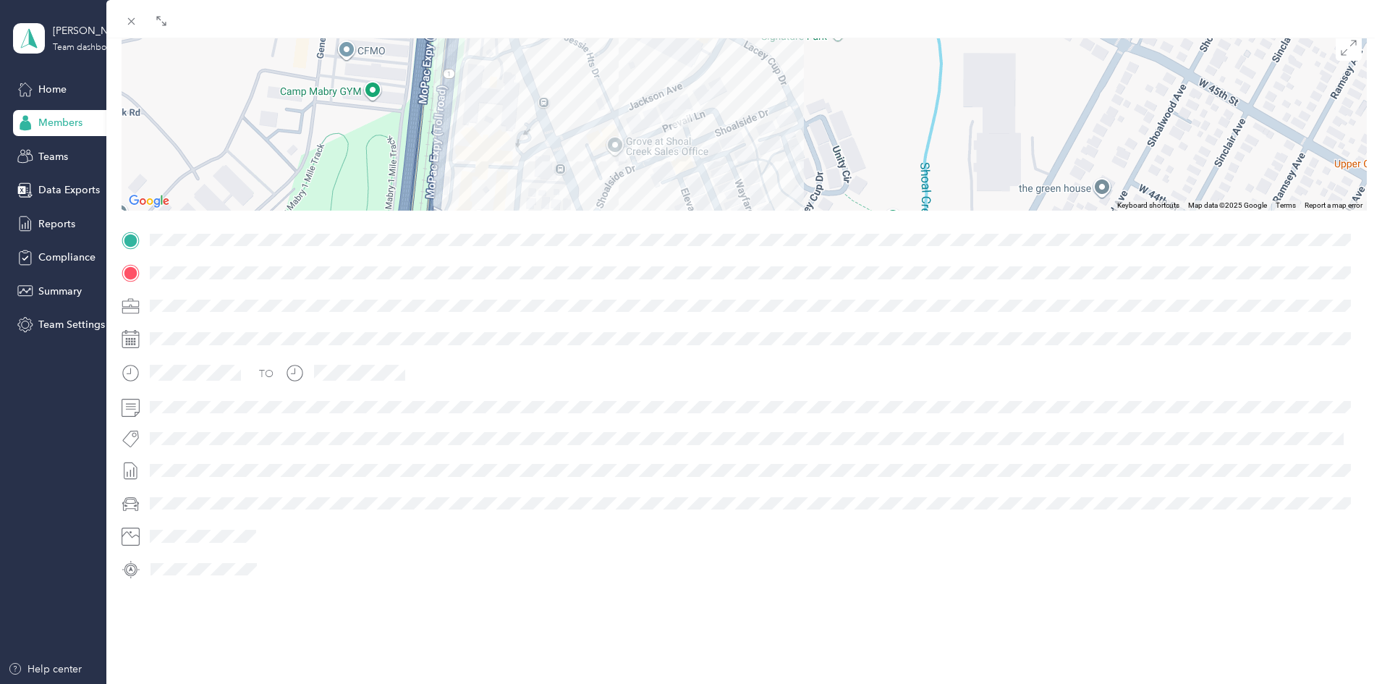
drag, startPoint x: 732, startPoint y: 153, endPoint x: 741, endPoint y: 156, distance: 9.2
click at [741, 156] on div at bounding box center [744, 120] width 1245 height 181
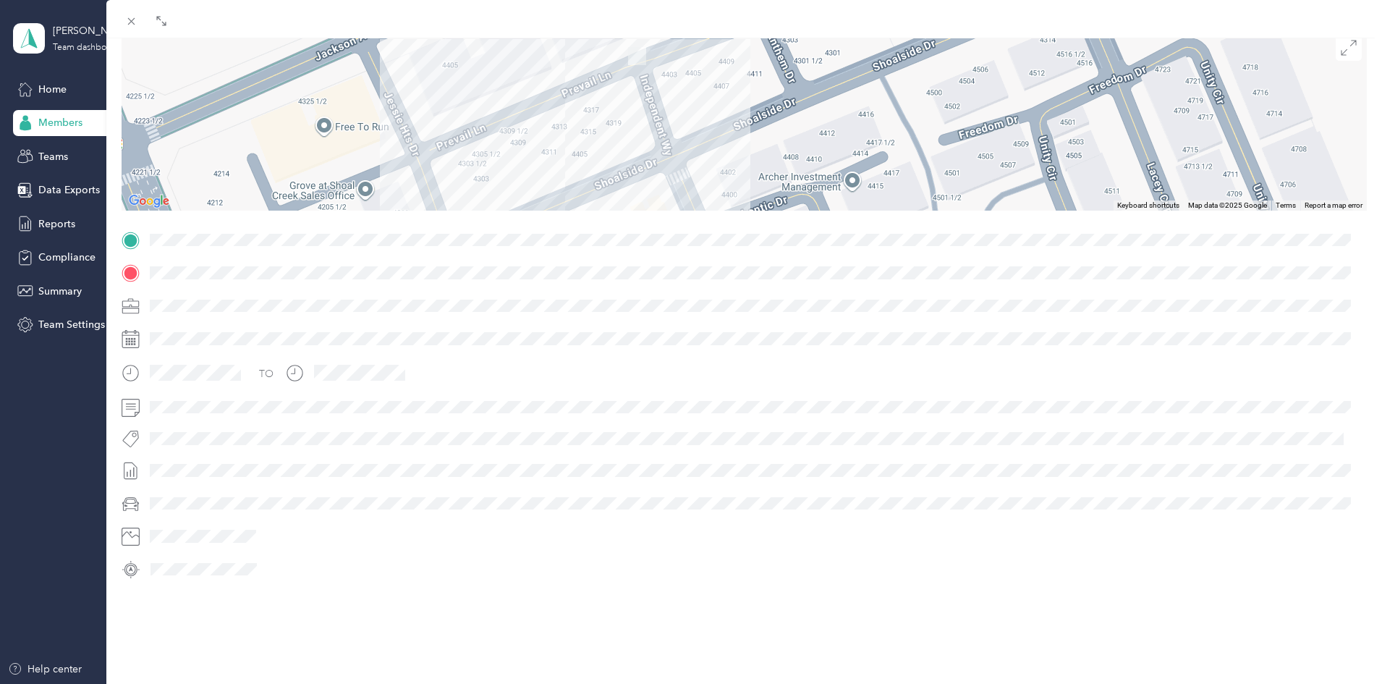
drag, startPoint x: 637, startPoint y: 85, endPoint x: 674, endPoint y: 110, distance: 43.7
click at [674, 110] on div at bounding box center [744, 120] width 1245 height 181
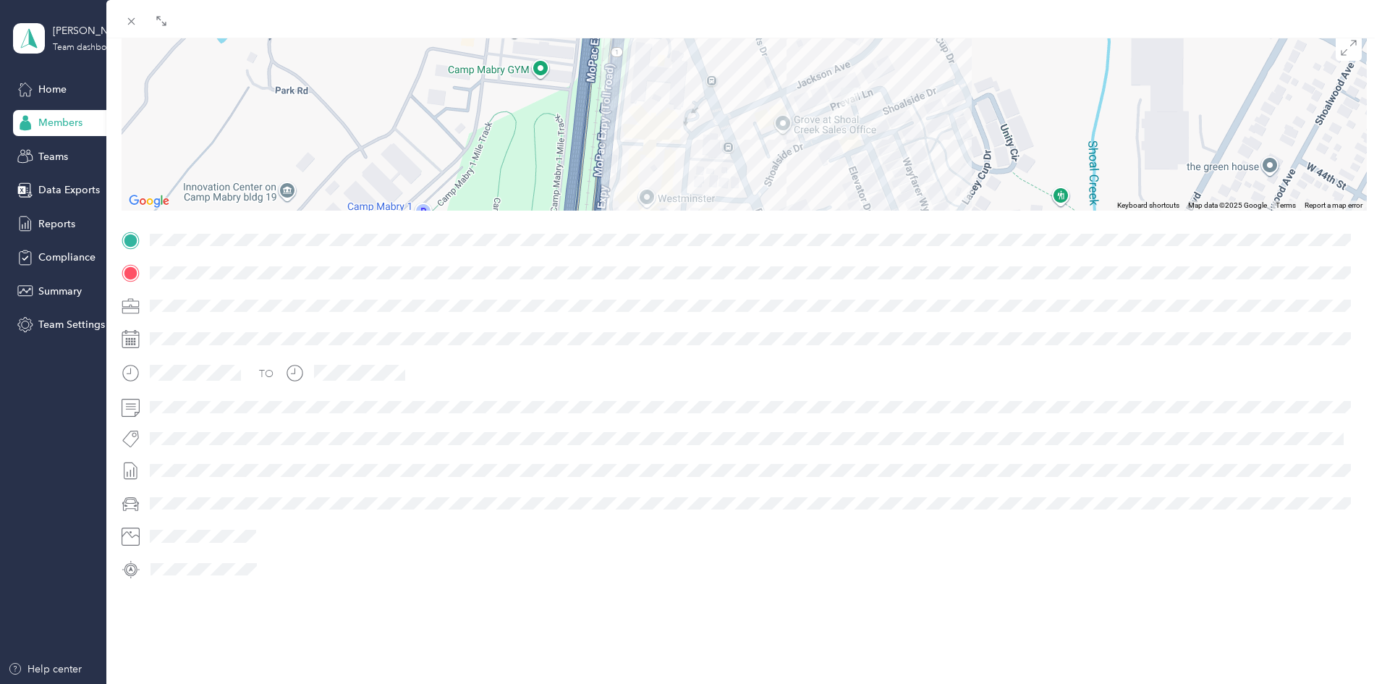
drag, startPoint x: 862, startPoint y: 133, endPoint x: 848, endPoint y: 97, distance: 39.0
click at [848, 97] on div at bounding box center [744, 120] width 1245 height 181
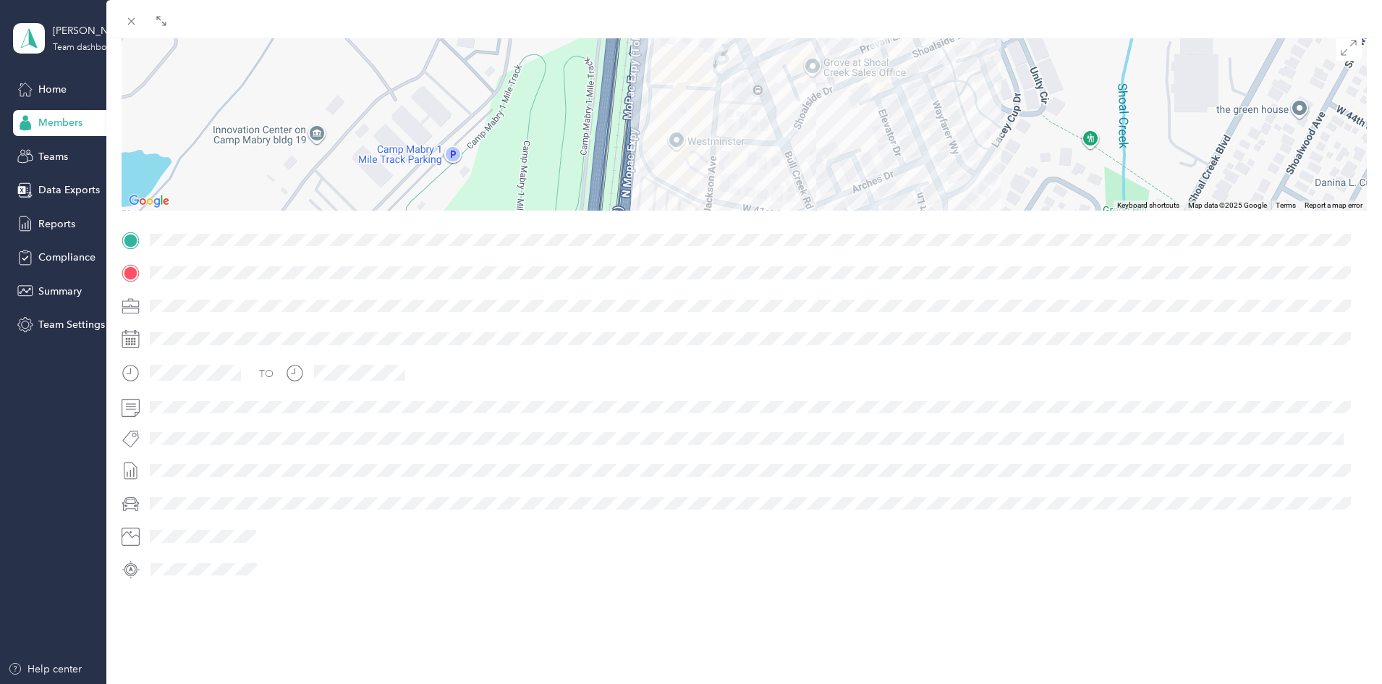
drag, startPoint x: 879, startPoint y: 117, endPoint x: 909, endPoint y: 58, distance: 66.7
click at [909, 58] on div at bounding box center [744, 120] width 1245 height 181
click at [127, 24] on icon at bounding box center [131, 21] width 12 height 12
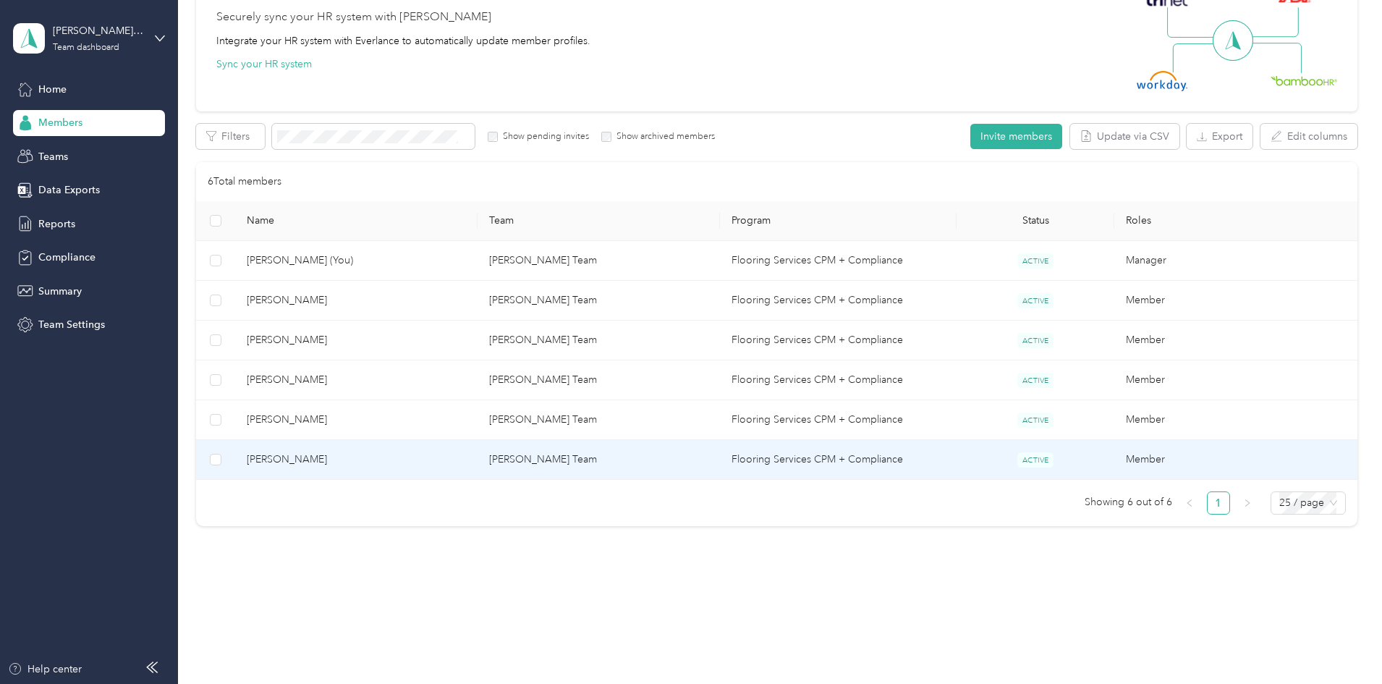
scroll to position [150, 0]
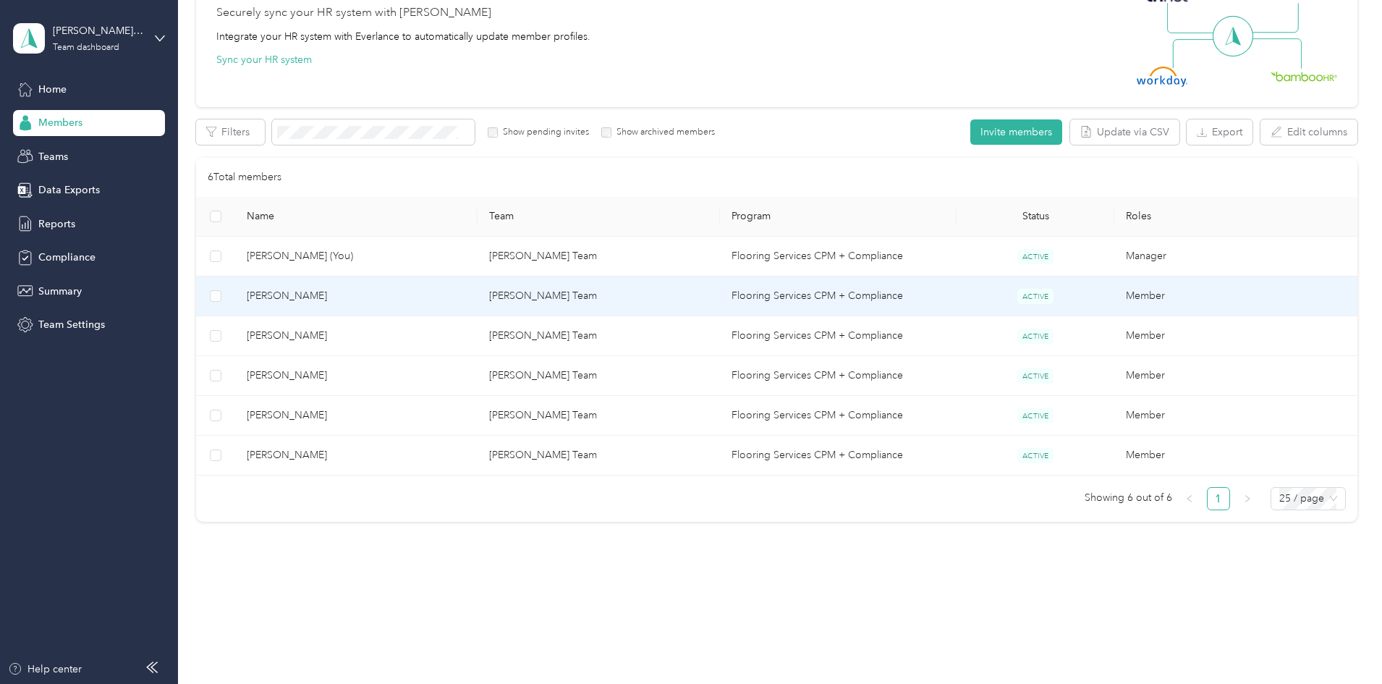
click at [407, 299] on span "[PERSON_NAME]" at bounding box center [356, 296] width 219 height 16
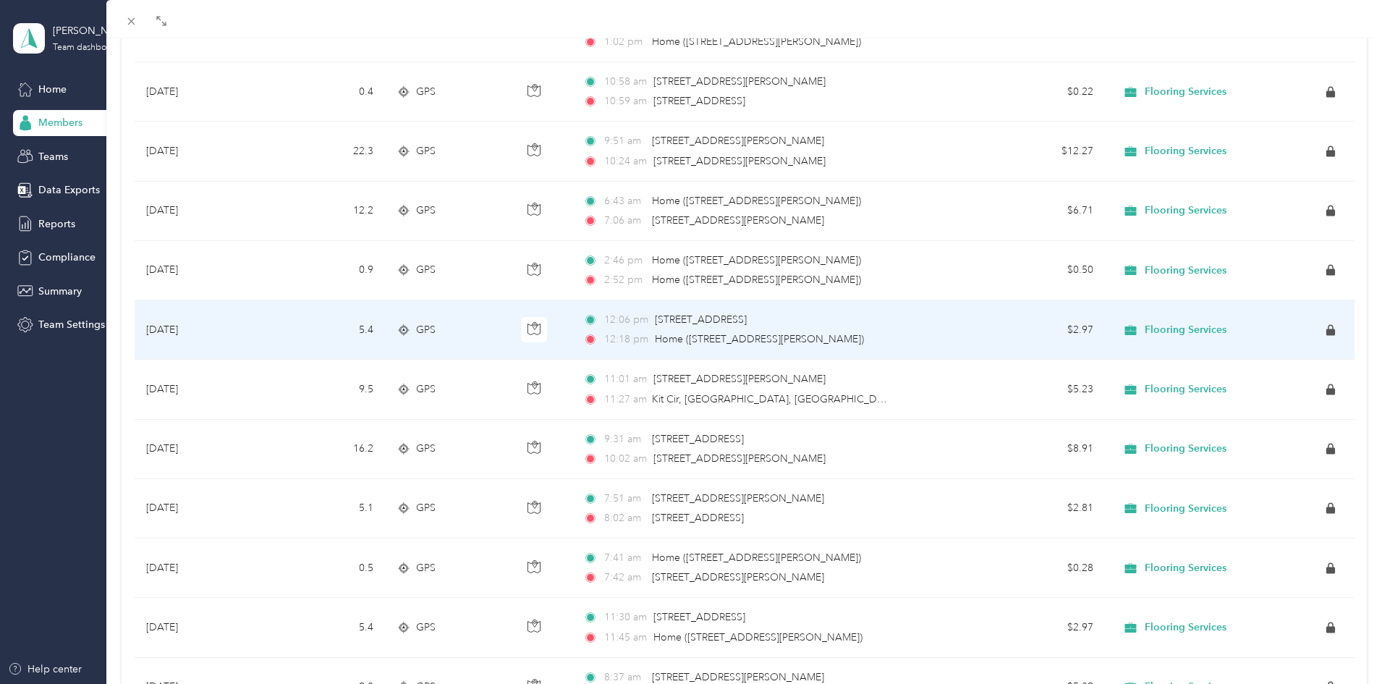
scroll to position [1154, 0]
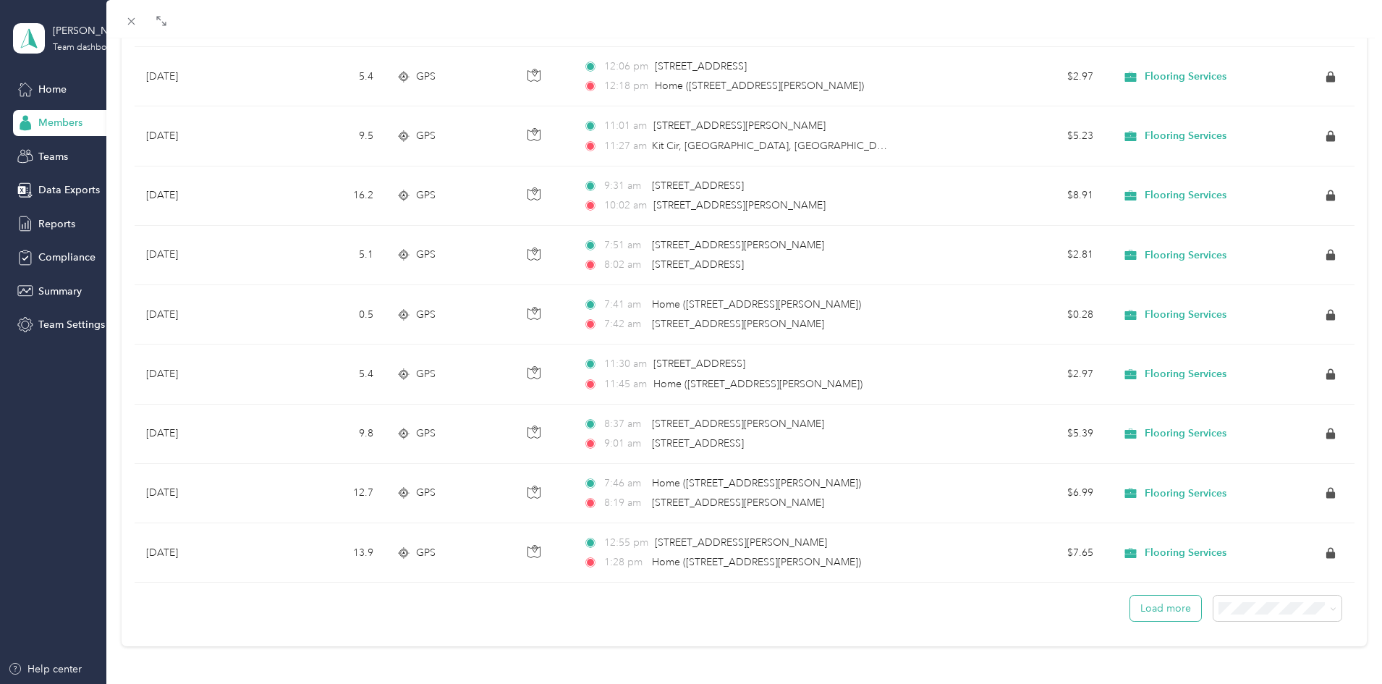
click at [1162, 596] on button "Load more" at bounding box center [1165, 607] width 71 height 25
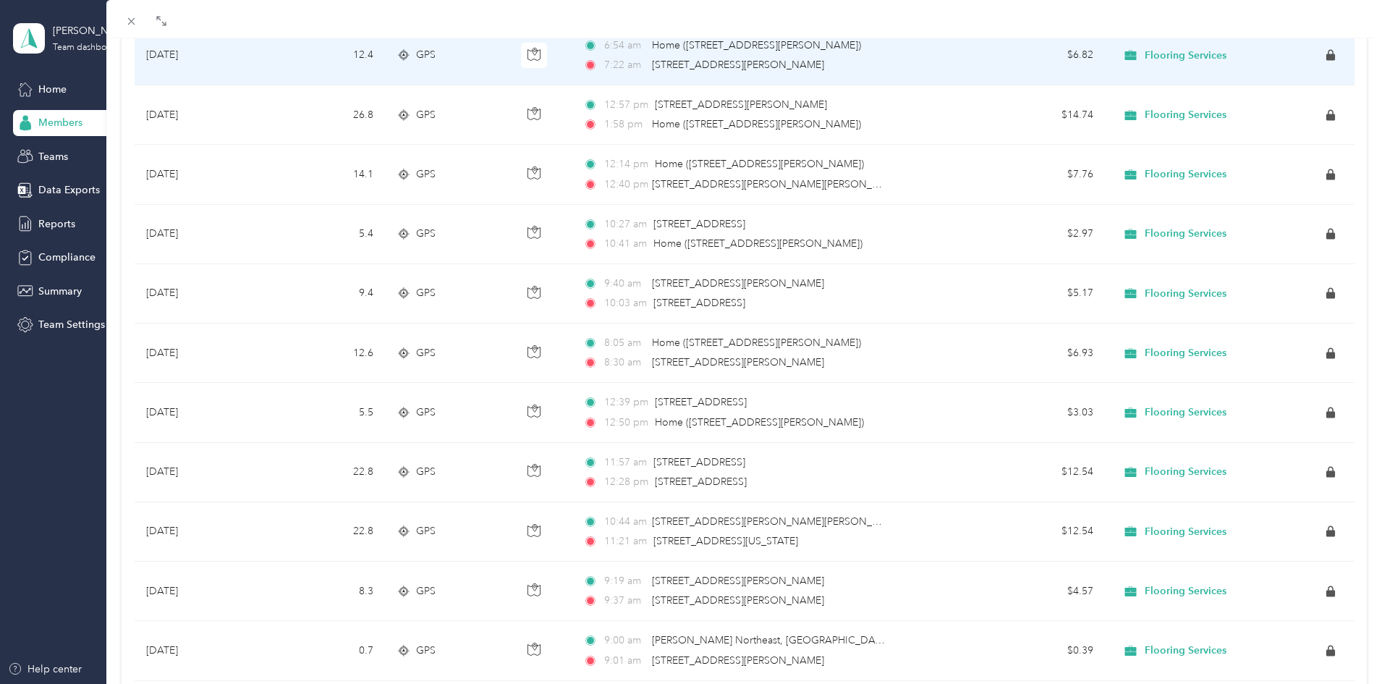
scroll to position [2642, 0]
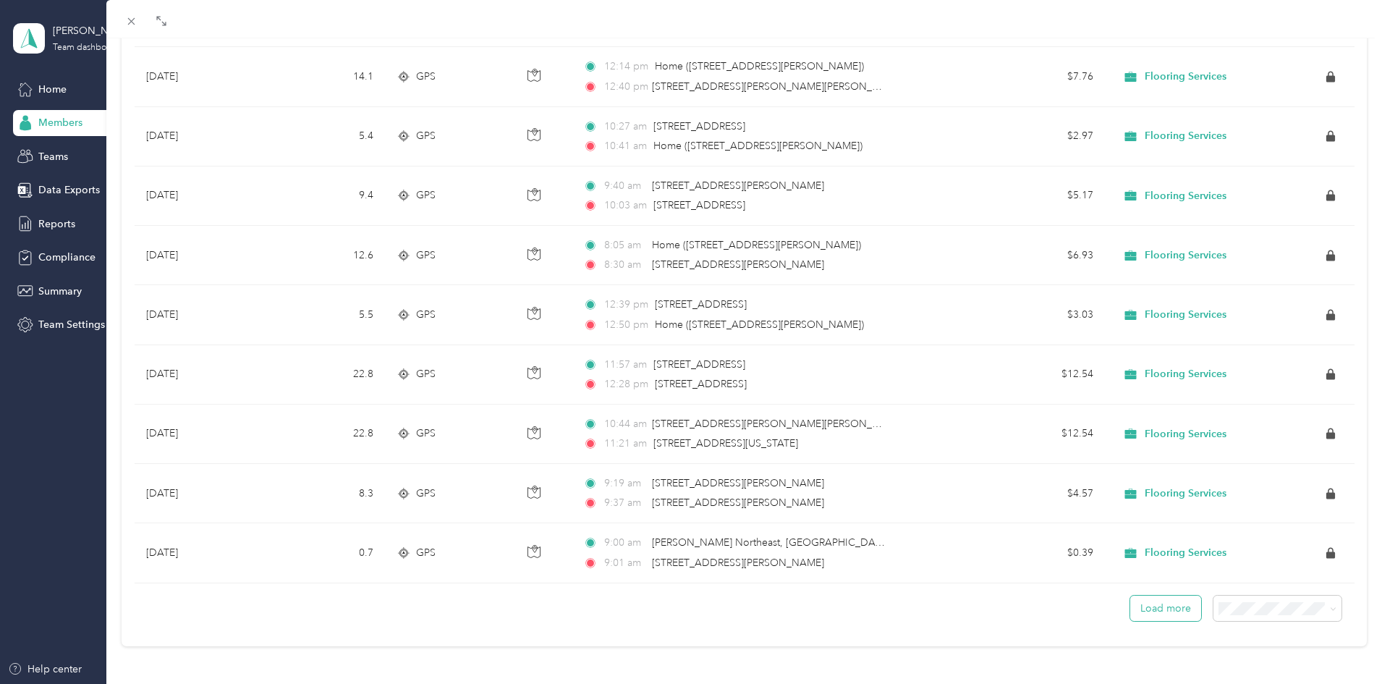
click at [1145, 602] on button "Load more" at bounding box center [1165, 607] width 71 height 25
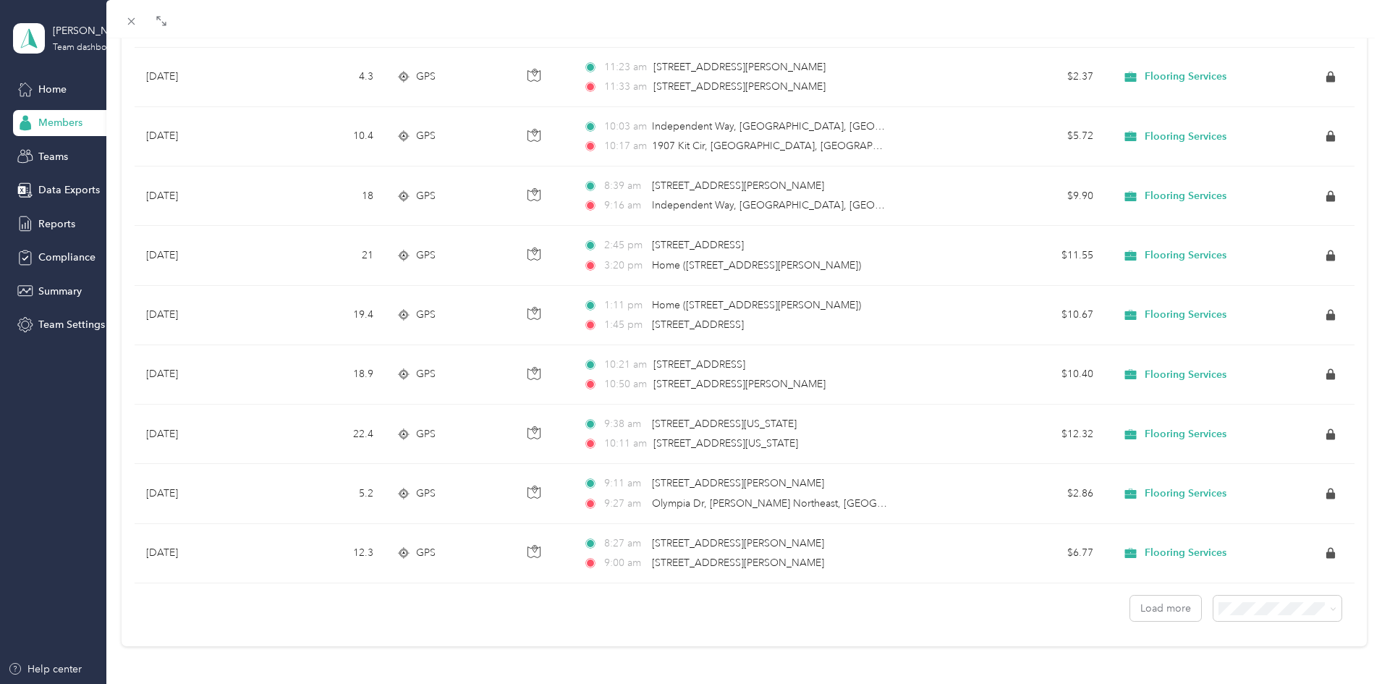
scroll to position [4129, 0]
click at [1142, 595] on button "Load more" at bounding box center [1165, 607] width 71 height 25
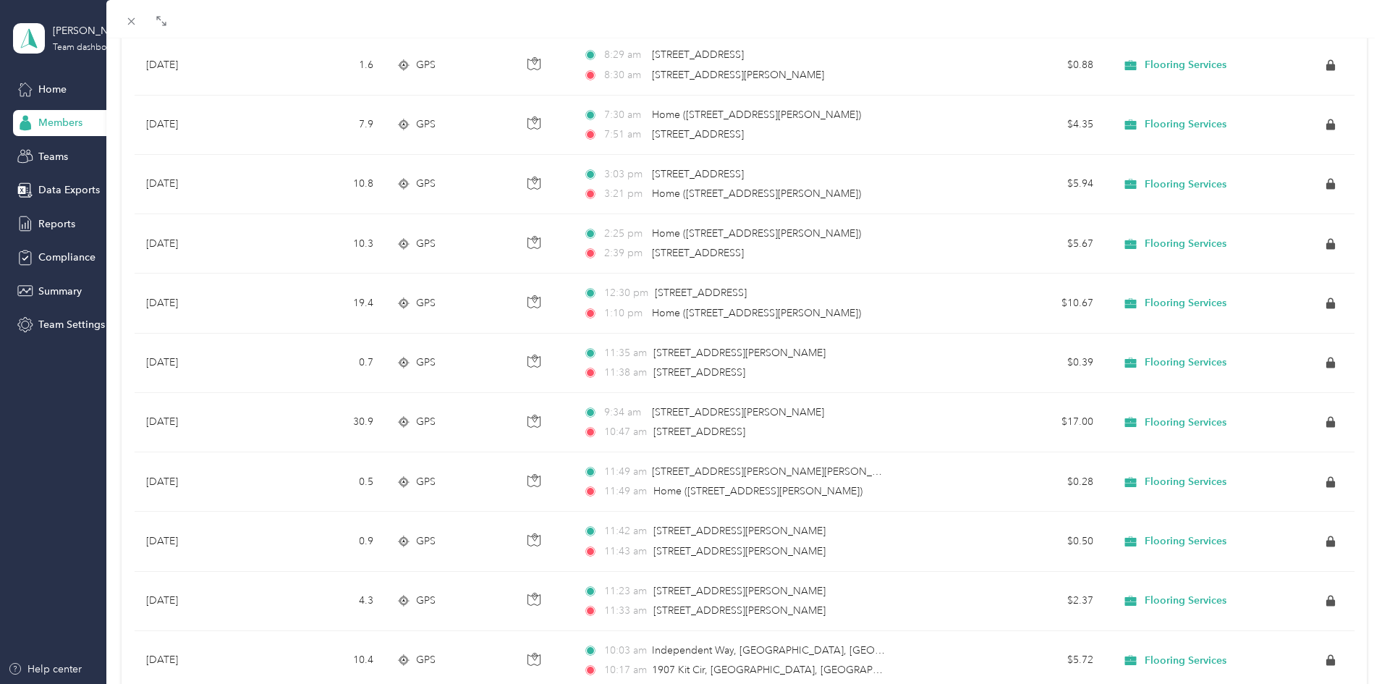
scroll to position [3581, 0]
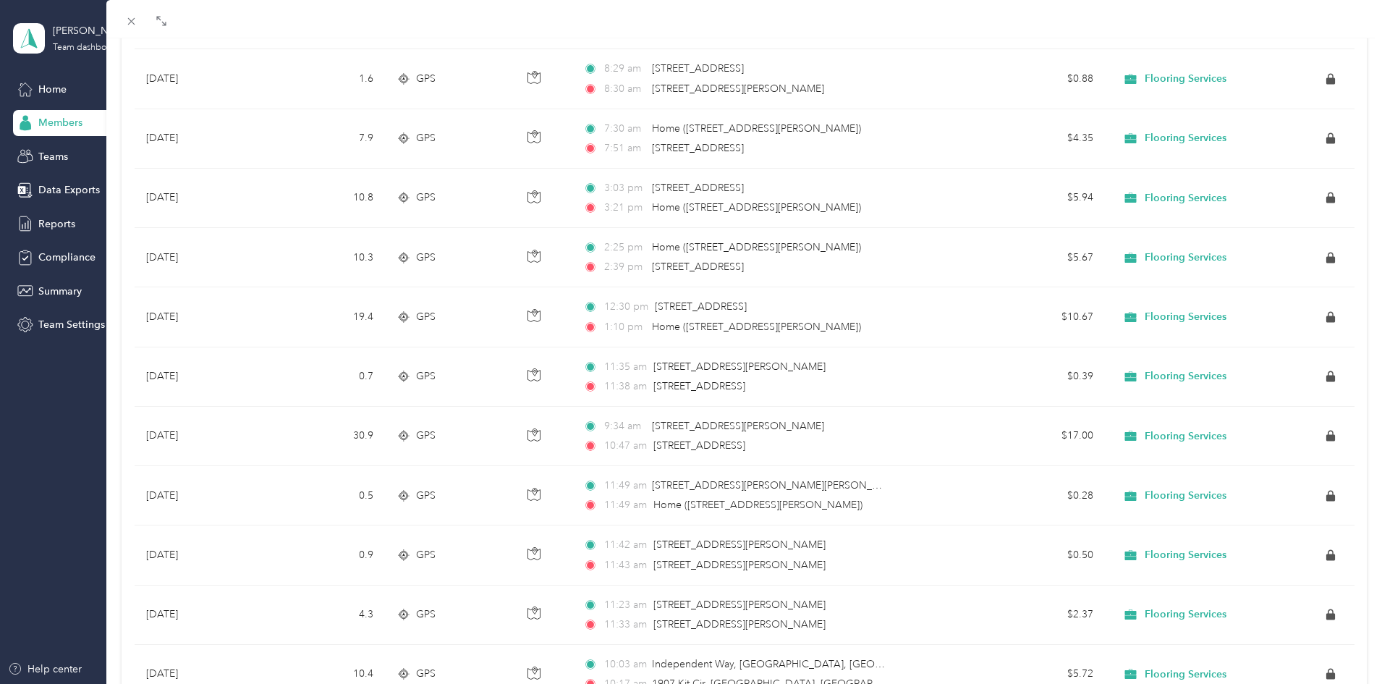
drag, startPoint x: 1370, startPoint y: 430, endPoint x: 1367, endPoint y: 454, distance: 23.3
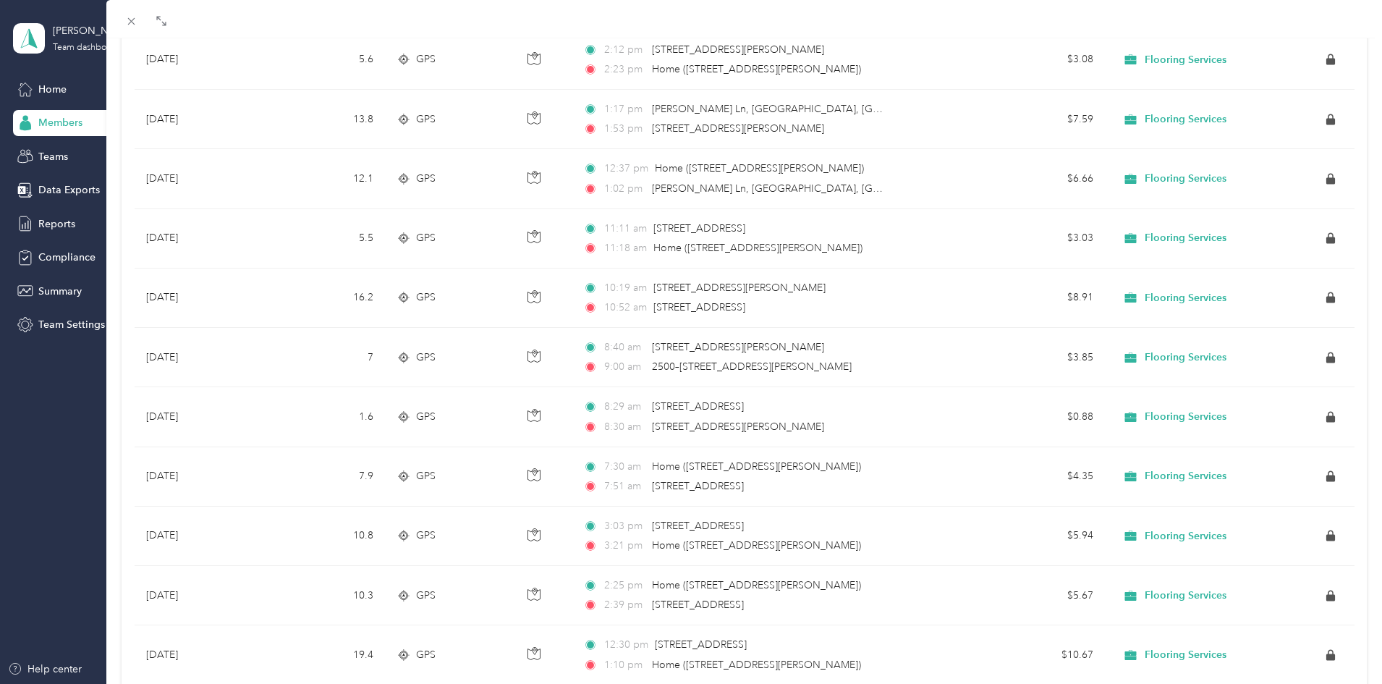
scroll to position [3215, 0]
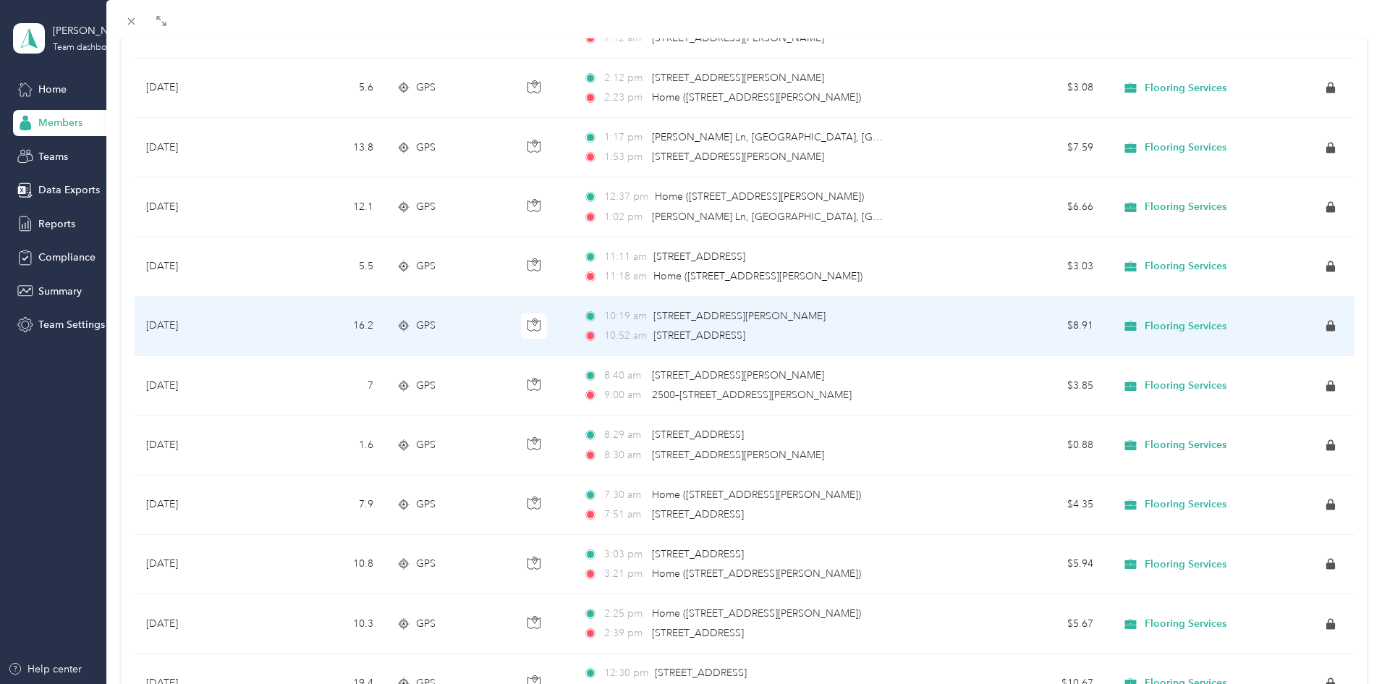
drag, startPoint x: 650, startPoint y: 334, endPoint x: 783, endPoint y: 338, distance: 133.2
click at [783, 338] on div "10:52 am [STREET_ADDRESS]" at bounding box center [735, 336] width 304 height 16
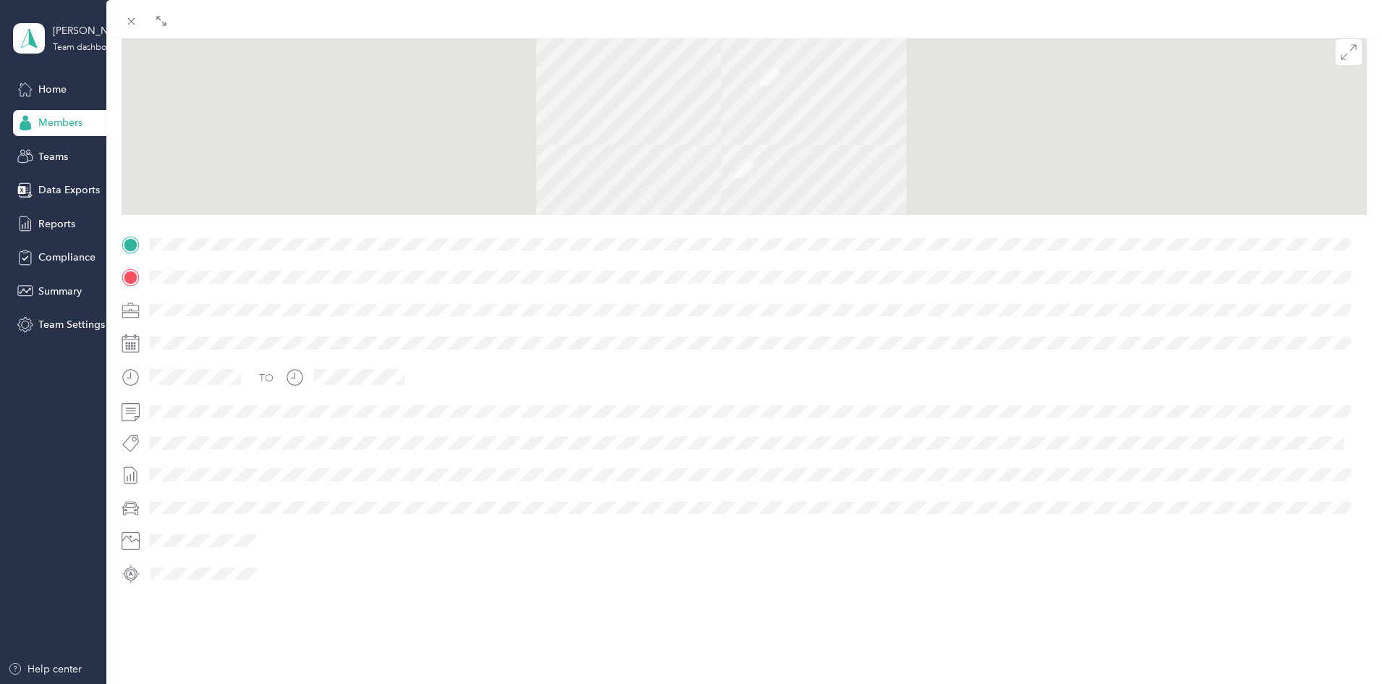
scroll to position [151, 0]
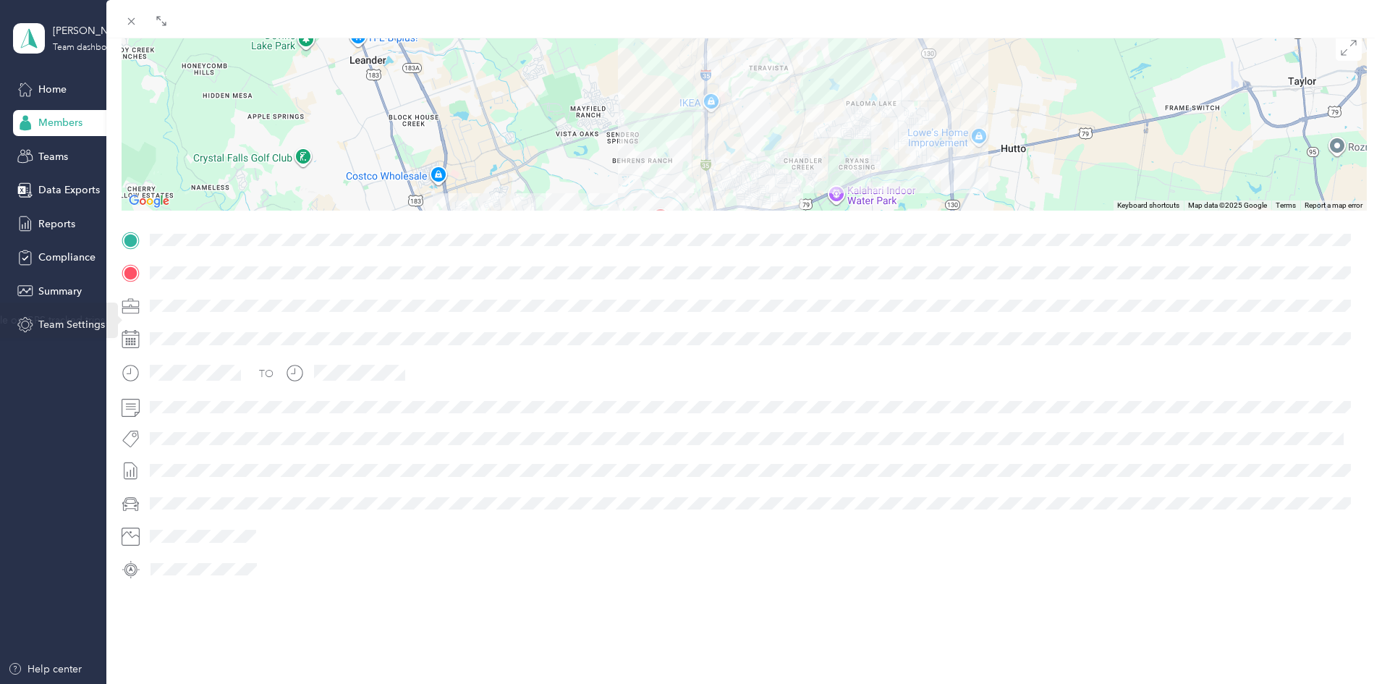
drag, startPoint x: 792, startPoint y: 113, endPoint x: 739, endPoint y: 373, distance: 264.9
click at [733, 407] on div "Trip details This trip cannot be edited because it is either under review, appr…" at bounding box center [744, 258] width 1245 height 645
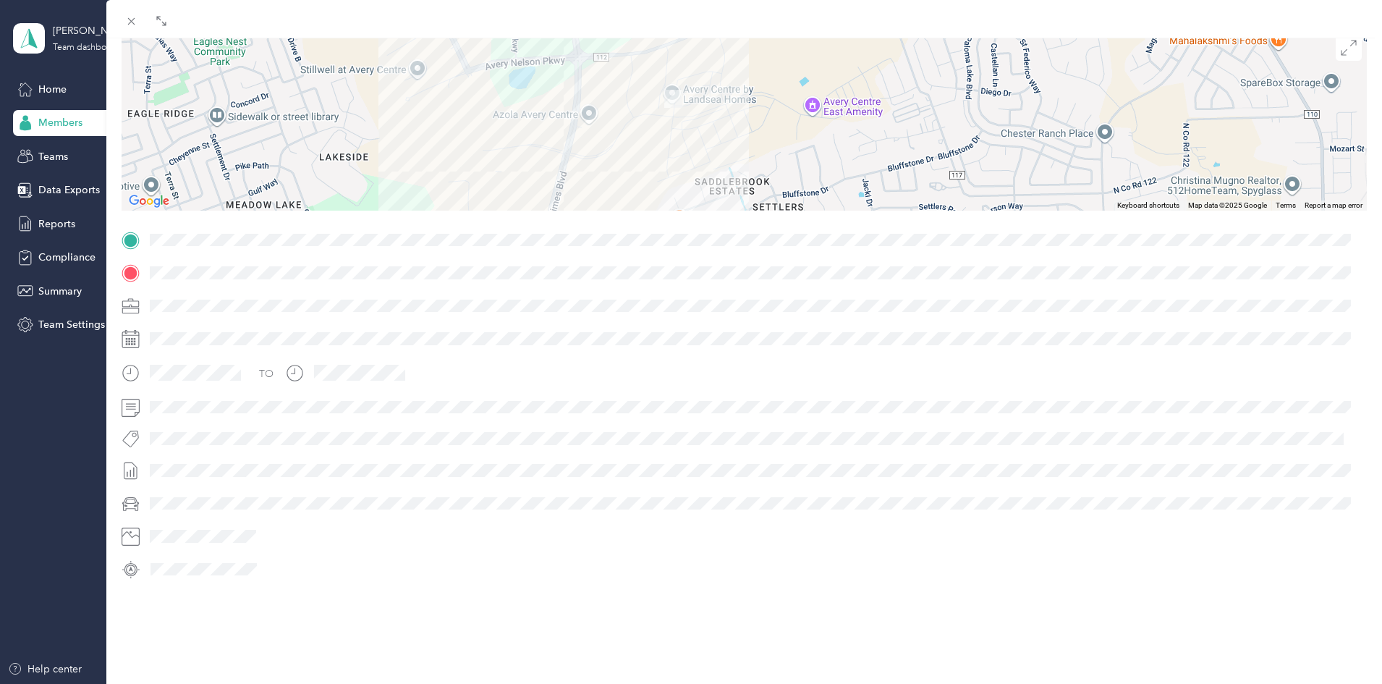
click at [876, 263] on div "Trip details This trip cannot be edited because it is either under review, appr…" at bounding box center [744, 258] width 1245 height 645
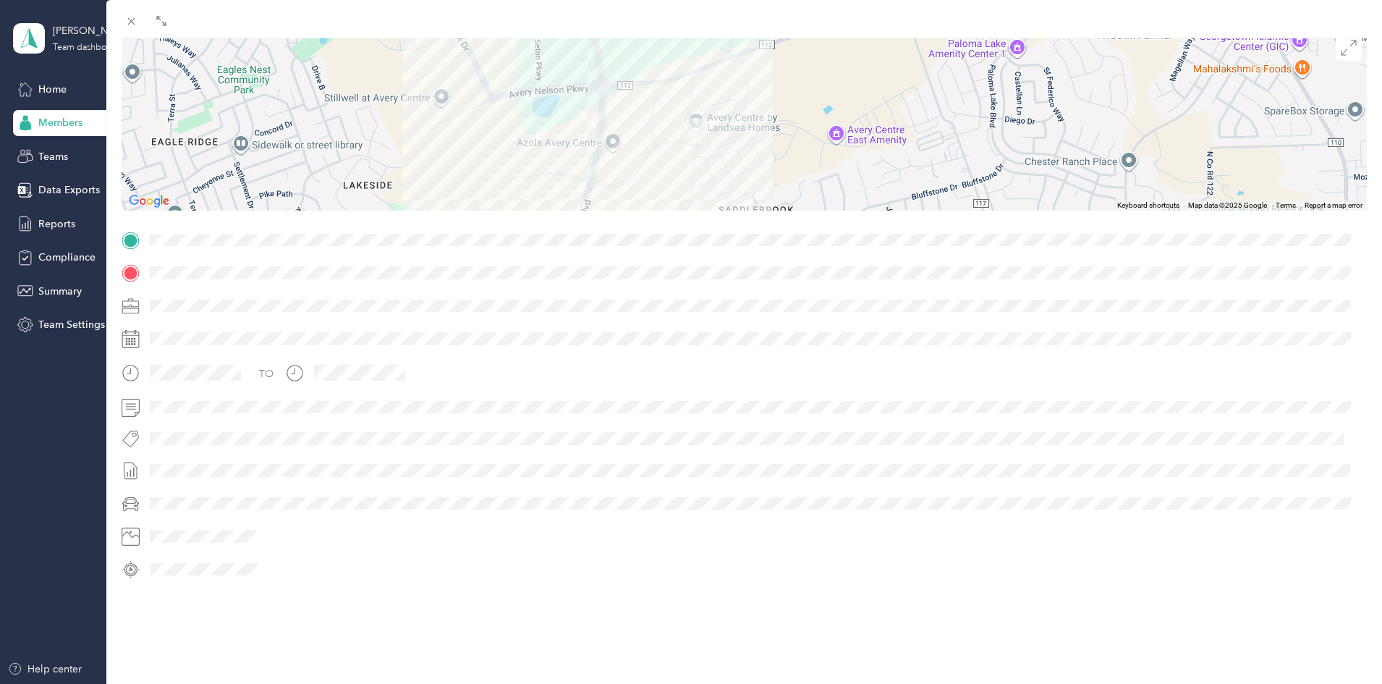
drag, startPoint x: 713, startPoint y: 105, endPoint x: 731, endPoint y: 127, distance: 28.3
click at [731, 127] on div at bounding box center [744, 120] width 1245 height 181
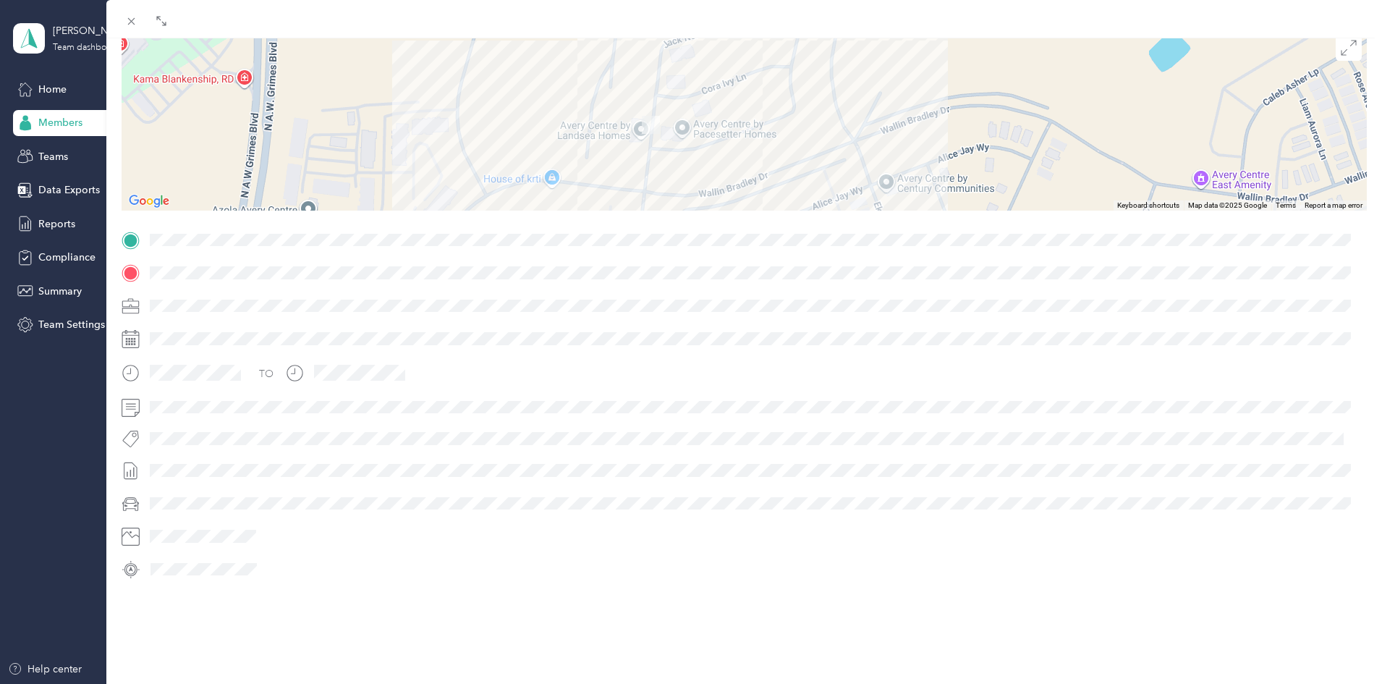
drag, startPoint x: 621, startPoint y: 116, endPoint x: 699, endPoint y: 146, distance: 83.6
click at [699, 146] on div at bounding box center [744, 120] width 1245 height 181
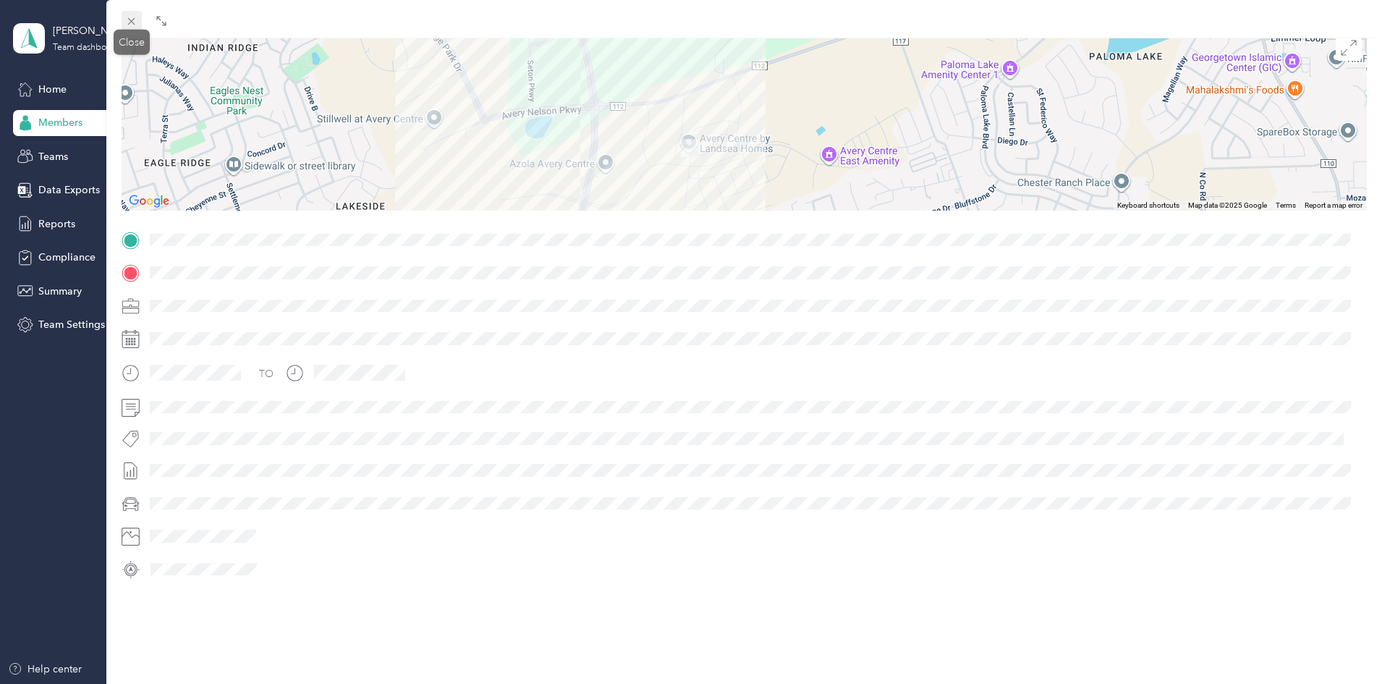
click at [128, 25] on icon at bounding box center [131, 21] width 7 height 7
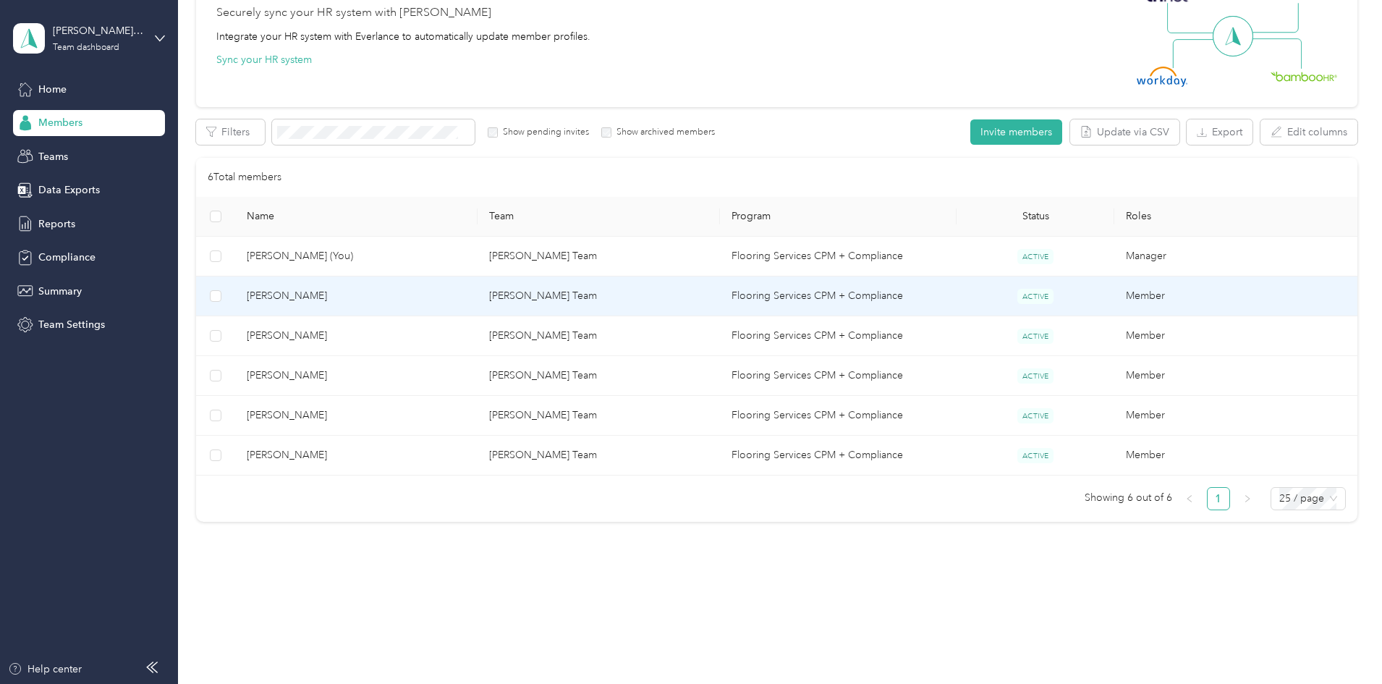
click at [407, 292] on span "[PERSON_NAME]" at bounding box center [356, 296] width 219 height 16
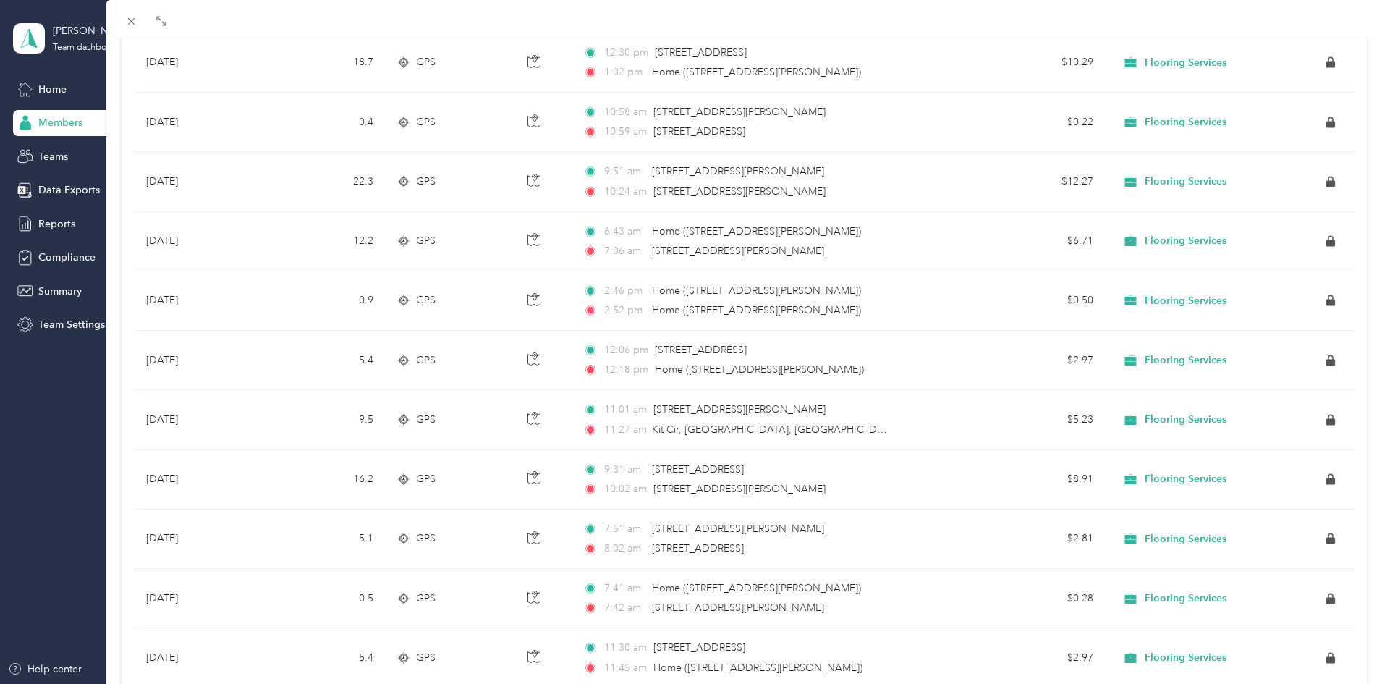
scroll to position [1154, 0]
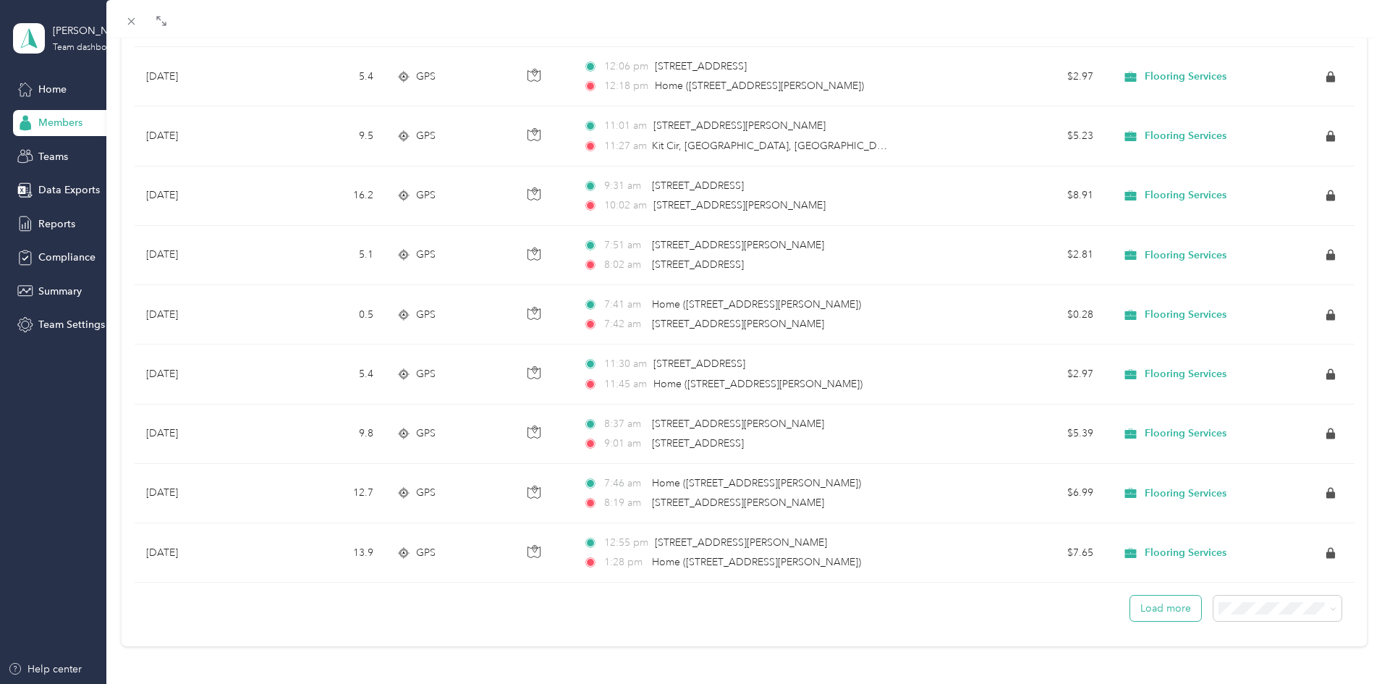
click at [1154, 601] on button "Load more" at bounding box center [1165, 607] width 71 height 25
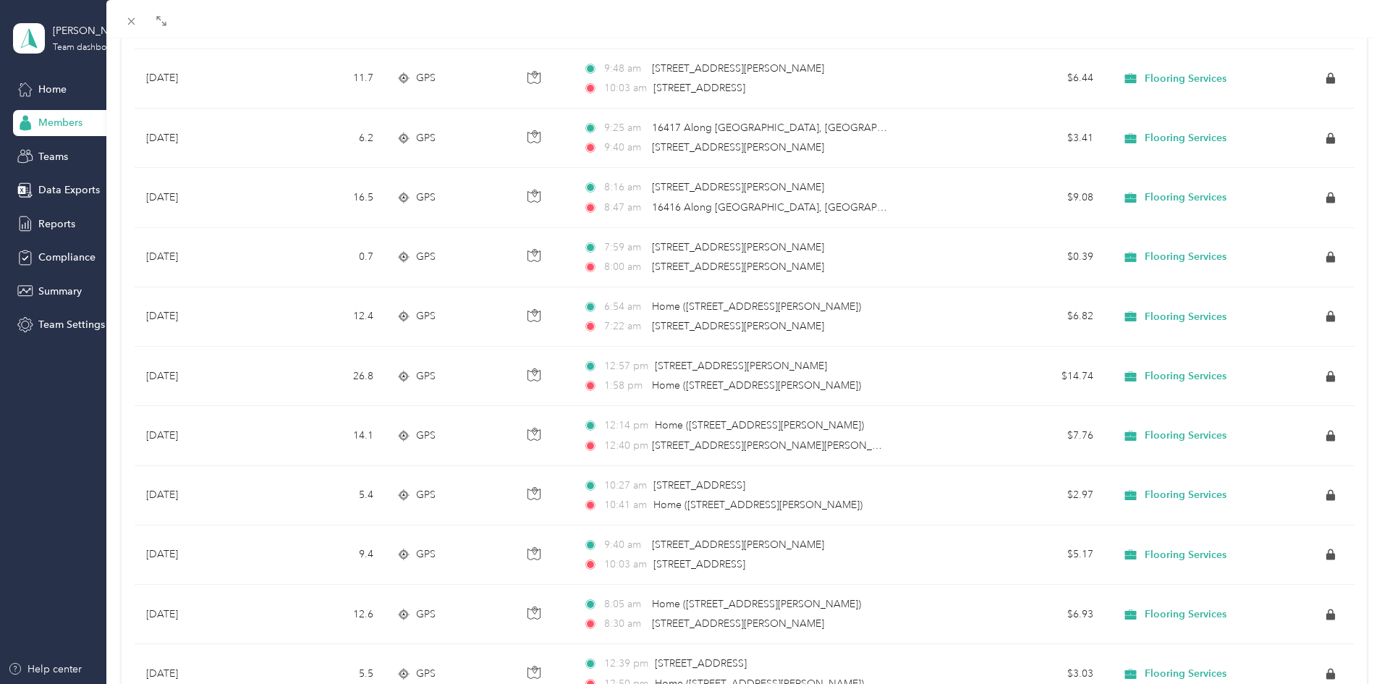
scroll to position [2642, 0]
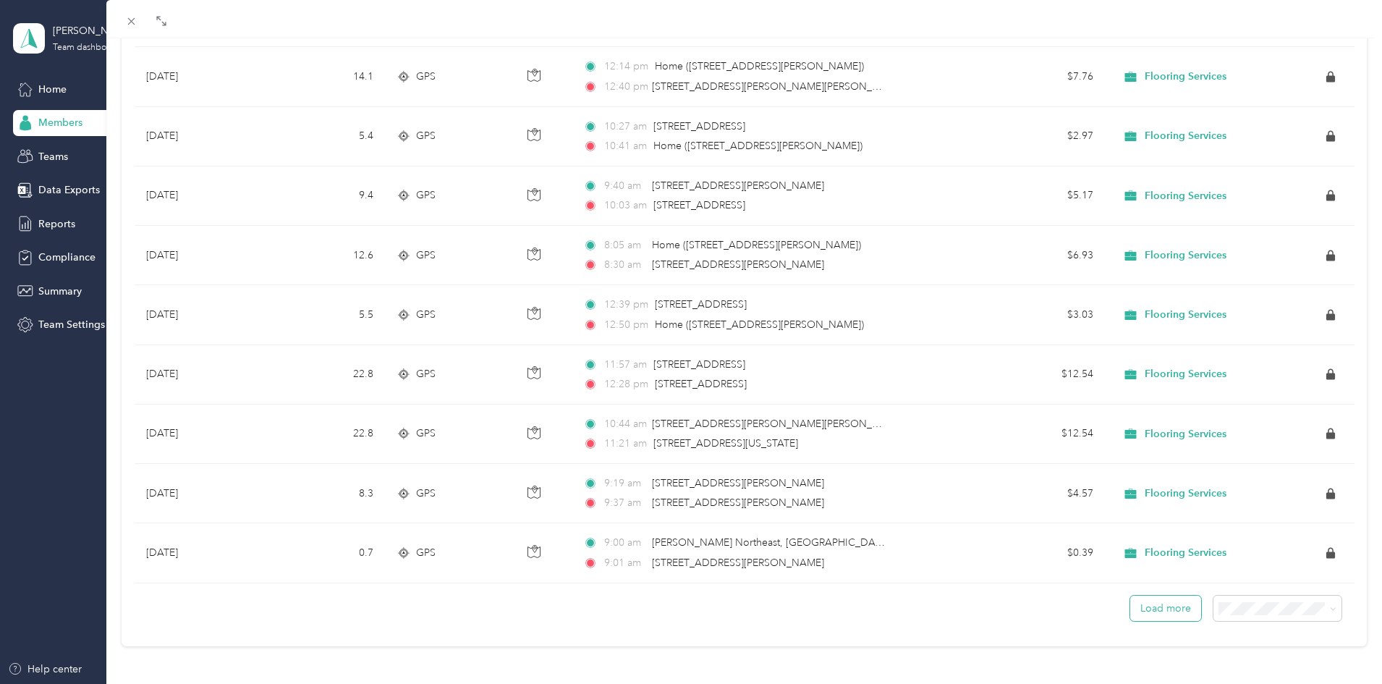
click at [1132, 601] on button "Load more" at bounding box center [1165, 607] width 71 height 25
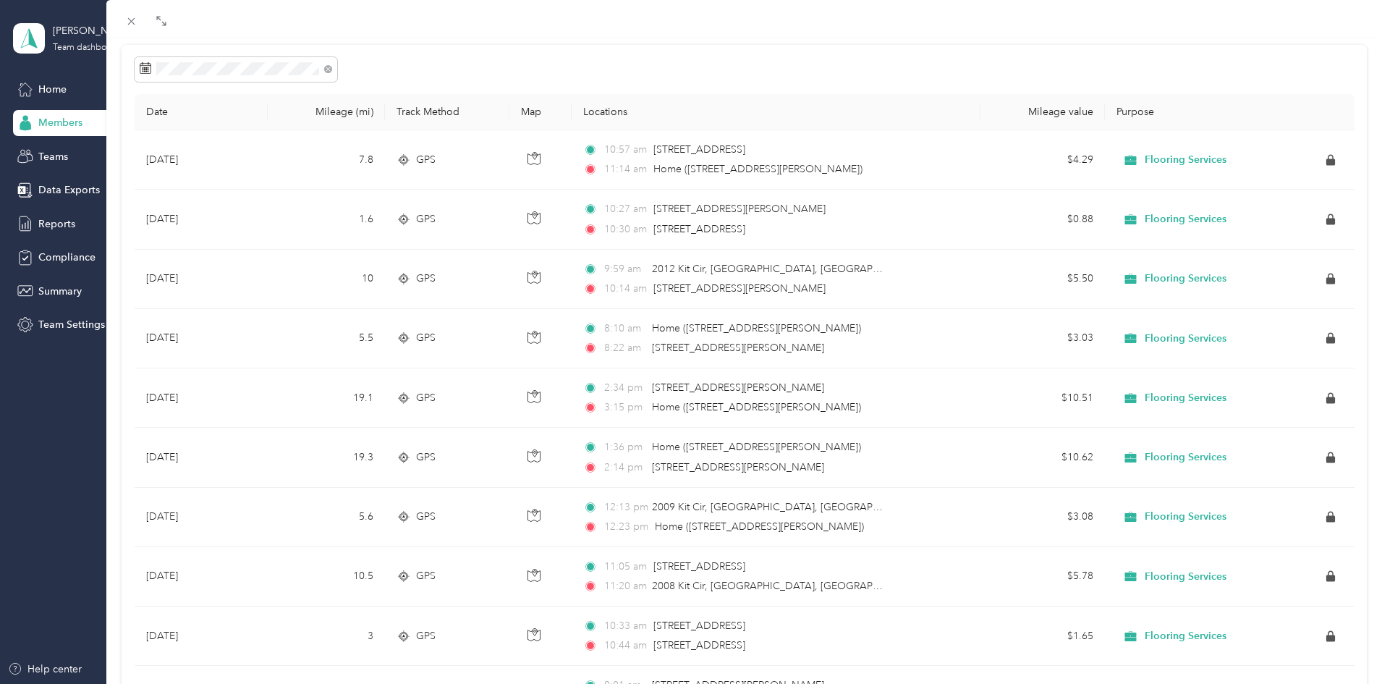
scroll to position [92, 0]
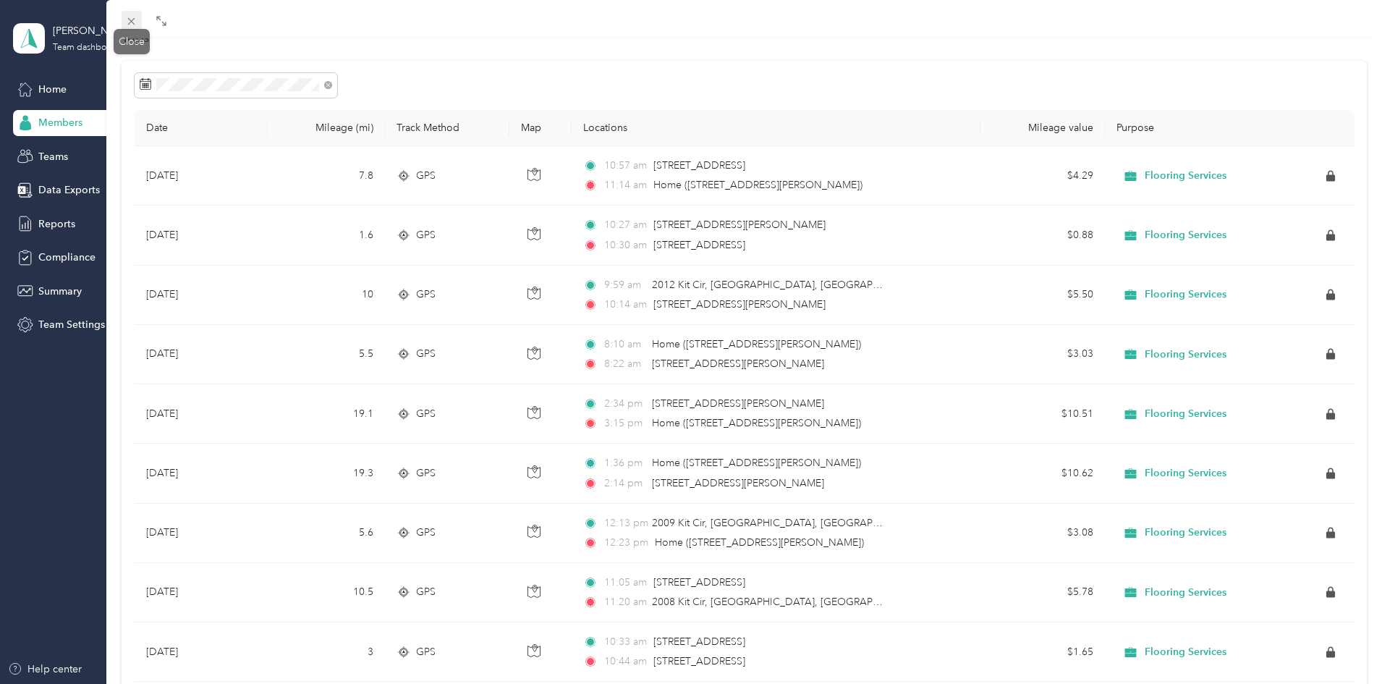
click at [140, 16] on span at bounding box center [132, 21] width 20 height 20
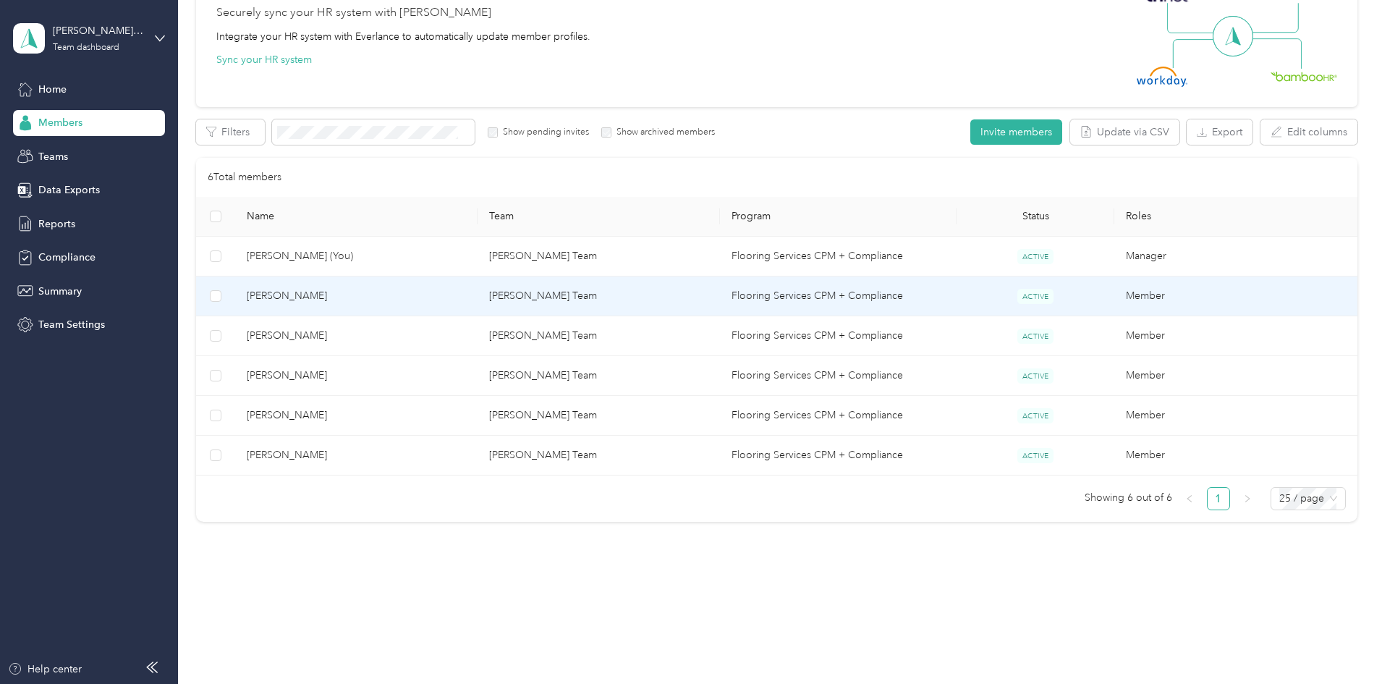
scroll to position [35, 0]
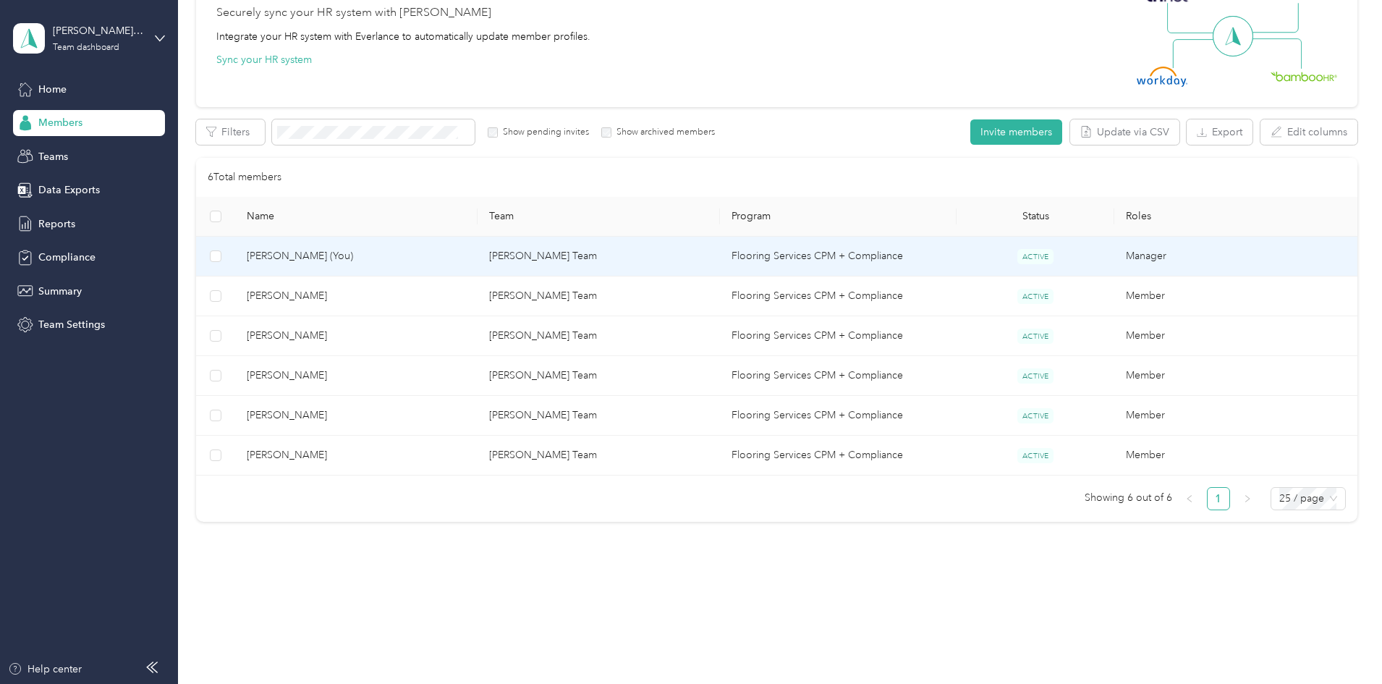
click at [466, 259] on span "[PERSON_NAME] (You)" at bounding box center [356, 256] width 219 height 16
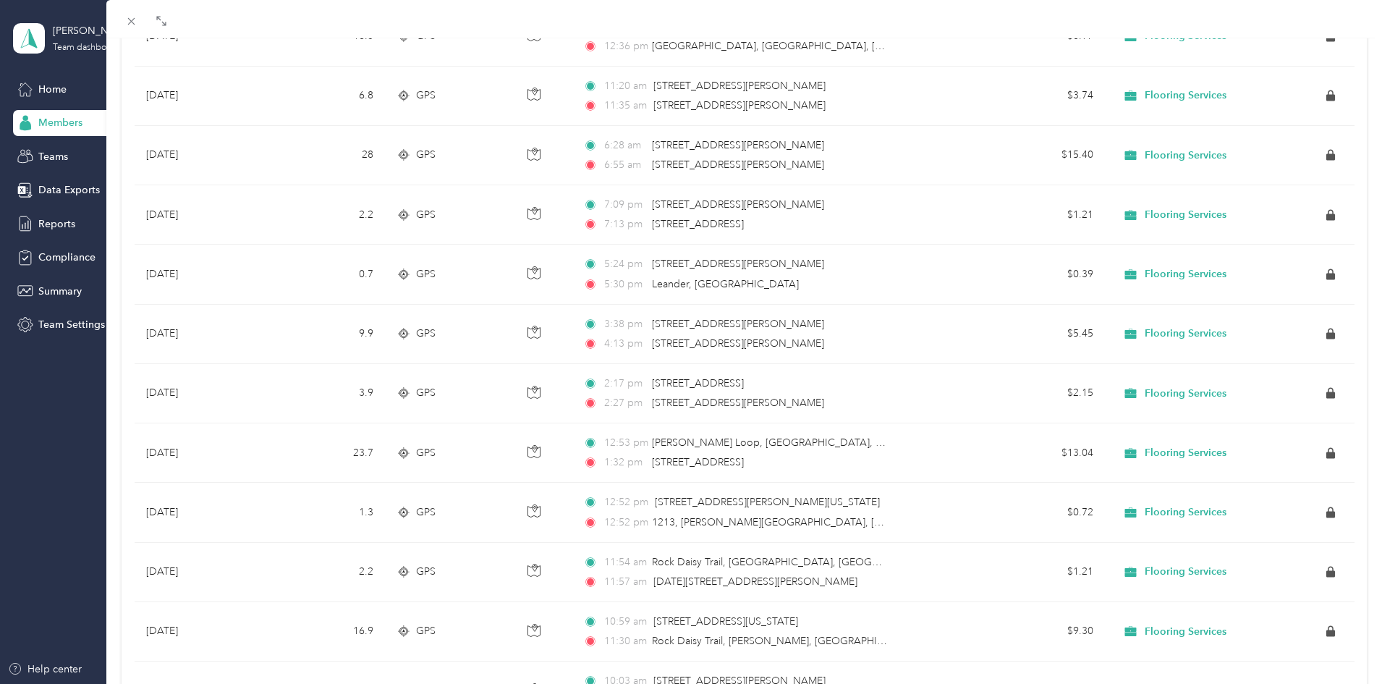
scroll to position [1013, 0]
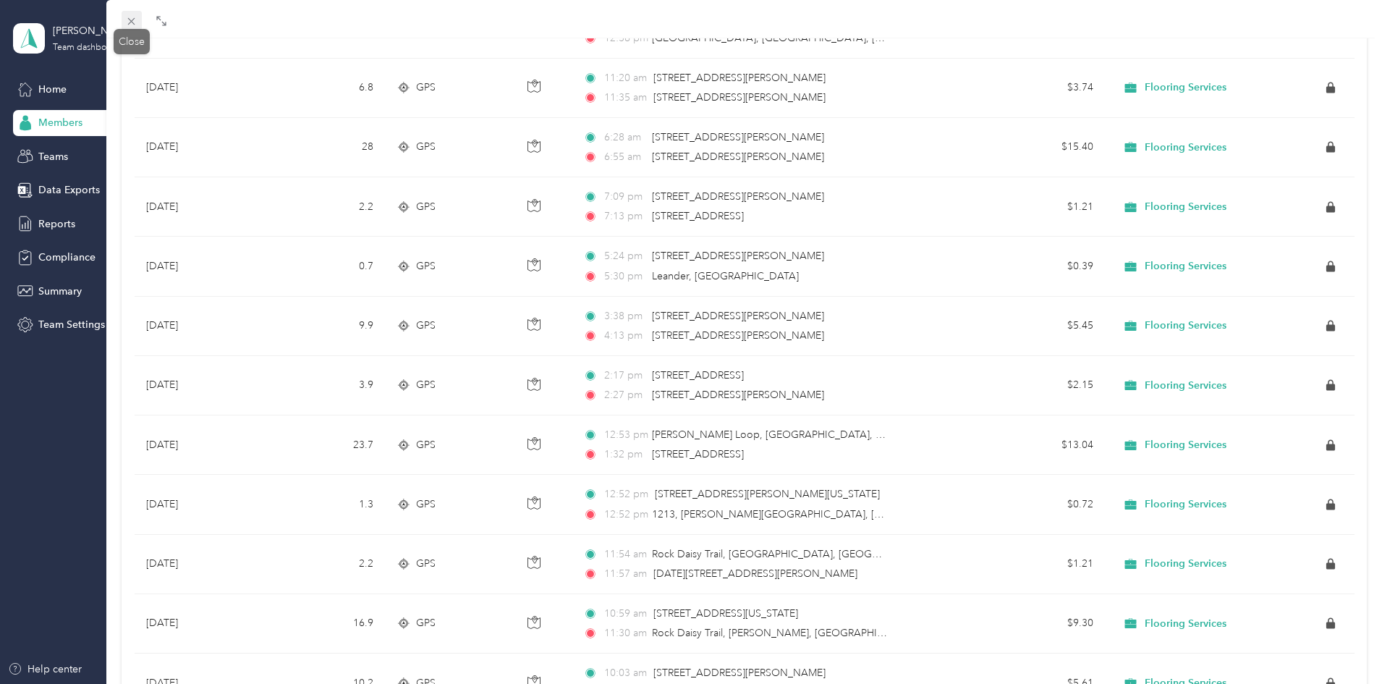
click at [135, 22] on icon at bounding box center [131, 21] width 12 height 12
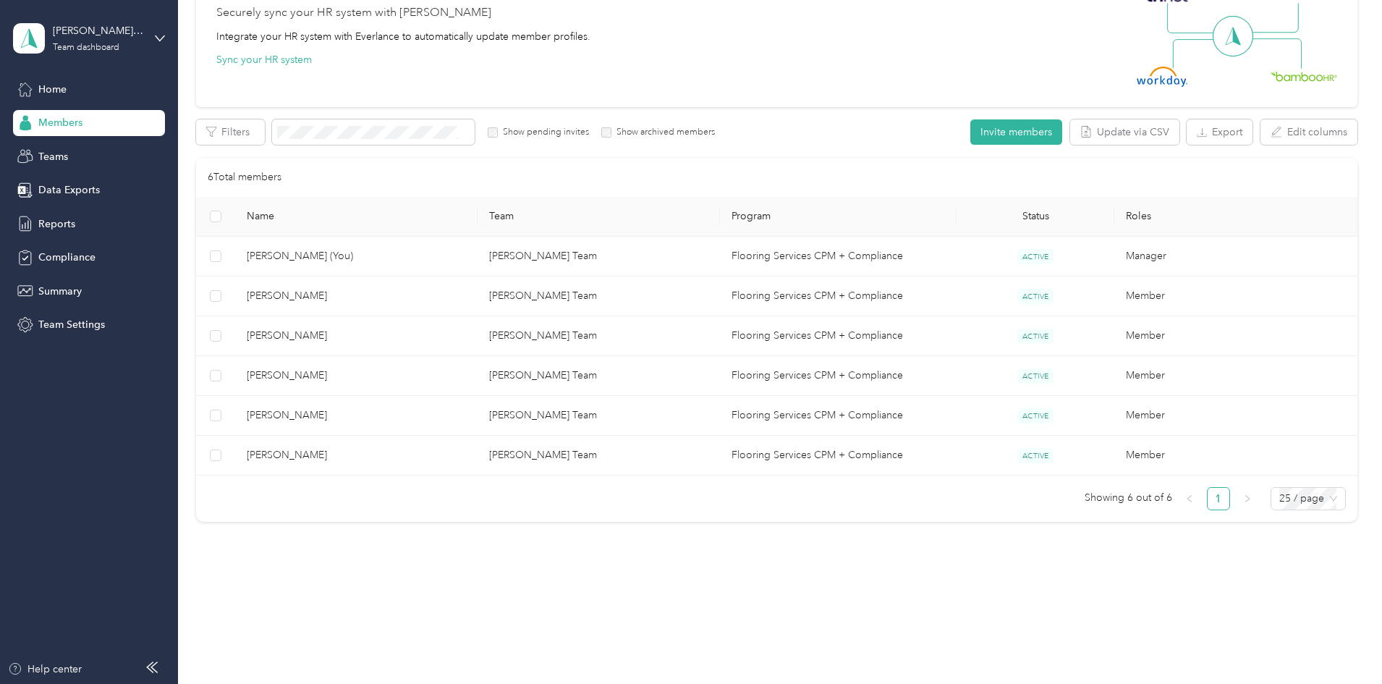
scroll to position [35, 0]
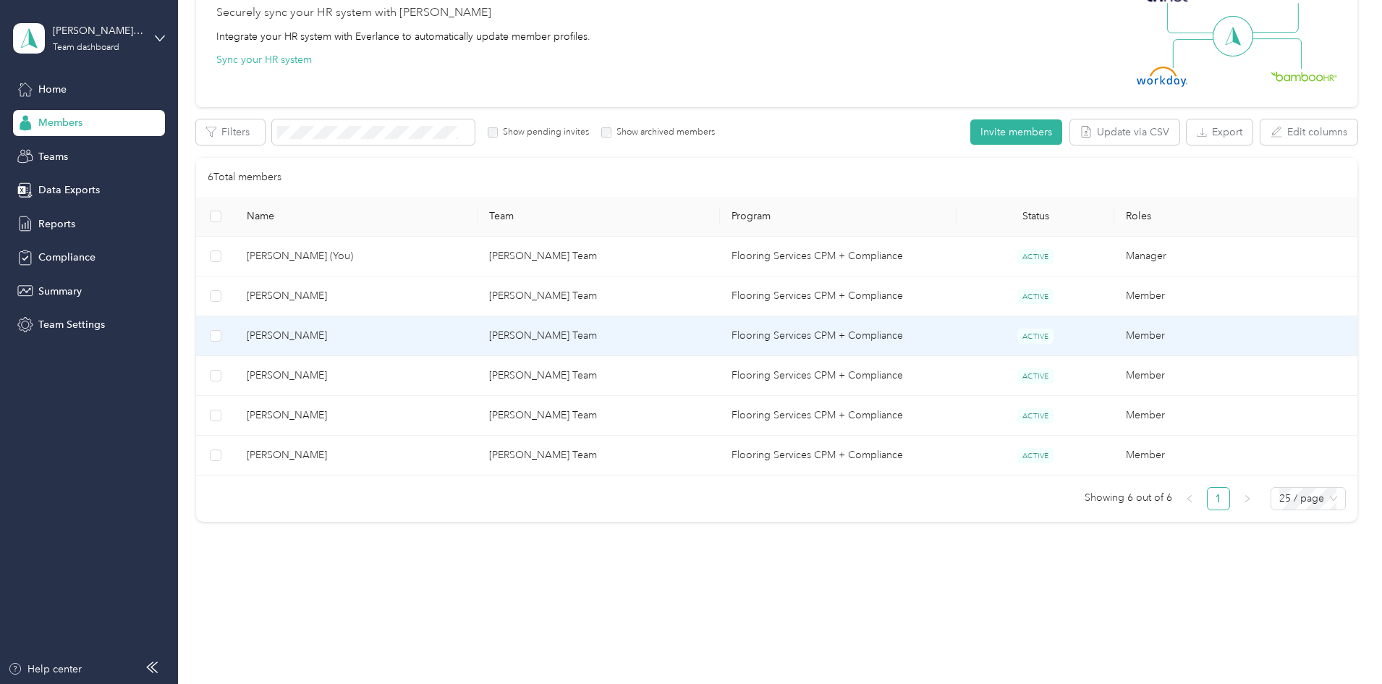
click at [538, 345] on td "[PERSON_NAME] Team" at bounding box center [599, 336] width 242 height 40
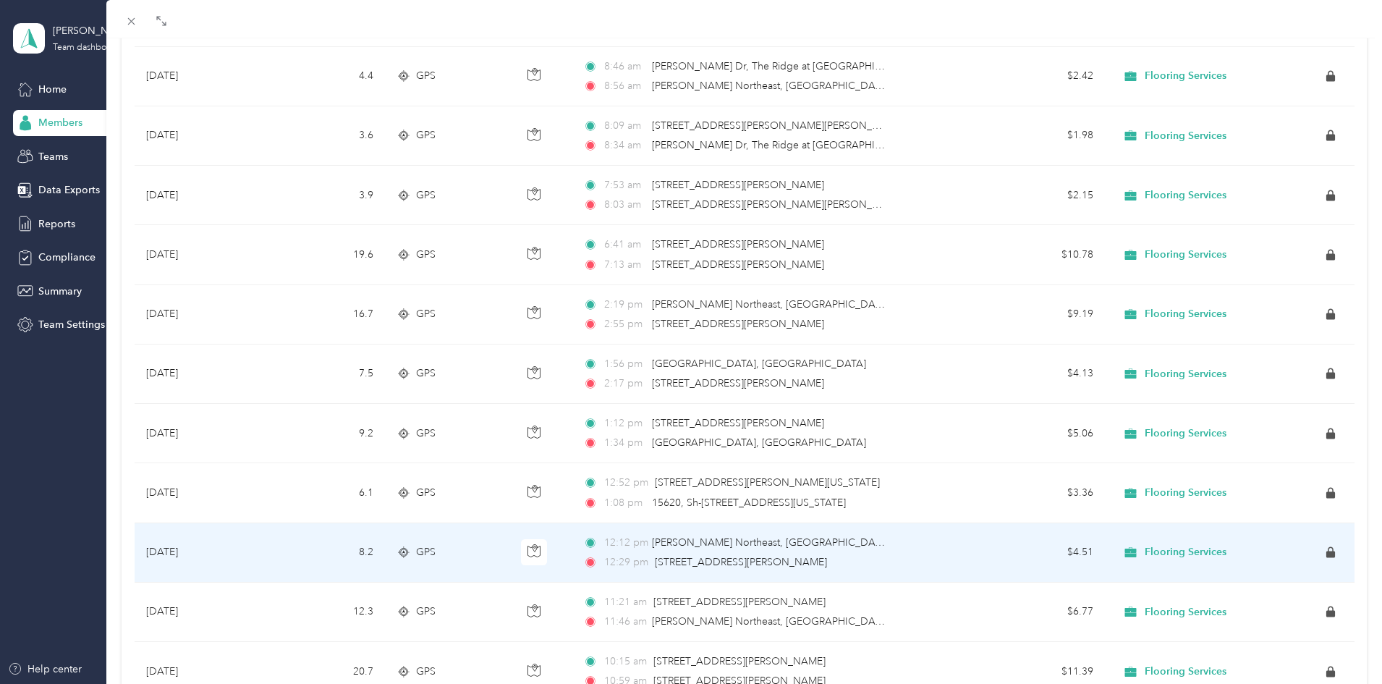
scroll to position [1154, 0]
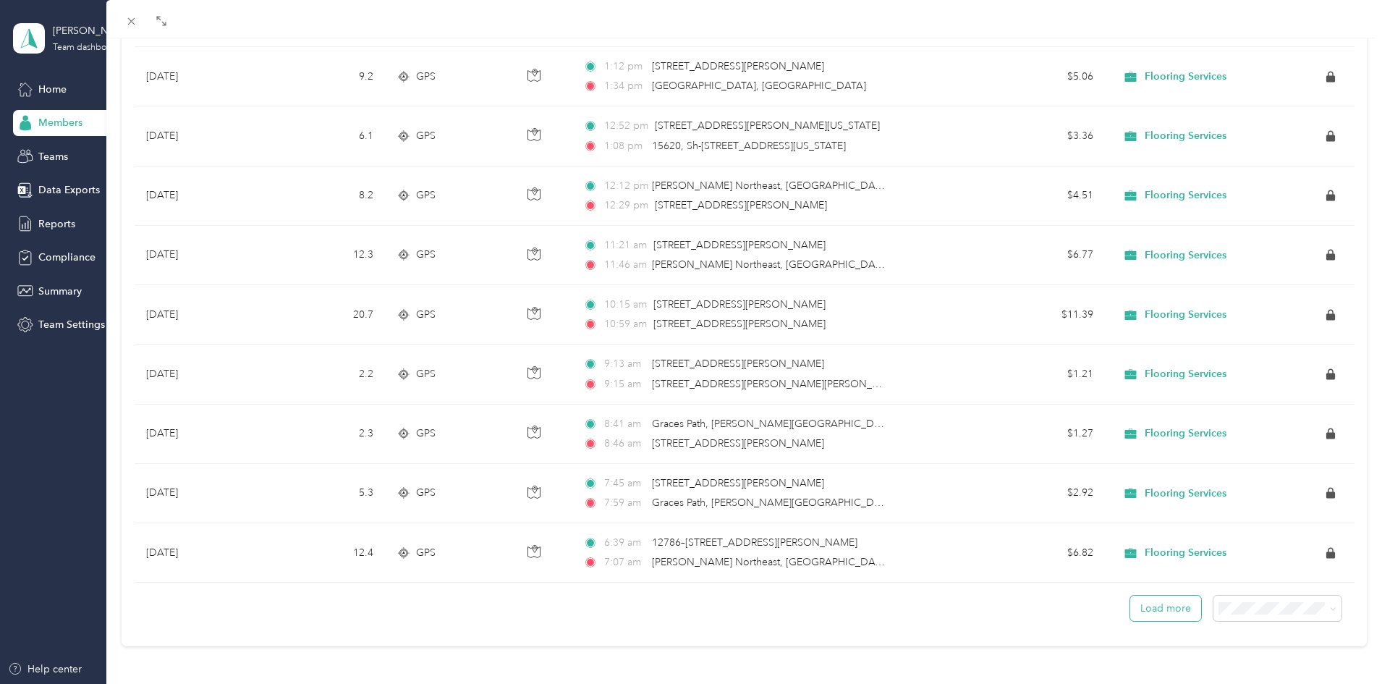
click at [1171, 596] on button "Load more" at bounding box center [1165, 607] width 71 height 25
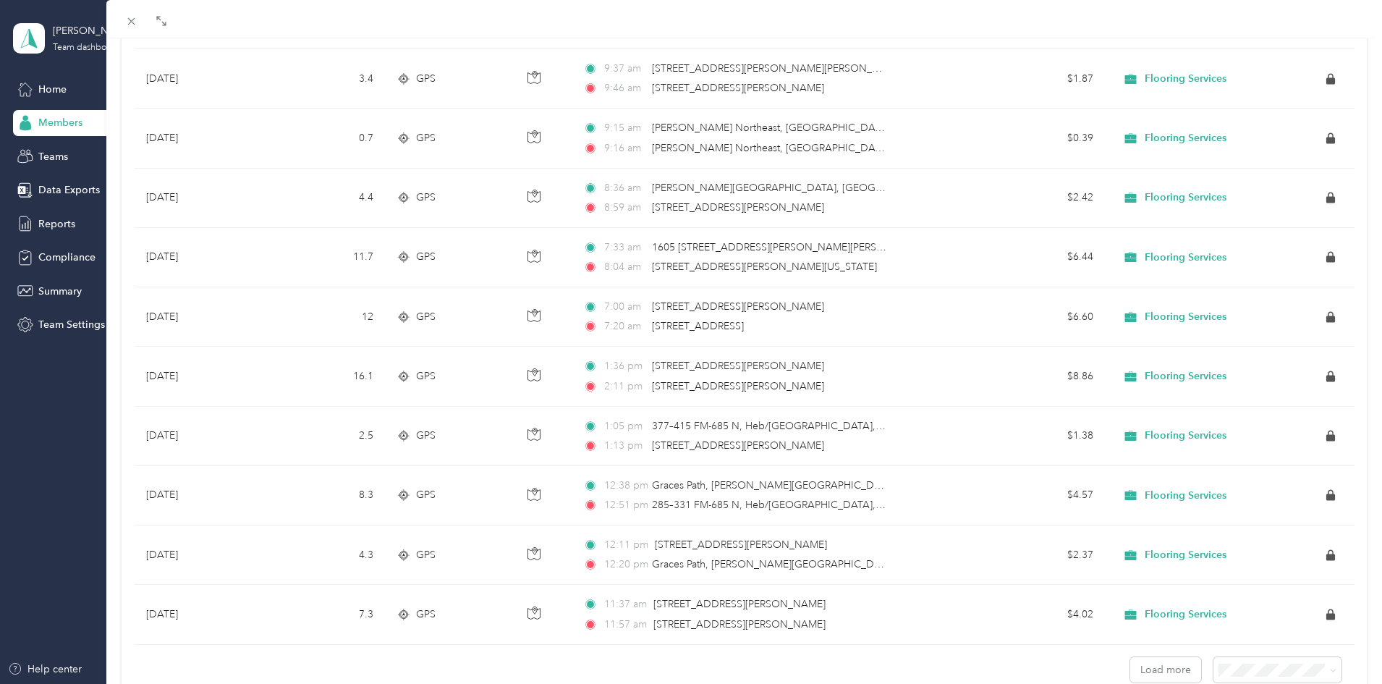
scroll to position [2642, 0]
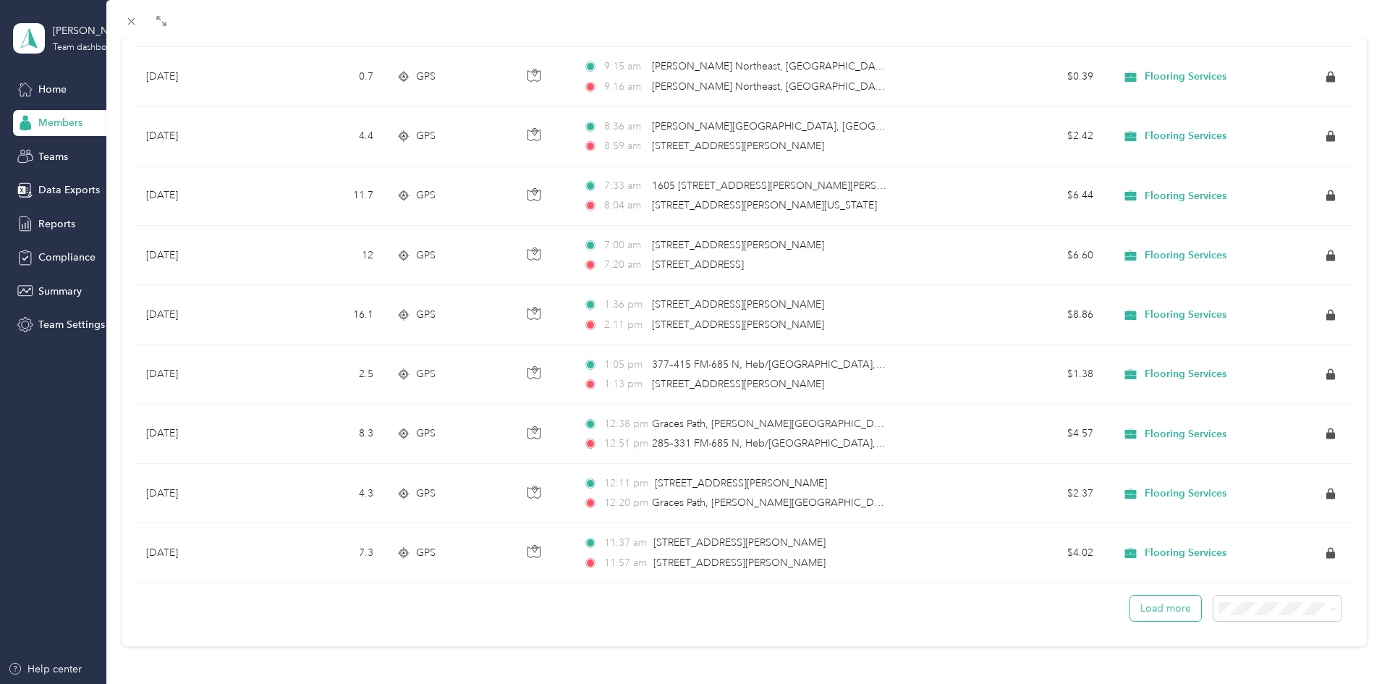
click at [1147, 602] on button "Load more" at bounding box center [1165, 607] width 71 height 25
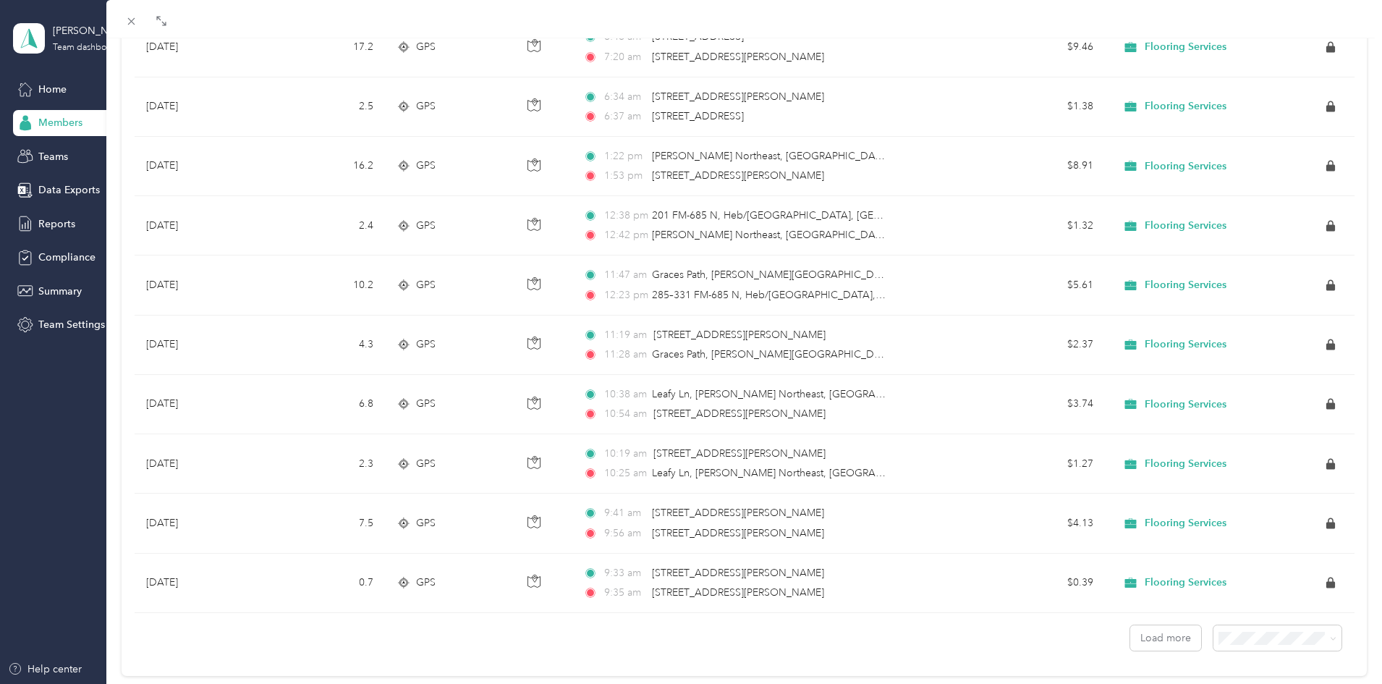
scroll to position [4129, 0]
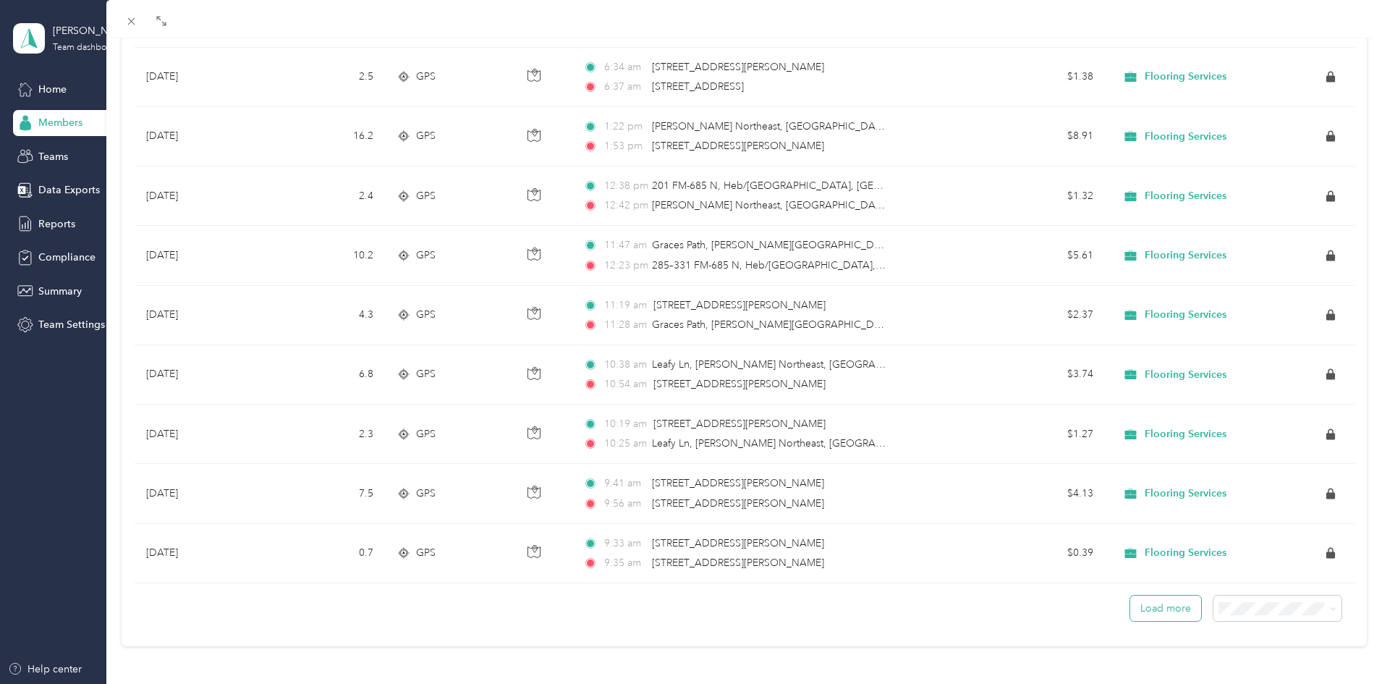
click at [1168, 601] on button "Load more" at bounding box center [1165, 607] width 71 height 25
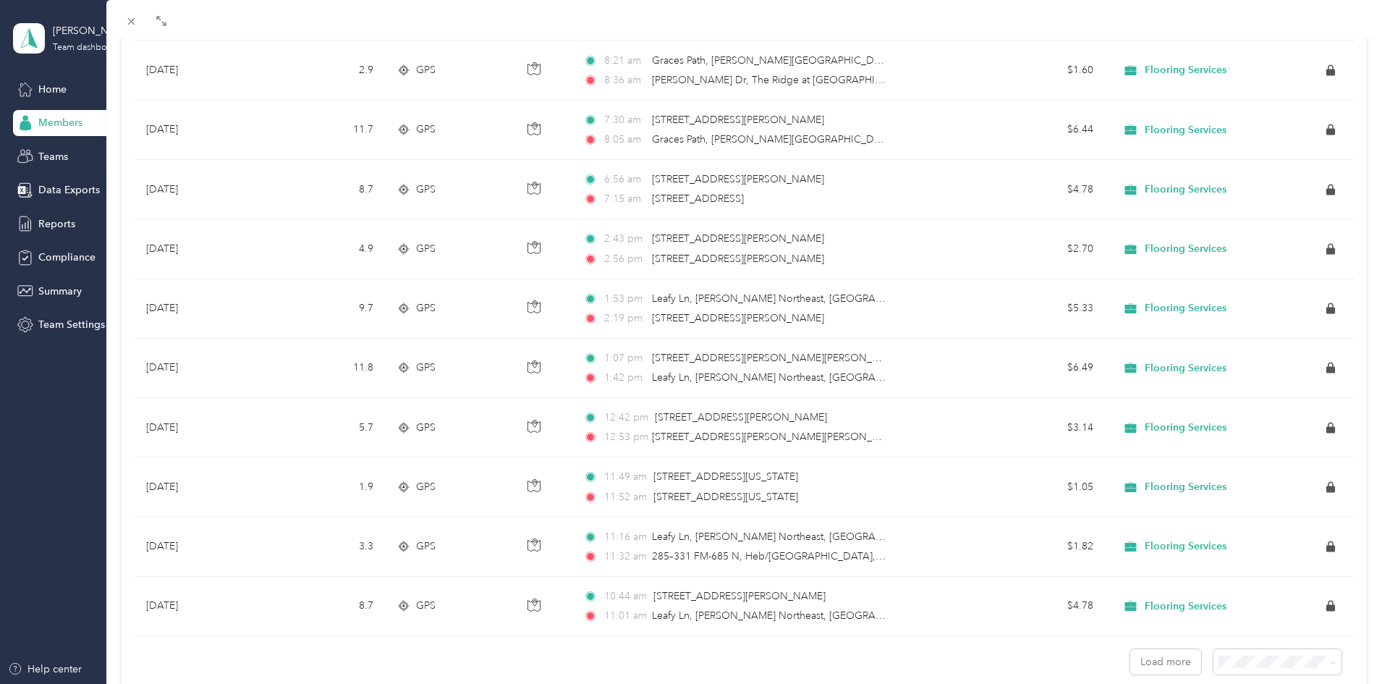
scroll to position [5617, 0]
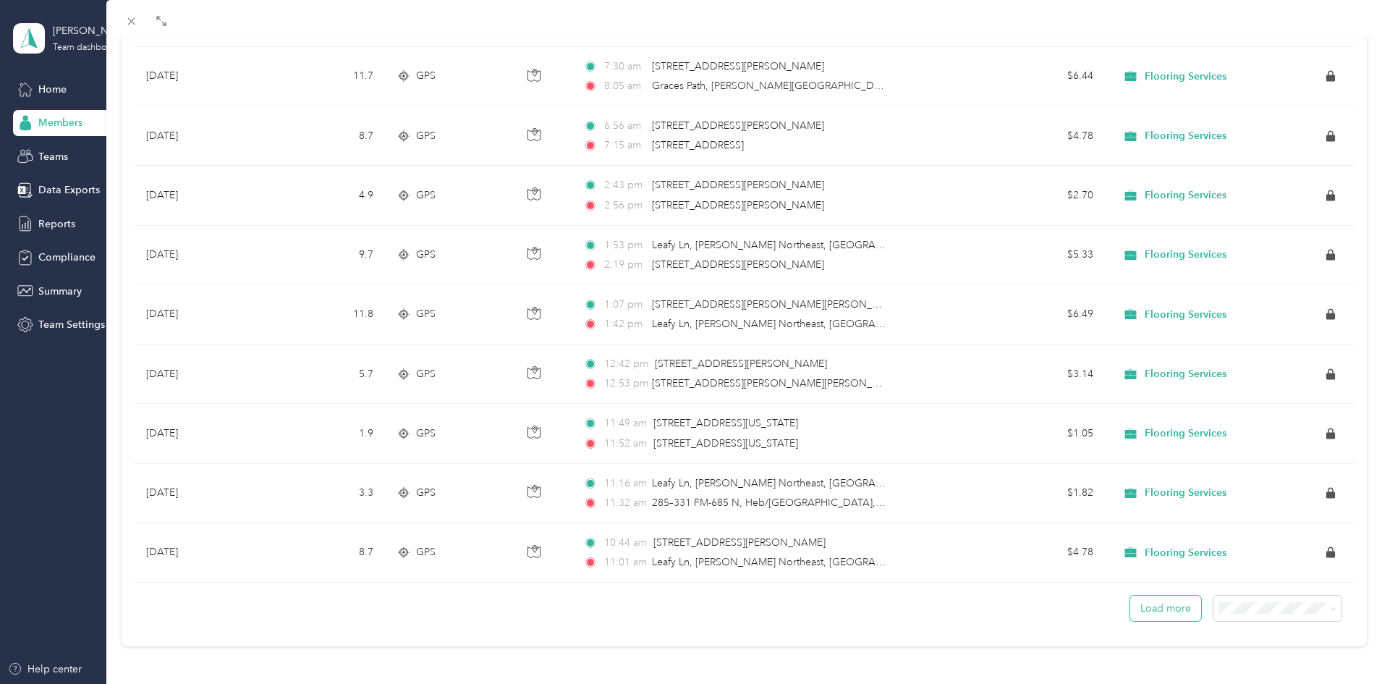
click at [1154, 595] on button "Load more" at bounding box center [1165, 607] width 71 height 25
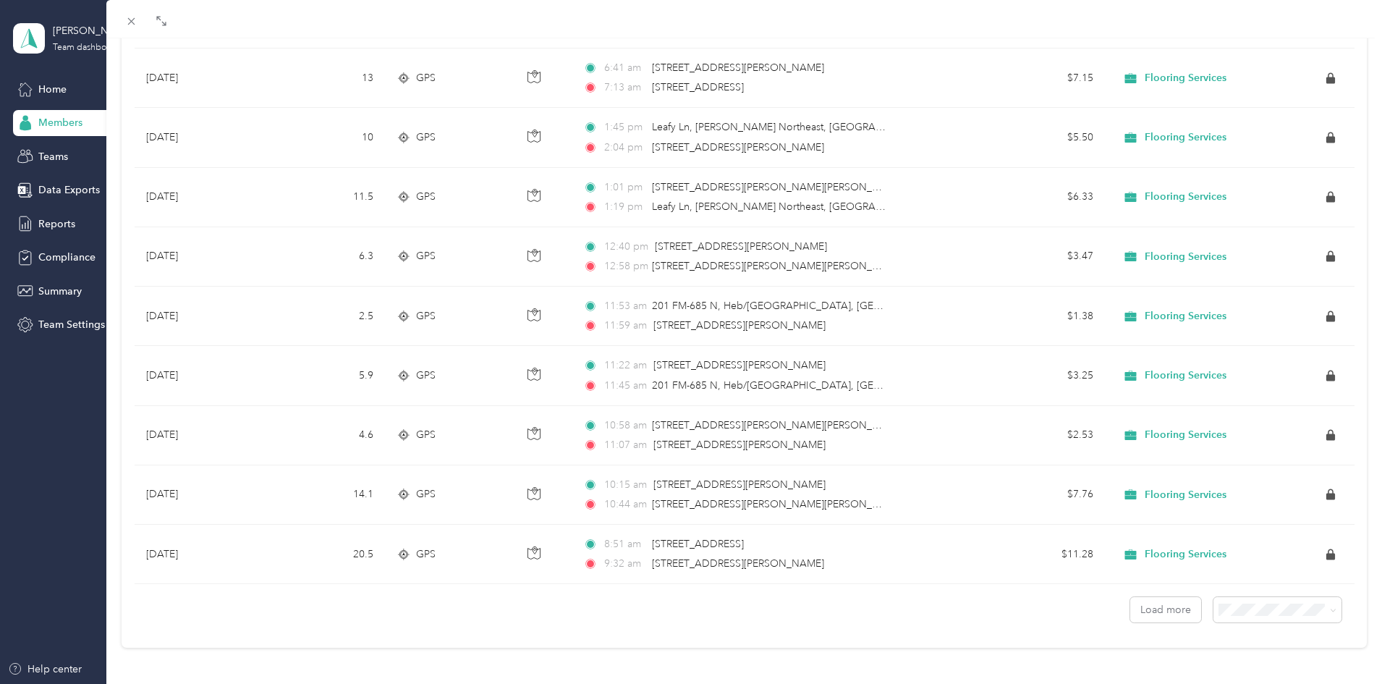
scroll to position [7105, 0]
click at [1159, 601] on button "Load more" at bounding box center [1165, 607] width 71 height 25
click at [1149, 601] on button "Load more" at bounding box center [1165, 607] width 71 height 25
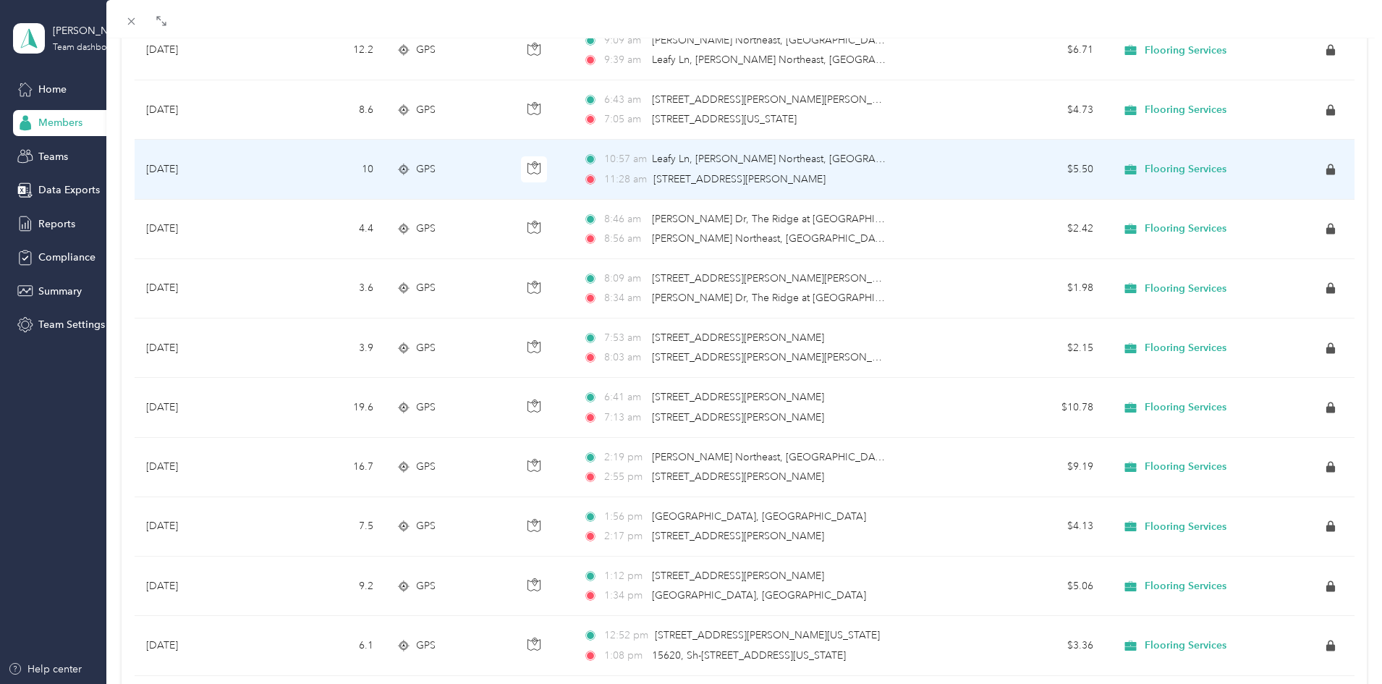
scroll to position [561, 0]
